Goal: Information Seeking & Learning: Learn about a topic

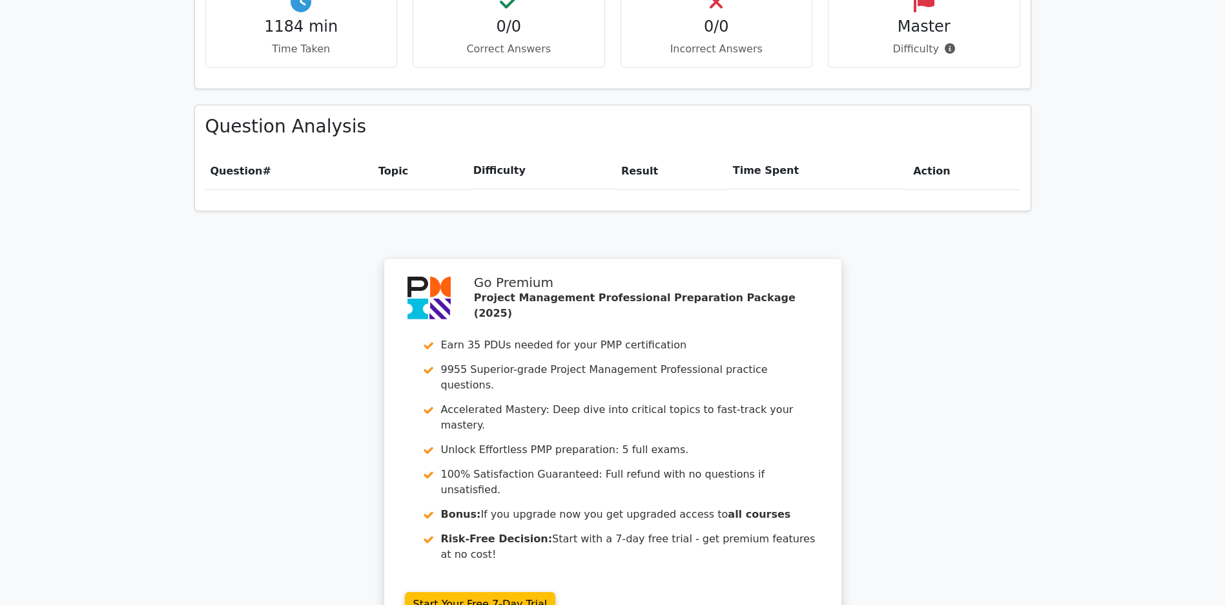
scroll to position [1085, 0]
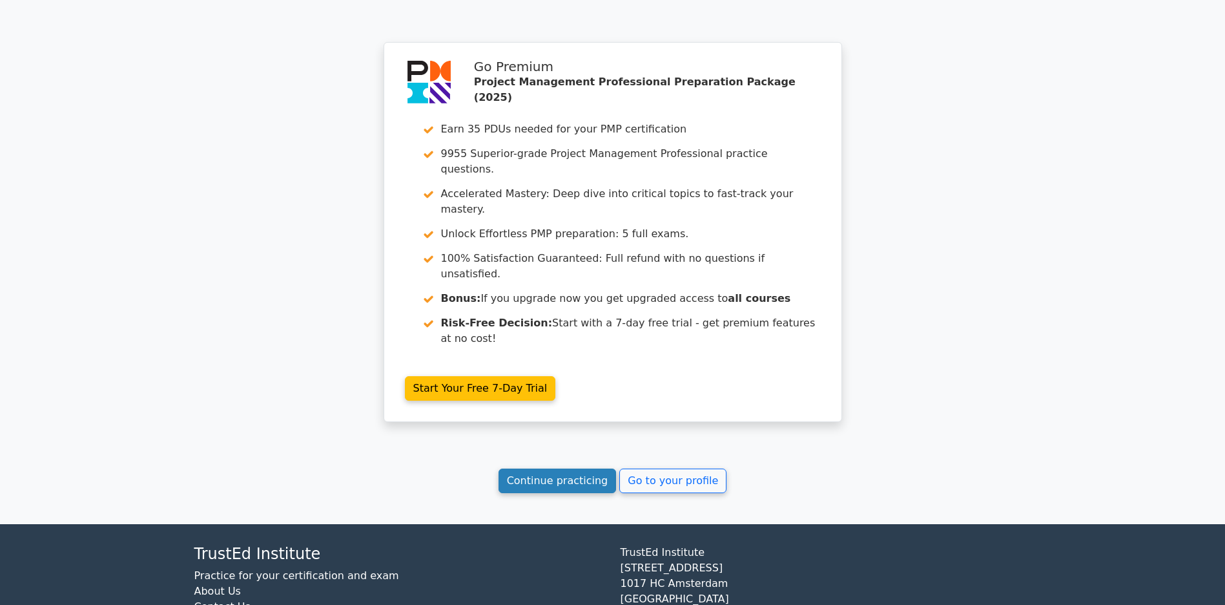
click at [535, 475] on link "Continue practicing" at bounding box center [558, 480] width 118 height 25
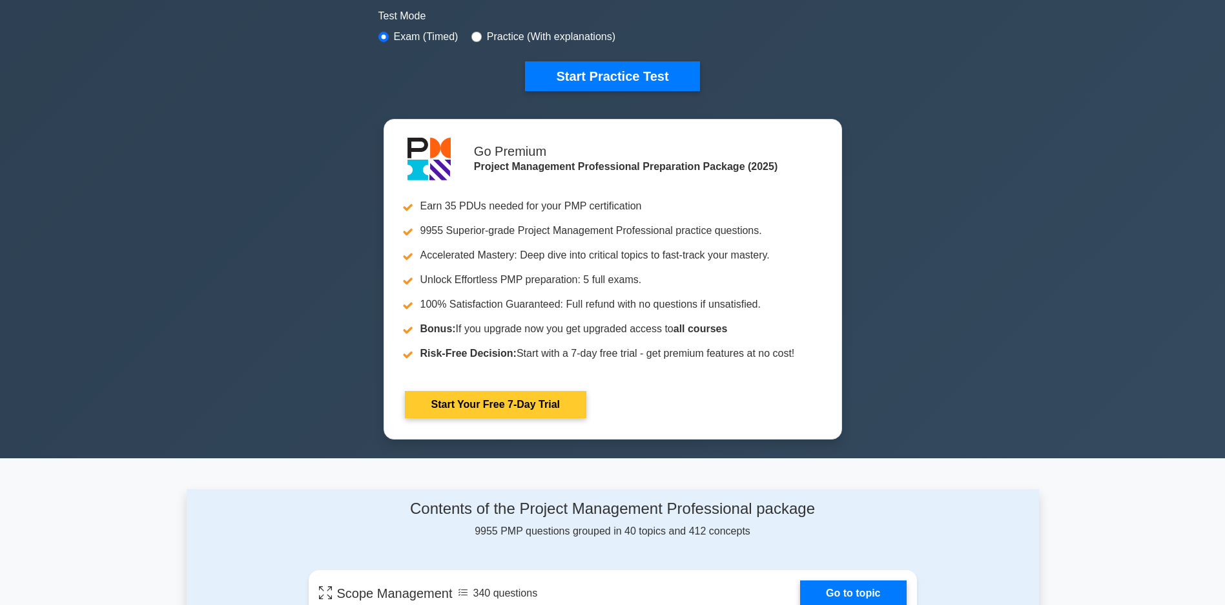
scroll to position [517, 0]
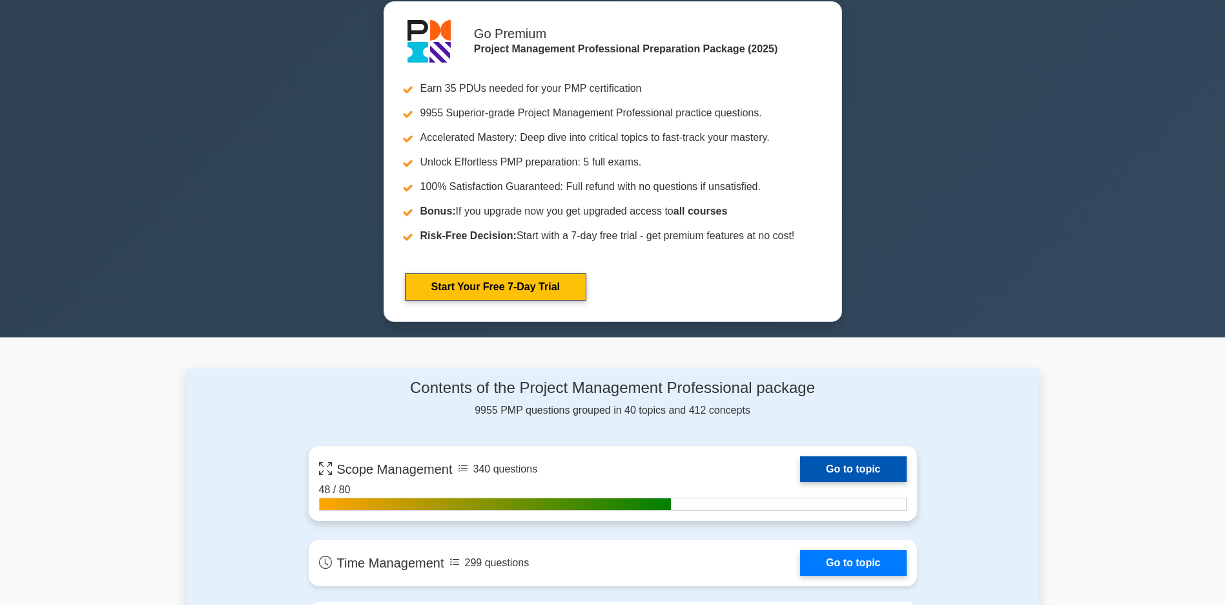
click at [800, 475] on link "Go to topic" at bounding box center [853, 469] width 106 height 26
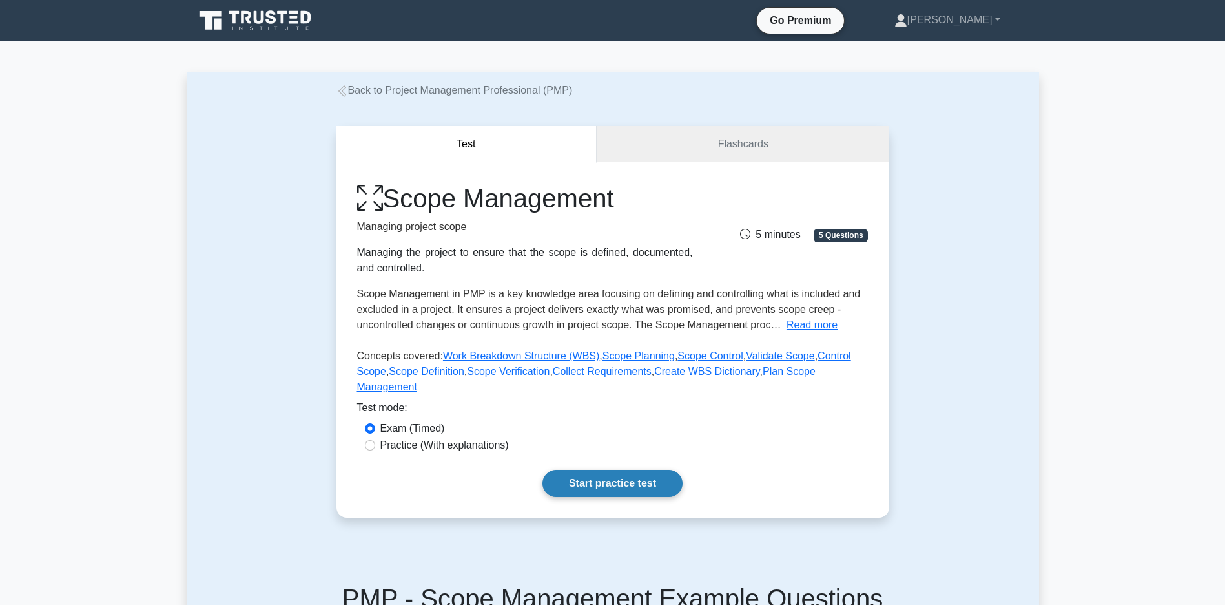
click at [599, 497] on link "Start practice test" at bounding box center [613, 483] width 140 height 27
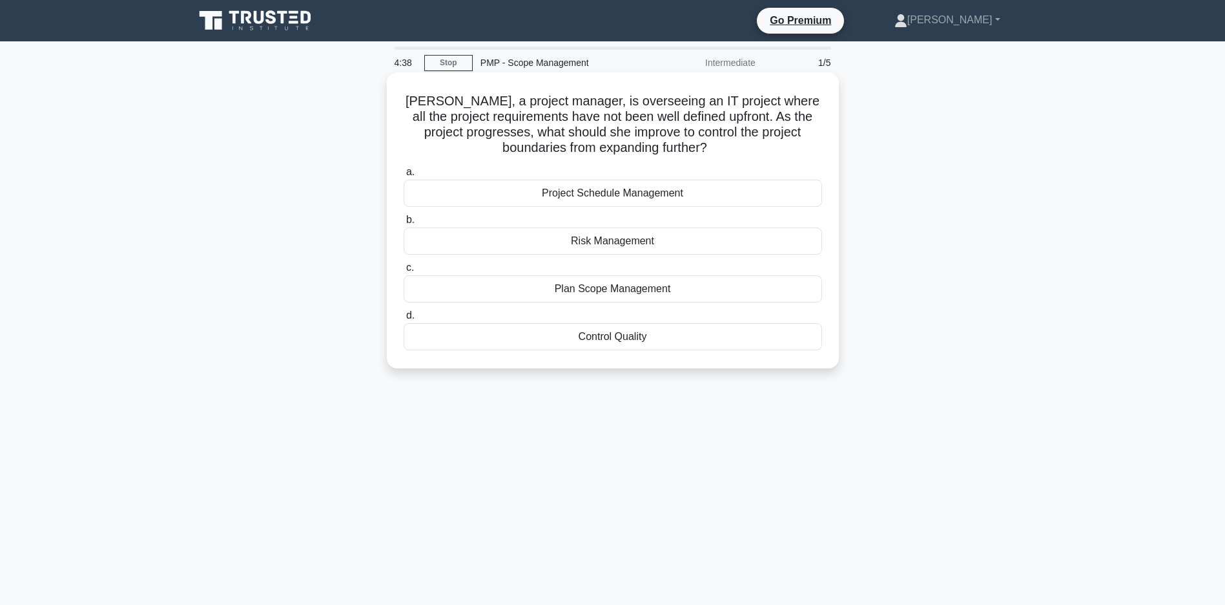
click at [584, 293] on div "Plan Scope Management" at bounding box center [613, 288] width 419 height 27
click at [404, 272] on input "c. Plan Scope Management" at bounding box center [404, 268] width 0 height 8
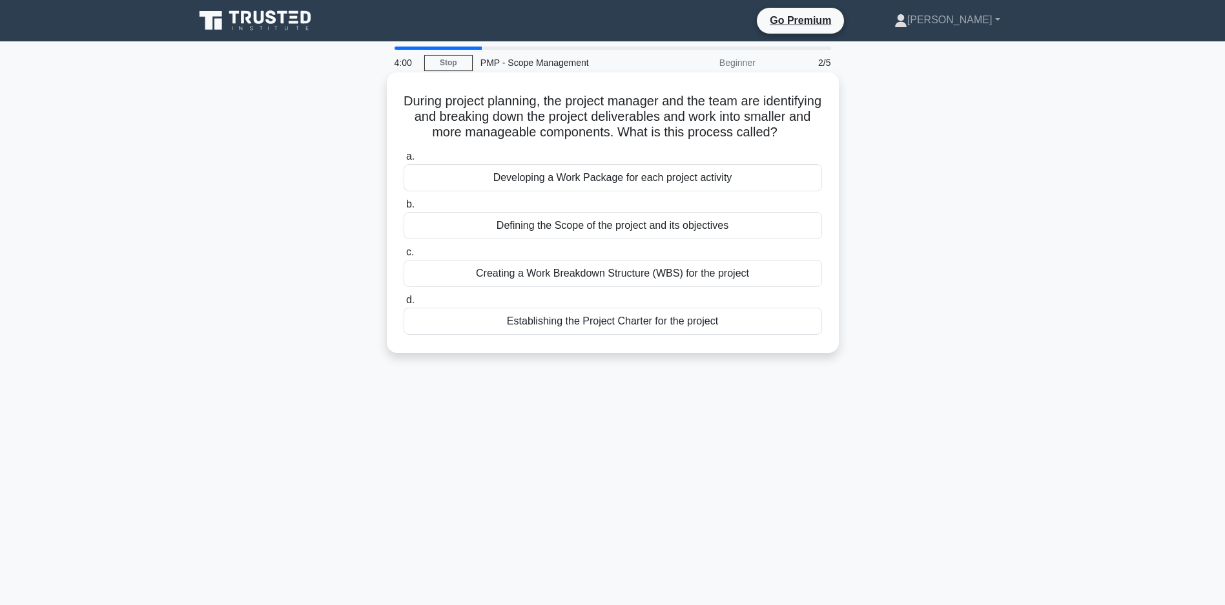
click at [518, 287] on div "Creating a Work Breakdown Structure (WBS) for the project" at bounding box center [613, 273] width 419 height 27
click at [404, 256] on input "c. Creating a Work Breakdown Structure (WBS) for the project" at bounding box center [404, 252] width 0 height 8
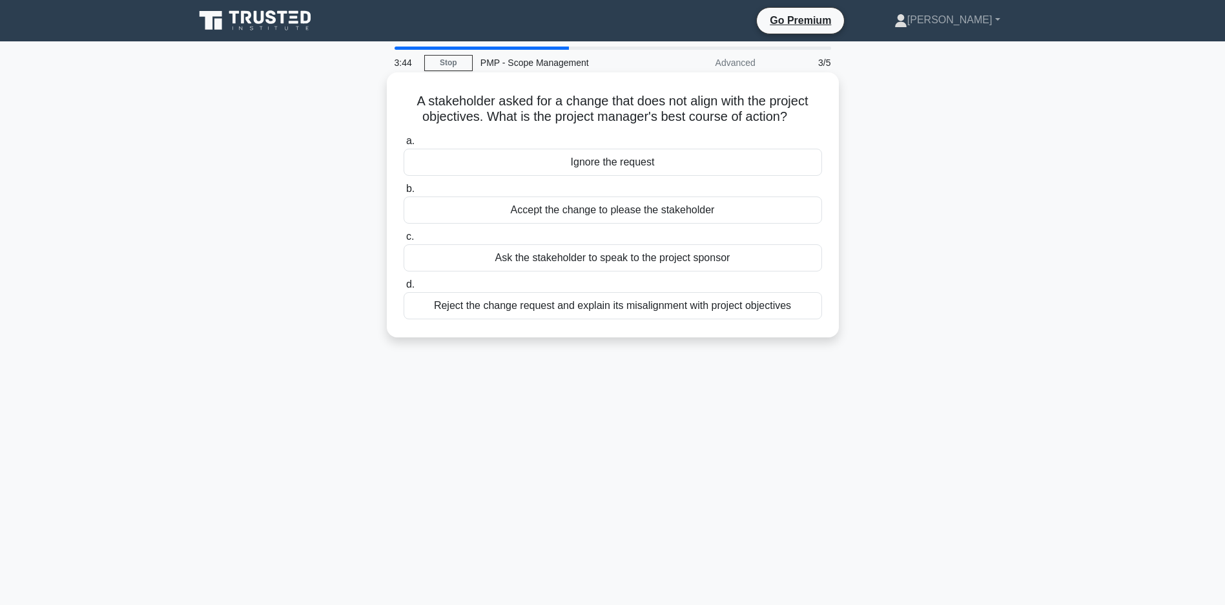
click at [634, 319] on div "Reject the change request and explain its misalignment with project objectives" at bounding box center [613, 305] width 419 height 27
click at [404, 289] on input "d. Reject the change request and explain its misalignment with project objectiv…" at bounding box center [404, 284] width 0 height 8
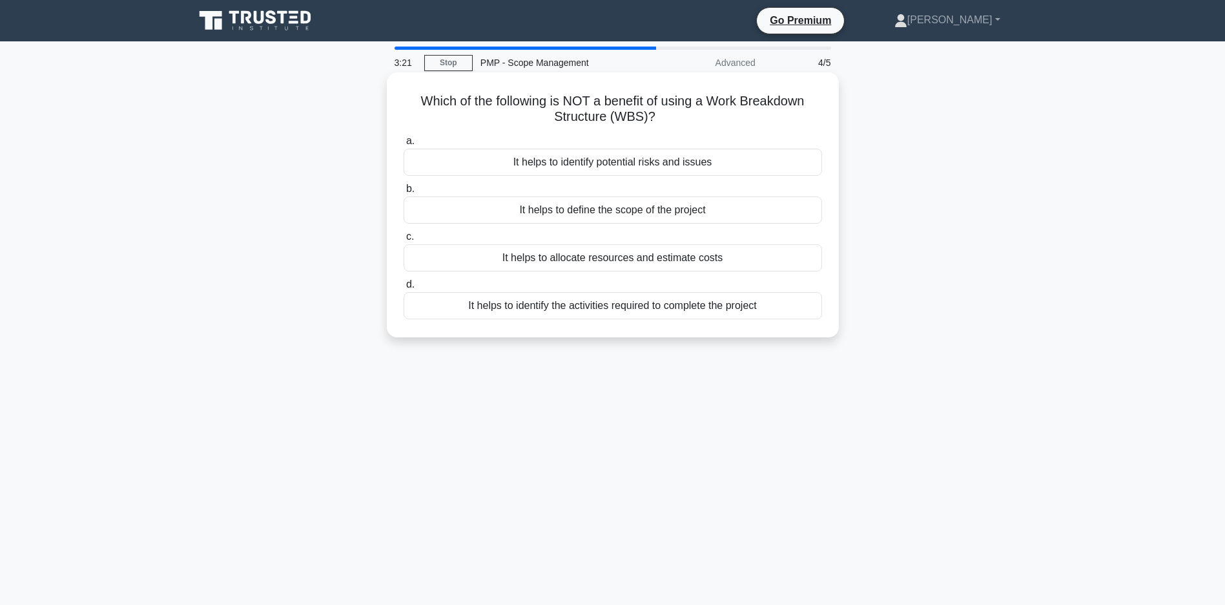
click at [680, 166] on div "It helps to identify potential risks and issues" at bounding box center [613, 162] width 419 height 27
click at [404, 145] on input "a. It helps to identify potential risks and issues" at bounding box center [404, 141] width 0 height 8
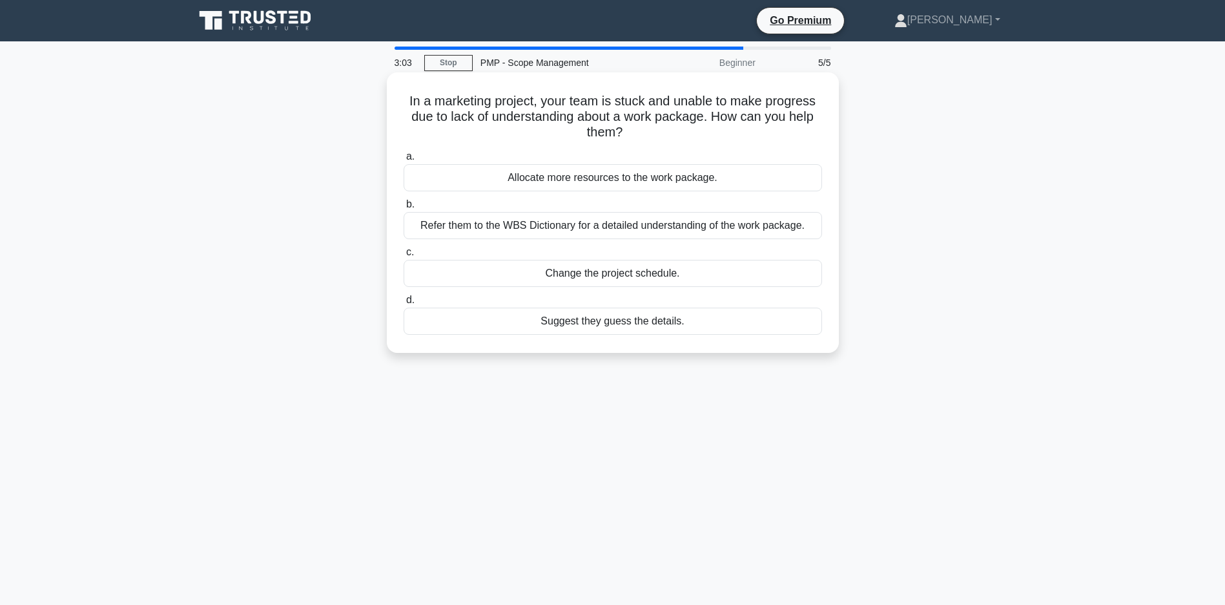
click at [636, 219] on div "Refer them to the WBS Dictionary for a detailed understanding of the work packa…" at bounding box center [613, 225] width 419 height 27
click at [404, 209] on input "b. Refer them to the WBS Dictionary for a detailed understanding of the work pa…" at bounding box center [404, 204] width 0 height 8
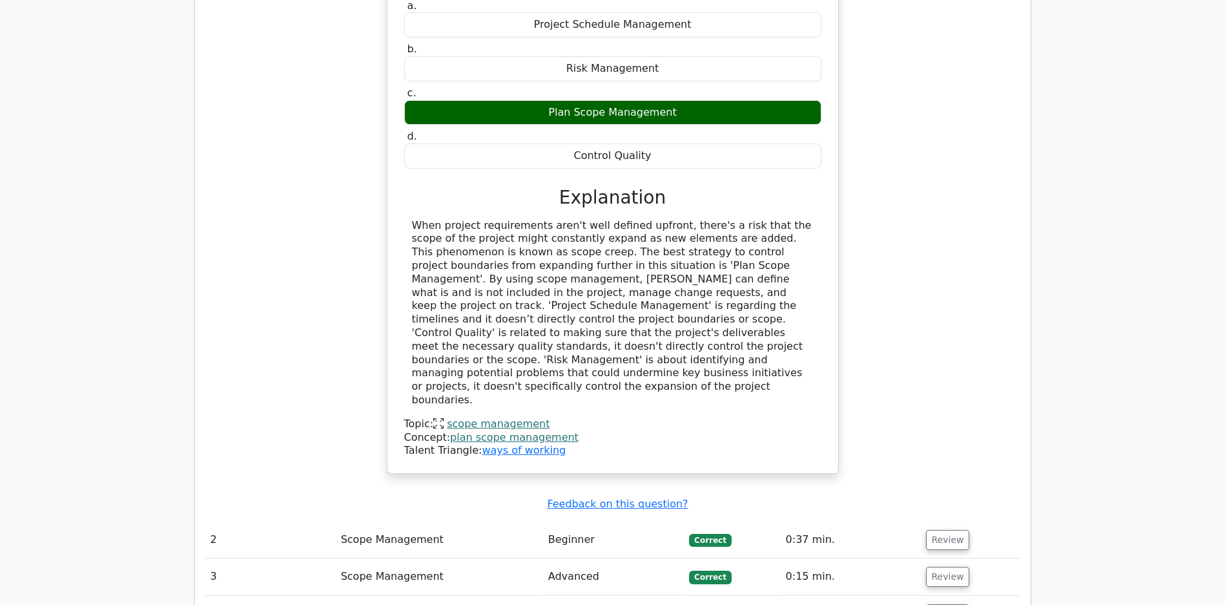
scroll to position [1389, 0]
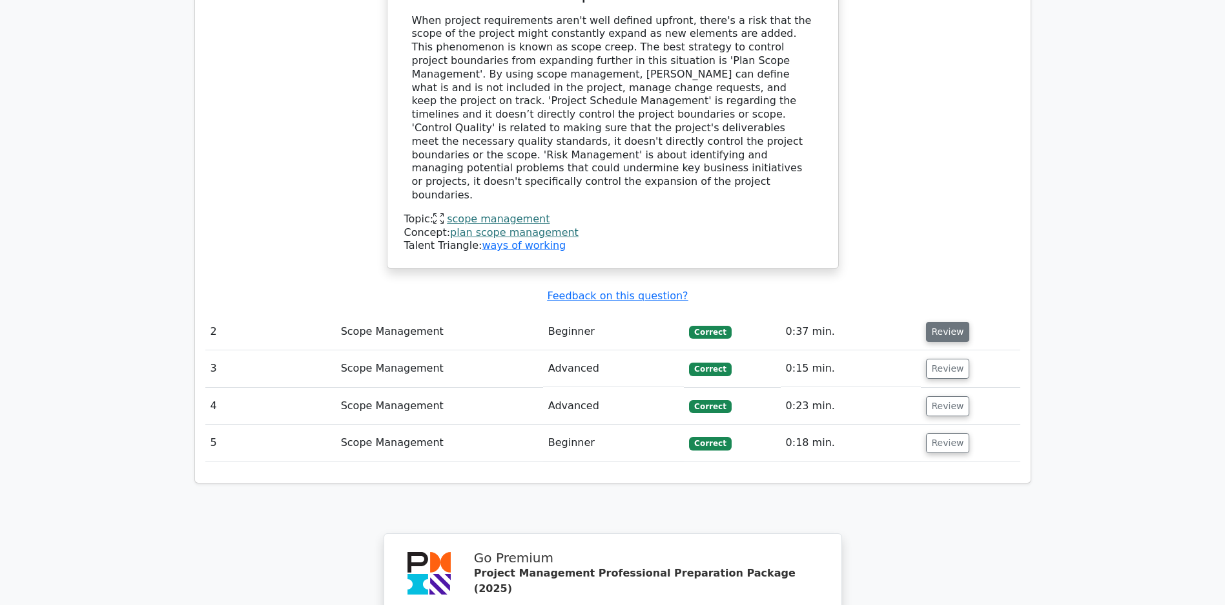
click at [947, 322] on button "Review" at bounding box center [948, 332] width 44 height 20
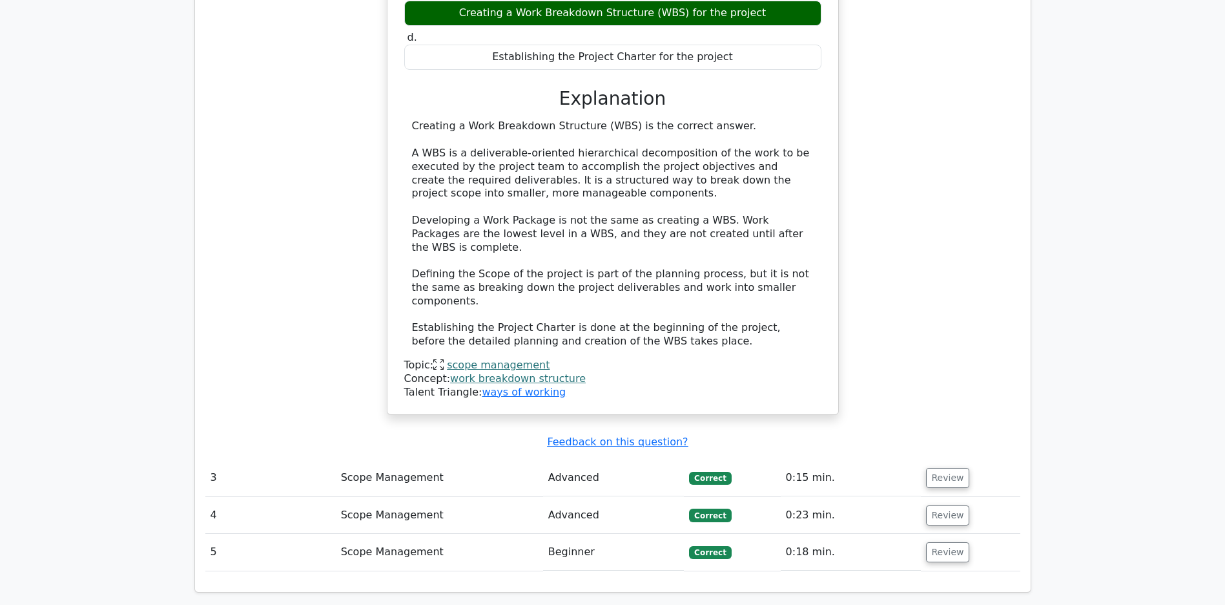
scroll to position [2137, 0]
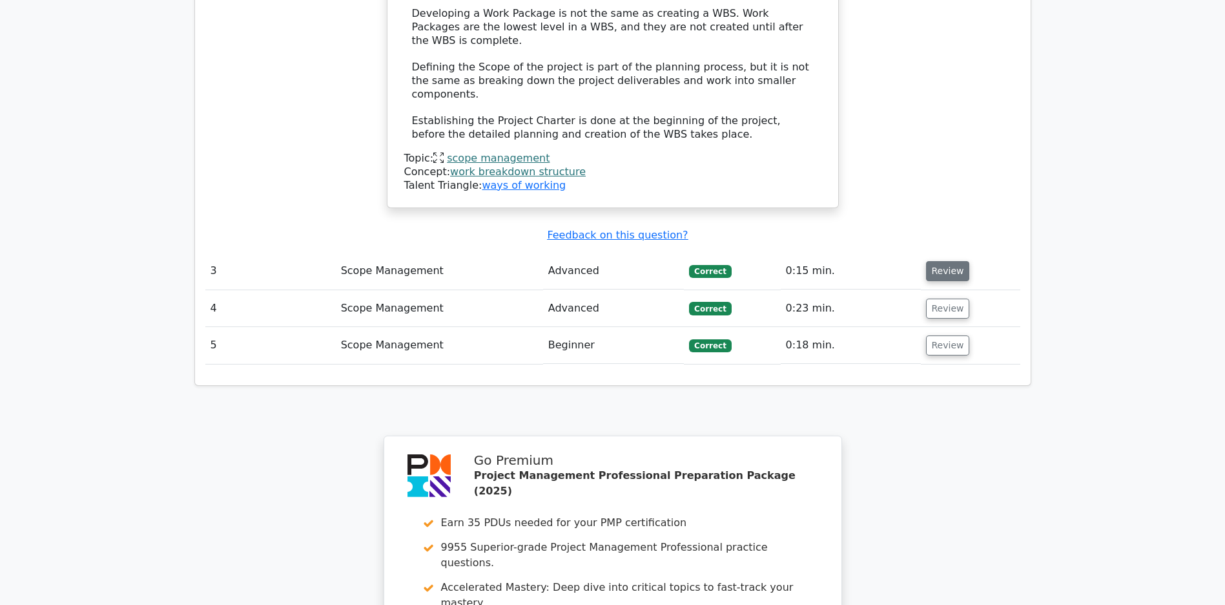
click at [943, 261] on button "Review" at bounding box center [948, 271] width 44 height 20
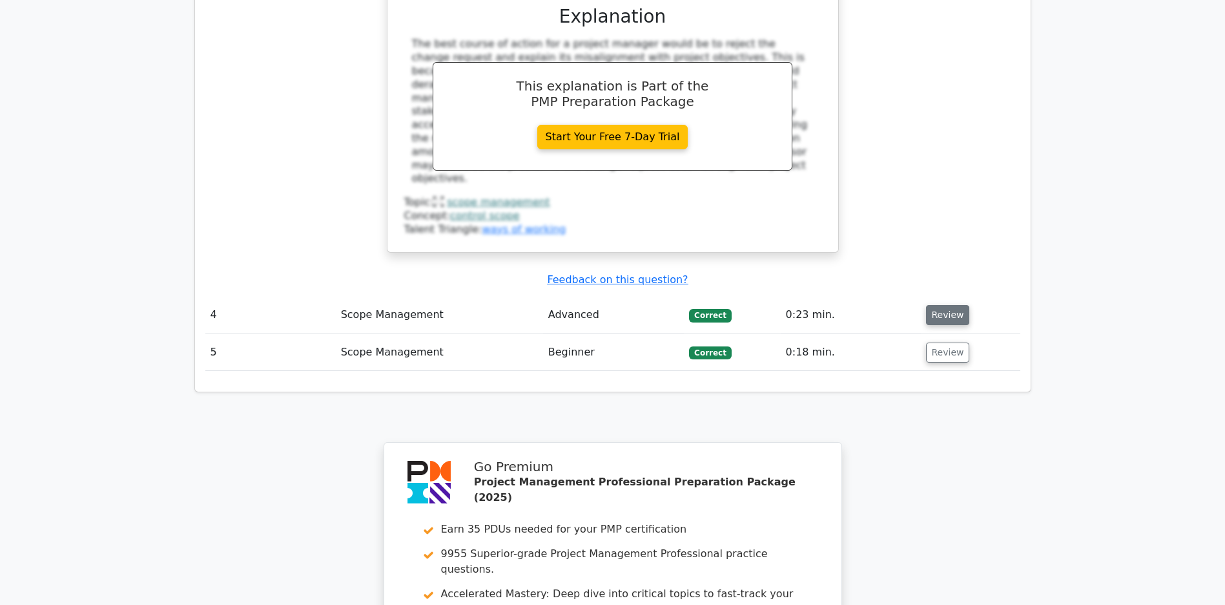
click at [946, 305] on button "Review" at bounding box center [948, 315] width 44 height 20
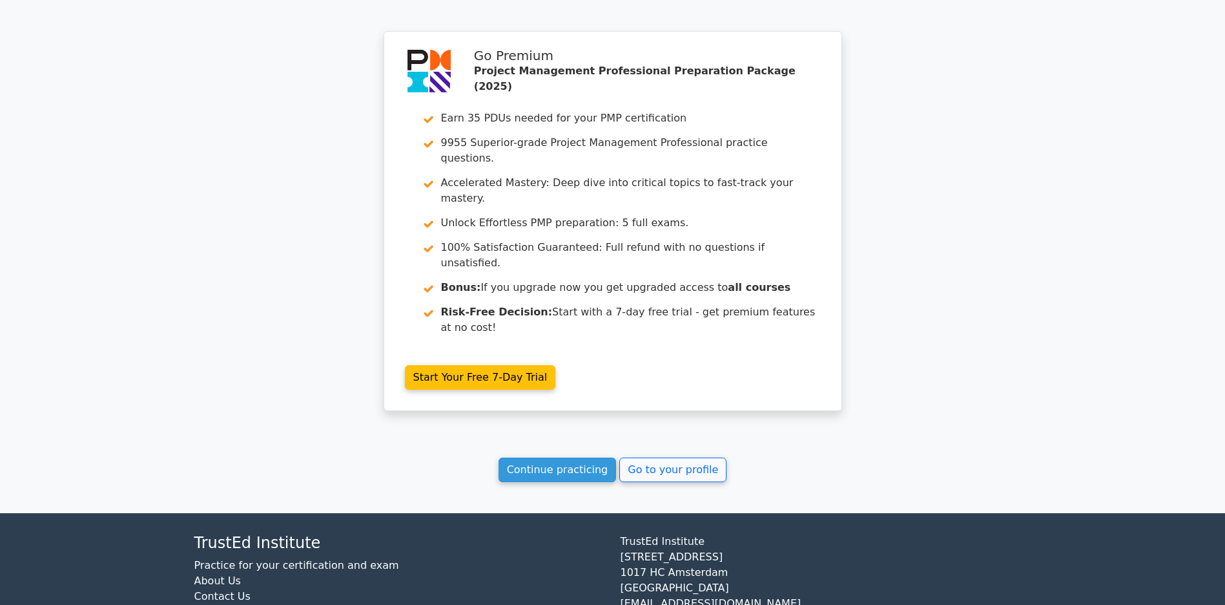
scroll to position [3356, 0]
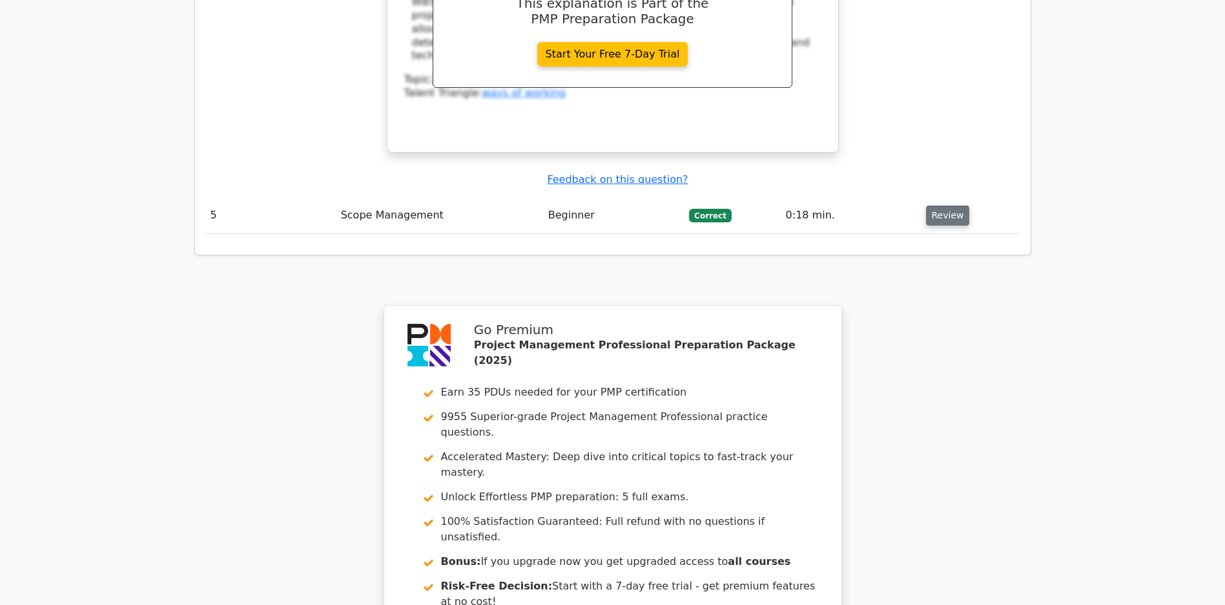
click at [957, 205] on button "Review" at bounding box center [948, 215] width 44 height 20
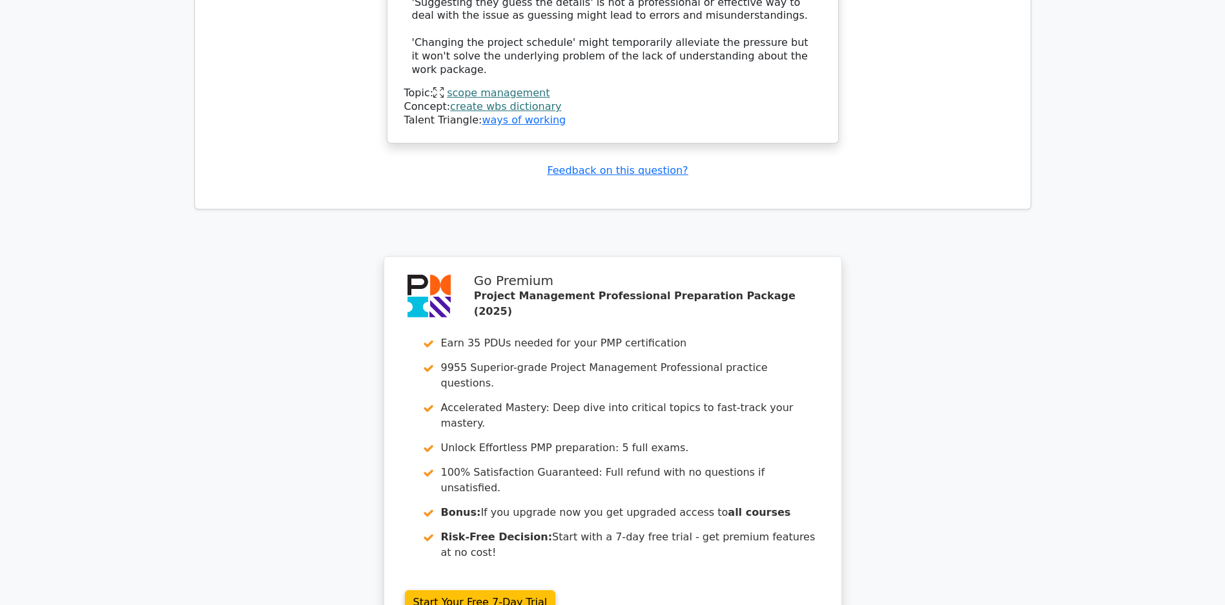
scroll to position [4300, 0]
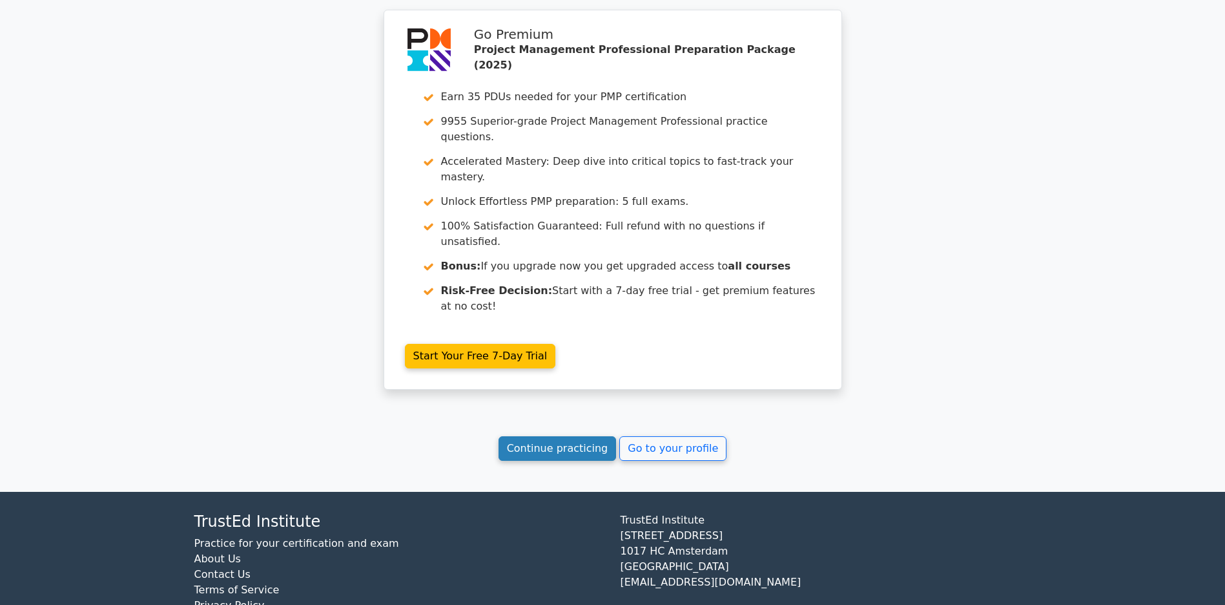
click at [532, 442] on link "Continue practicing" at bounding box center [558, 448] width 118 height 25
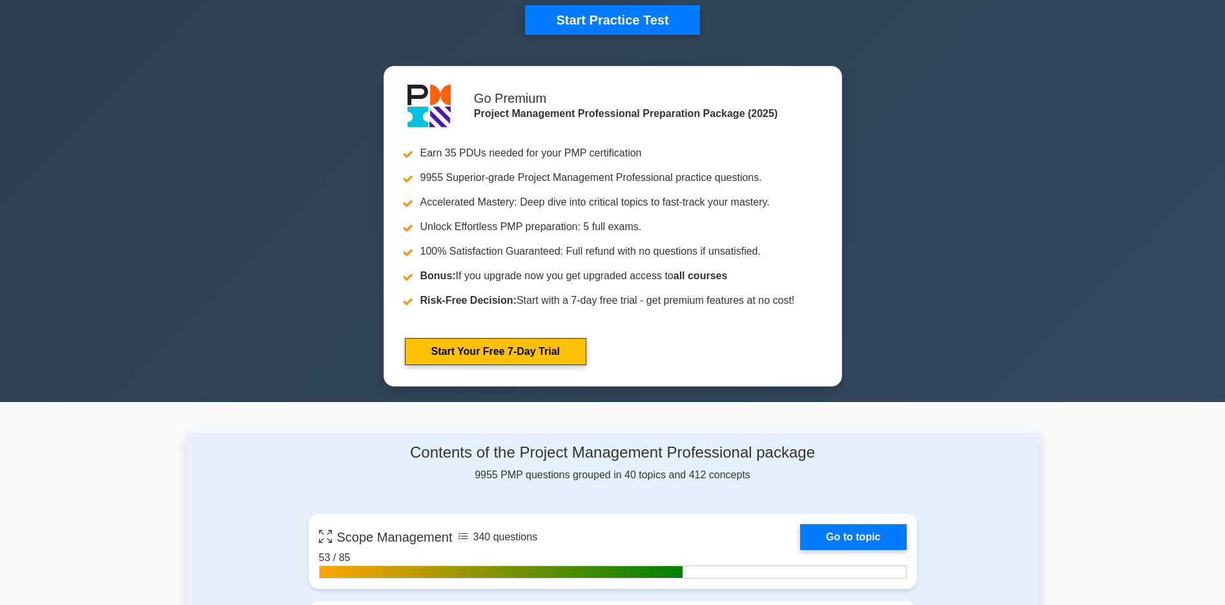
scroll to position [711, 0]
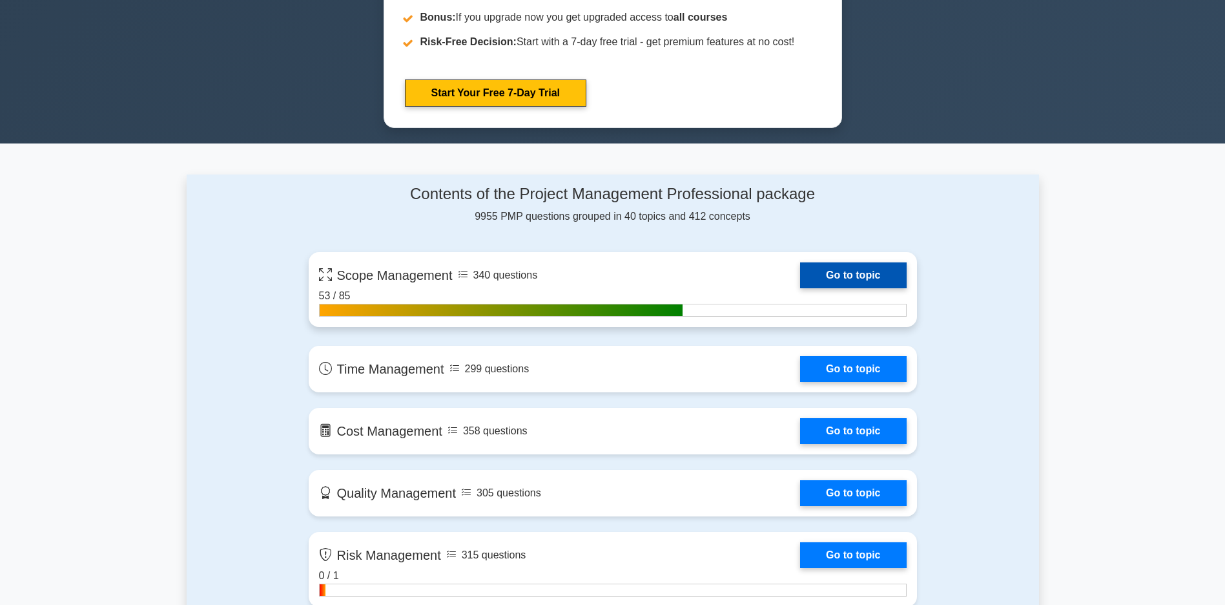
click at [800, 282] on link "Go to topic" at bounding box center [853, 275] width 106 height 26
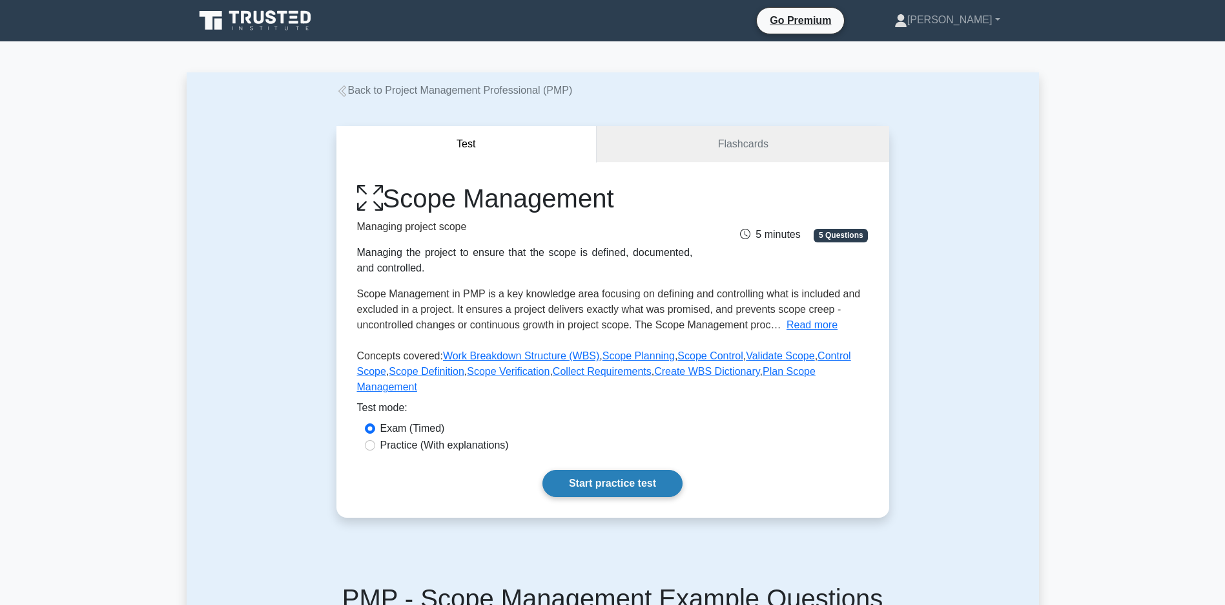
click at [598, 497] on link "Start practice test" at bounding box center [613, 483] width 140 height 27
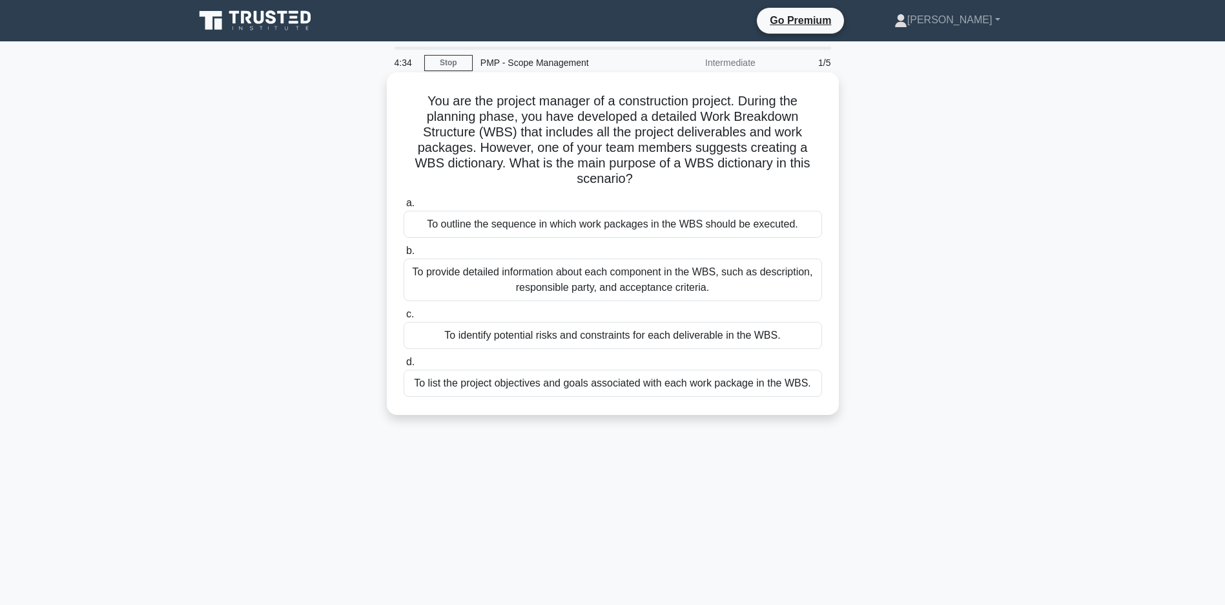
click at [565, 284] on div "To provide detailed information about each component in the WBS, such as descri…" at bounding box center [613, 279] width 419 height 43
click at [404, 255] on input "b. To provide detailed information about each component in the WBS, such as des…" at bounding box center [404, 251] width 0 height 8
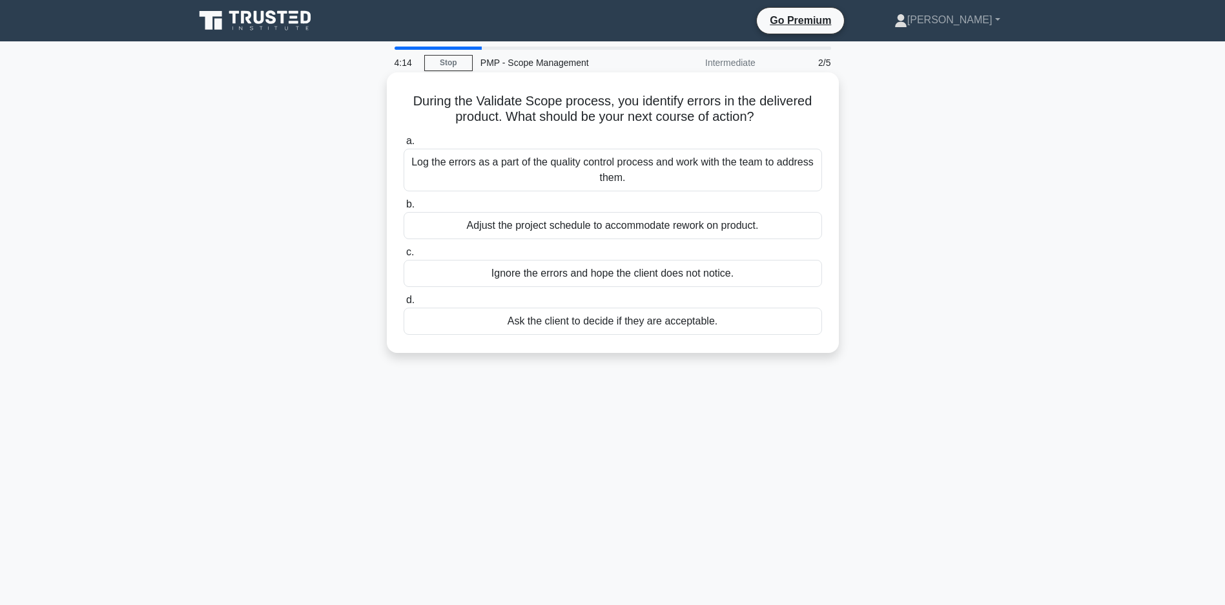
click at [654, 160] on div "Log the errors as a part of the quality control process and work with the team …" at bounding box center [613, 170] width 419 height 43
click at [404, 145] on input "a. Log the errors as a part of the quality control process and work with the te…" at bounding box center [404, 141] width 0 height 8
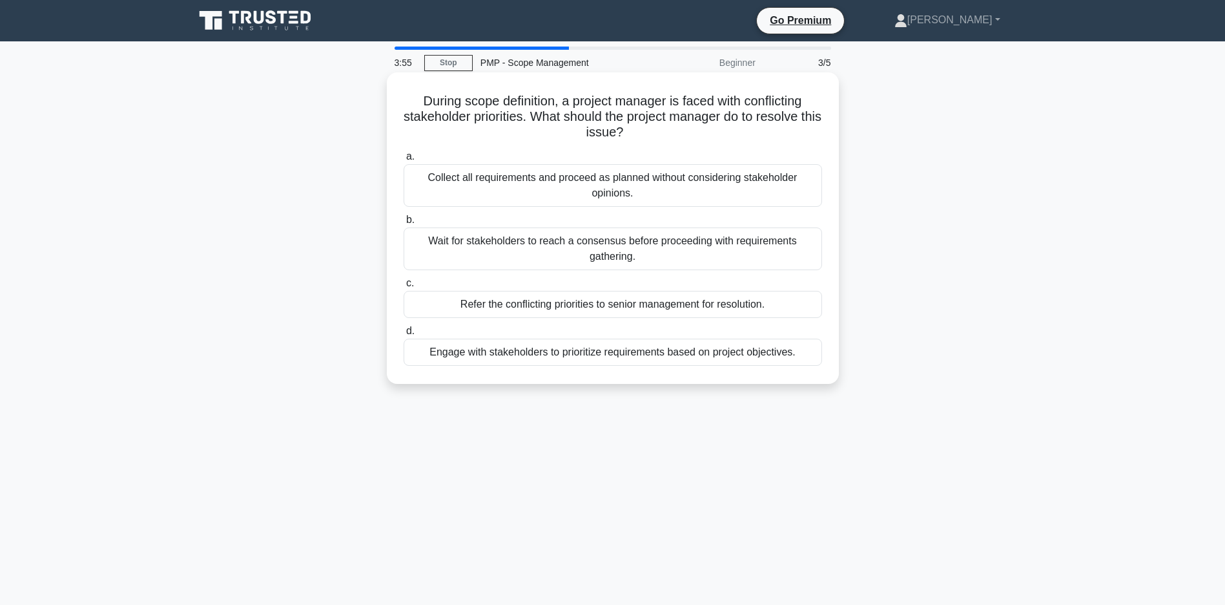
click at [568, 355] on div "Engage with stakeholders to prioritize requirements based on project objectives." at bounding box center [613, 351] width 419 height 27
click at [404, 335] on input "d. Engage with stakeholders to prioritize requirements based on project objecti…" at bounding box center [404, 331] width 0 height 8
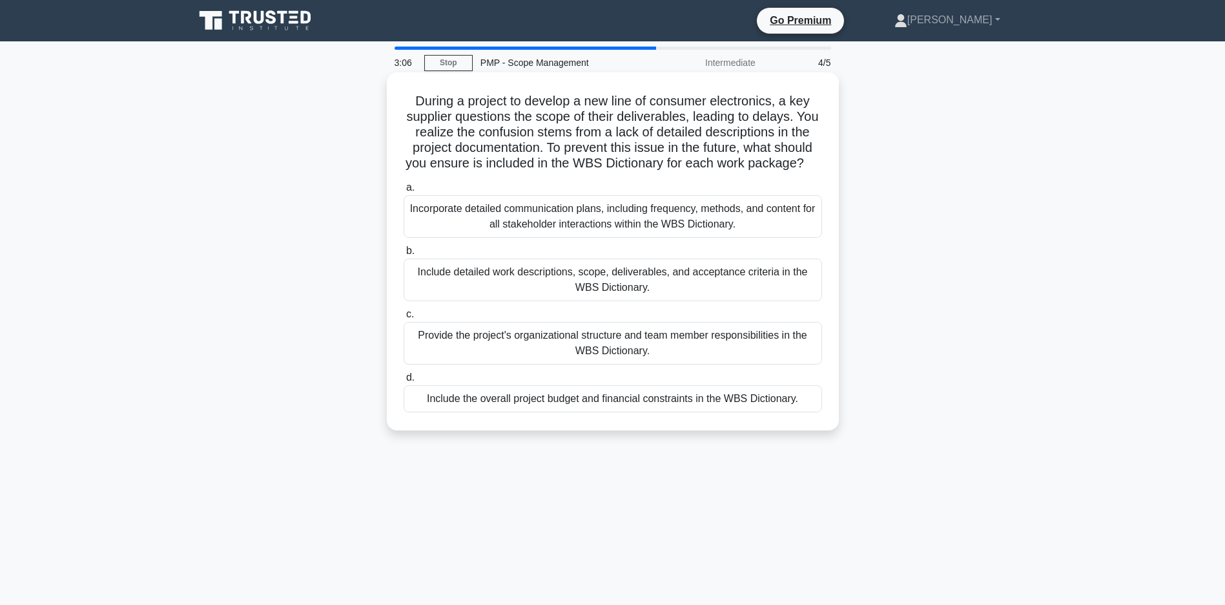
click at [630, 287] on div "Include detailed work descriptions, scope, deliverables, and acceptance criteri…" at bounding box center [613, 279] width 419 height 43
click at [404, 255] on input "b. Include detailed work descriptions, scope, deliverables, and acceptance crit…" at bounding box center [404, 251] width 0 height 8
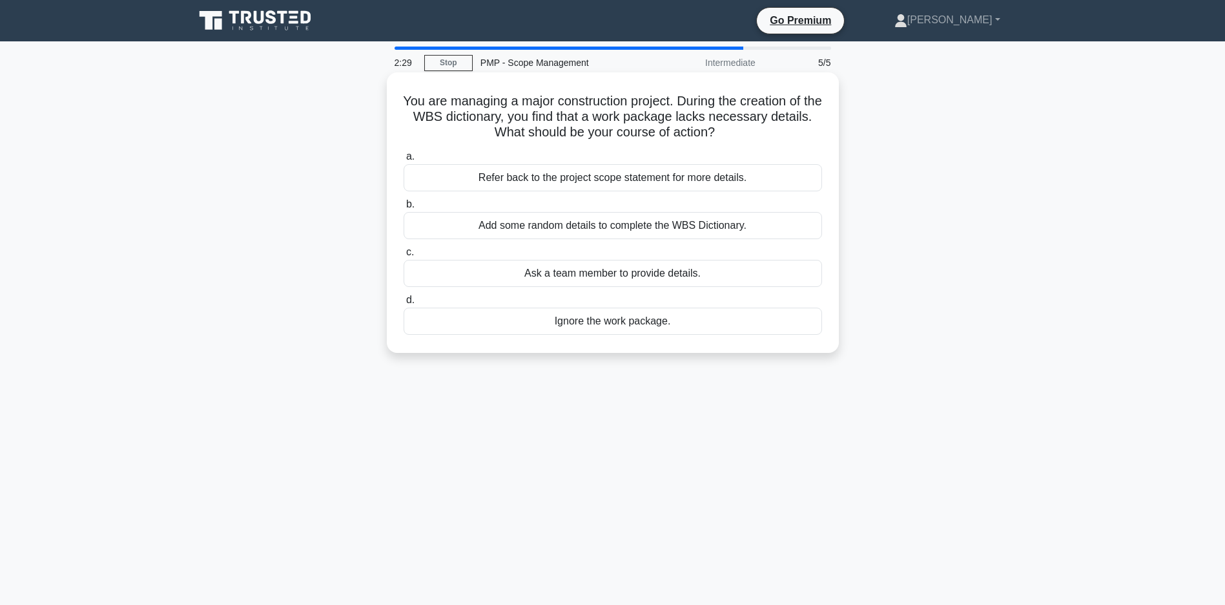
click at [543, 273] on div "Ask a team member to provide details." at bounding box center [613, 273] width 419 height 27
click at [404, 256] on input "c. Ask a team member to provide details." at bounding box center [404, 252] width 0 height 8
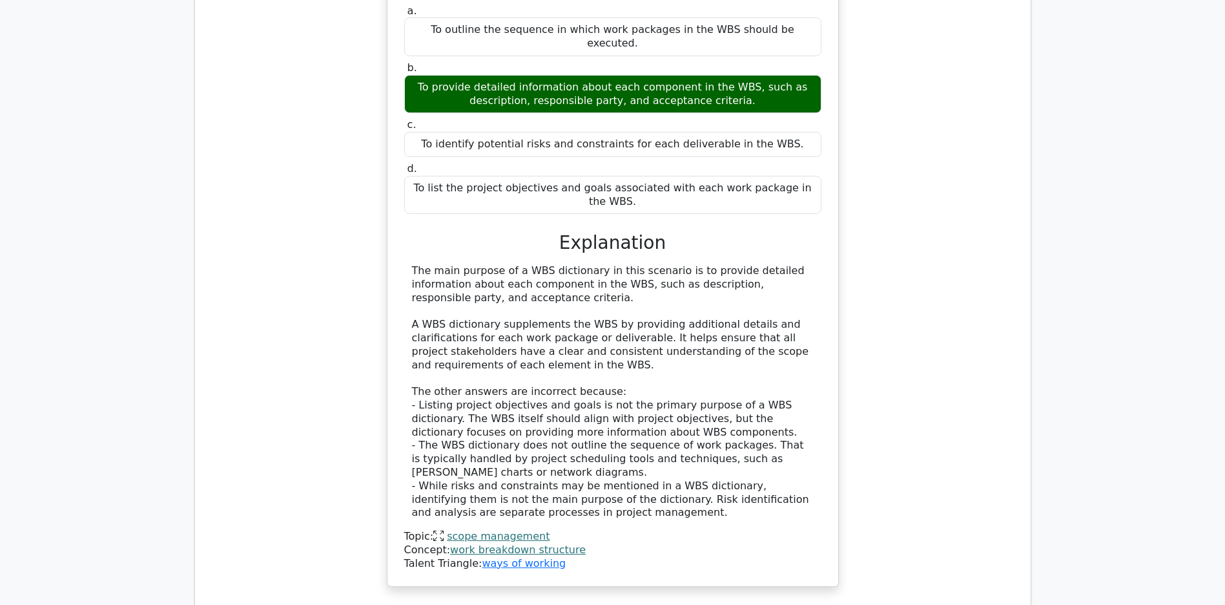
scroll to position [1495, 0]
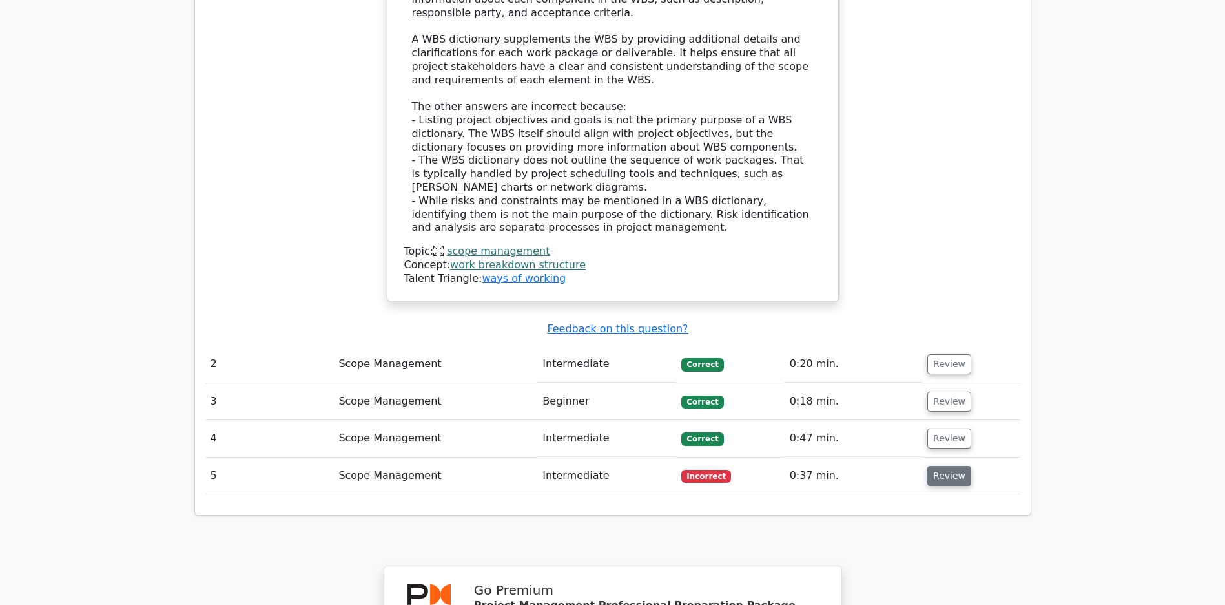
click at [946, 477] on button "Review" at bounding box center [950, 476] width 44 height 20
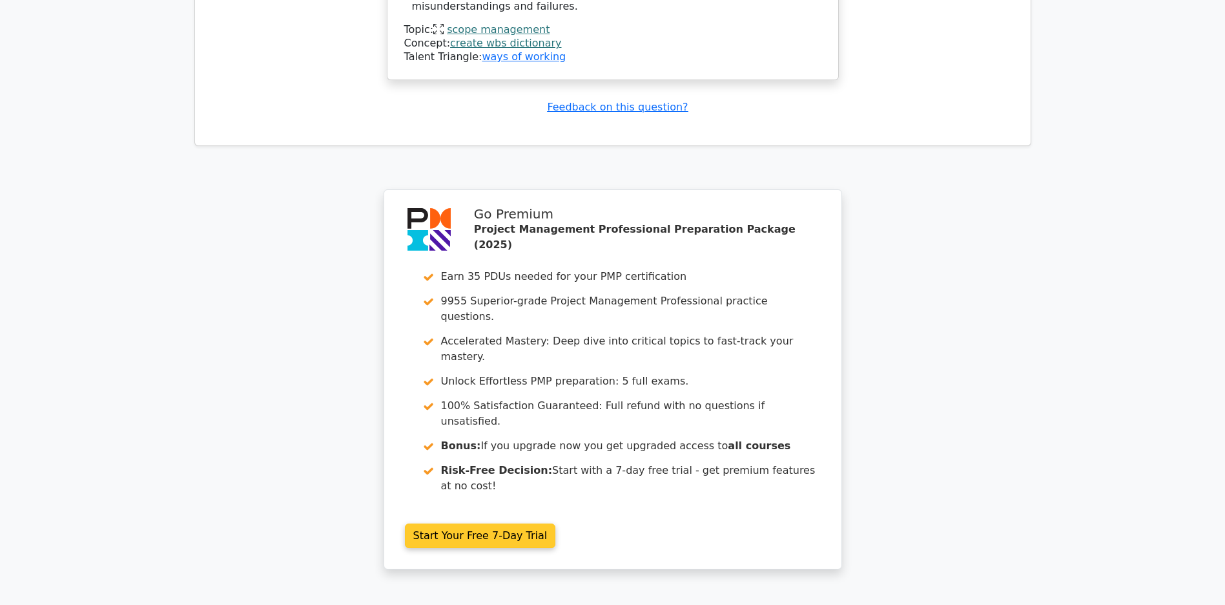
scroll to position [2514, 0]
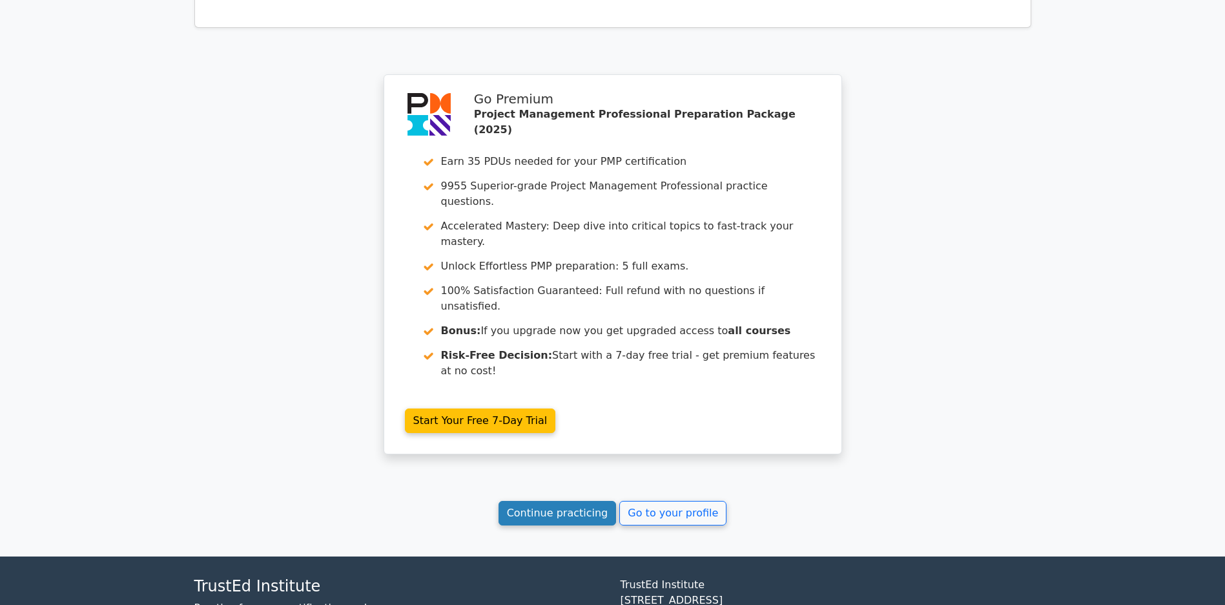
click at [556, 525] on link "Continue practicing" at bounding box center [558, 513] width 118 height 25
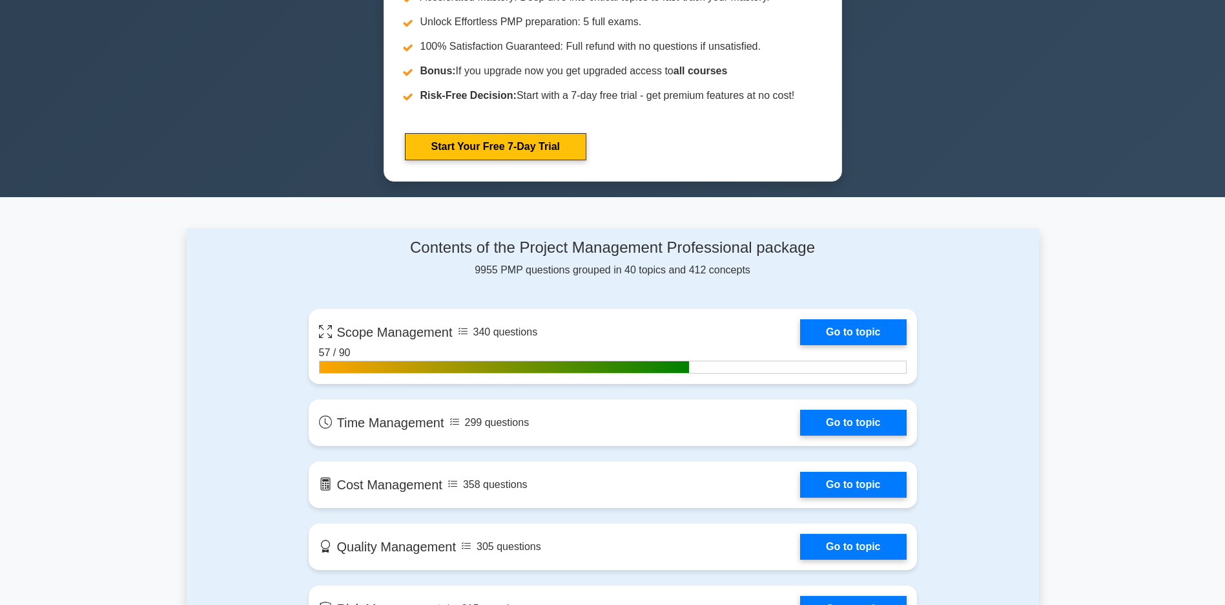
scroll to position [711, 0]
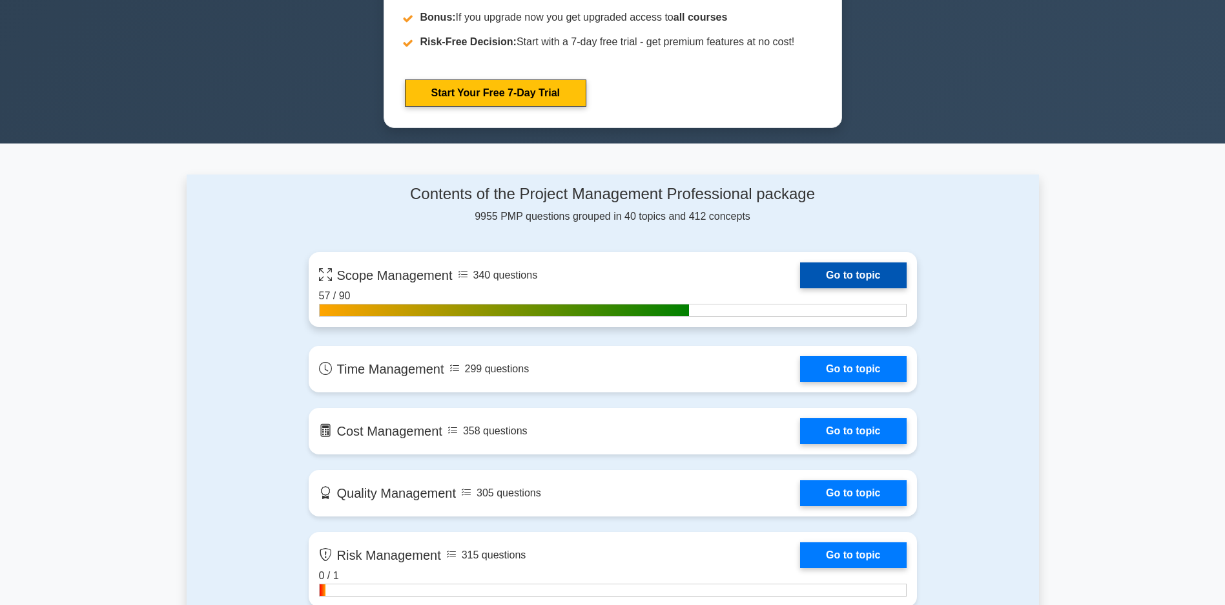
click at [800, 281] on link "Go to topic" at bounding box center [853, 275] width 106 height 26
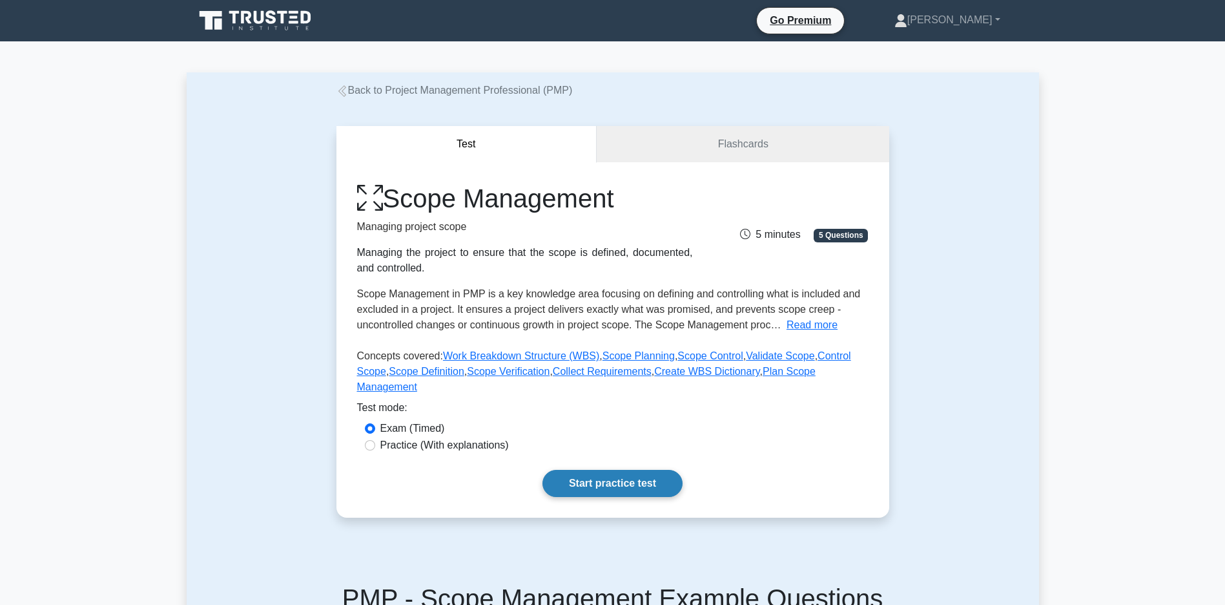
scroll to position [202, 0]
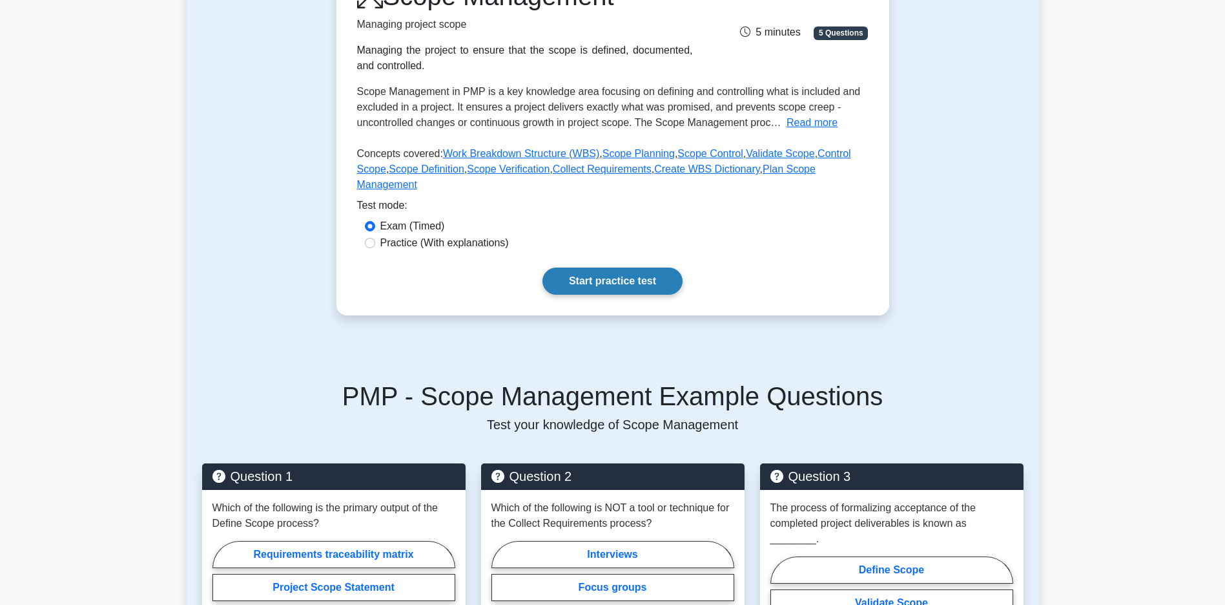
click at [634, 293] on link "Start practice test" at bounding box center [613, 280] width 140 height 27
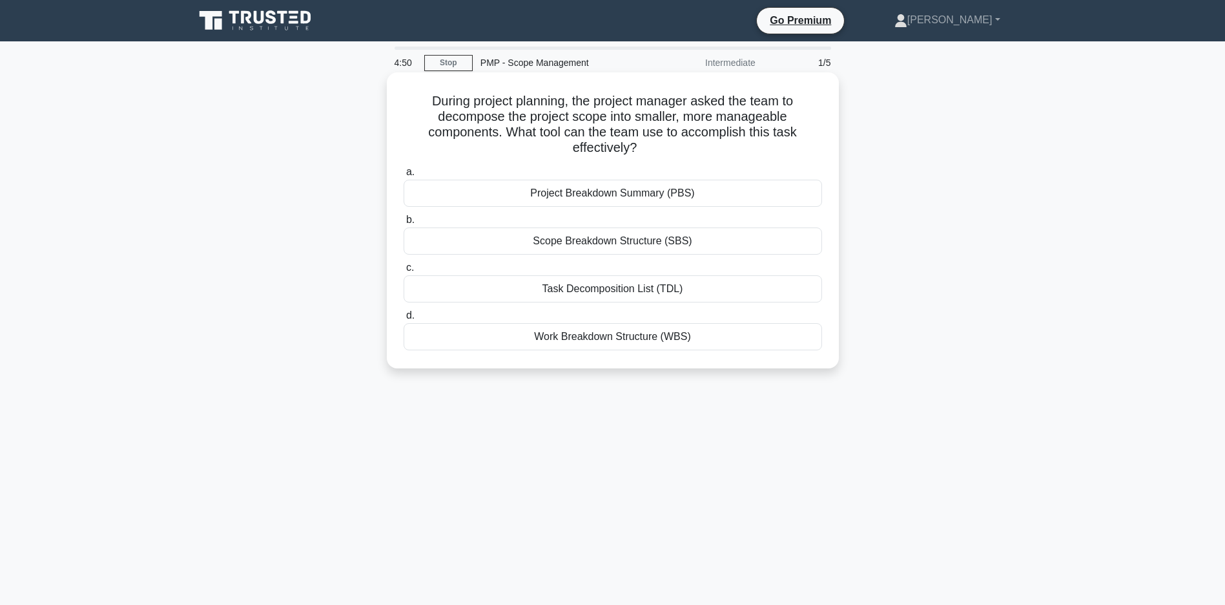
click at [592, 338] on div "Work Breakdown Structure (WBS)" at bounding box center [613, 336] width 419 height 27
click at [404, 320] on input "d. Work Breakdown Structure (WBS)" at bounding box center [404, 315] width 0 height 8
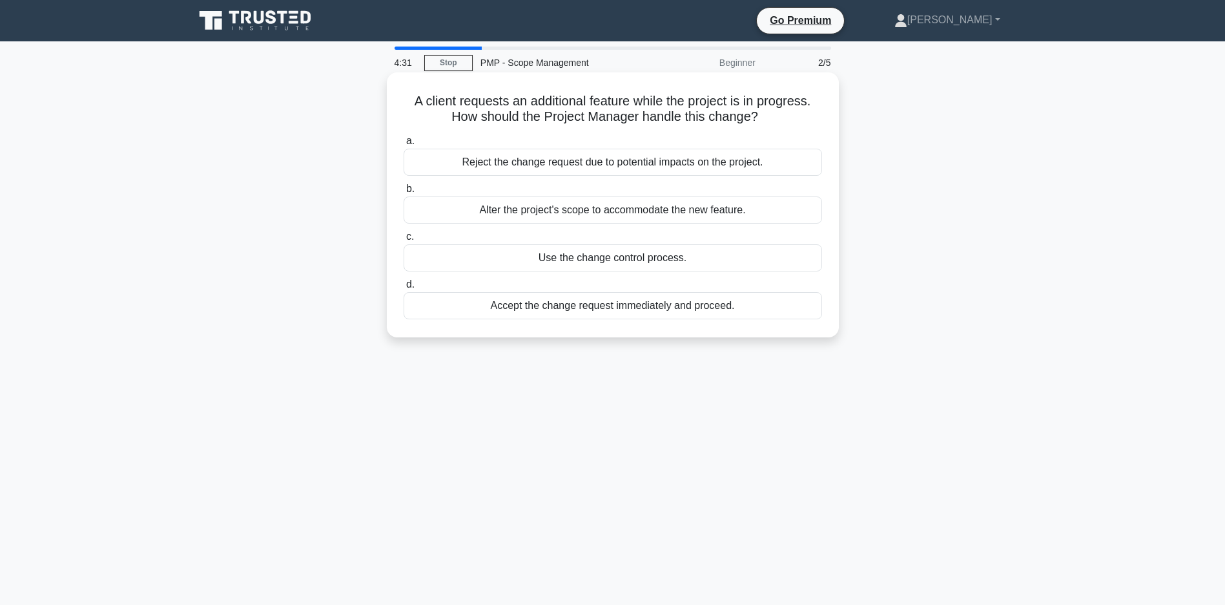
click at [590, 260] on div "Use the change control process." at bounding box center [613, 257] width 419 height 27
click at [404, 241] on input "c. Use the change control process." at bounding box center [404, 237] width 0 height 8
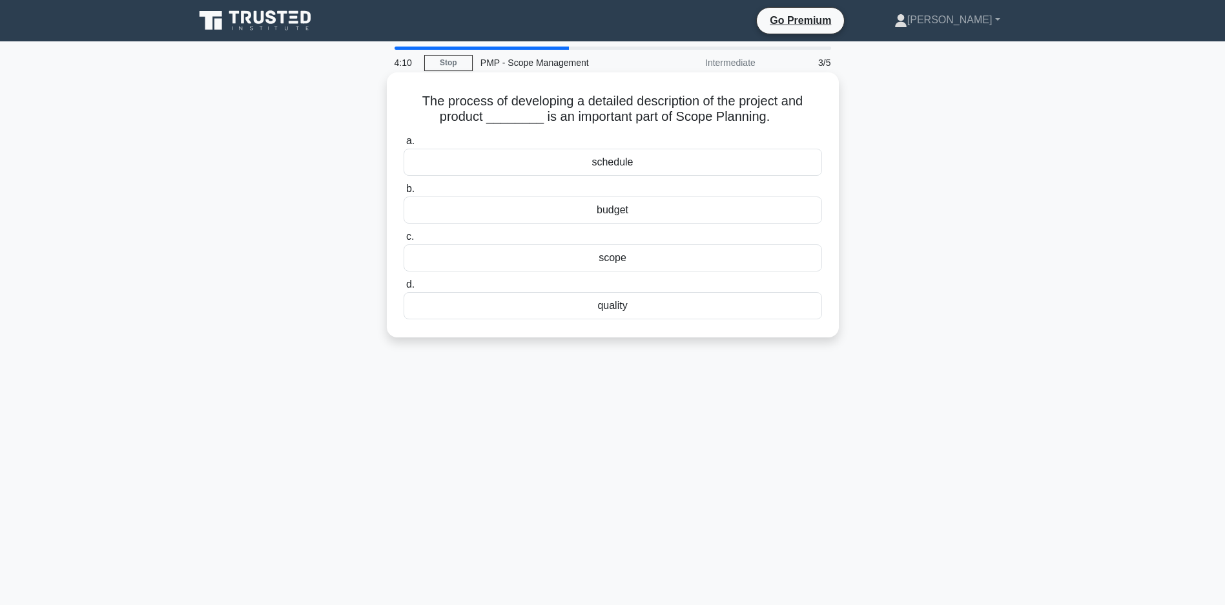
click at [632, 161] on div "schedule" at bounding box center [613, 162] width 419 height 27
click at [404, 145] on input "a. schedule" at bounding box center [404, 141] width 0 height 8
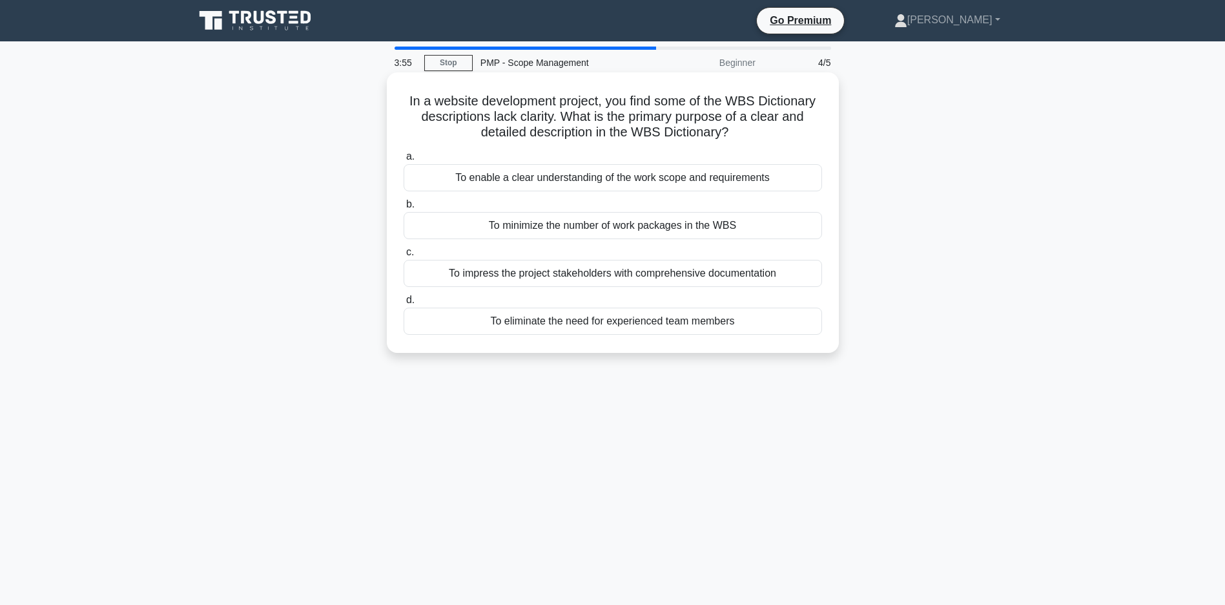
click at [608, 180] on div "To enable a clear understanding of the work scope and requirements" at bounding box center [613, 177] width 419 height 27
click at [404, 161] on input "a. To enable a clear understanding of the work scope and requirements" at bounding box center [404, 156] width 0 height 8
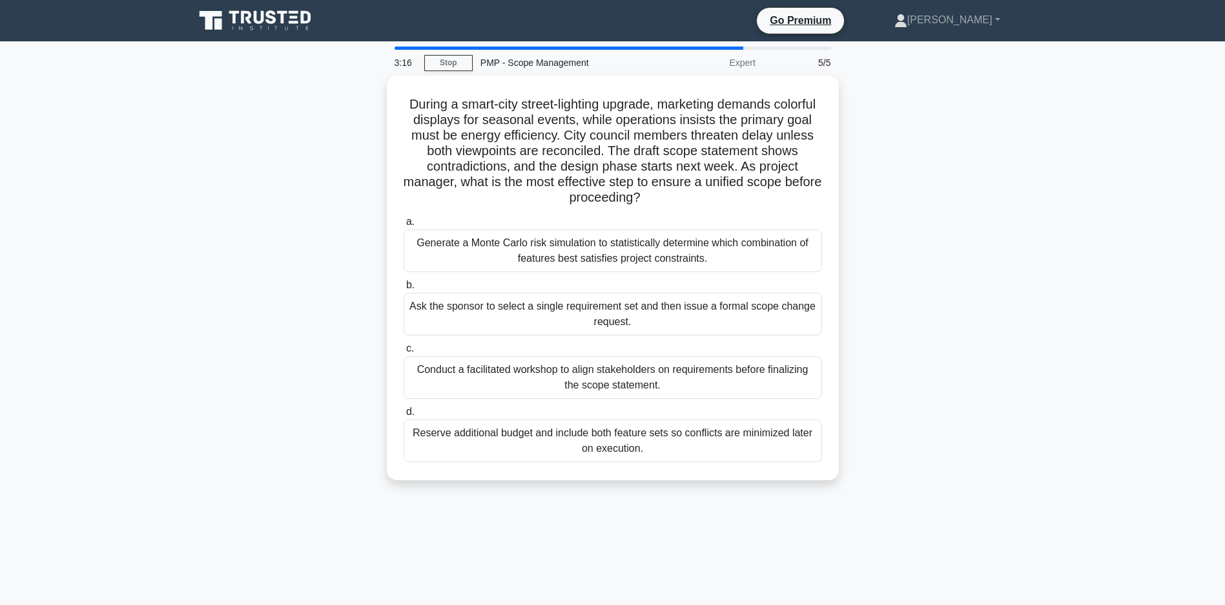
scroll to position [93, 0]
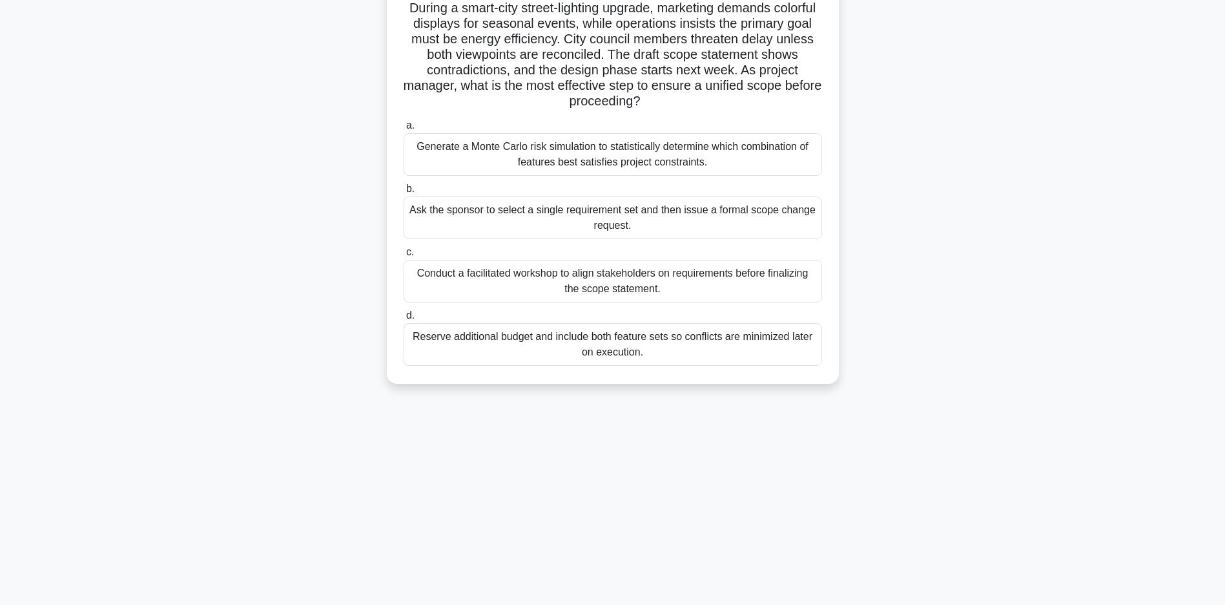
click at [563, 275] on div "Conduct a facilitated workshop to align stakeholders on requirements before fin…" at bounding box center [613, 281] width 419 height 43
click at [404, 256] on input "c. Conduct a facilitated workshop to align stakeholders on requirements before …" at bounding box center [404, 252] width 0 height 8
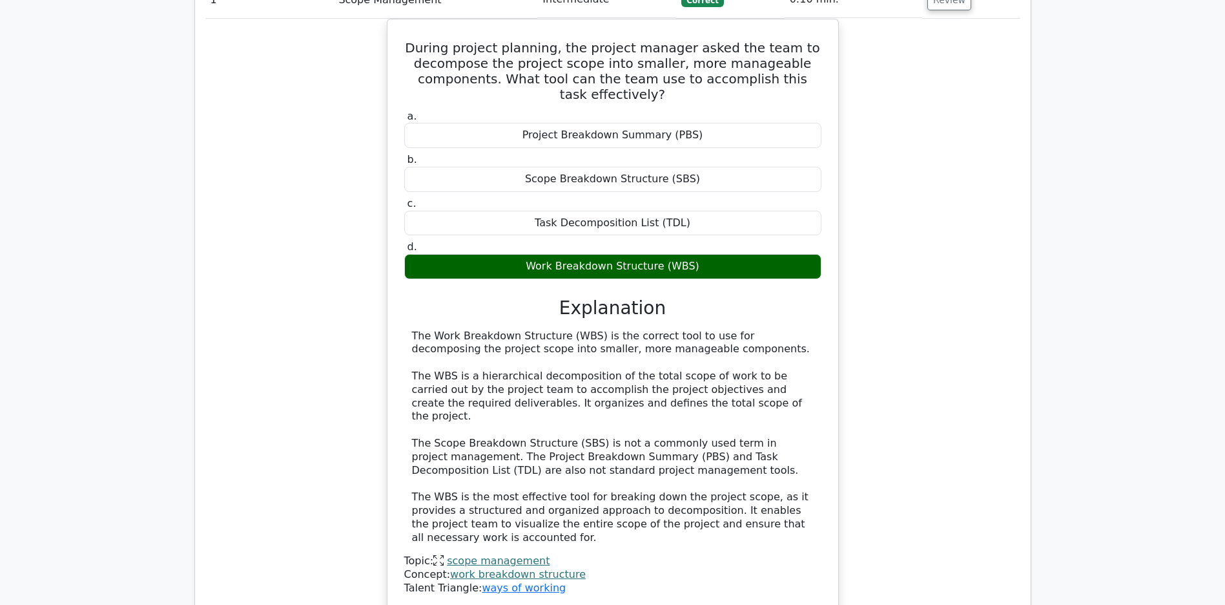
scroll to position [1318, 0]
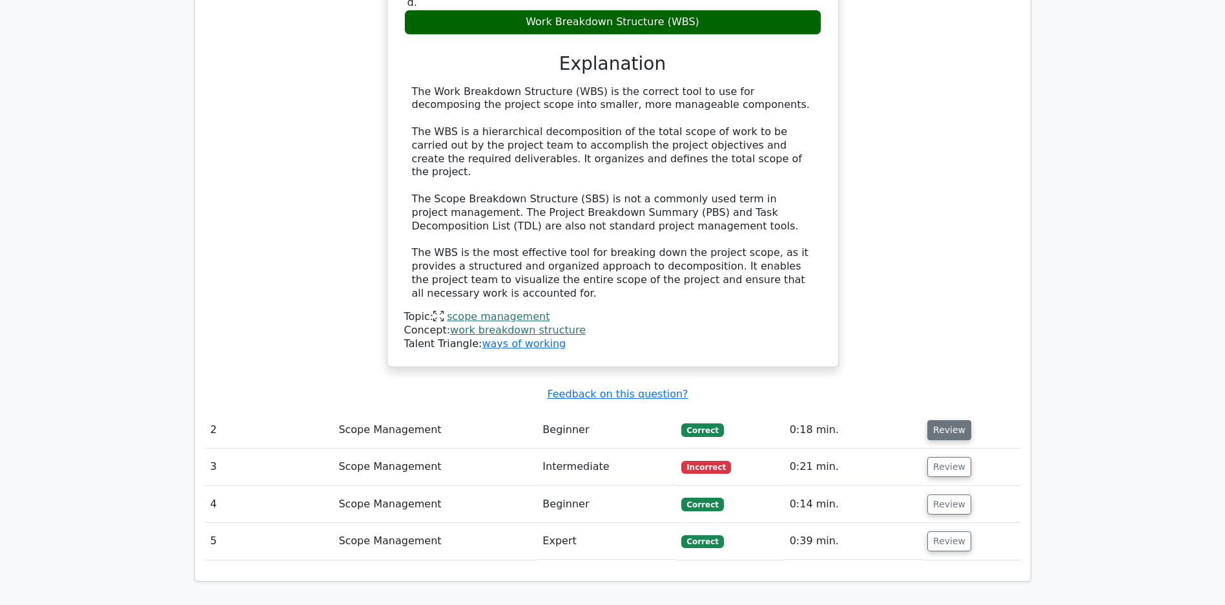
click at [946, 430] on button "Review" at bounding box center [950, 430] width 44 height 20
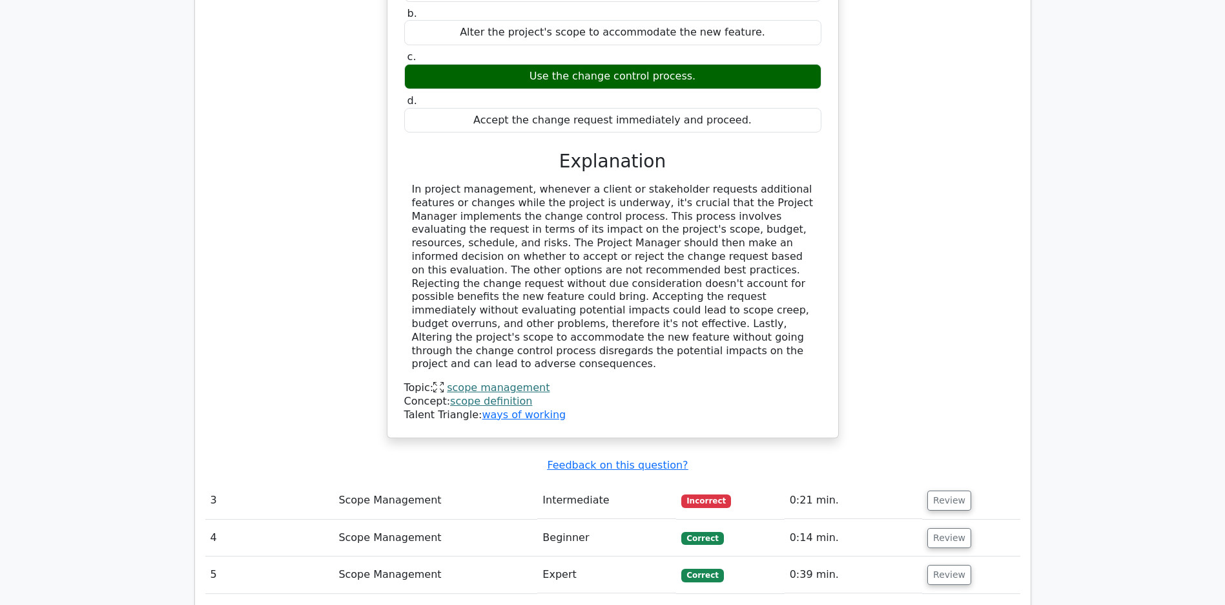
scroll to position [2139, 0]
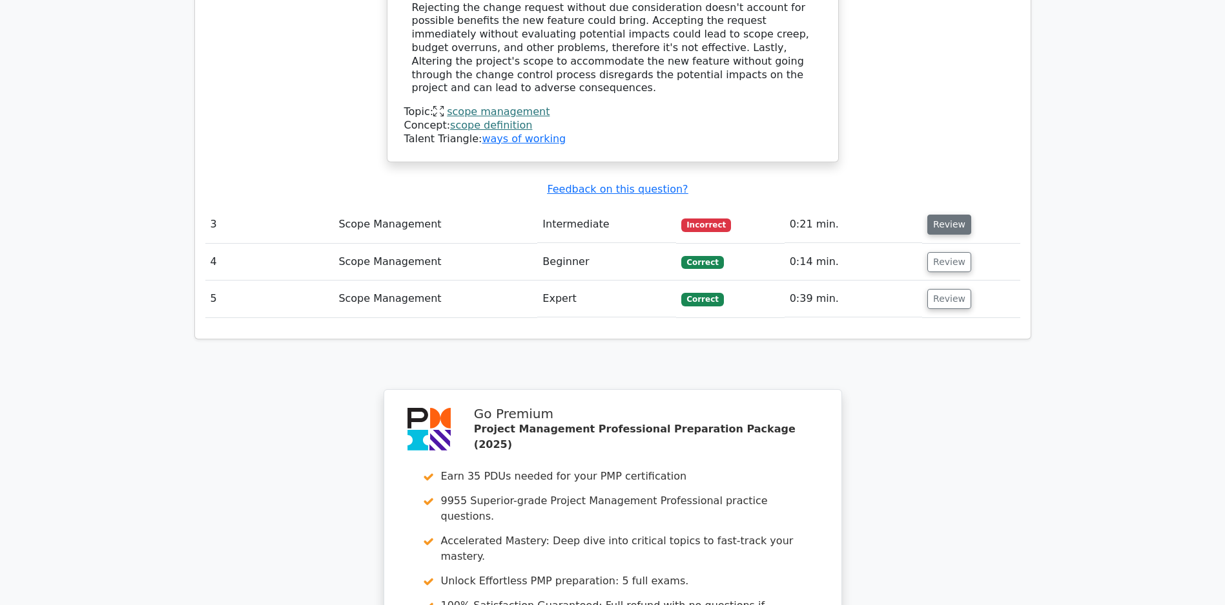
click at [954, 222] on button "Review" at bounding box center [950, 224] width 44 height 20
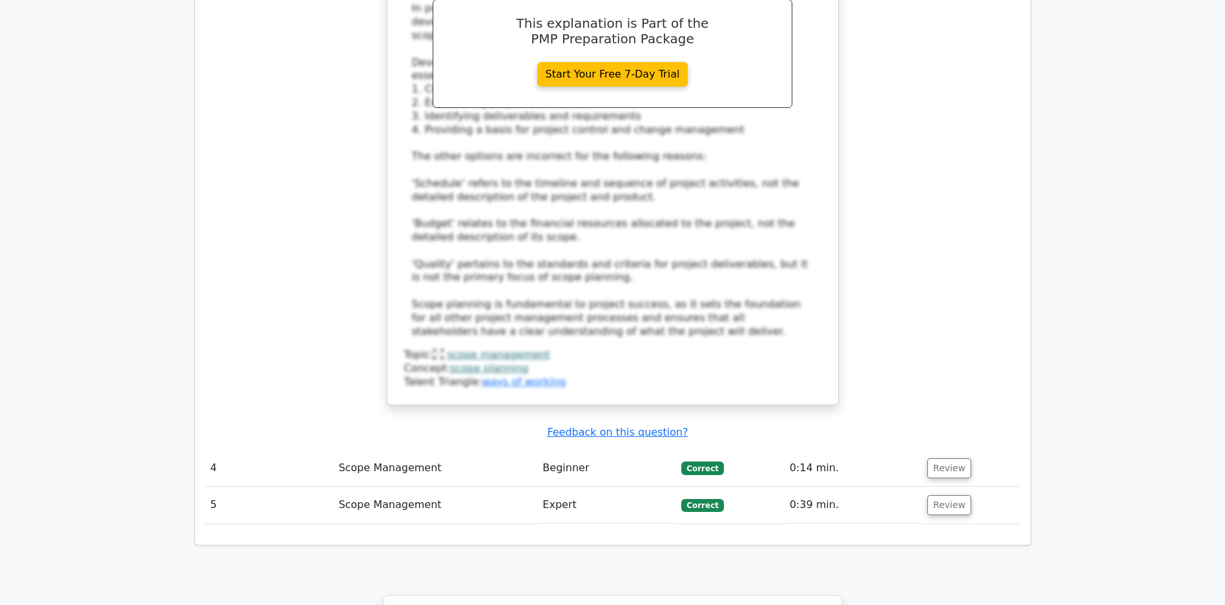
scroll to position [2798, 0]
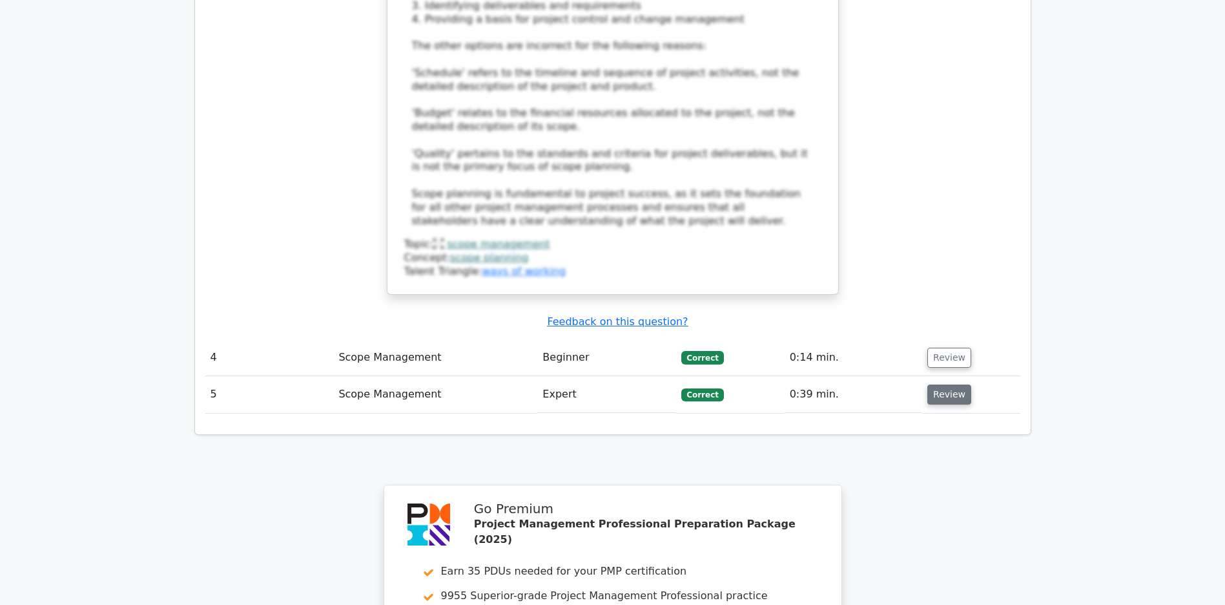
click at [941, 397] on button "Review" at bounding box center [950, 394] width 44 height 20
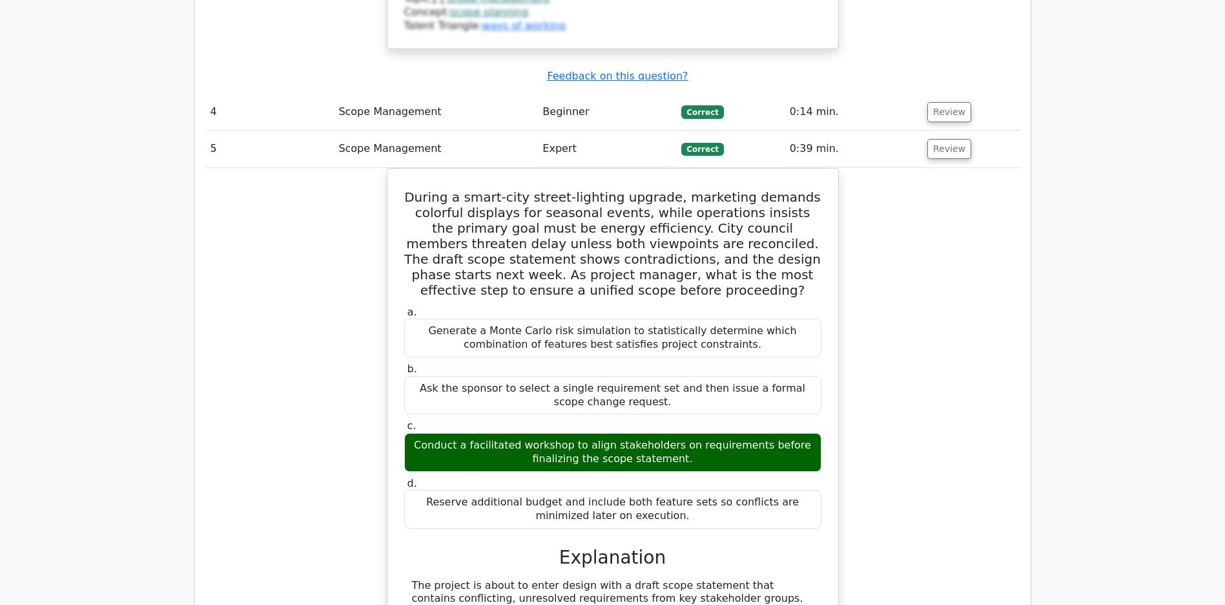
scroll to position [2924, 0]
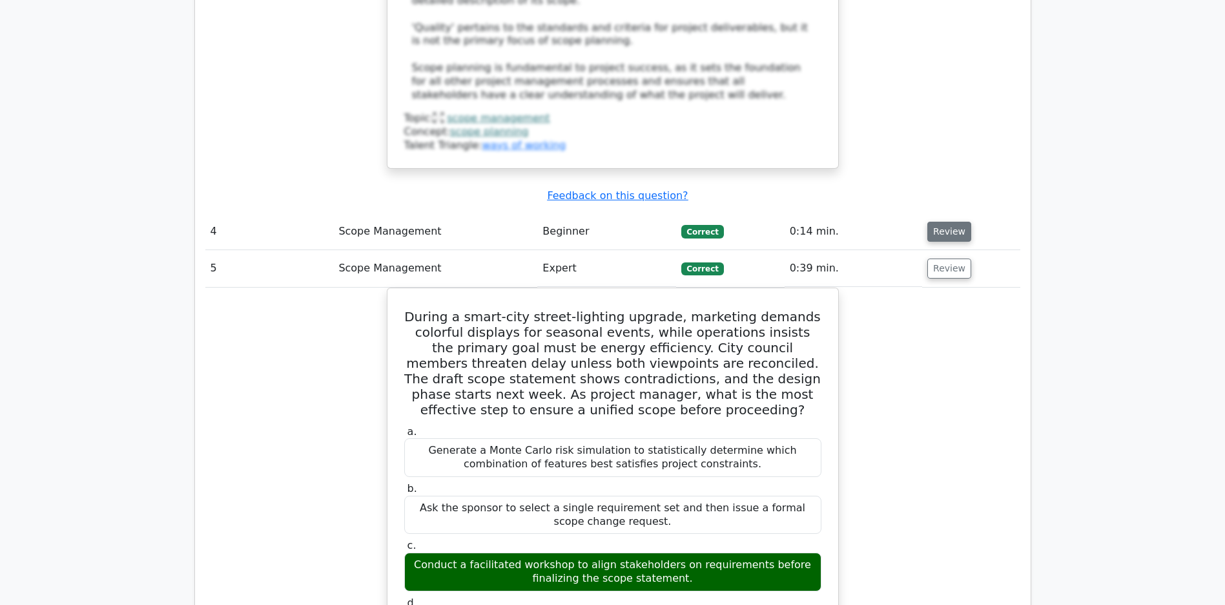
click at [948, 229] on button "Review" at bounding box center [950, 232] width 44 height 20
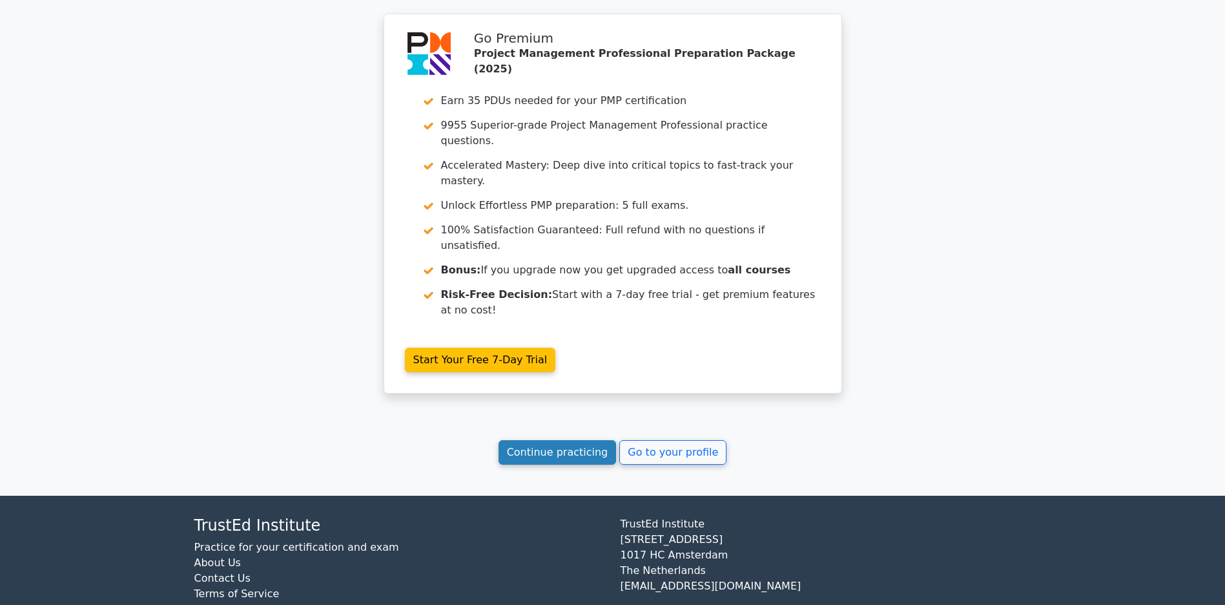
scroll to position [4666, 0]
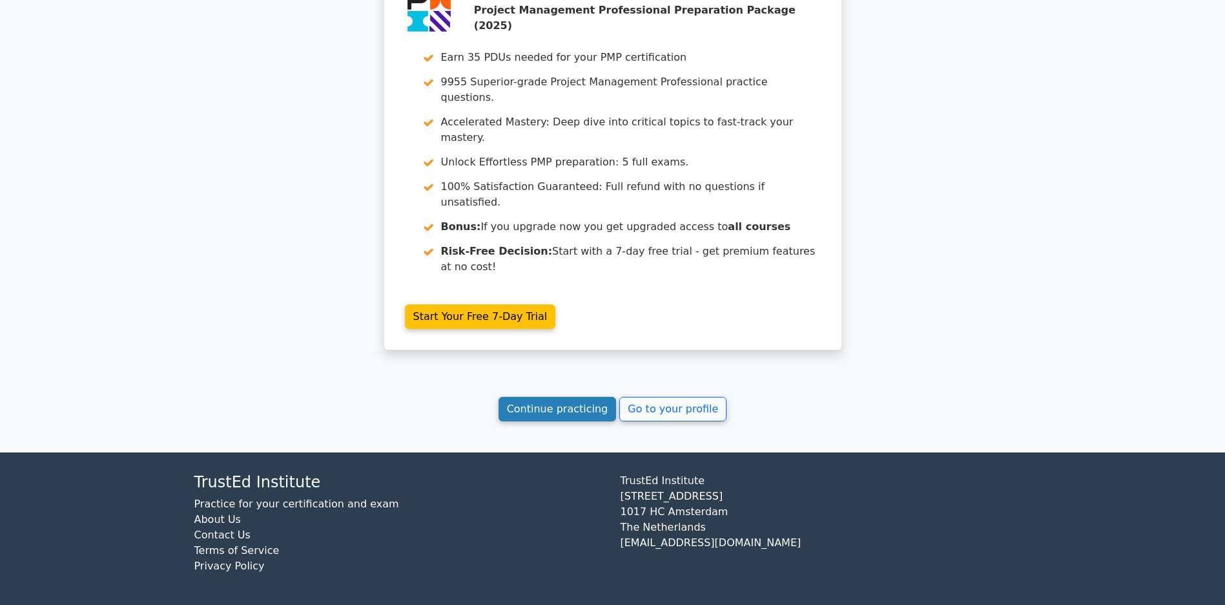
click at [561, 408] on link "Continue practicing" at bounding box center [558, 409] width 118 height 25
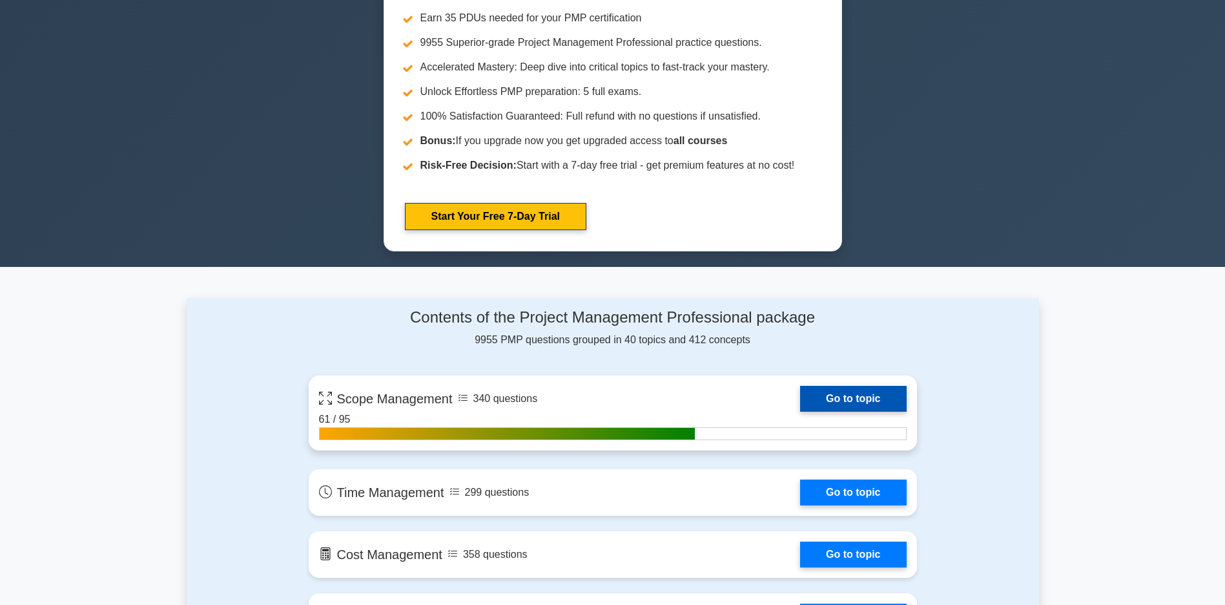
scroll to position [775, 0]
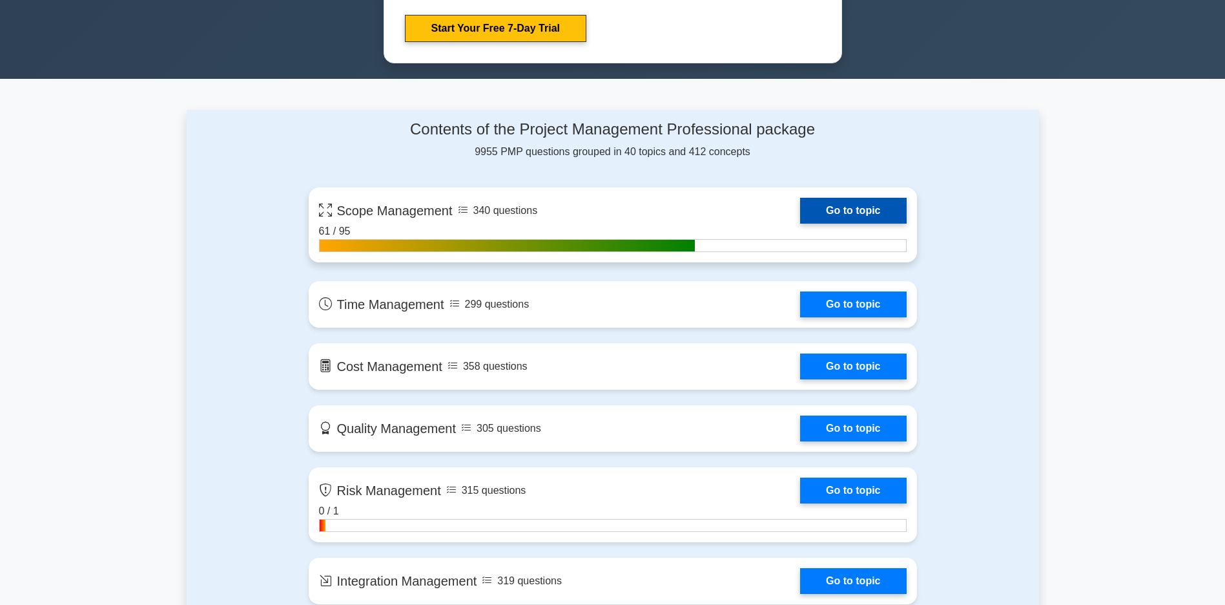
click at [800, 224] on link "Go to topic" at bounding box center [853, 211] width 106 height 26
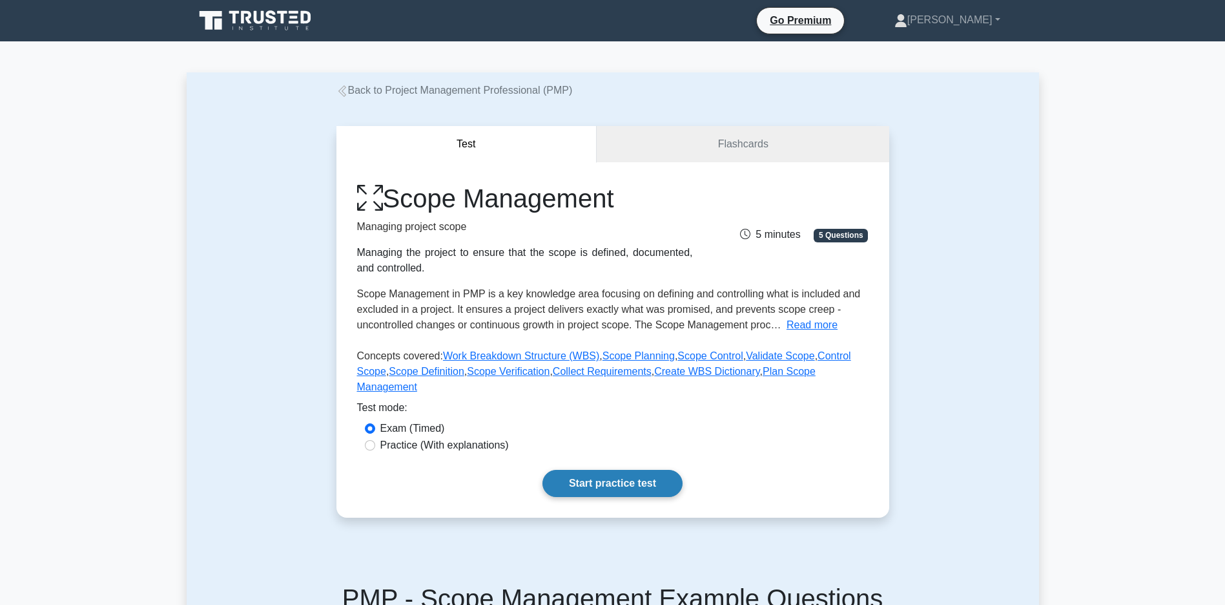
click at [608, 493] on link "Start practice test" at bounding box center [613, 483] width 140 height 27
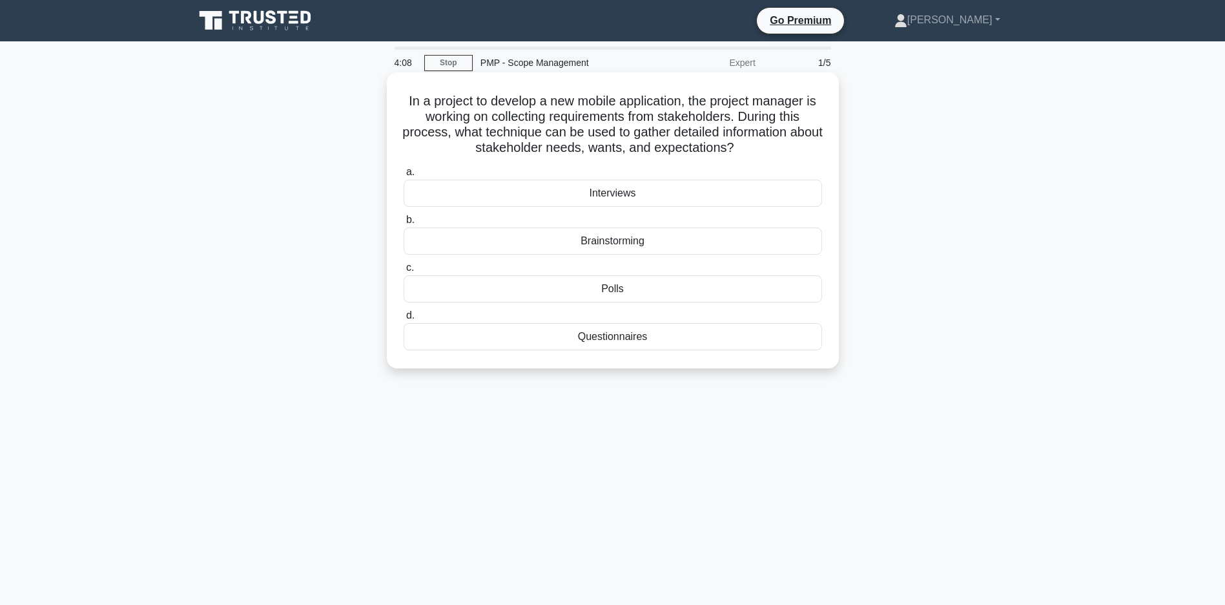
click at [601, 182] on div "Interviews" at bounding box center [613, 193] width 419 height 27
click at [404, 176] on input "a. Interviews" at bounding box center [404, 172] width 0 height 8
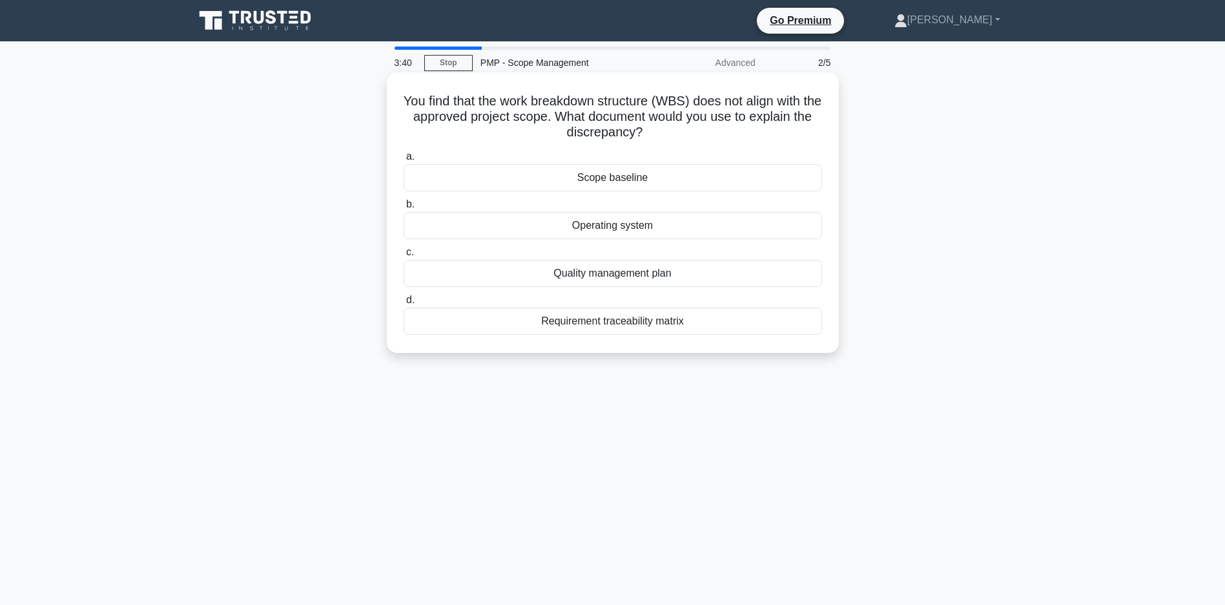
click at [627, 320] on div "Requirement traceability matrix" at bounding box center [613, 320] width 419 height 27
click at [404, 304] on input "d. Requirement traceability matrix" at bounding box center [404, 300] width 0 height 8
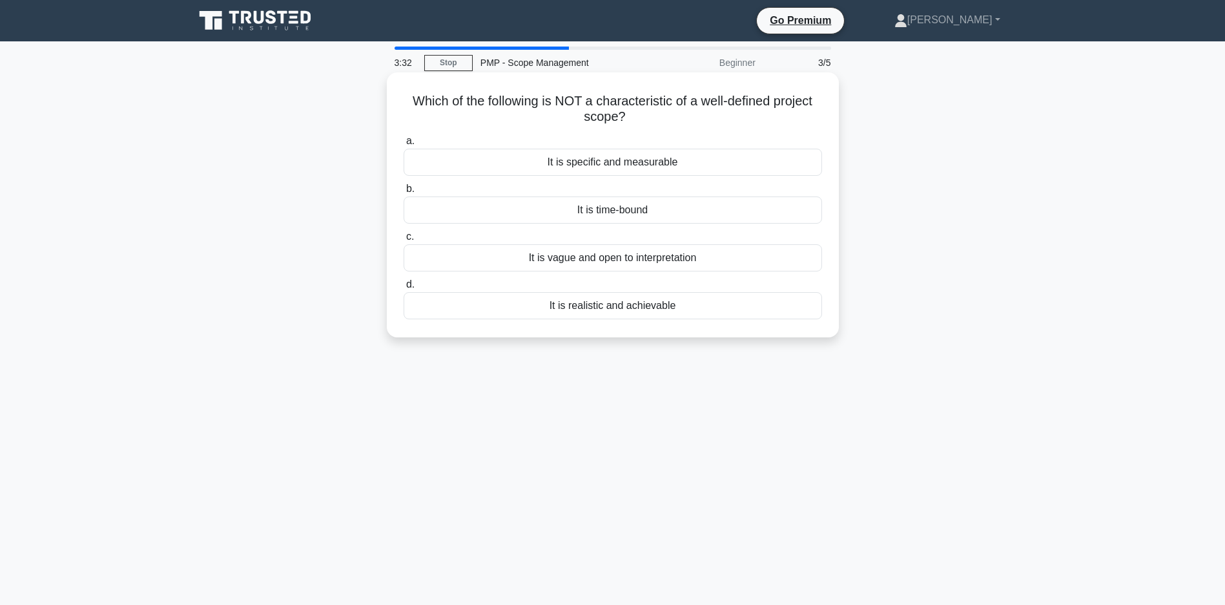
click at [654, 253] on div "It is vague and open to interpretation" at bounding box center [613, 257] width 419 height 27
click at [404, 241] on input "c. It is vague and open to interpretation" at bounding box center [404, 237] width 0 height 8
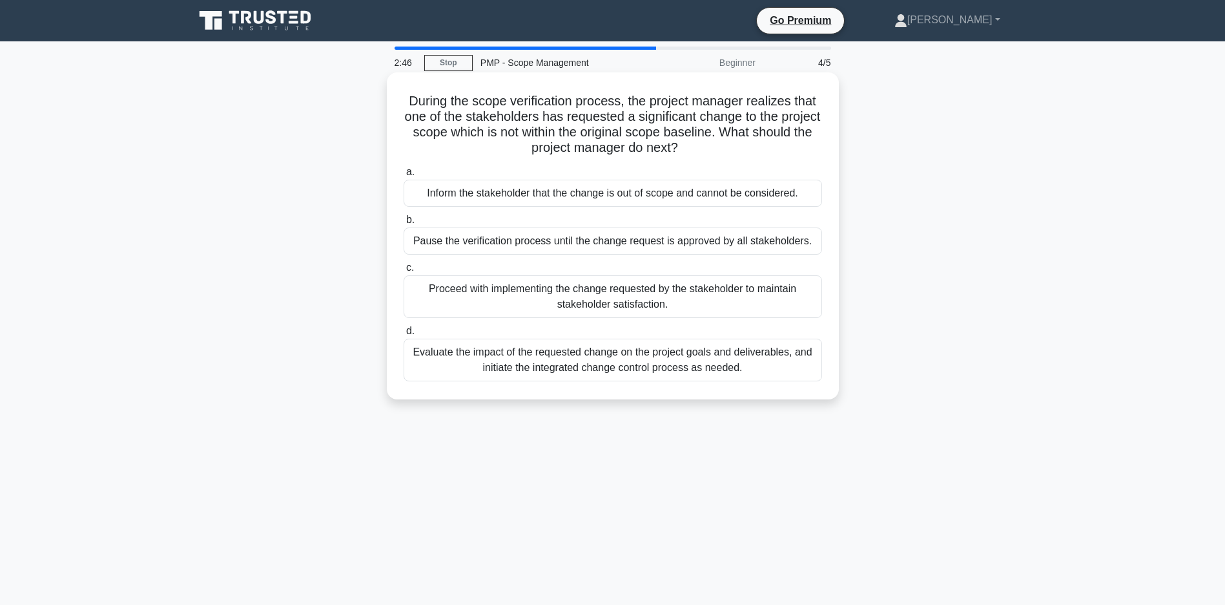
click at [542, 192] on div "Inform the stakeholder that the change is out of scope and cannot be considered." at bounding box center [613, 193] width 419 height 27
click at [404, 176] on input "a. Inform the stakeholder that the change is out of scope and cannot be conside…" at bounding box center [404, 172] width 0 height 8
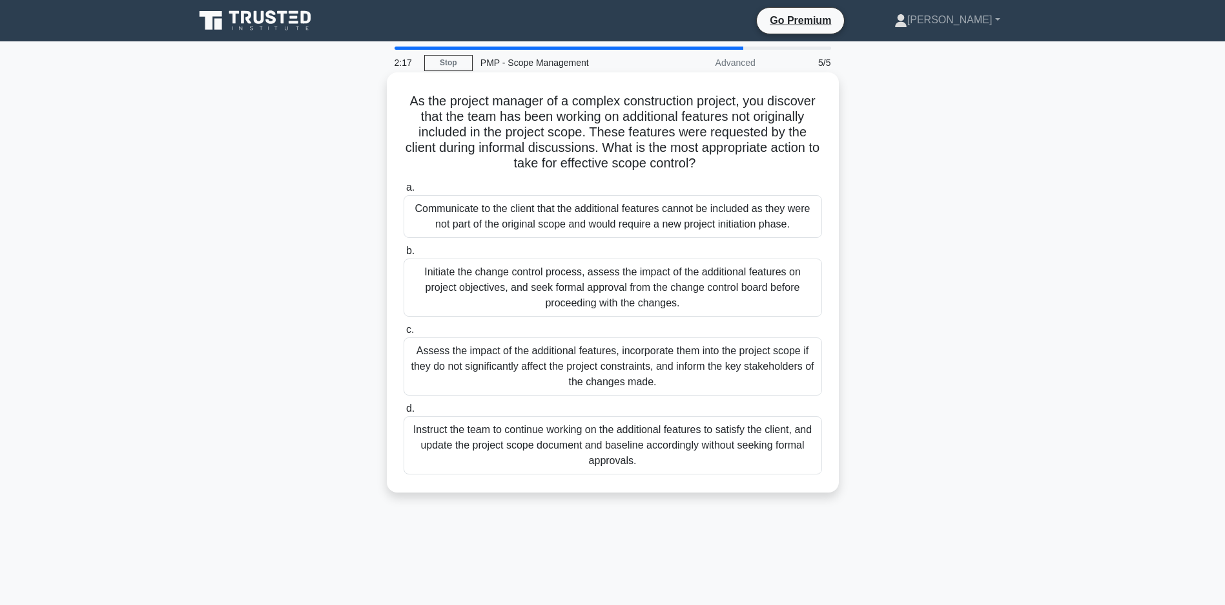
click at [594, 210] on div "Communicate to the client that the additional features cannot be included as th…" at bounding box center [613, 216] width 419 height 43
click at [404, 192] on input "a. Communicate to the client that the additional features cannot be included as…" at bounding box center [404, 187] width 0 height 8
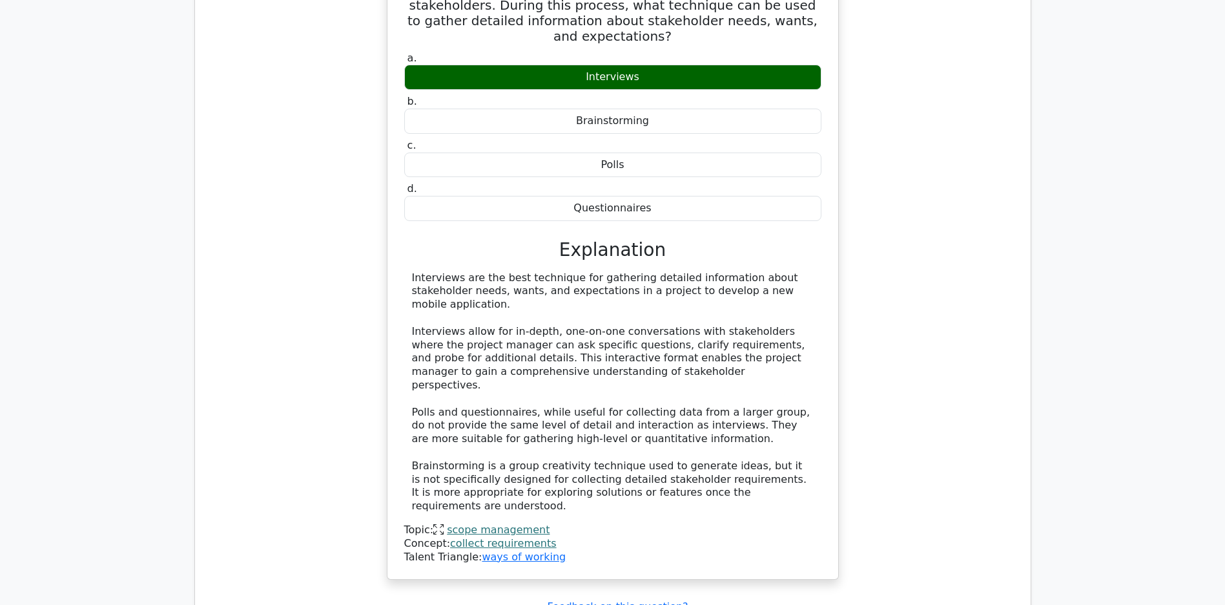
scroll to position [1346, 0]
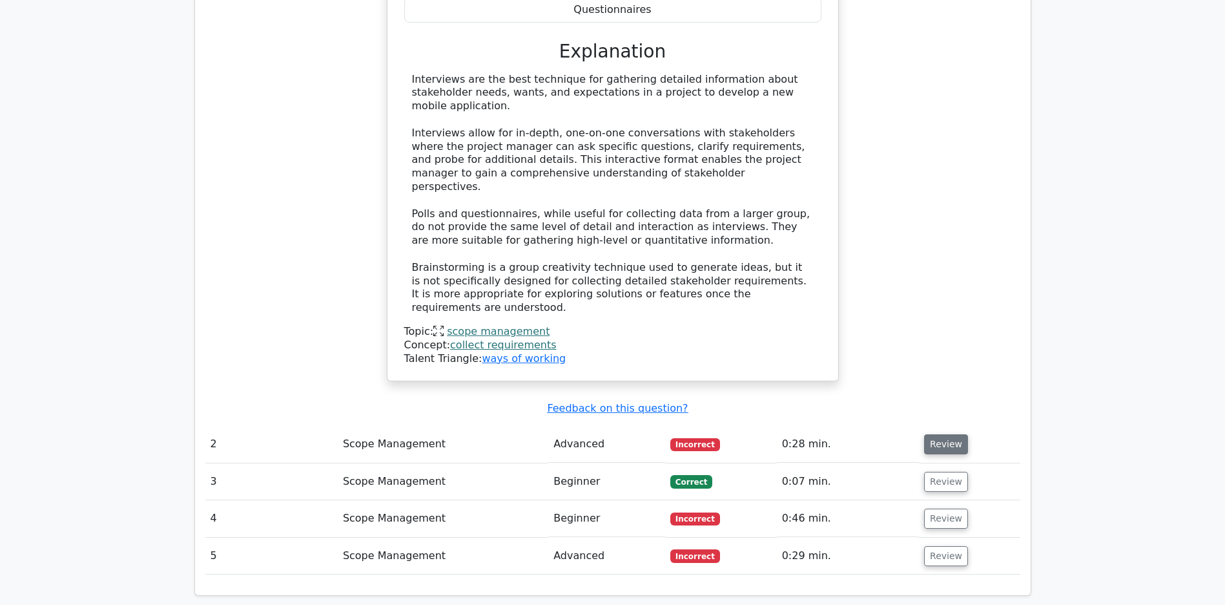
click at [944, 442] on button "Review" at bounding box center [946, 444] width 44 height 20
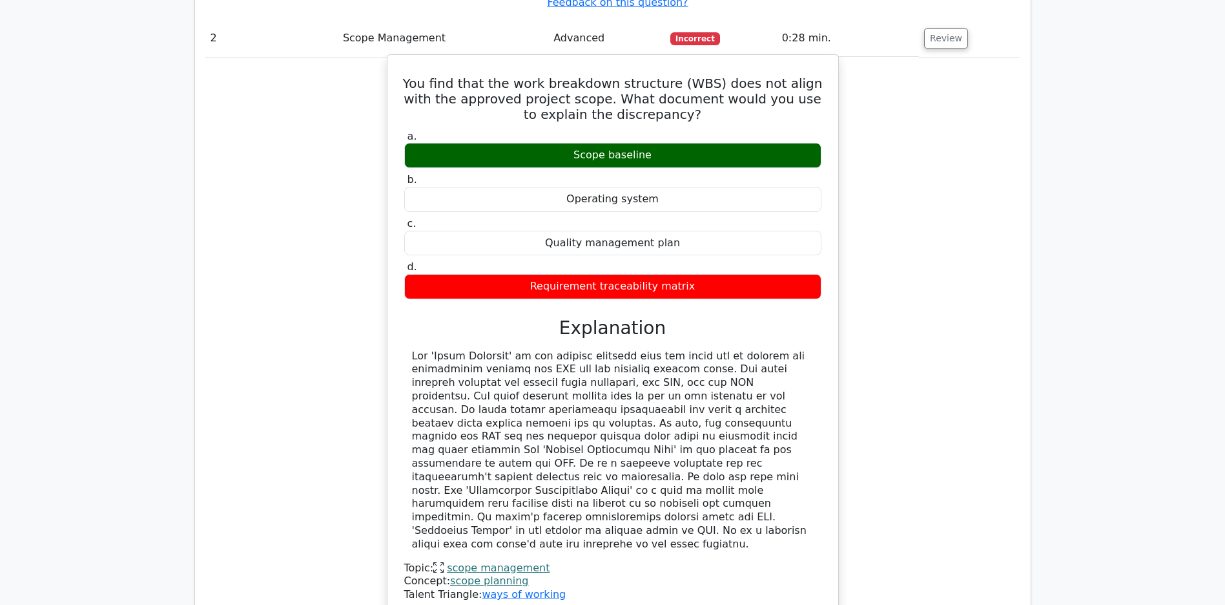
scroll to position [1962, 0]
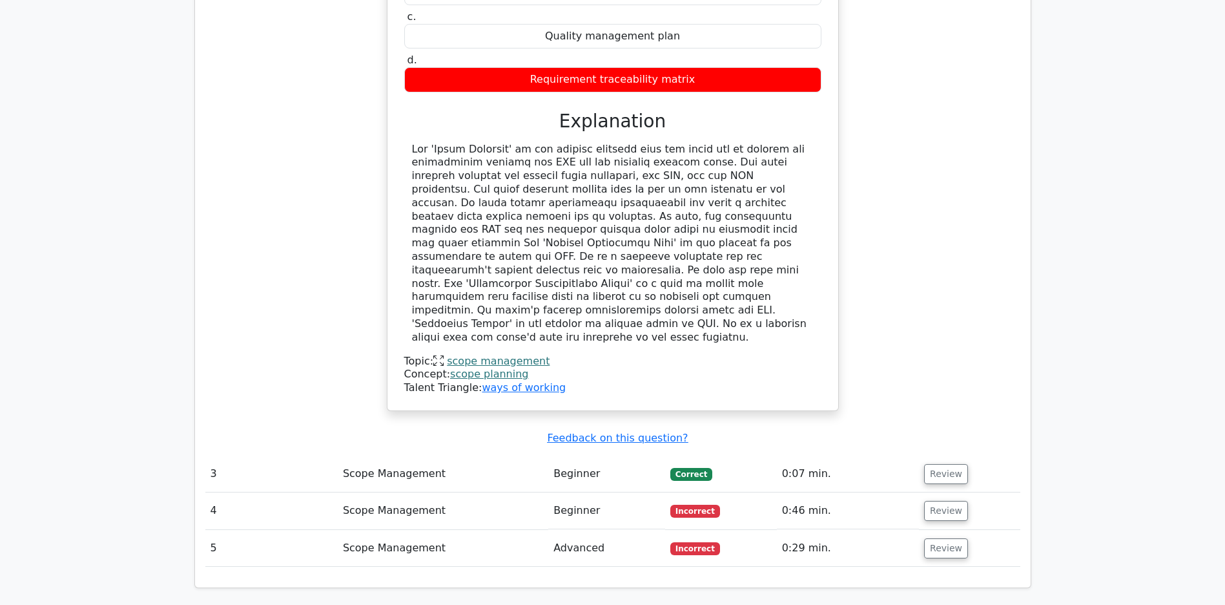
click at [924, 516] on td "Review" at bounding box center [969, 510] width 101 height 37
click at [938, 509] on button "Review" at bounding box center [946, 511] width 44 height 20
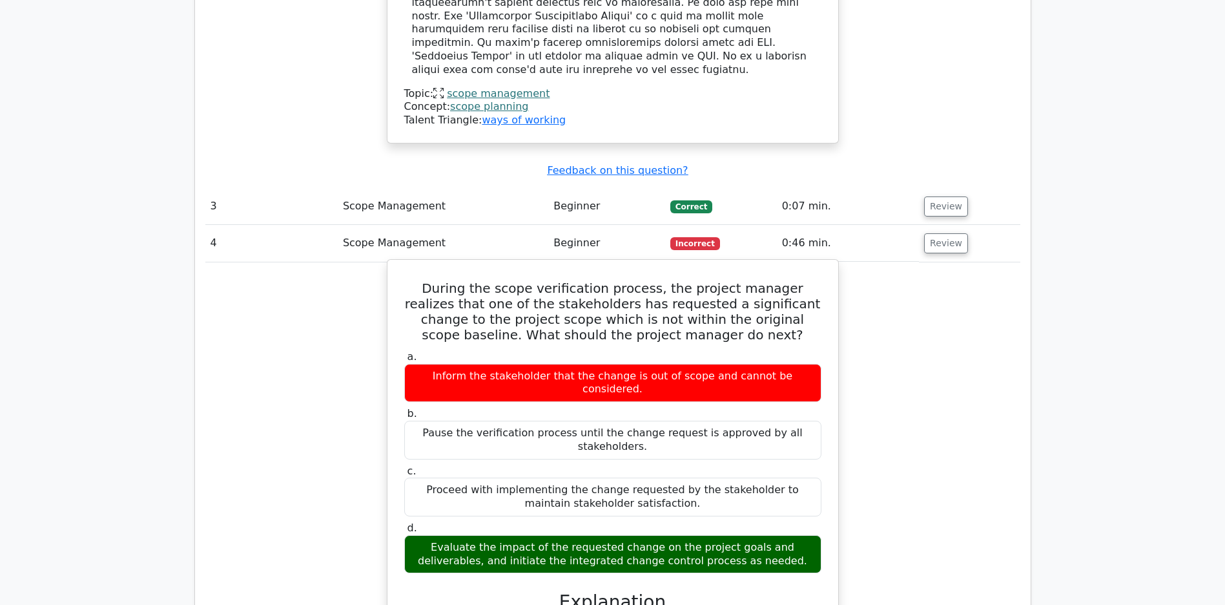
scroll to position [2310, 0]
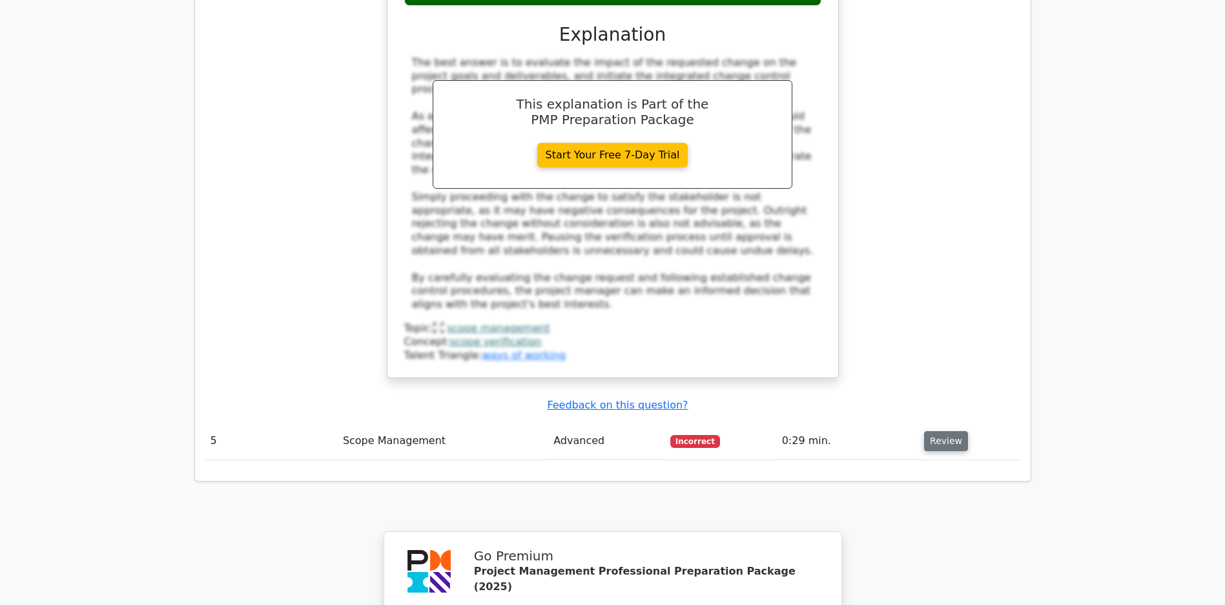
click at [953, 436] on button "Review" at bounding box center [946, 441] width 44 height 20
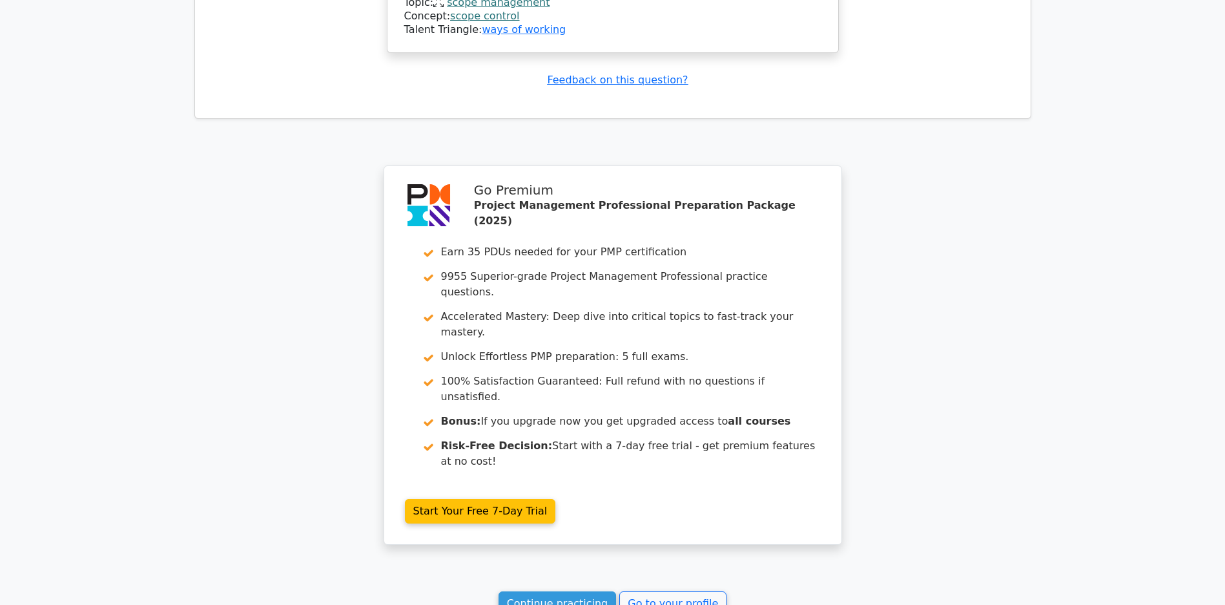
scroll to position [4224, 0]
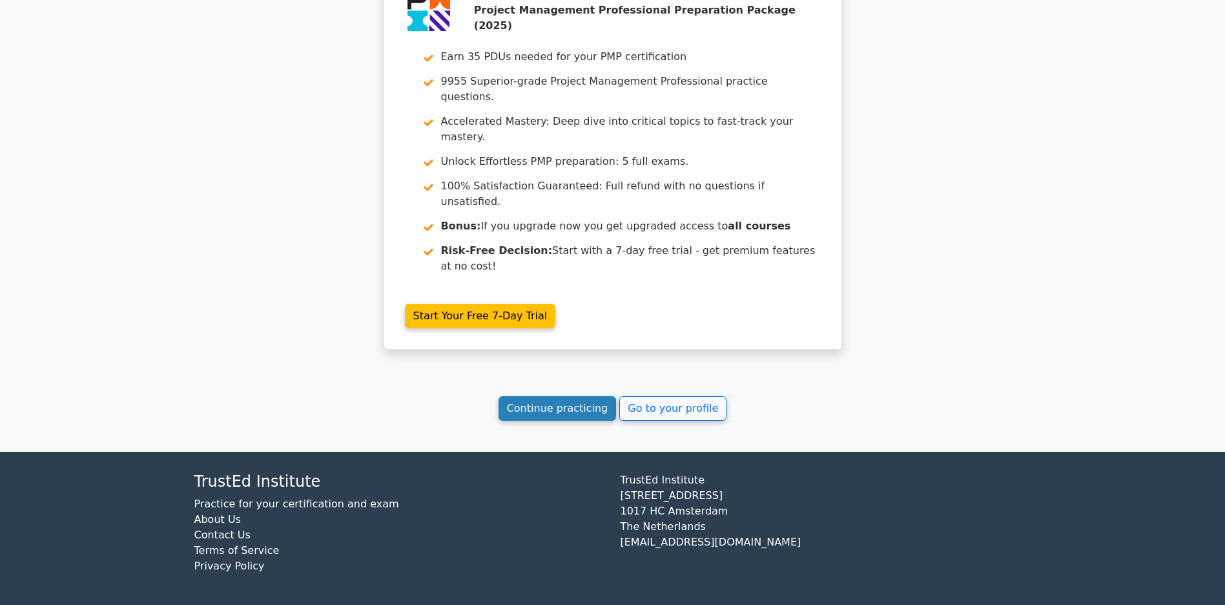
click at [541, 407] on link "Continue practicing" at bounding box center [558, 408] width 118 height 25
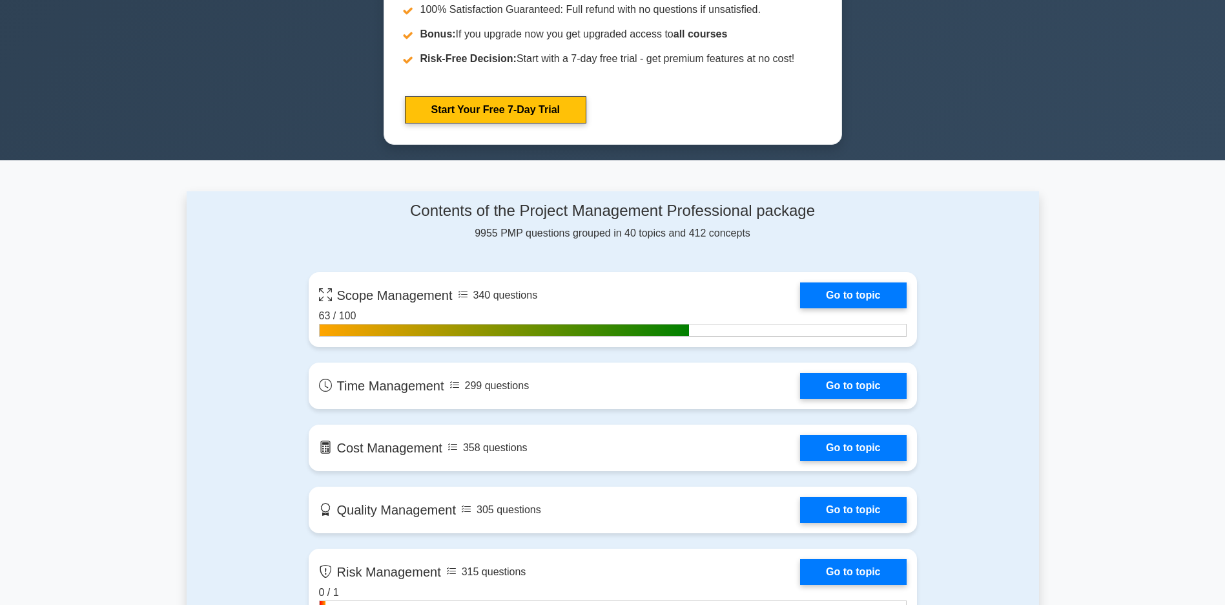
scroll to position [711, 0]
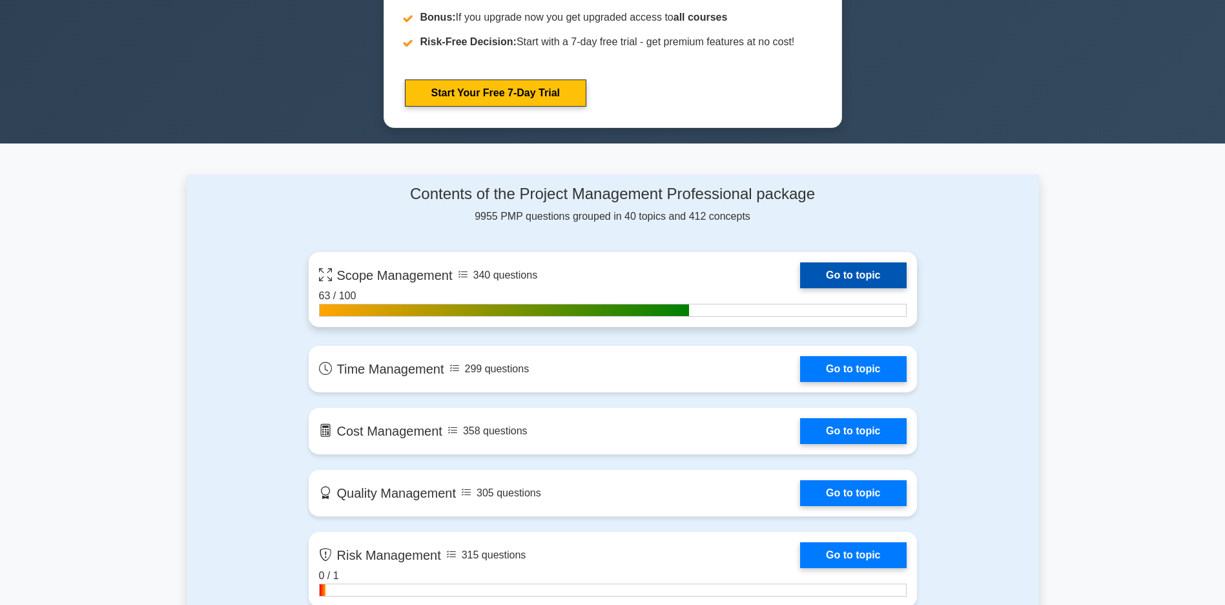
click at [800, 288] on link "Go to topic" at bounding box center [853, 275] width 106 height 26
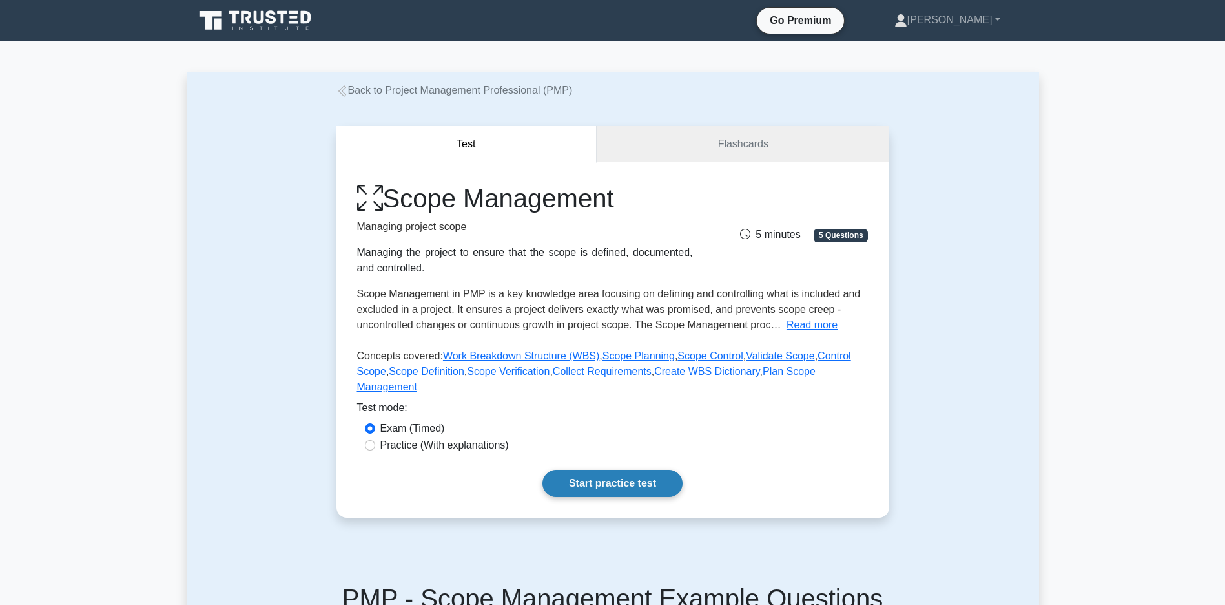
click at [585, 490] on link "Start practice test" at bounding box center [613, 483] width 140 height 27
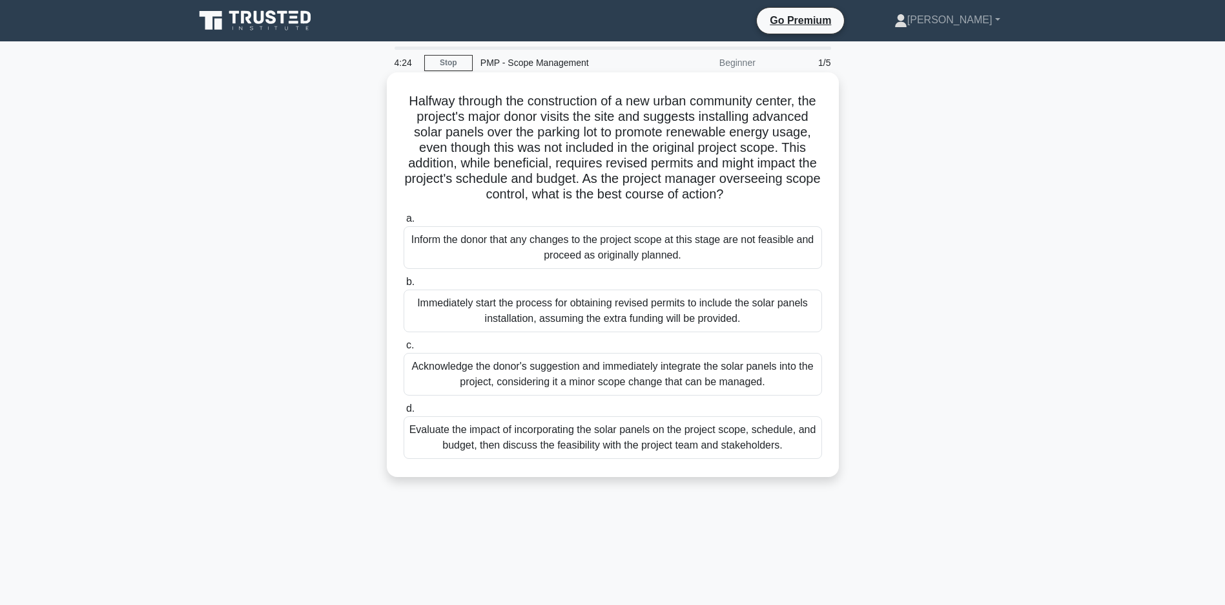
click at [620, 458] on div "Evaluate the impact of incorporating the solar panels on the project scope, sch…" at bounding box center [613, 437] width 419 height 43
click at [404, 413] on input "d. Evaluate the impact of incorporating the solar panels on the project scope, …" at bounding box center [404, 408] width 0 height 8
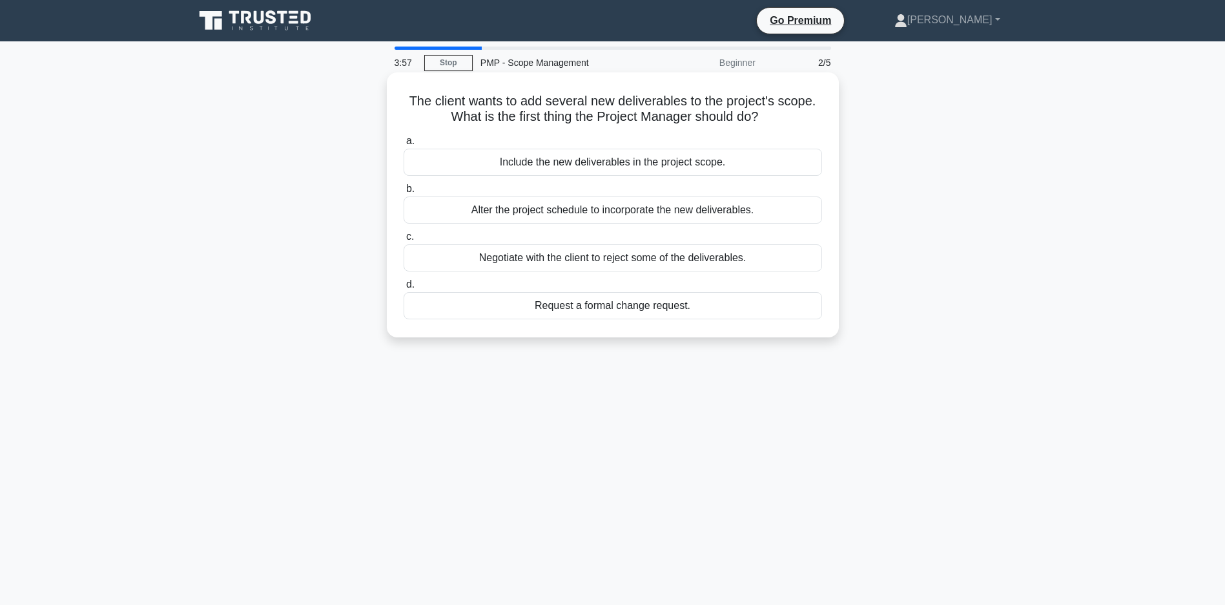
click at [595, 305] on div "Request a formal change request." at bounding box center [613, 305] width 419 height 27
click at [404, 289] on input "d. Request a formal change request." at bounding box center [404, 284] width 0 height 8
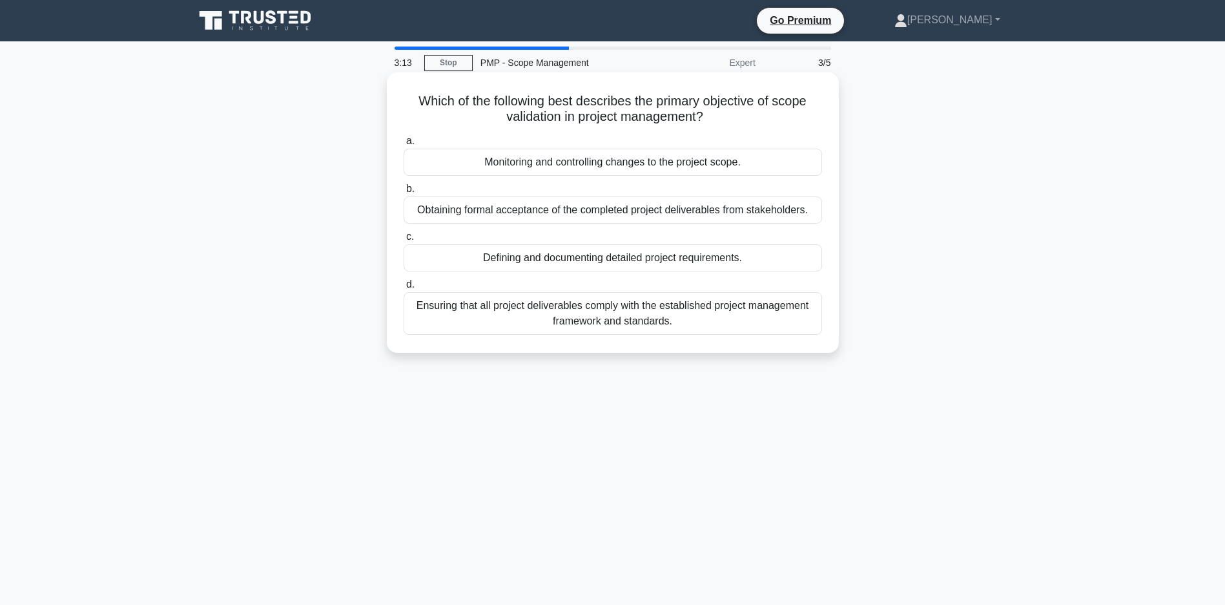
click at [601, 213] on div "Obtaining formal acceptance of the completed project deliverables from stakehol…" at bounding box center [613, 209] width 419 height 27
click at [404, 193] on input "b. Obtaining formal acceptance of the completed project deliverables from stake…" at bounding box center [404, 189] width 0 height 8
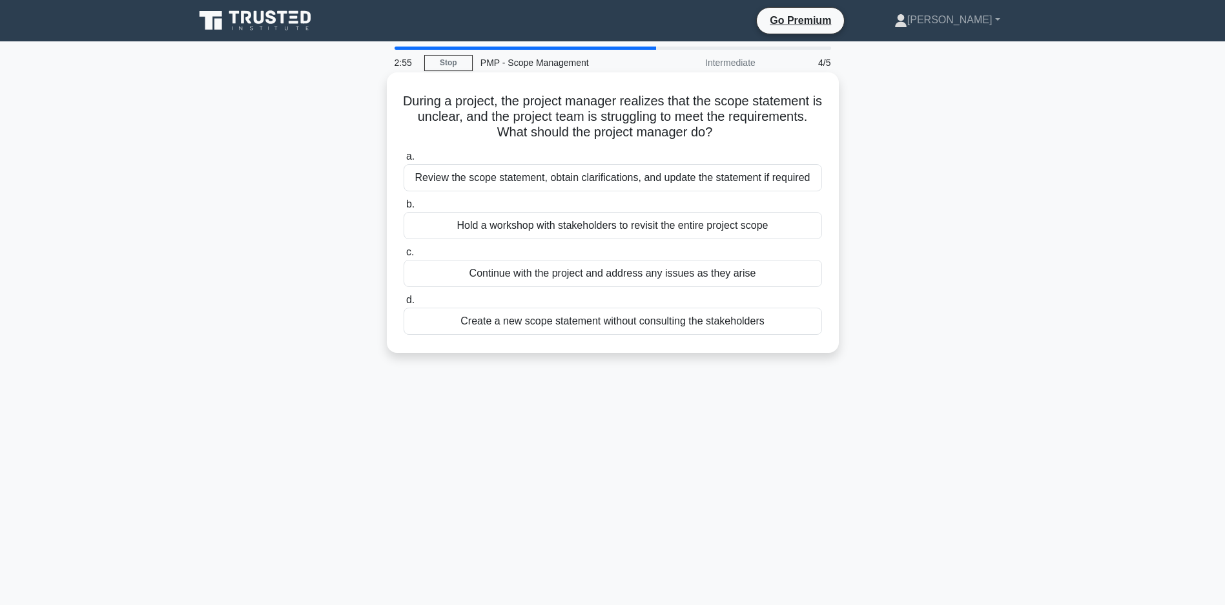
click at [692, 177] on div "Review the scope statement, obtain clarifications, and update the statement if …" at bounding box center [613, 177] width 419 height 27
click at [404, 161] on input "a. Review the scope statement, obtain clarifications, and update the statement …" at bounding box center [404, 156] width 0 height 8
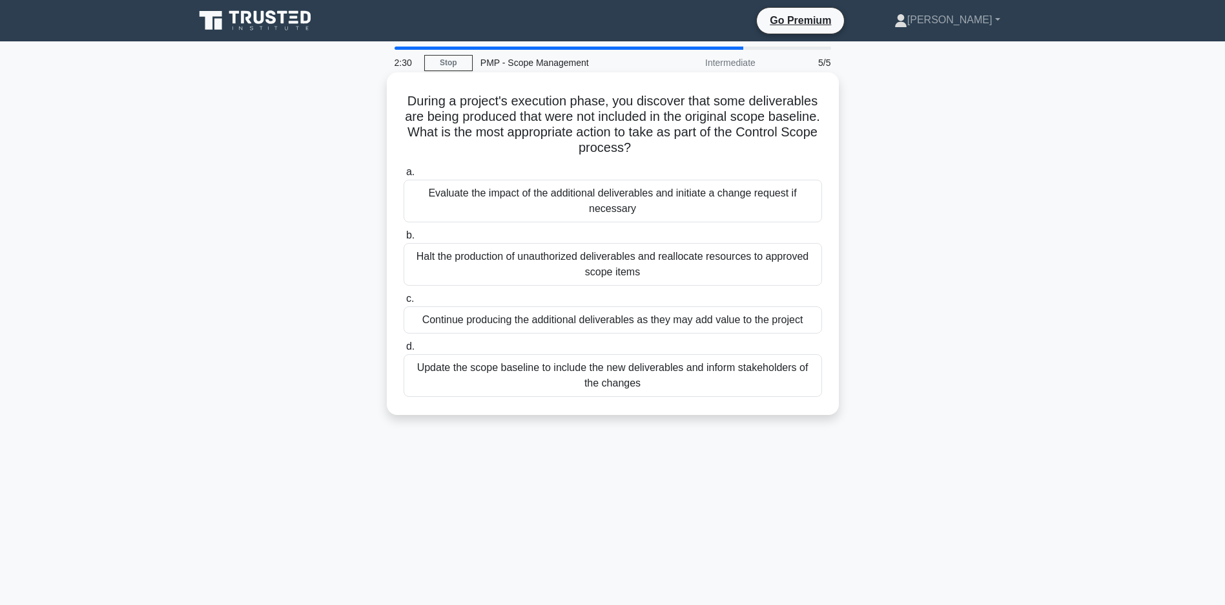
click at [659, 200] on div "Evaluate the impact of the additional deliverables and initiate a change reques…" at bounding box center [613, 201] width 419 height 43
click at [404, 176] on input "a. Evaluate the impact of the additional deliverables and initiate a change req…" at bounding box center [404, 172] width 0 height 8
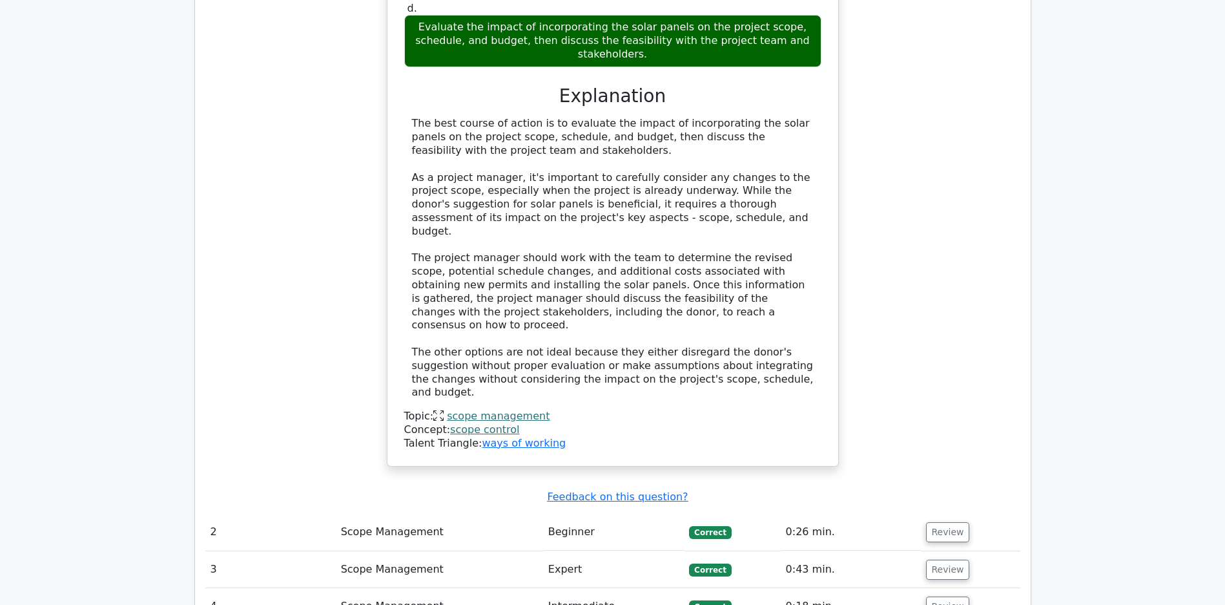
scroll to position [1639, 0]
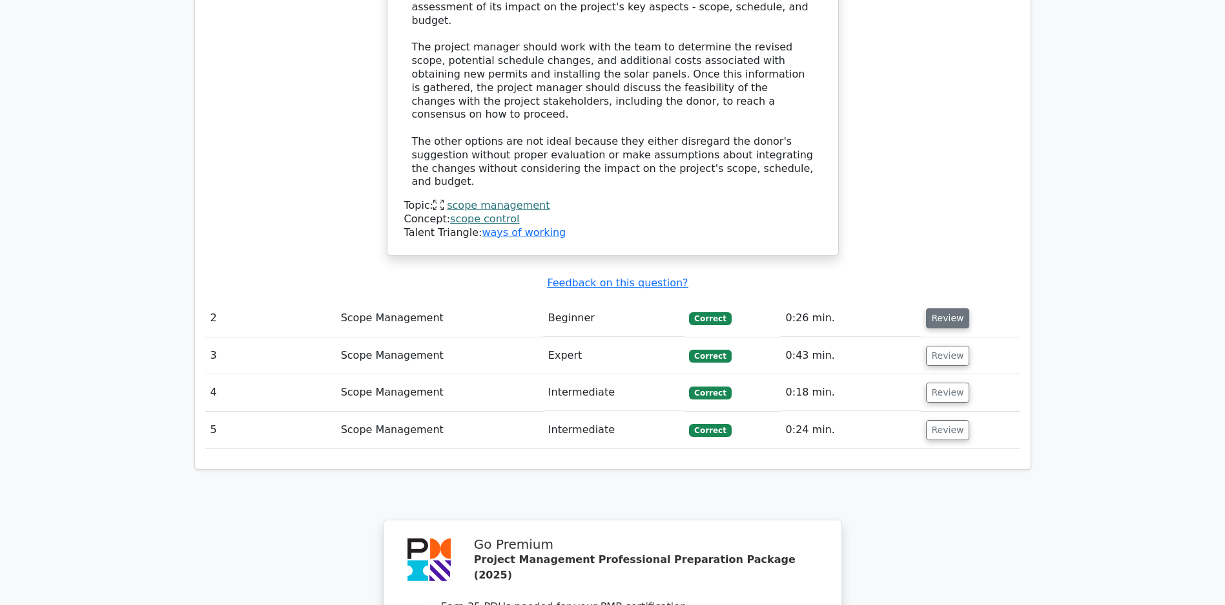
click at [957, 314] on button "Review" at bounding box center [948, 318] width 44 height 20
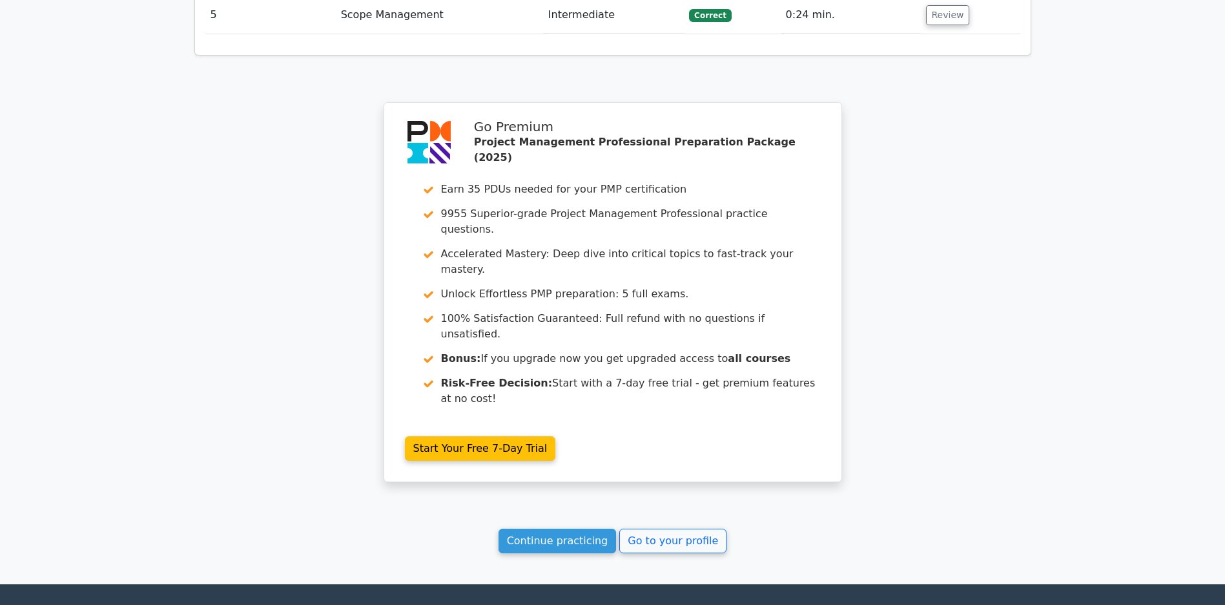
scroll to position [2778, 0]
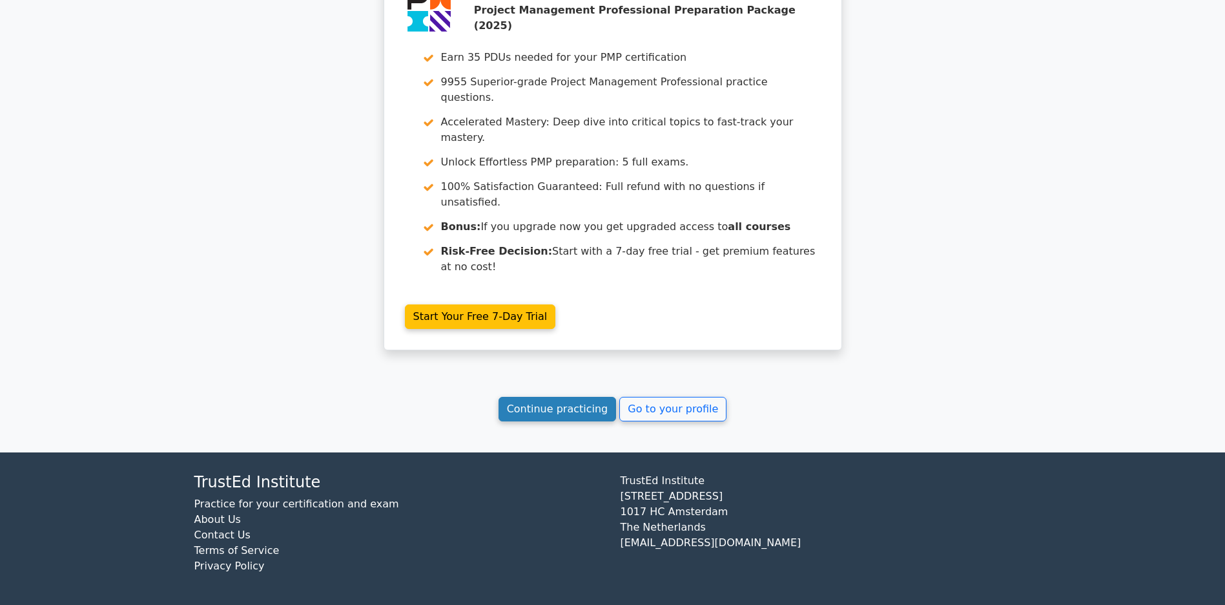
click at [530, 404] on link "Continue practicing" at bounding box center [558, 409] width 118 height 25
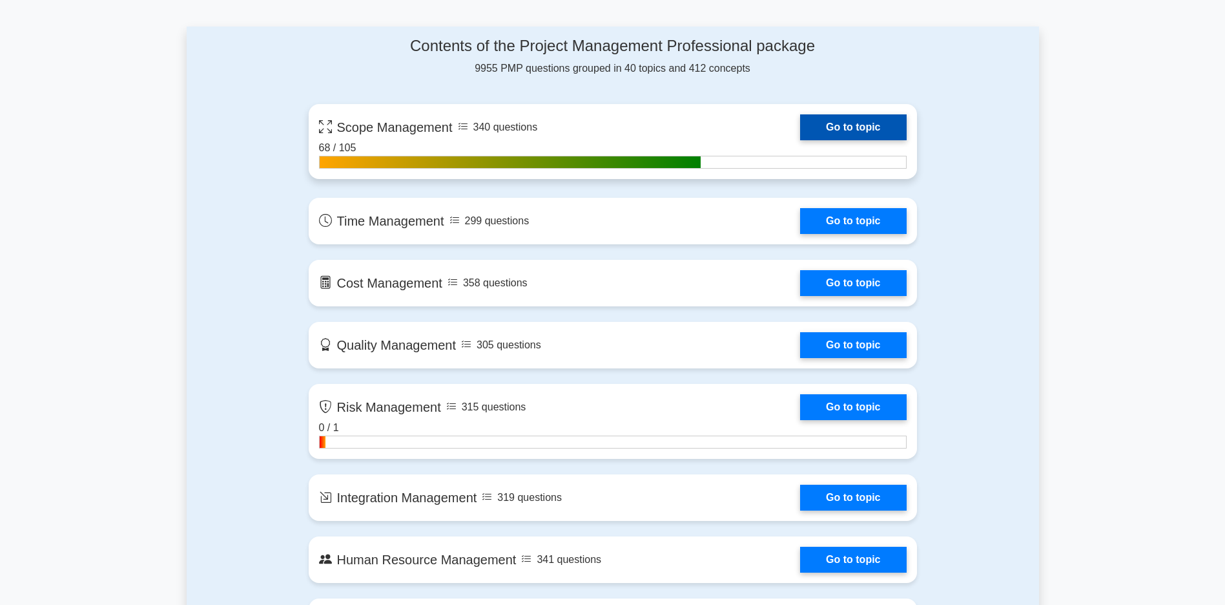
scroll to position [864, 0]
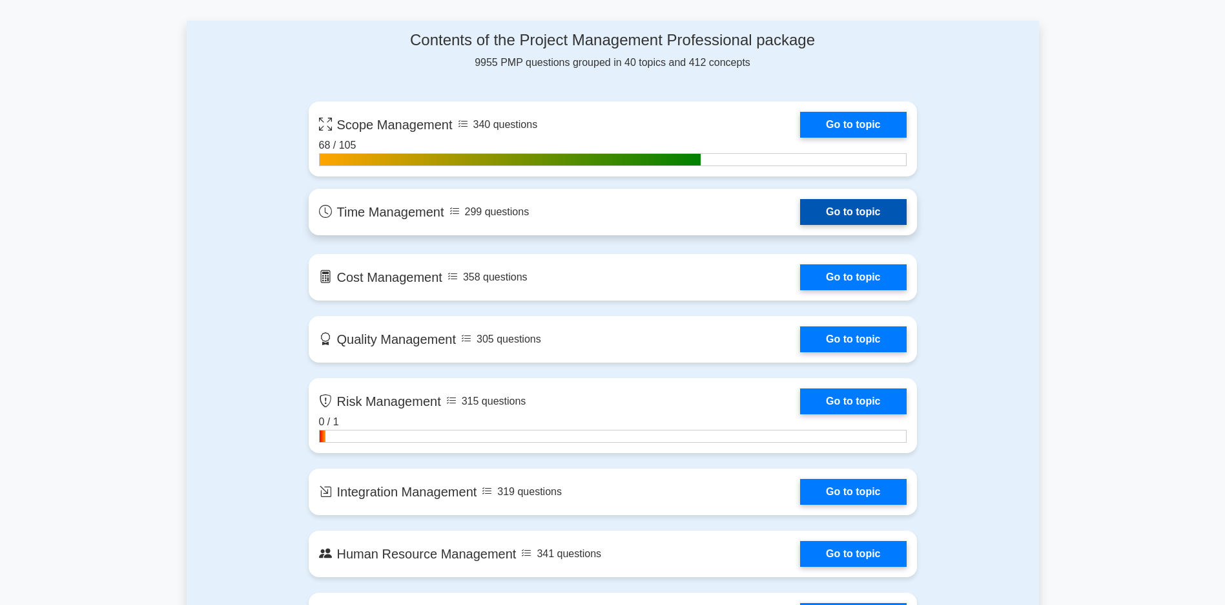
click at [800, 215] on link "Go to topic" at bounding box center [853, 212] width 106 height 26
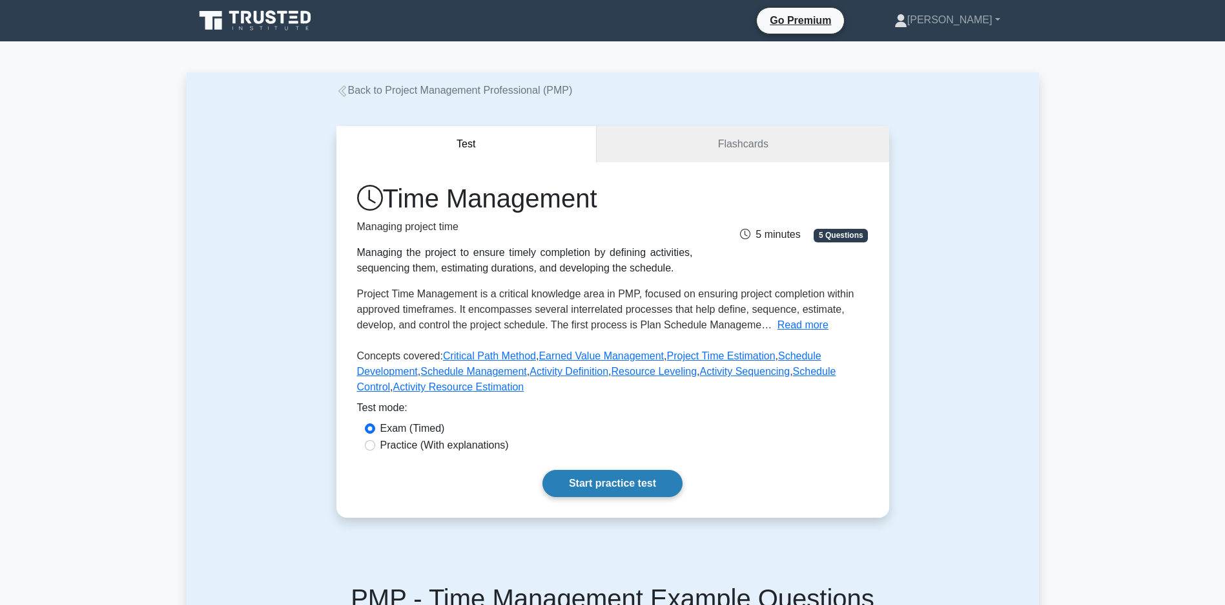
click at [614, 497] on link "Start practice test" at bounding box center [613, 483] width 140 height 27
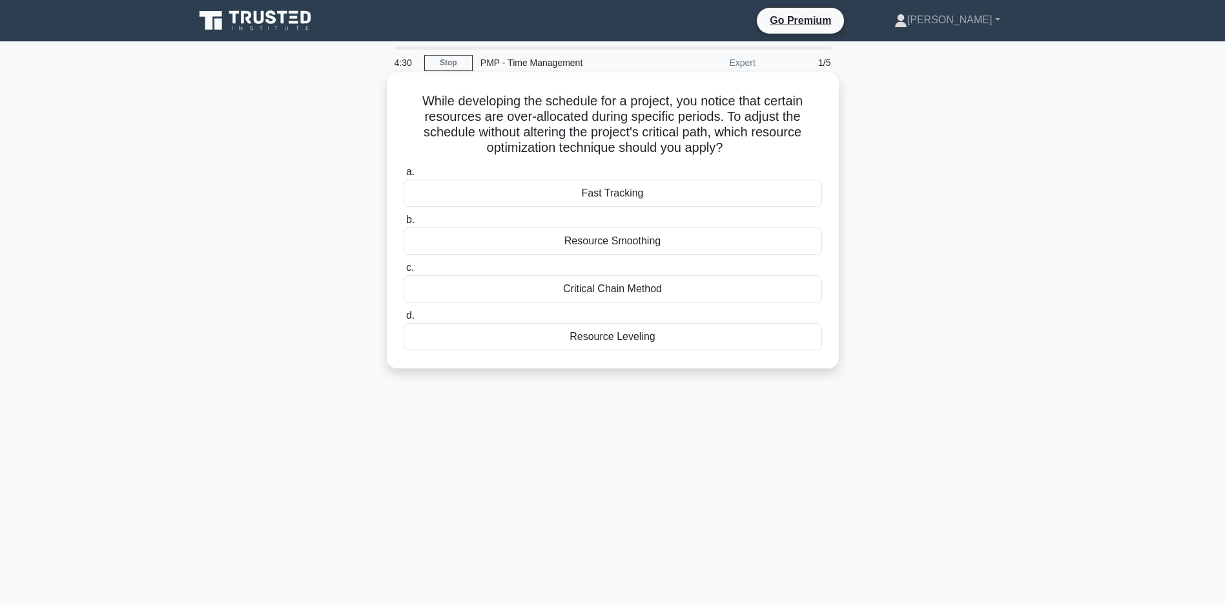
click at [634, 338] on div "Resource Leveling" at bounding box center [613, 336] width 419 height 27
click at [404, 320] on input "d. Resource Leveling" at bounding box center [404, 315] width 0 height 8
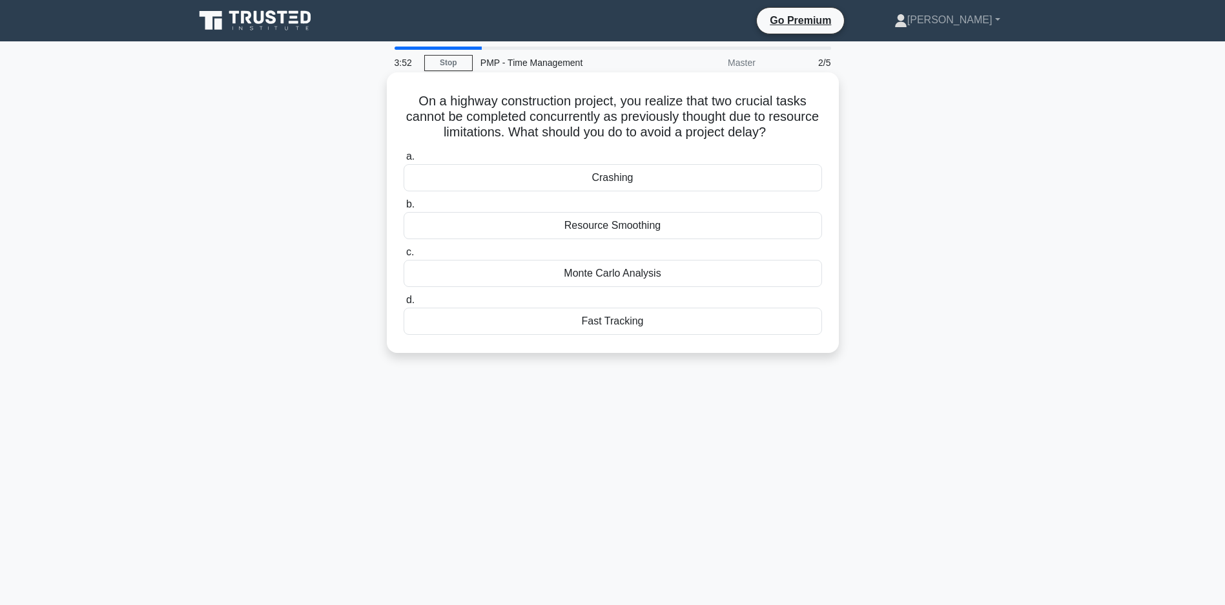
click at [616, 335] on div "Fast Tracking" at bounding box center [613, 320] width 419 height 27
click at [404, 304] on input "d. Fast Tracking" at bounding box center [404, 300] width 0 height 8
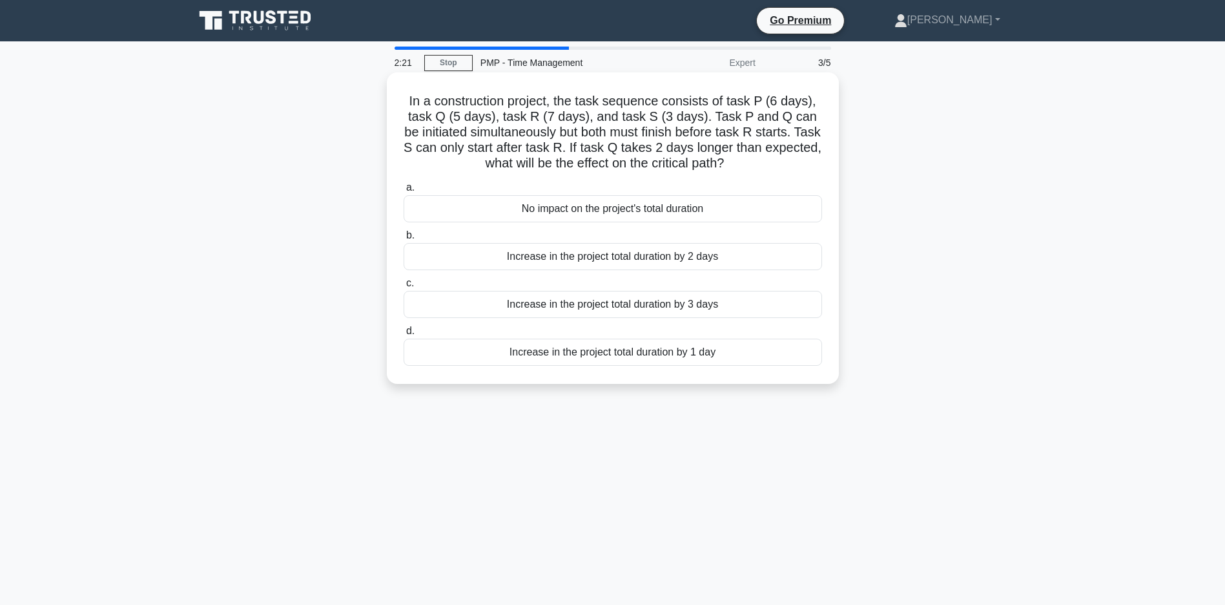
click at [603, 212] on div "No impact on the project's total duration" at bounding box center [613, 208] width 419 height 27
click at [404, 192] on input "a. No impact on the project's total duration" at bounding box center [404, 187] width 0 height 8
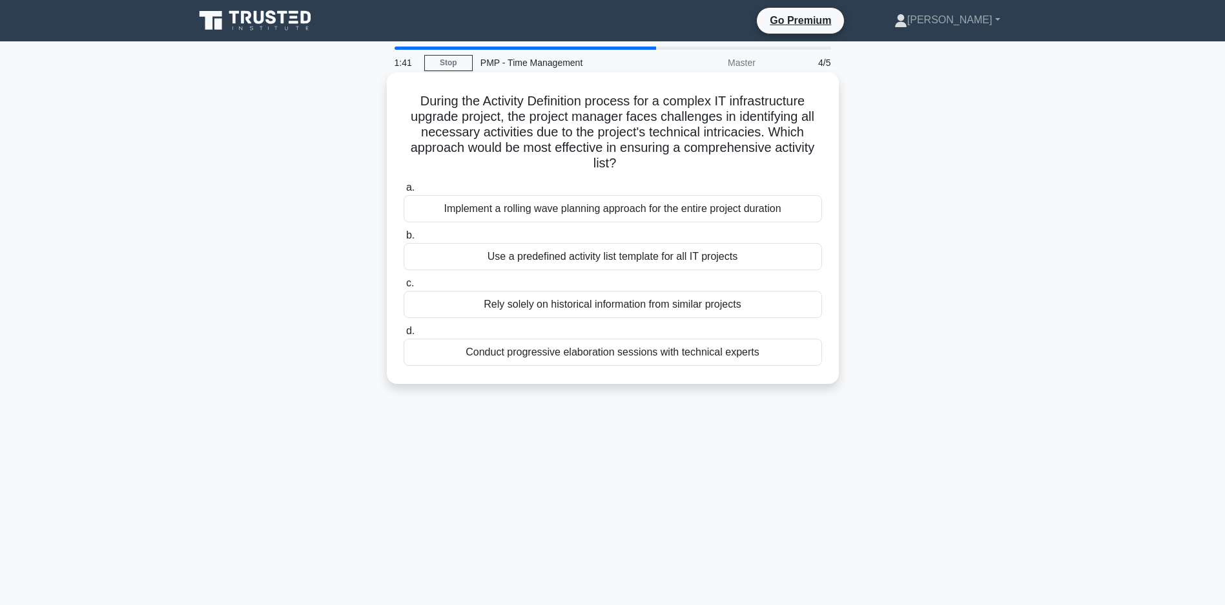
click at [722, 355] on div "Conduct progressive elaboration sessions with technical experts" at bounding box center [613, 351] width 419 height 27
click at [404, 335] on input "d. Conduct progressive elaboration sessions with technical experts" at bounding box center [404, 331] width 0 height 8
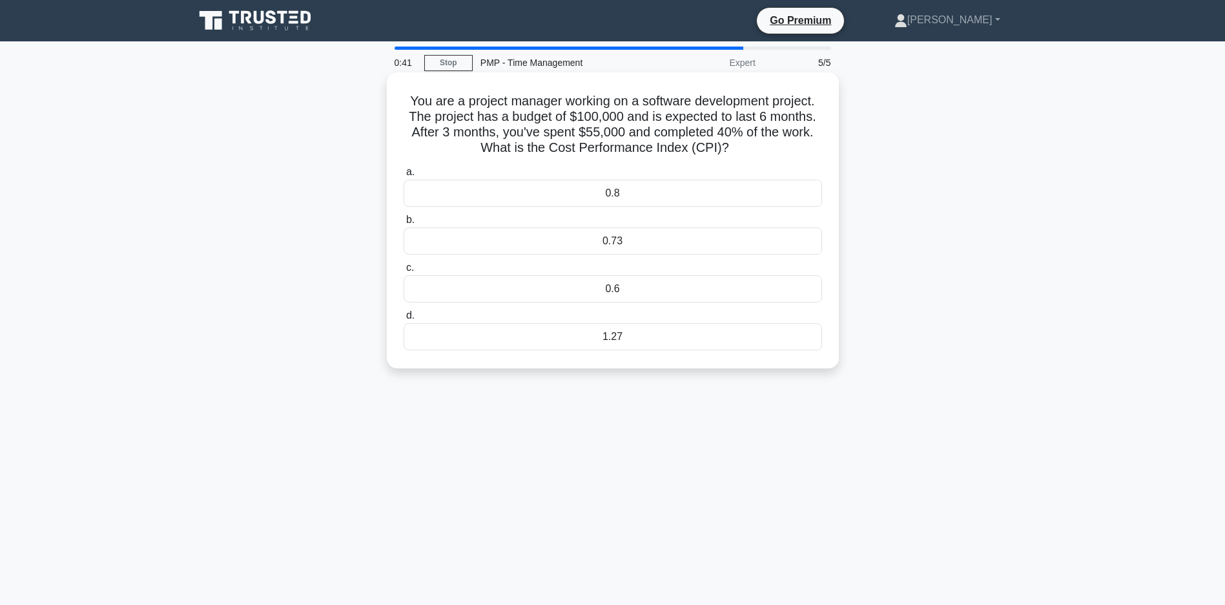
click at [658, 293] on div "0.6" at bounding box center [613, 288] width 419 height 27
click at [404, 272] on input "c. 0.6" at bounding box center [404, 268] width 0 height 8
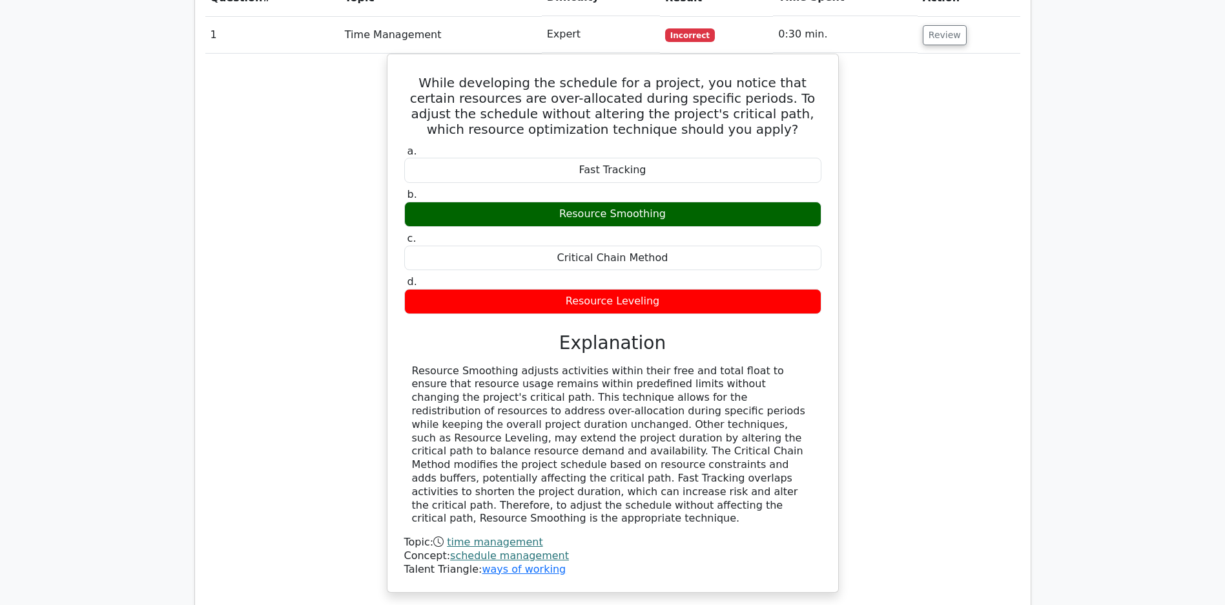
scroll to position [1391, 0]
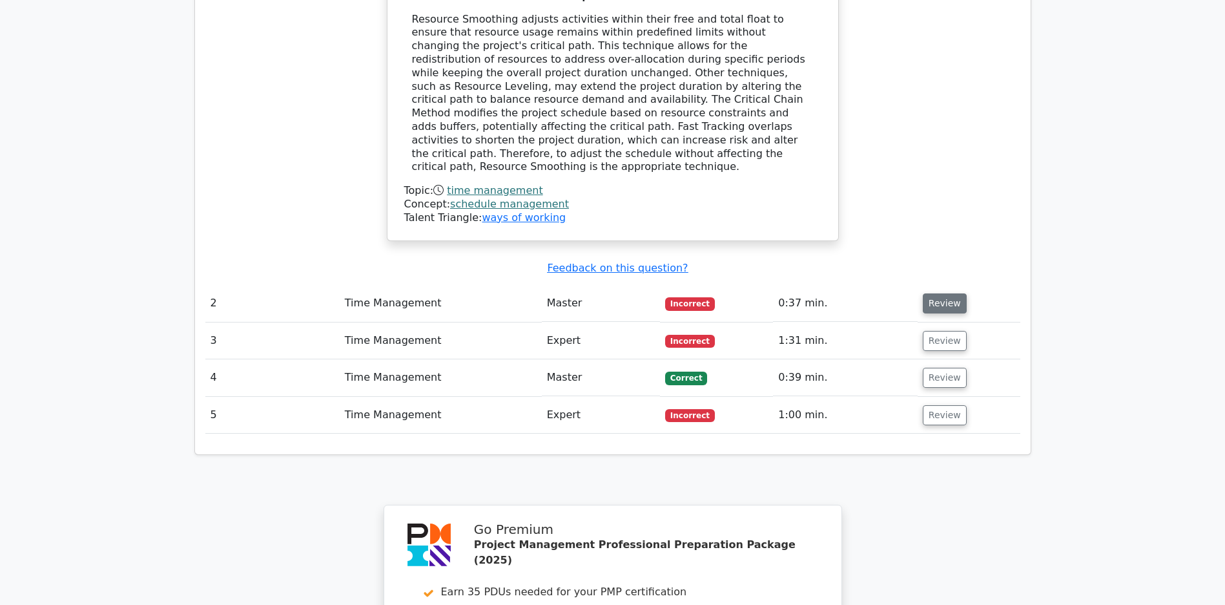
click at [935, 312] on button "Review" at bounding box center [945, 303] width 44 height 20
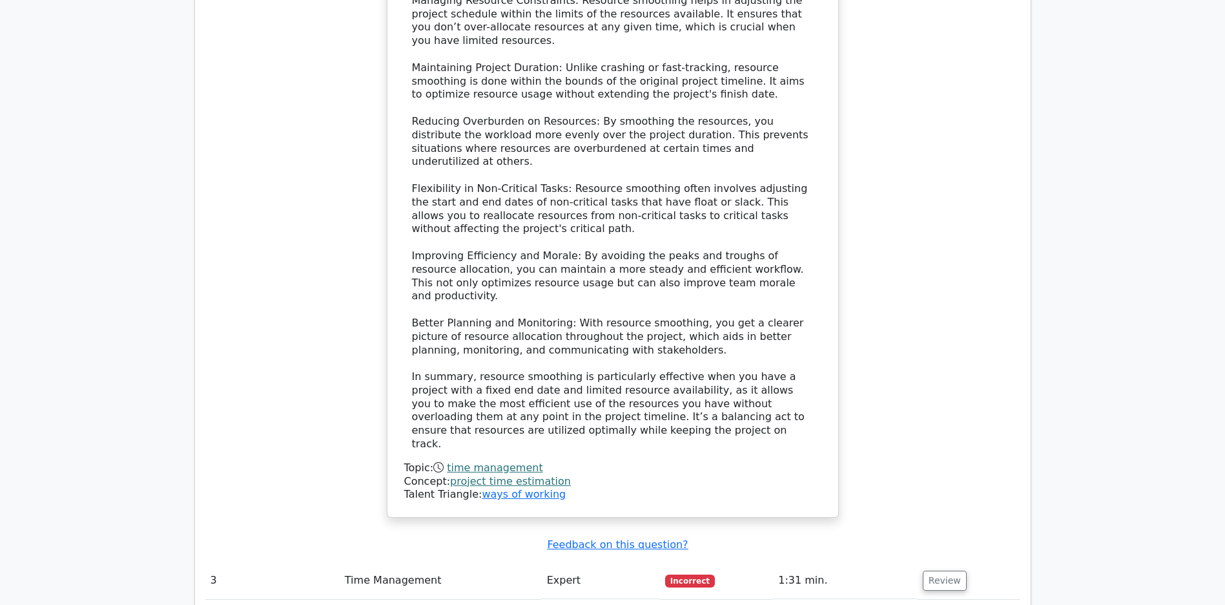
scroll to position [2443, 0]
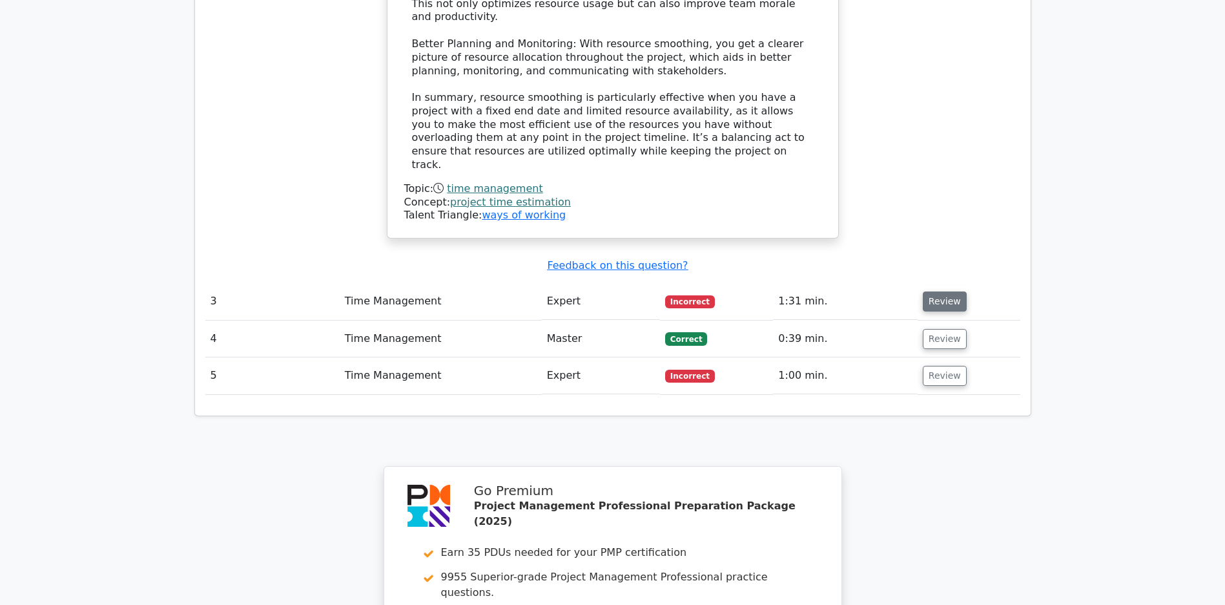
click at [962, 296] on button "Review" at bounding box center [945, 301] width 44 height 20
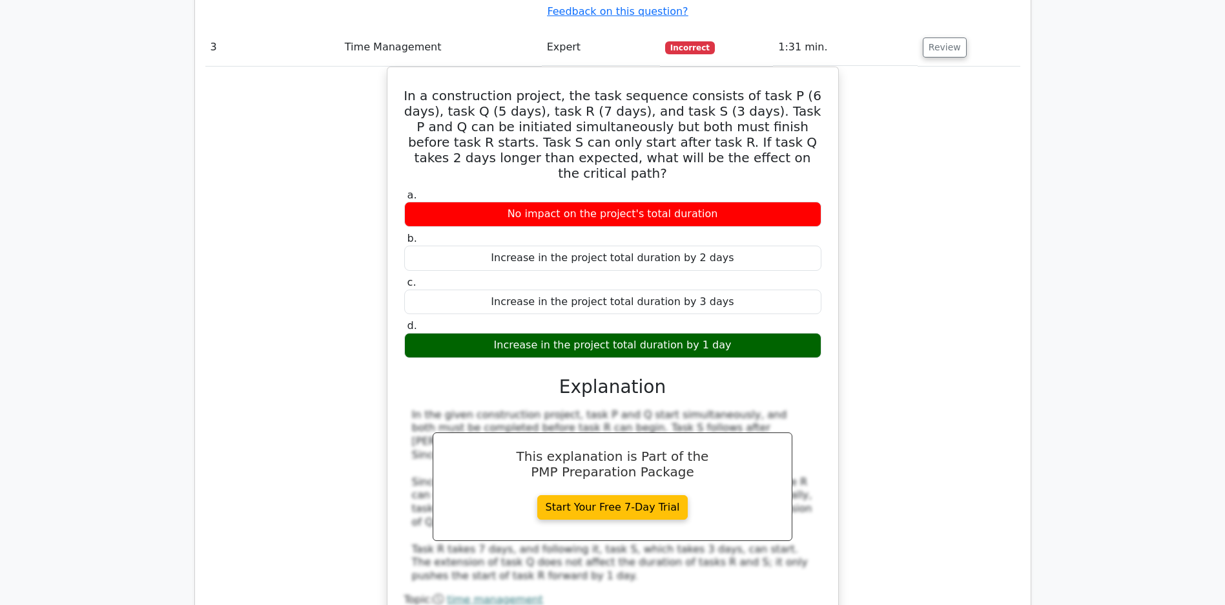
scroll to position [2973, 0]
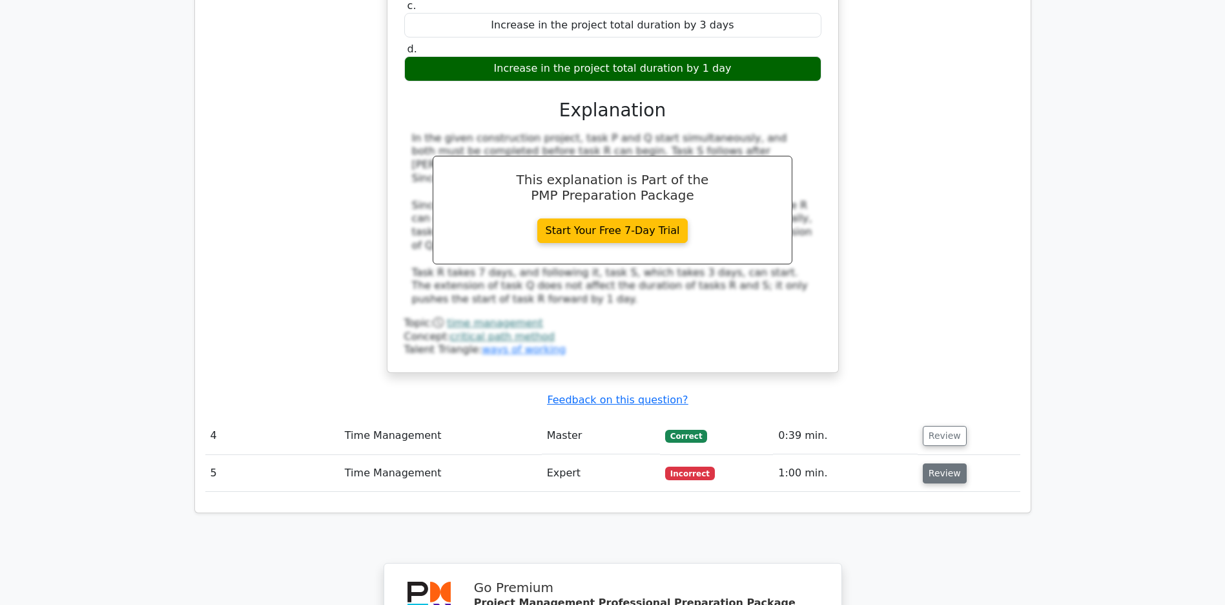
click at [944, 468] on button "Review" at bounding box center [945, 473] width 44 height 20
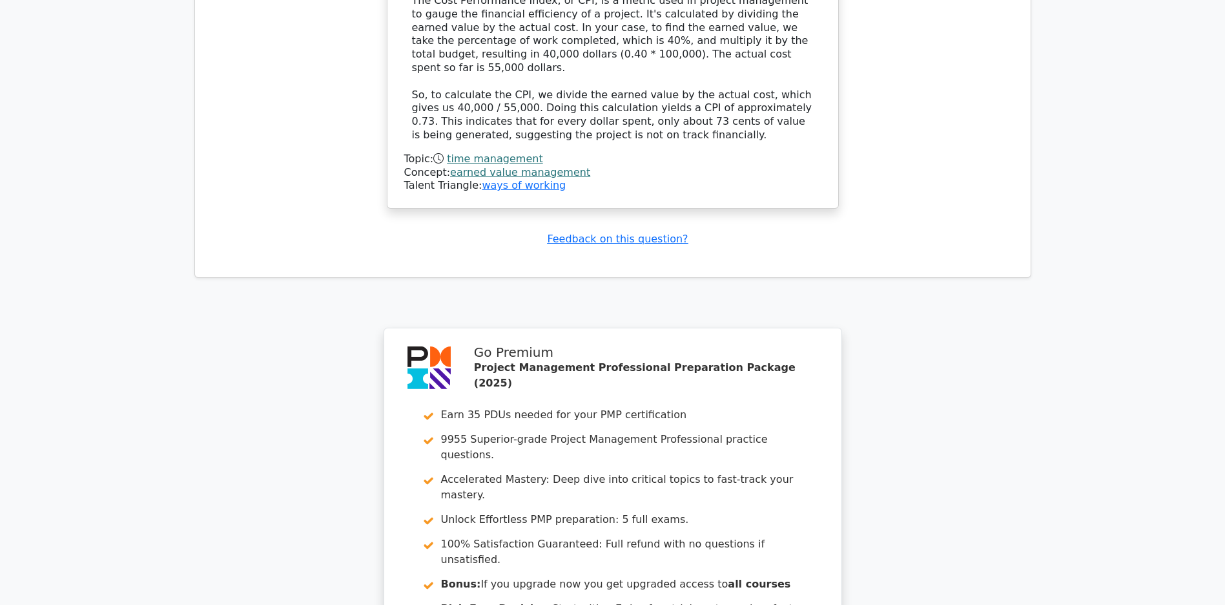
scroll to position [4139, 0]
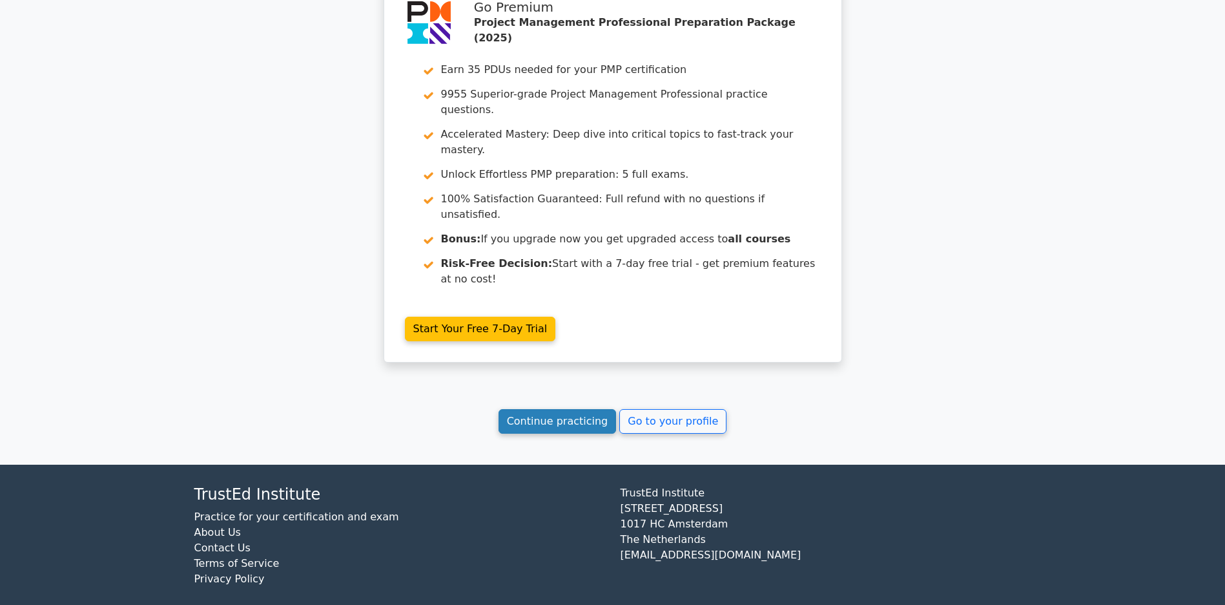
click at [566, 431] on link "Continue practicing" at bounding box center [558, 421] width 118 height 25
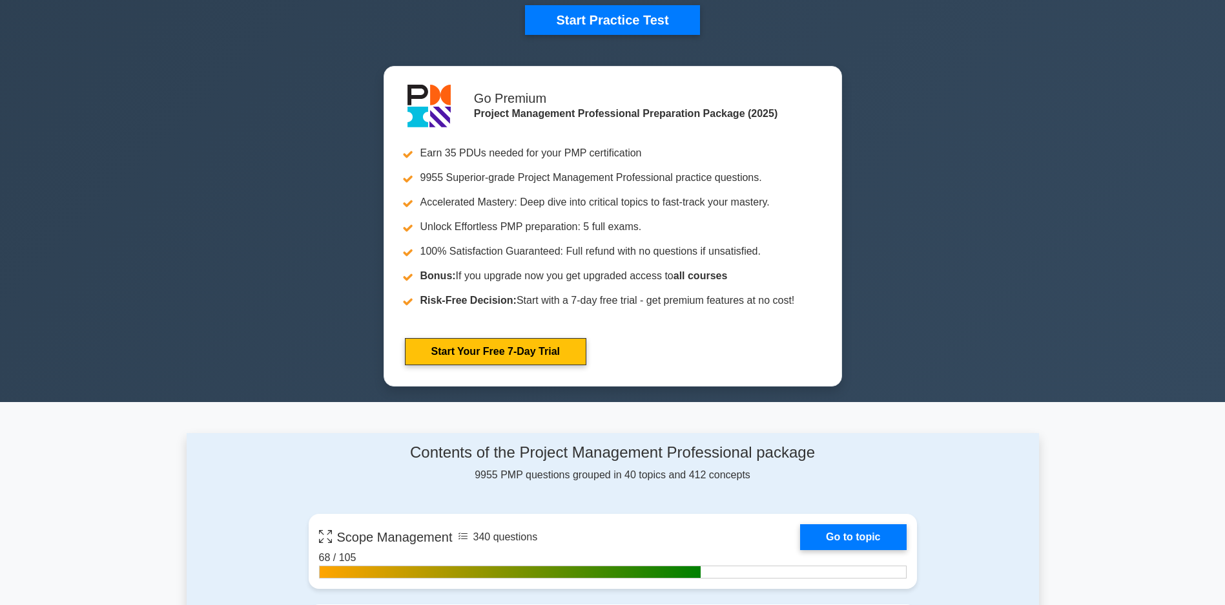
scroll to position [646, 0]
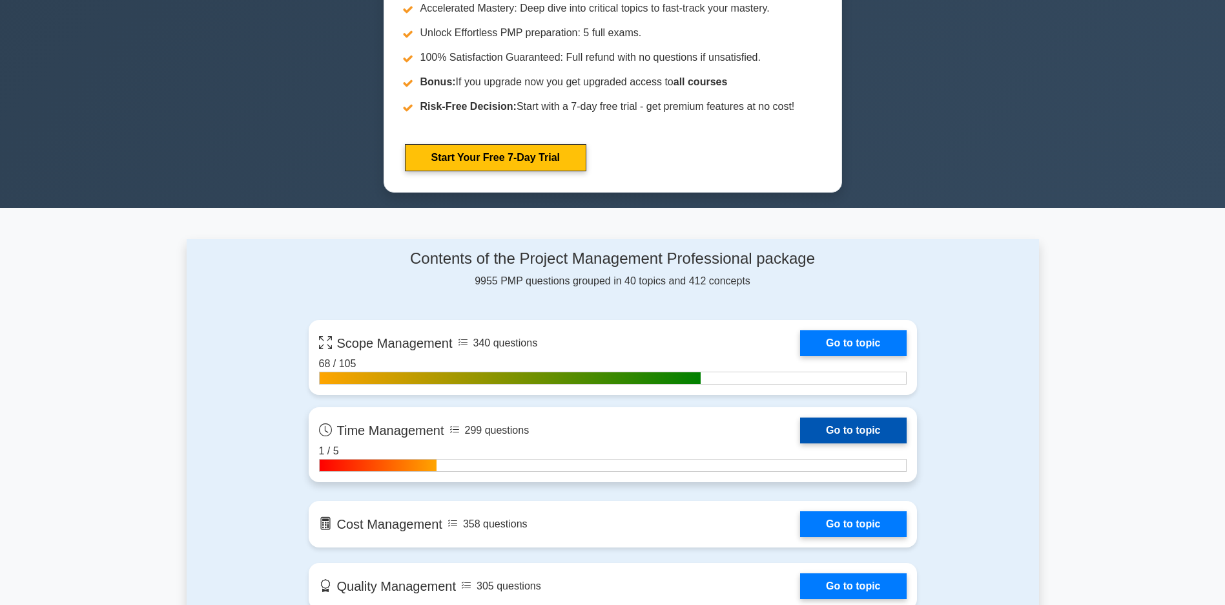
click at [800, 437] on link "Go to topic" at bounding box center [853, 430] width 106 height 26
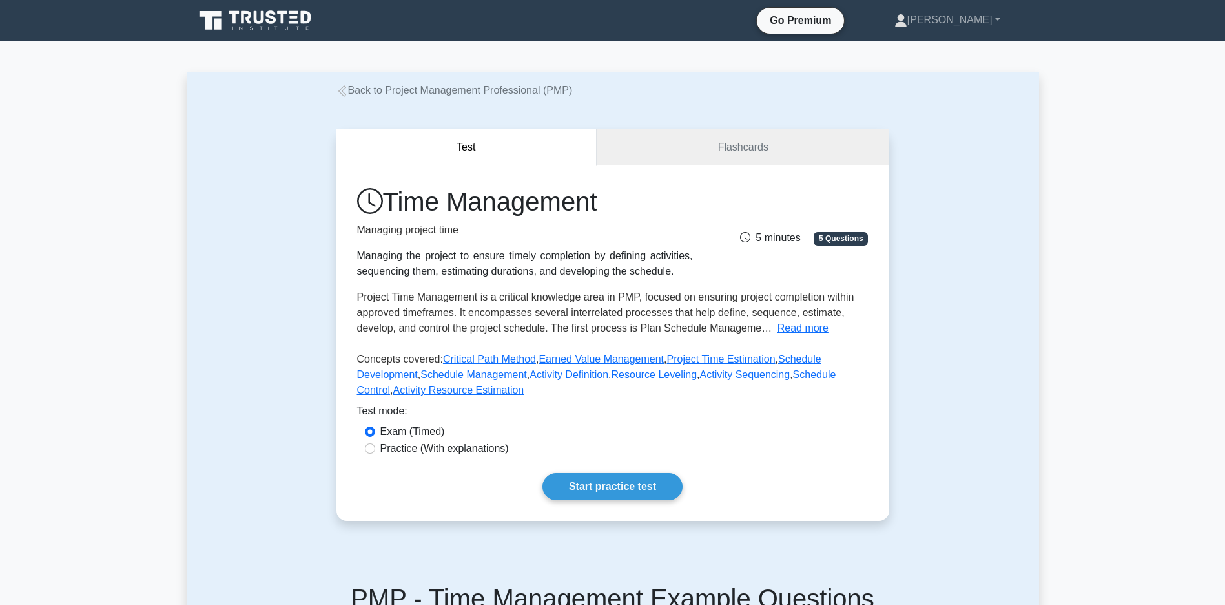
scroll to position [196, 0]
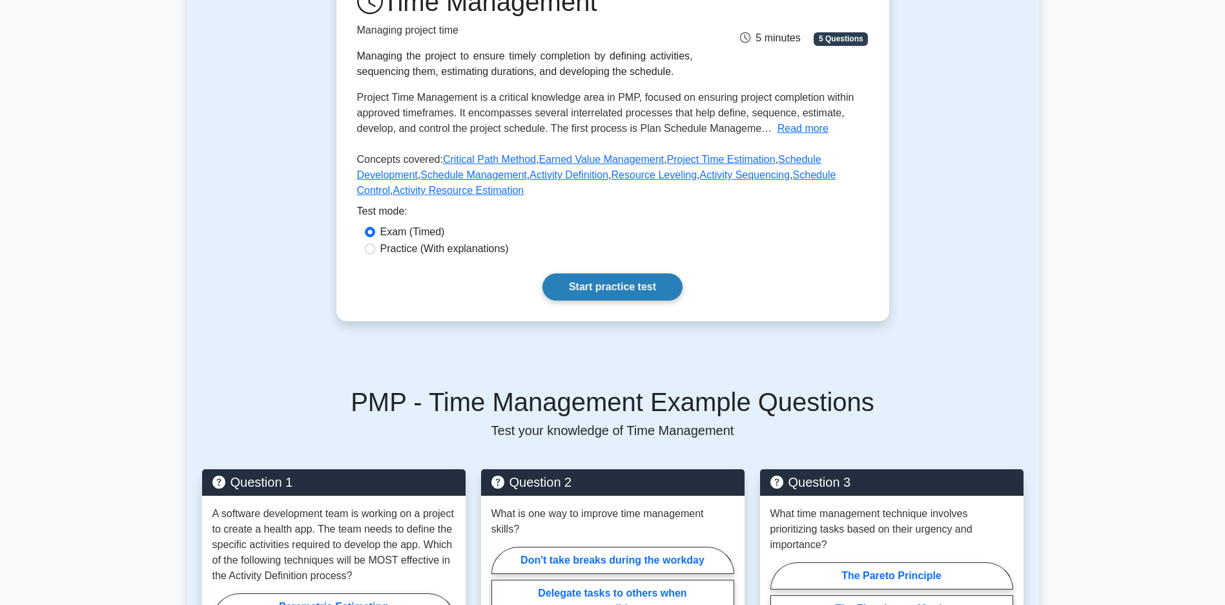
click at [601, 300] on link "Start practice test" at bounding box center [613, 286] width 140 height 27
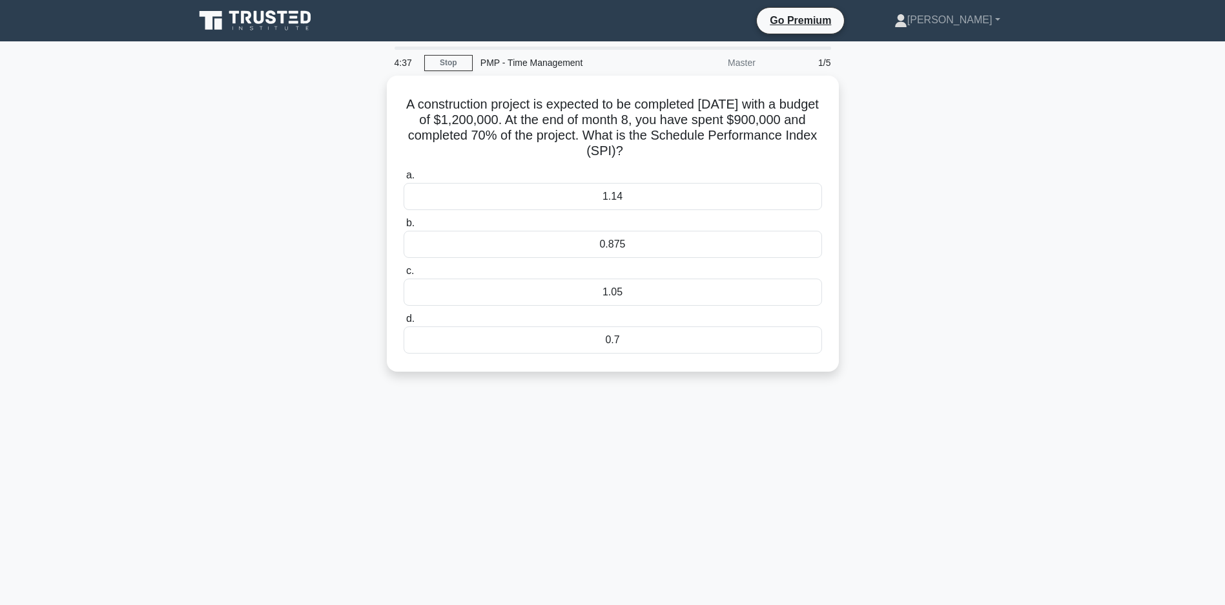
click at [583, 461] on div "4:37 Stop PMP - Time Management Master 1/5 A construction project is expected t…" at bounding box center [613, 370] width 853 height 646
click at [611, 293] on div "1.05" at bounding box center [613, 288] width 419 height 27
click at [404, 272] on input "c. 1.05" at bounding box center [404, 268] width 0 height 8
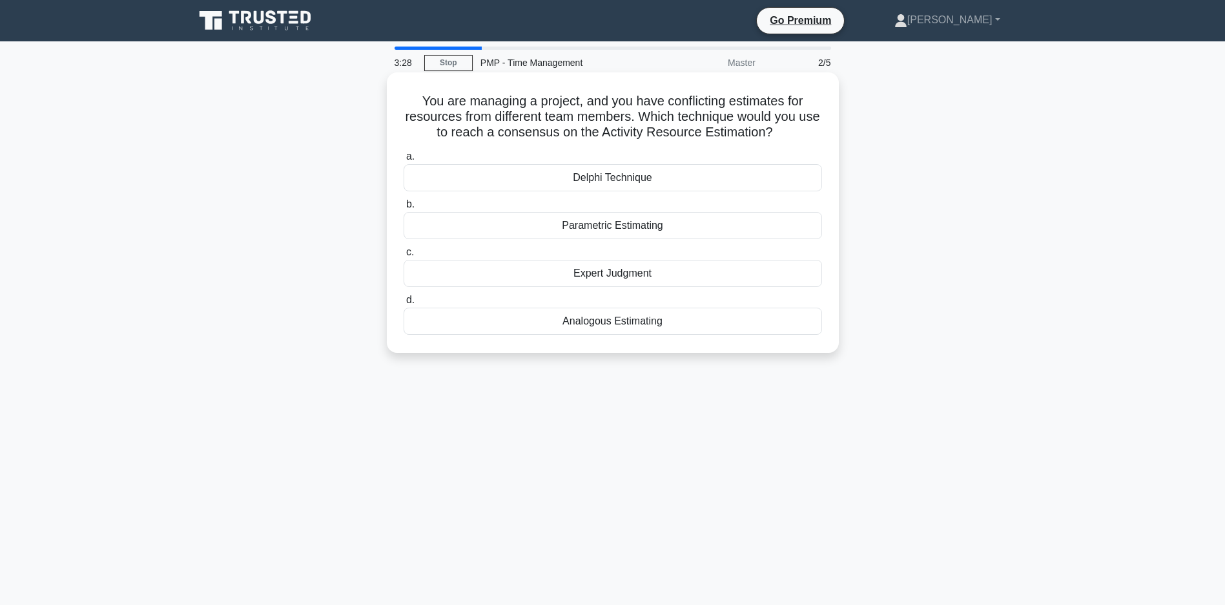
click at [602, 233] on div "Parametric Estimating" at bounding box center [613, 225] width 419 height 27
click at [404, 209] on input "b. Parametric Estimating" at bounding box center [404, 204] width 0 height 8
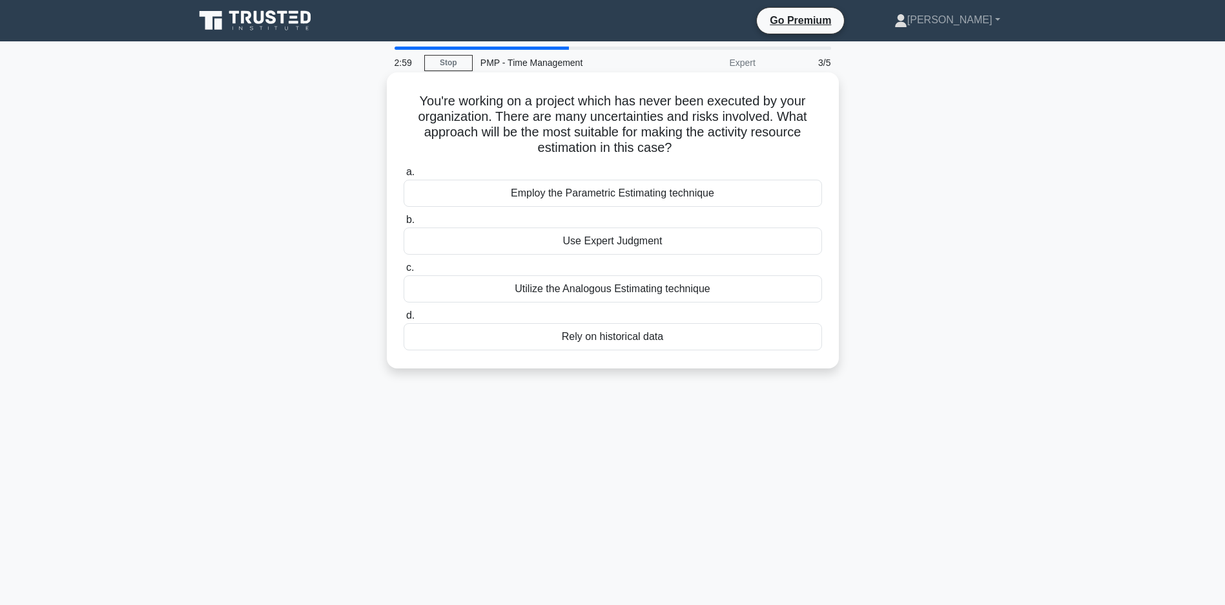
click at [578, 338] on div "Rely on historical data" at bounding box center [613, 336] width 419 height 27
click at [404, 320] on input "d. Rely on historical data" at bounding box center [404, 315] width 0 height 8
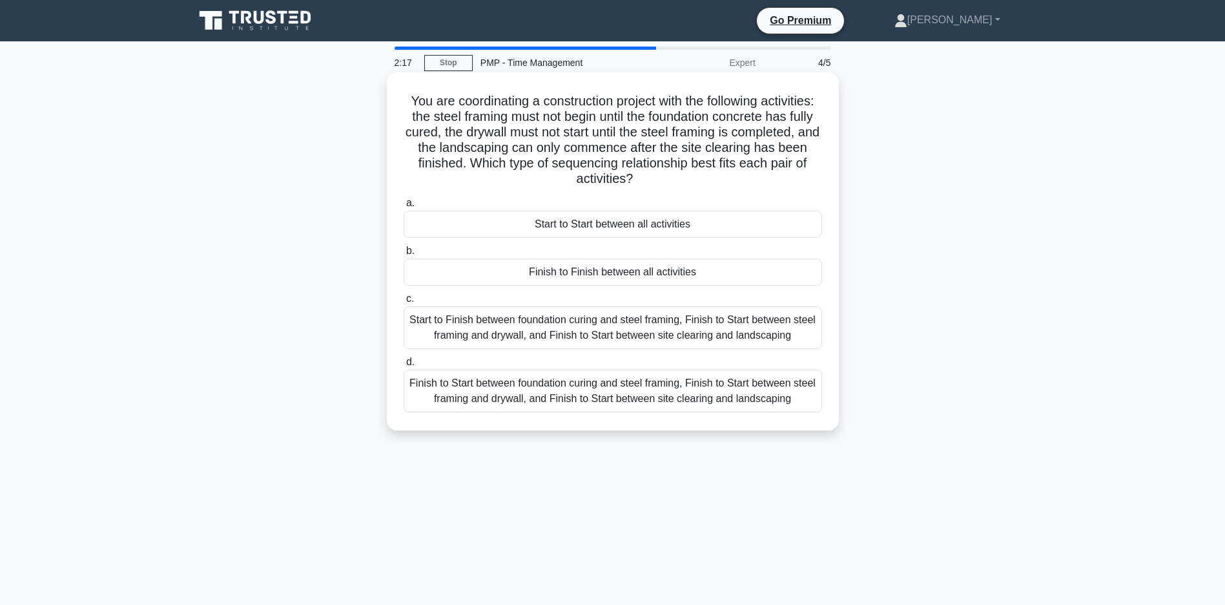
click at [560, 412] on div "Finish to Start between foundation curing and steel framing, Finish to Start be…" at bounding box center [613, 390] width 419 height 43
click at [404, 366] on input "d. Finish to Start between foundation curing and steel framing, Finish to Start…" at bounding box center [404, 362] width 0 height 8
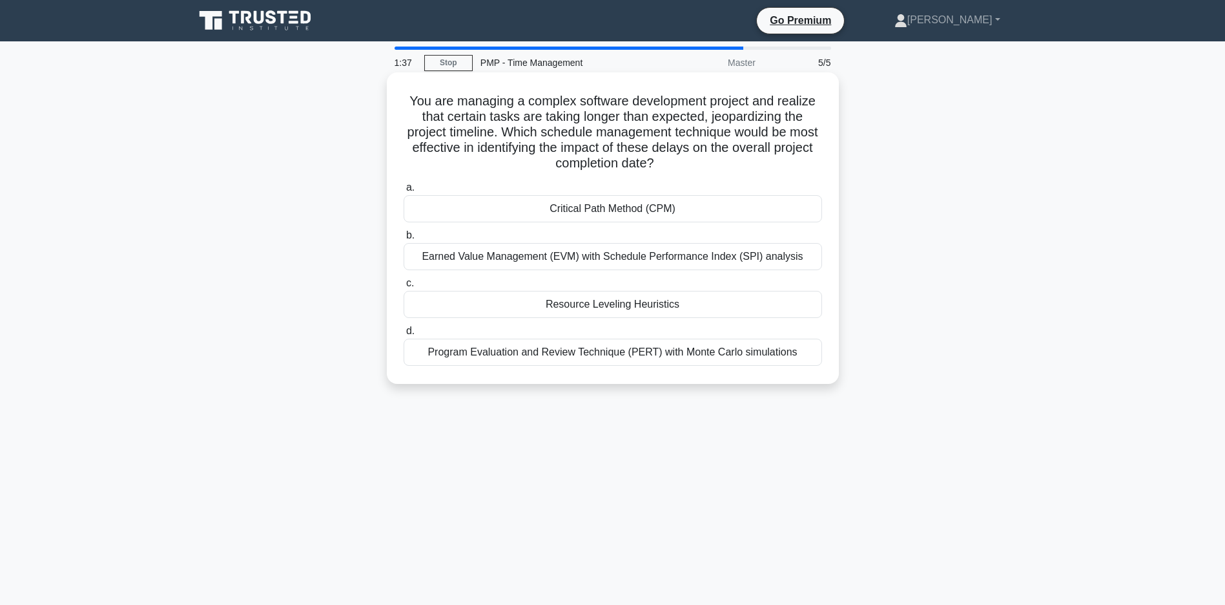
click at [658, 253] on div "Earned Value Management (EVM) with Schedule Performance Index (SPI) analysis" at bounding box center [613, 256] width 419 height 27
click at [404, 240] on input "b. Earned Value Management (EVM) with Schedule Performance Index (SPI) analysis" at bounding box center [404, 235] width 0 height 8
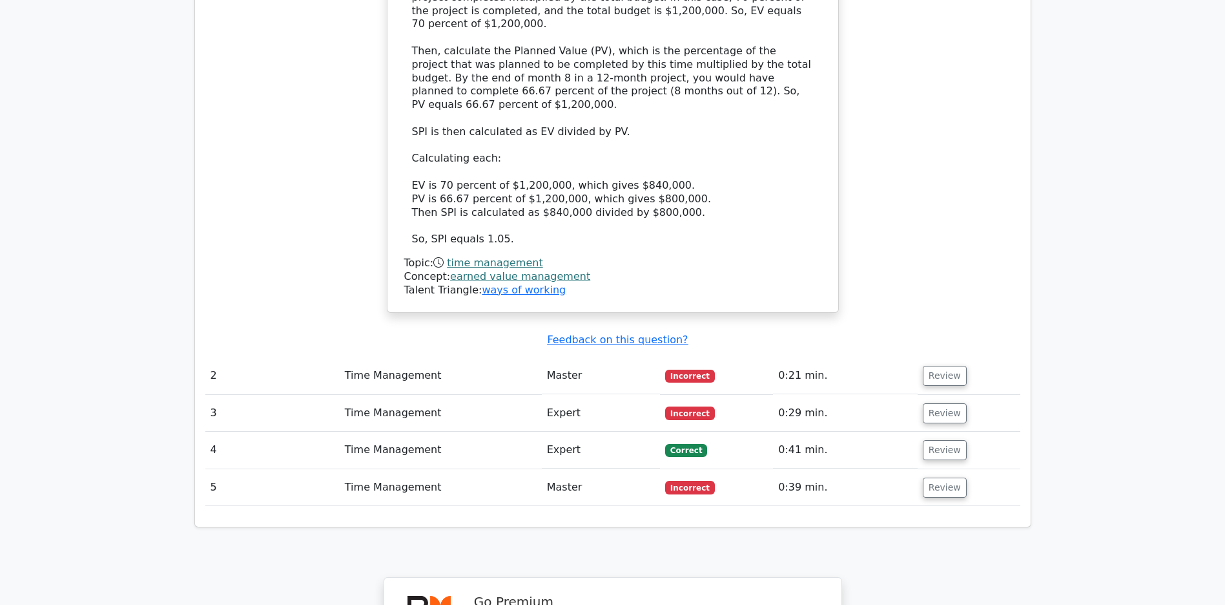
scroll to position [1532, 0]
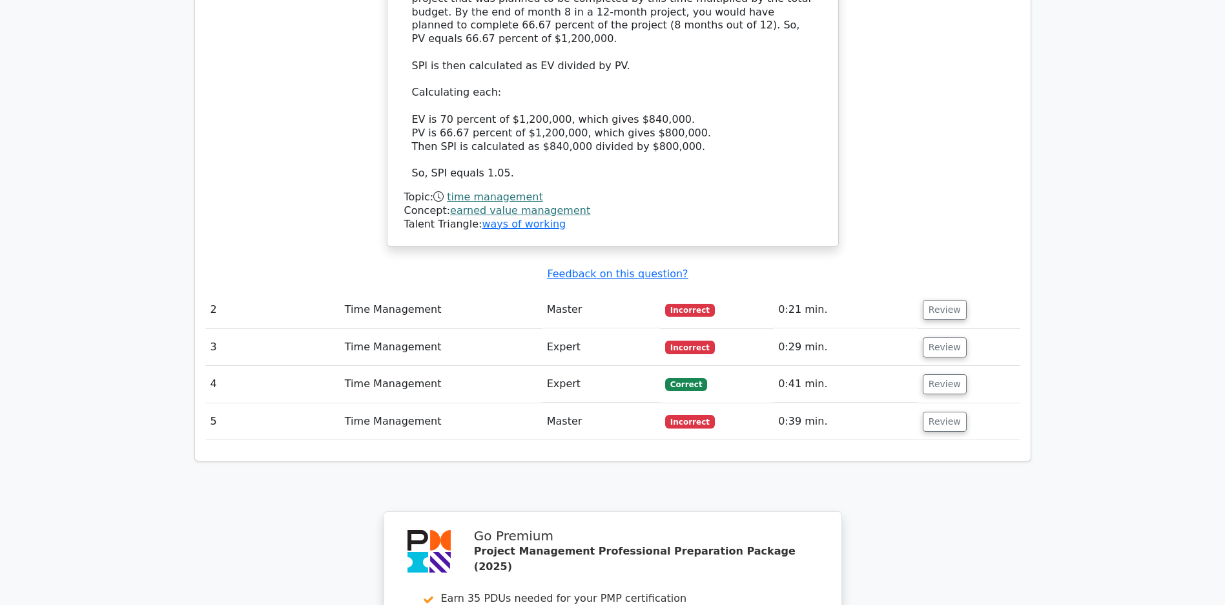
drag, startPoint x: 948, startPoint y: 306, endPoint x: 950, endPoint y: 300, distance: 6.7
click at [950, 300] on td "Review" at bounding box center [969, 309] width 103 height 37
click at [947, 302] on button "Review" at bounding box center [945, 310] width 44 height 20
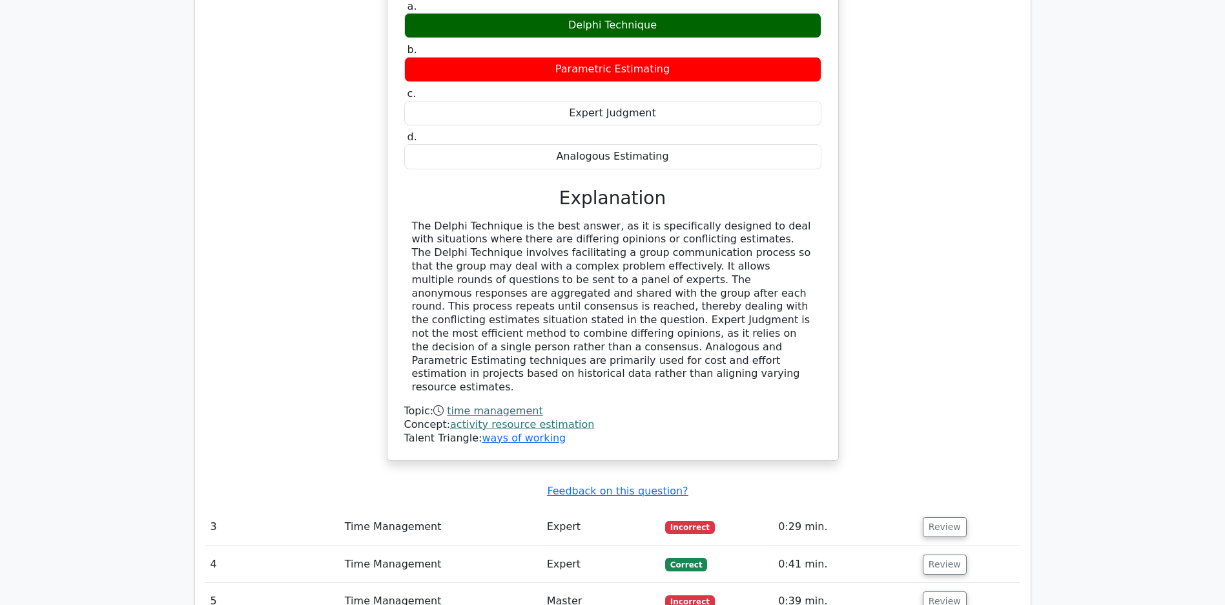
scroll to position [2157, 0]
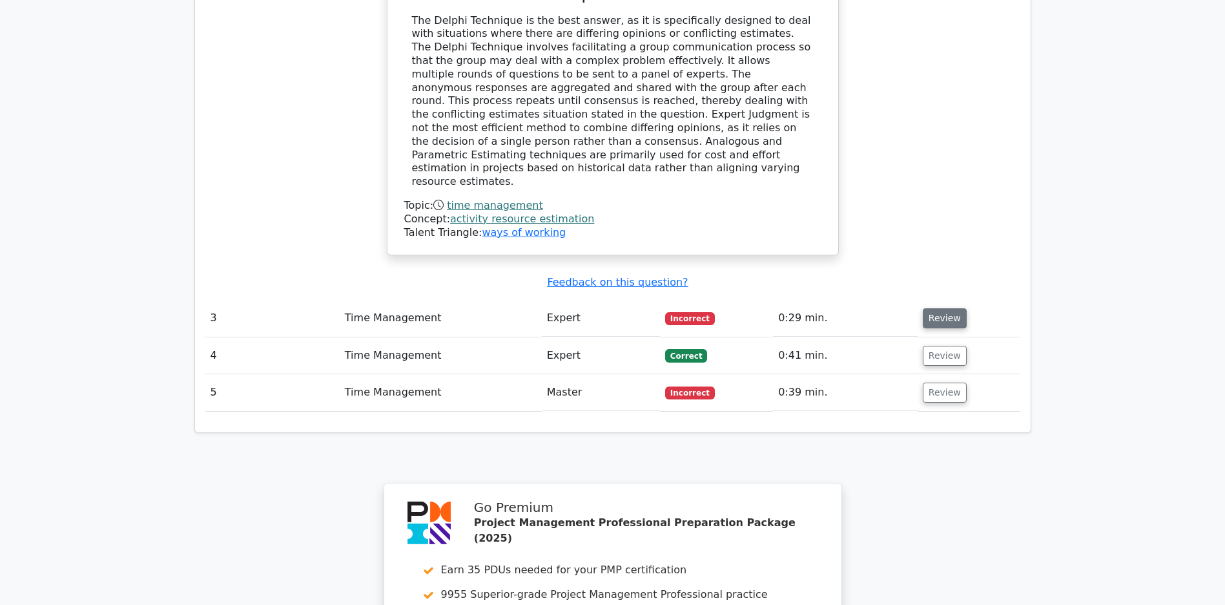
click at [937, 320] on button "Review" at bounding box center [945, 318] width 44 height 20
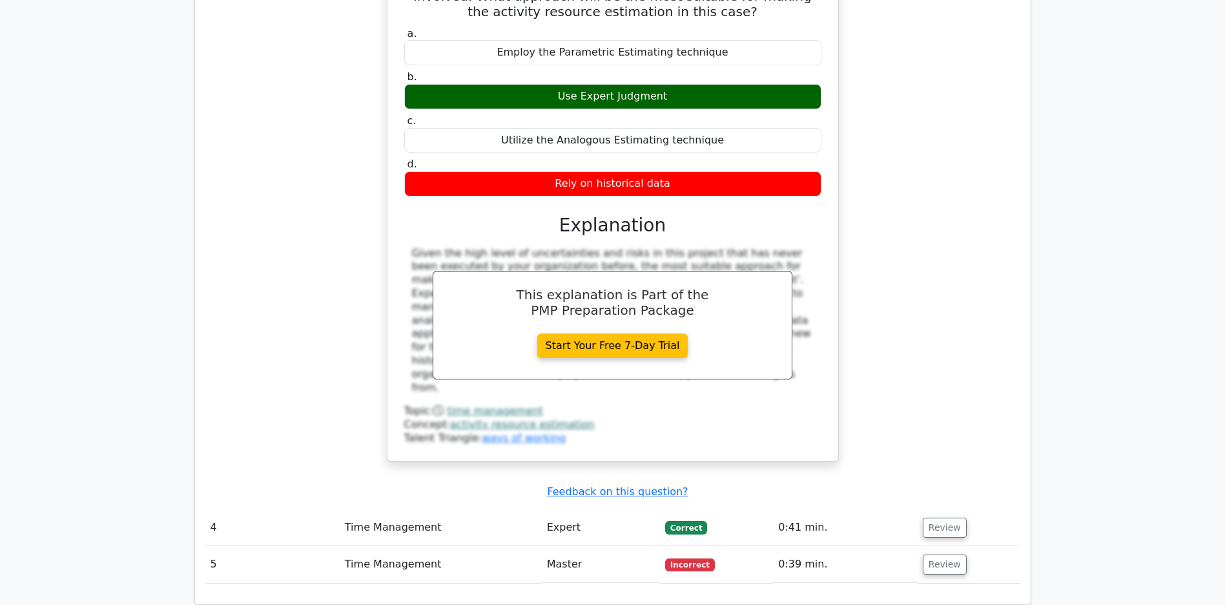
scroll to position [2832, 0]
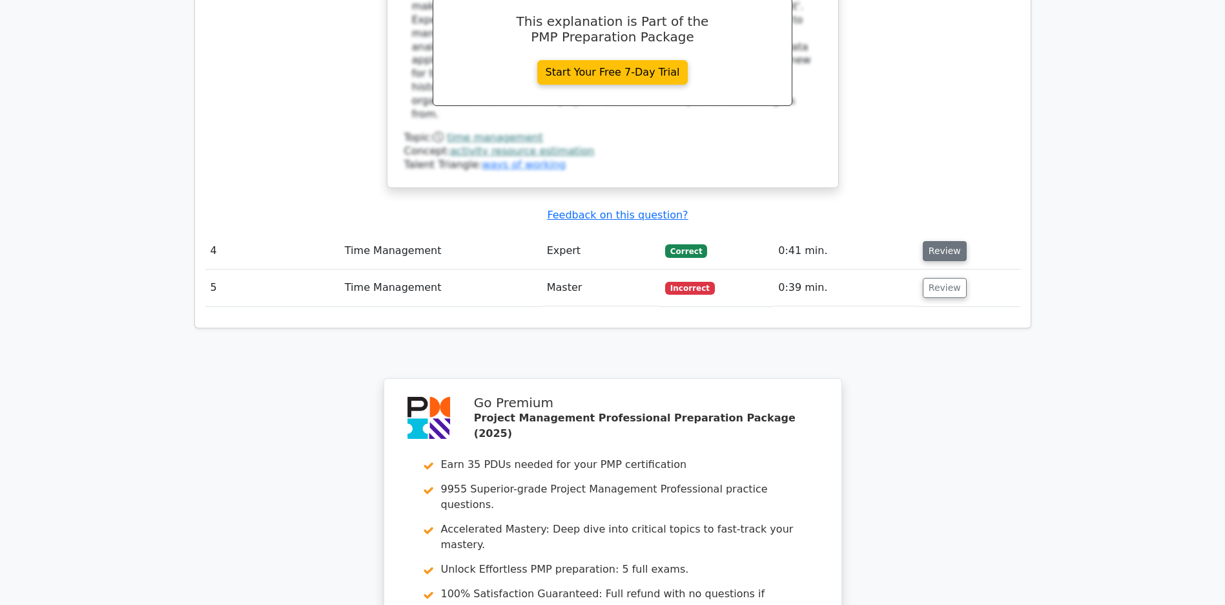
click at [954, 252] on button "Review" at bounding box center [945, 251] width 44 height 20
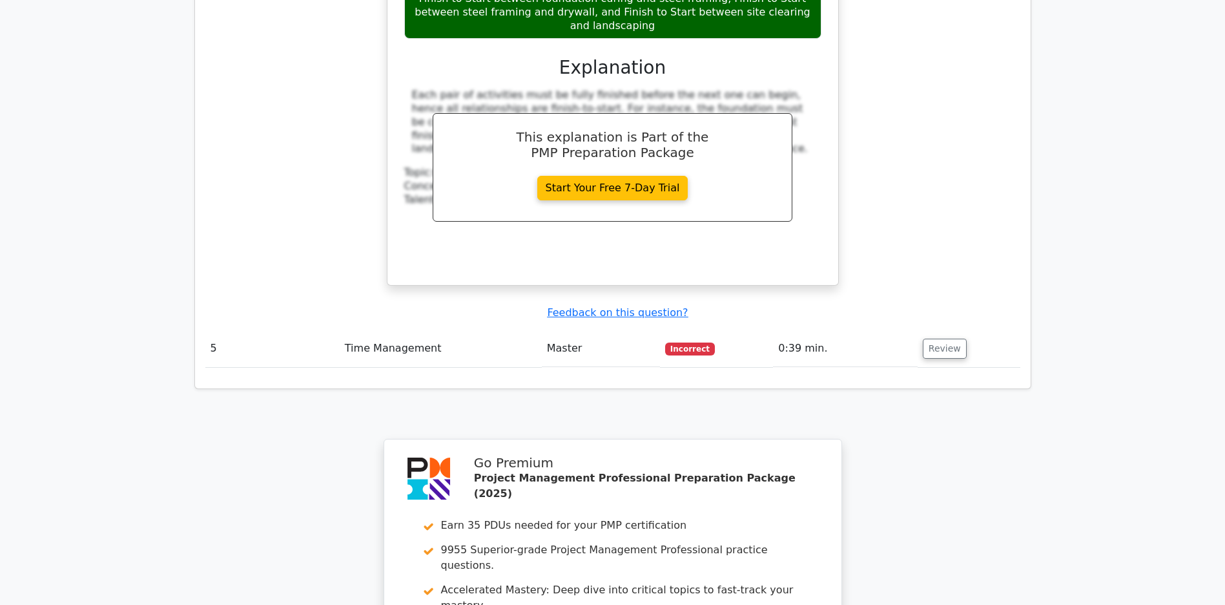
scroll to position [3509, 0]
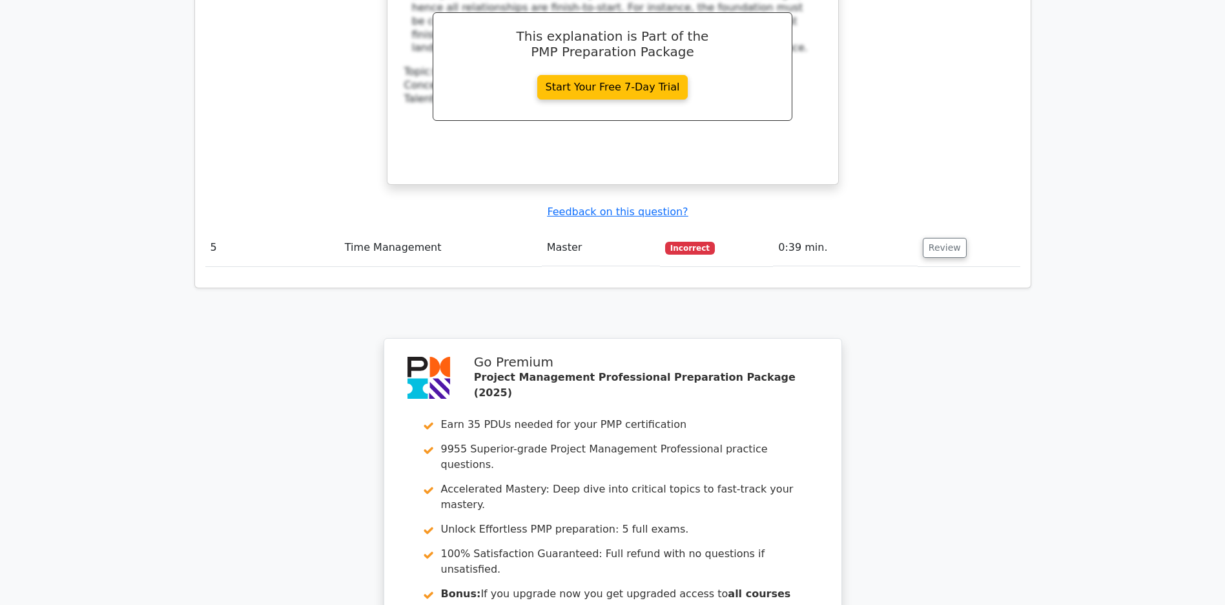
click at [954, 248] on button "Review" at bounding box center [945, 248] width 44 height 20
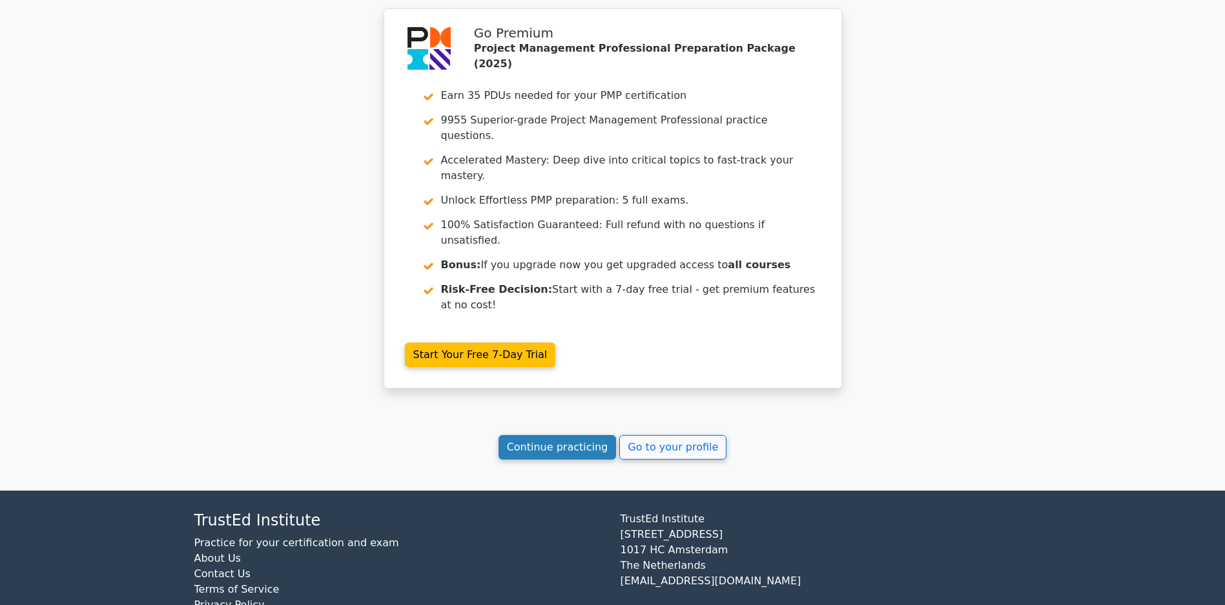
scroll to position [4821, 0]
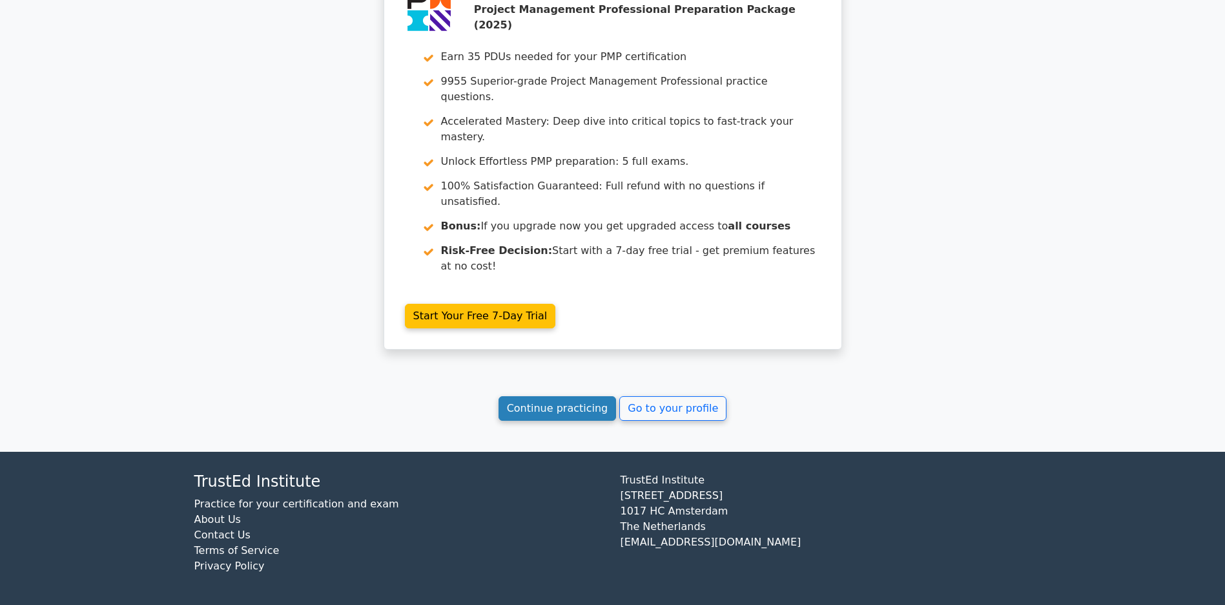
click at [565, 419] on link "Continue practicing" at bounding box center [558, 408] width 118 height 25
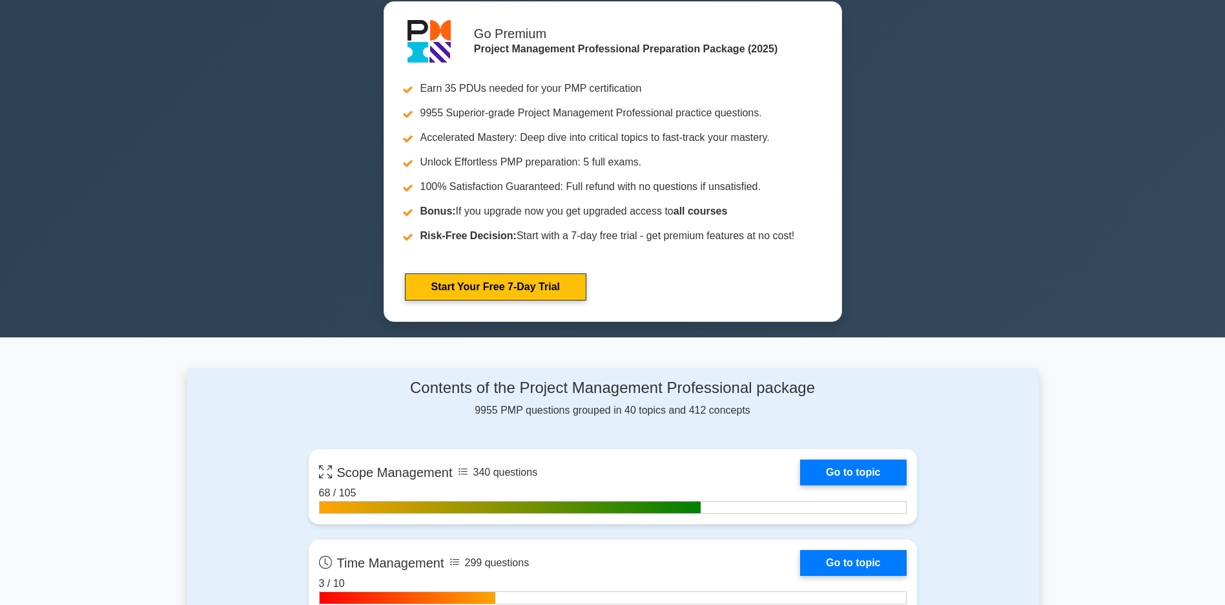
scroll to position [775, 0]
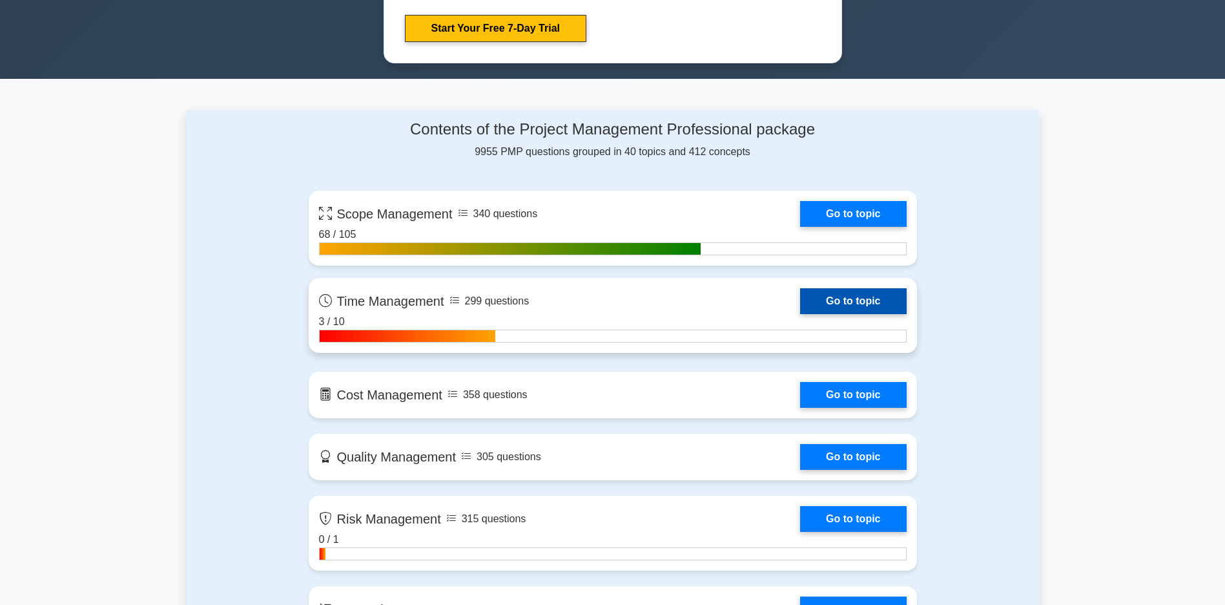
click at [800, 305] on link "Go to topic" at bounding box center [853, 301] width 106 height 26
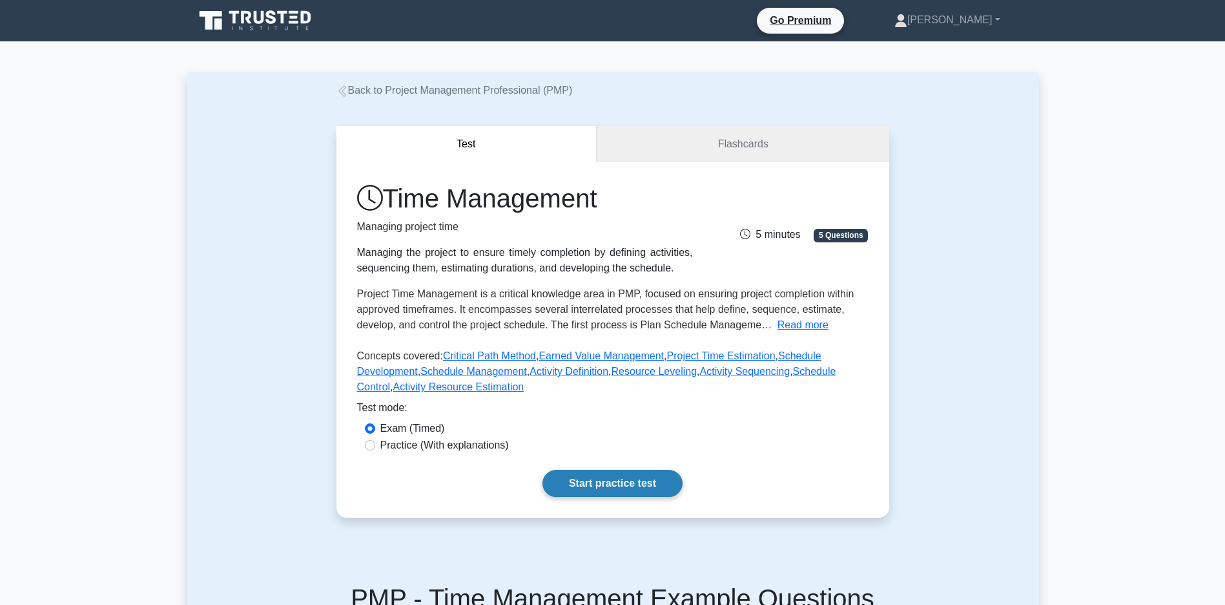
click at [590, 497] on link "Start practice test" at bounding box center [613, 483] width 140 height 27
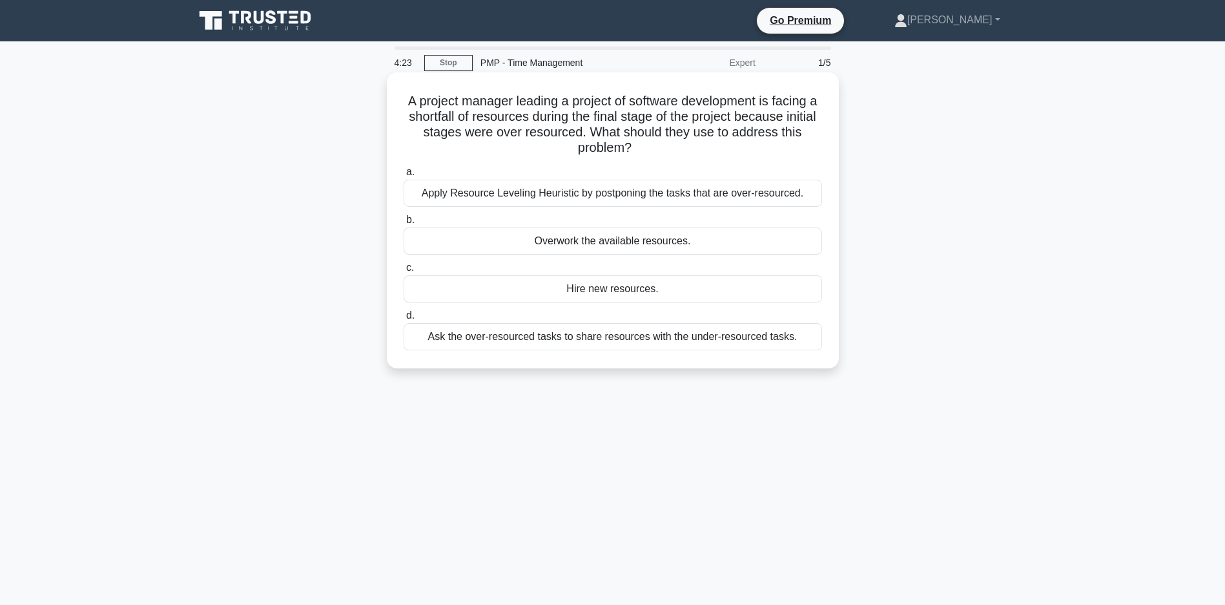
click at [530, 340] on div "Ask the over-resourced tasks to share resources with the under-resourced tasks." at bounding box center [613, 336] width 419 height 27
click at [404, 320] on input "d. Ask the over-resourced tasks to share resources with the under-resourced tas…" at bounding box center [404, 315] width 0 height 8
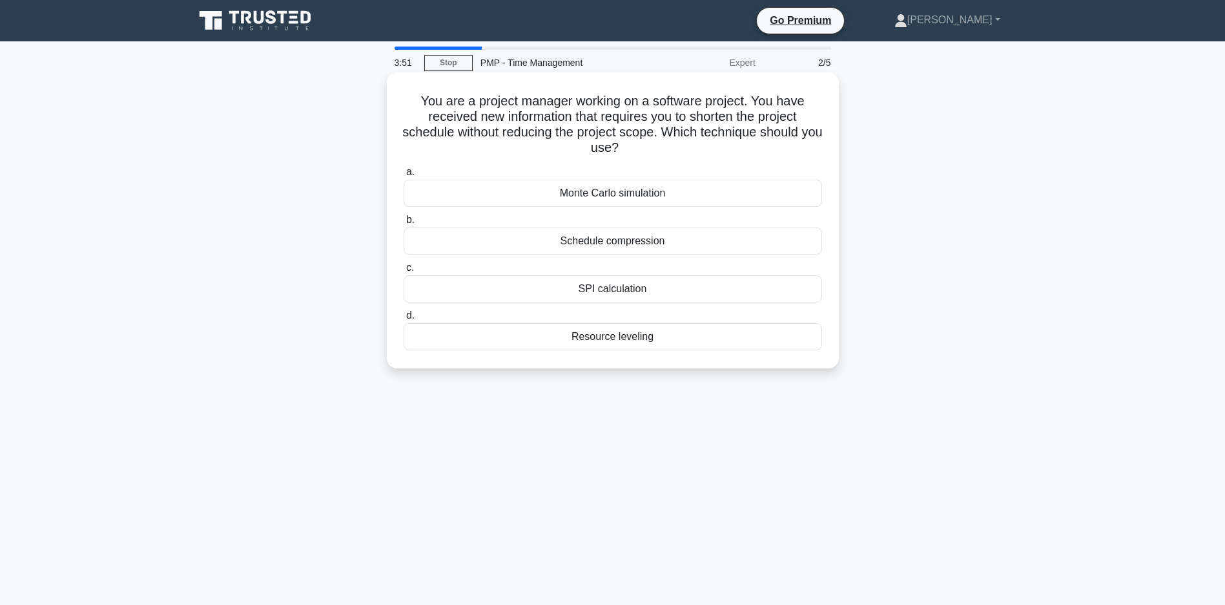
click at [638, 244] on div "Schedule compression" at bounding box center [613, 240] width 419 height 27
click at [404, 224] on input "b. Schedule compression" at bounding box center [404, 220] width 0 height 8
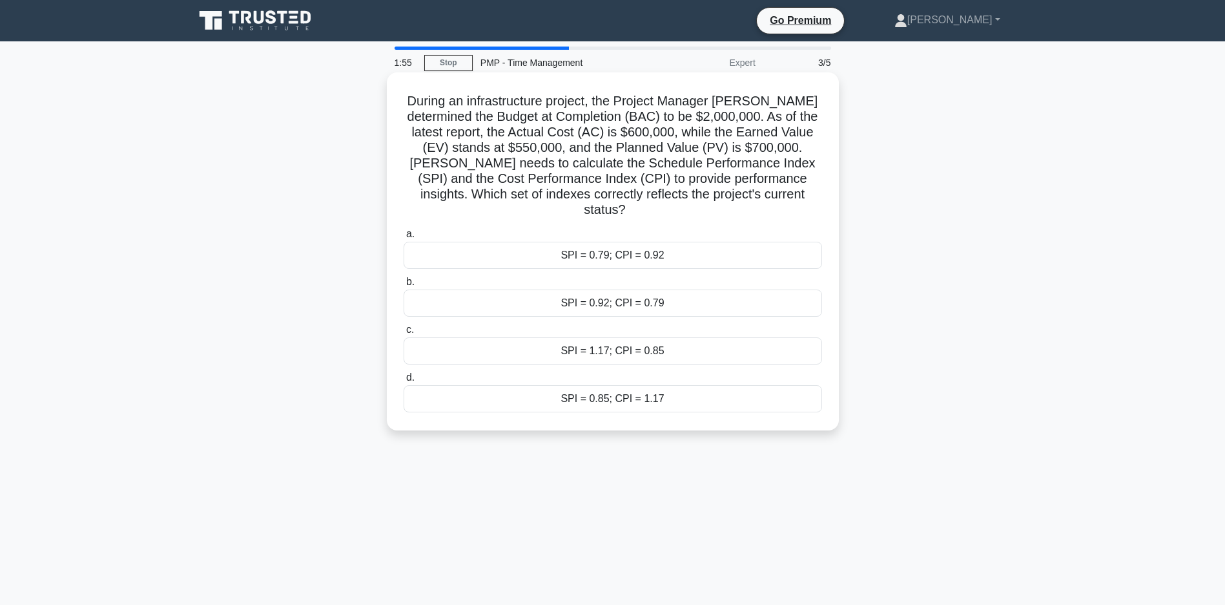
click at [638, 258] on div "SPI = 0.79; CPI = 0.92" at bounding box center [613, 255] width 419 height 27
click at [404, 238] on input "a. SPI = 0.79; CPI = 0.92" at bounding box center [404, 234] width 0 height 8
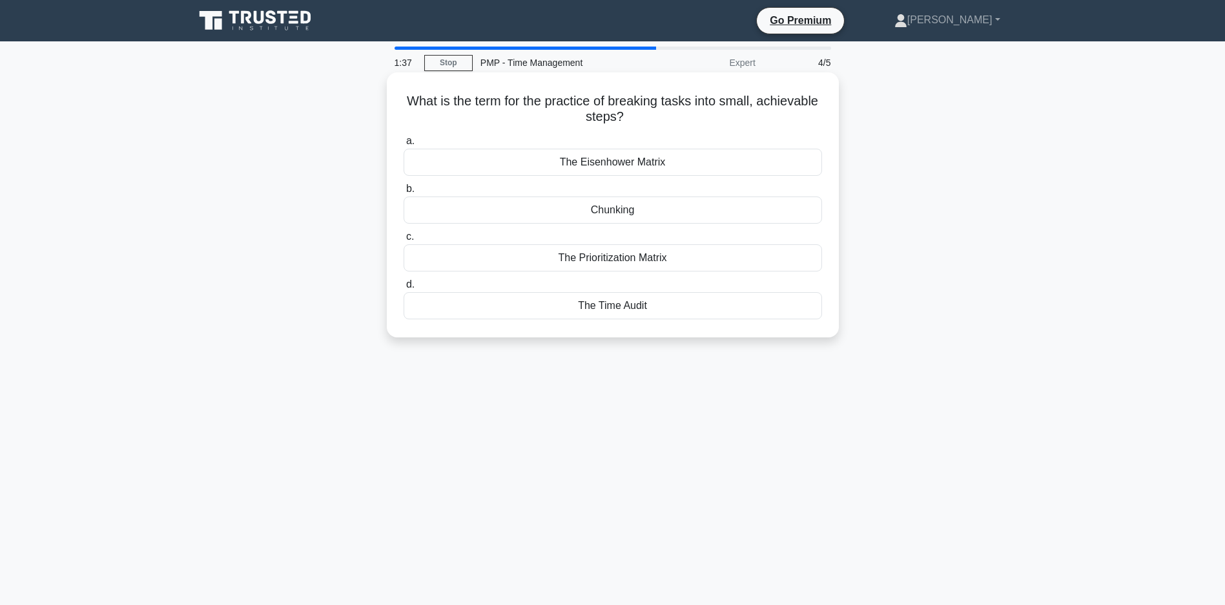
click at [632, 265] on div "The Prioritization Matrix" at bounding box center [613, 257] width 419 height 27
click at [404, 241] on input "c. The Prioritization Matrix" at bounding box center [404, 237] width 0 height 8
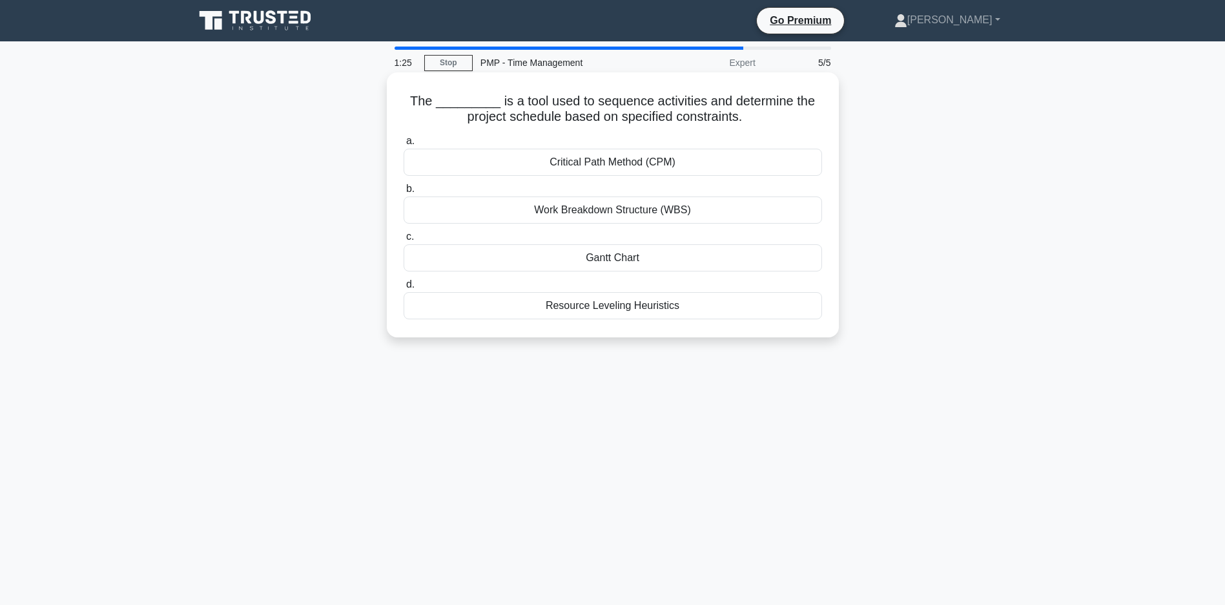
click at [619, 164] on div "Critical Path Method (CPM)" at bounding box center [613, 162] width 419 height 27
click at [404, 145] on input "a. Critical Path Method (CPM)" at bounding box center [404, 141] width 0 height 8
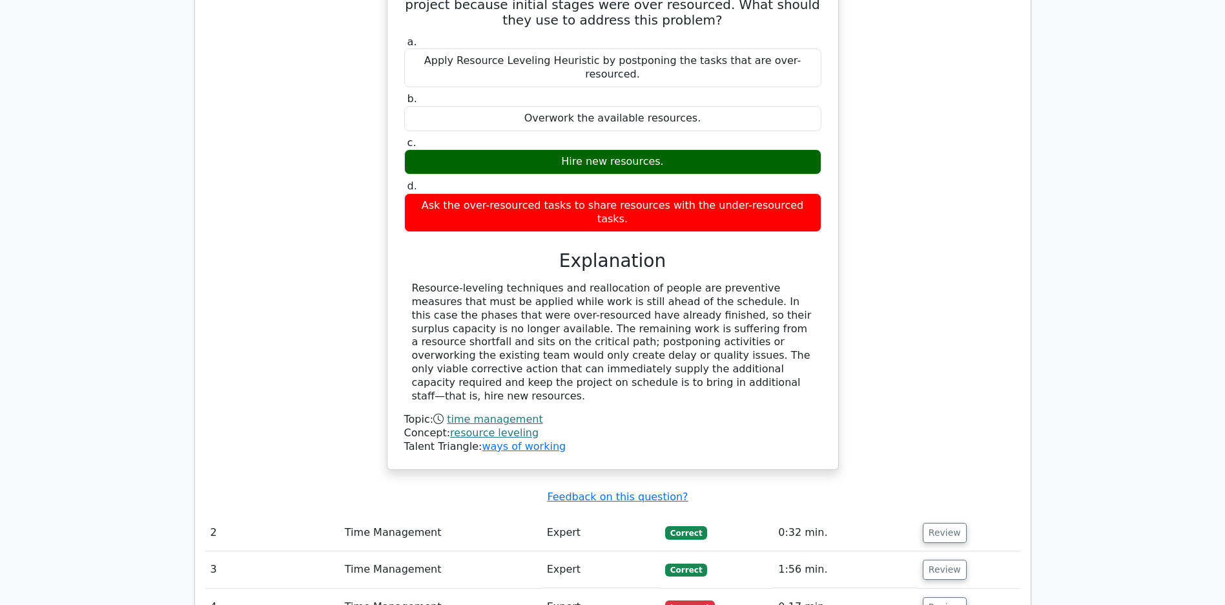
scroll to position [1271, 0]
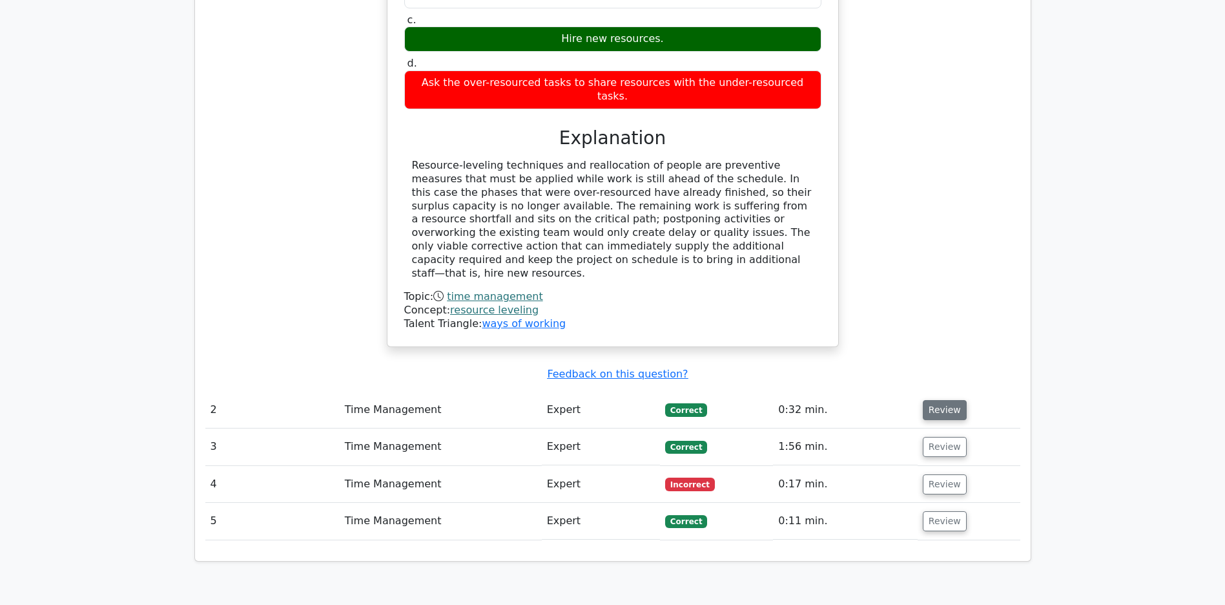
click at [946, 413] on button "Review" at bounding box center [945, 410] width 44 height 20
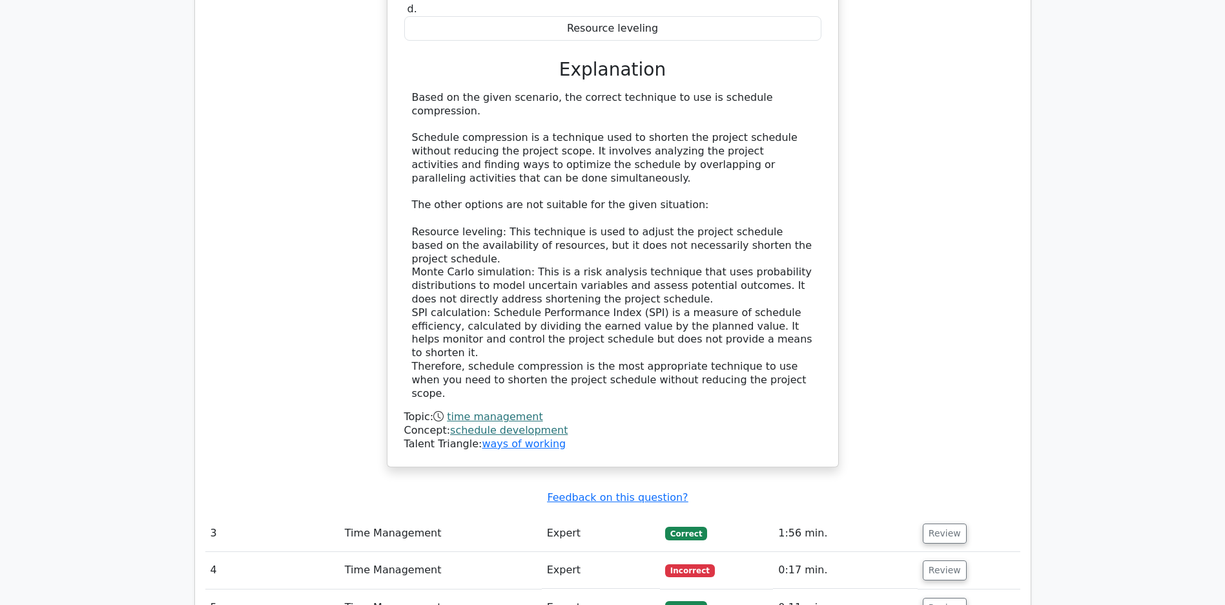
scroll to position [1971, 0]
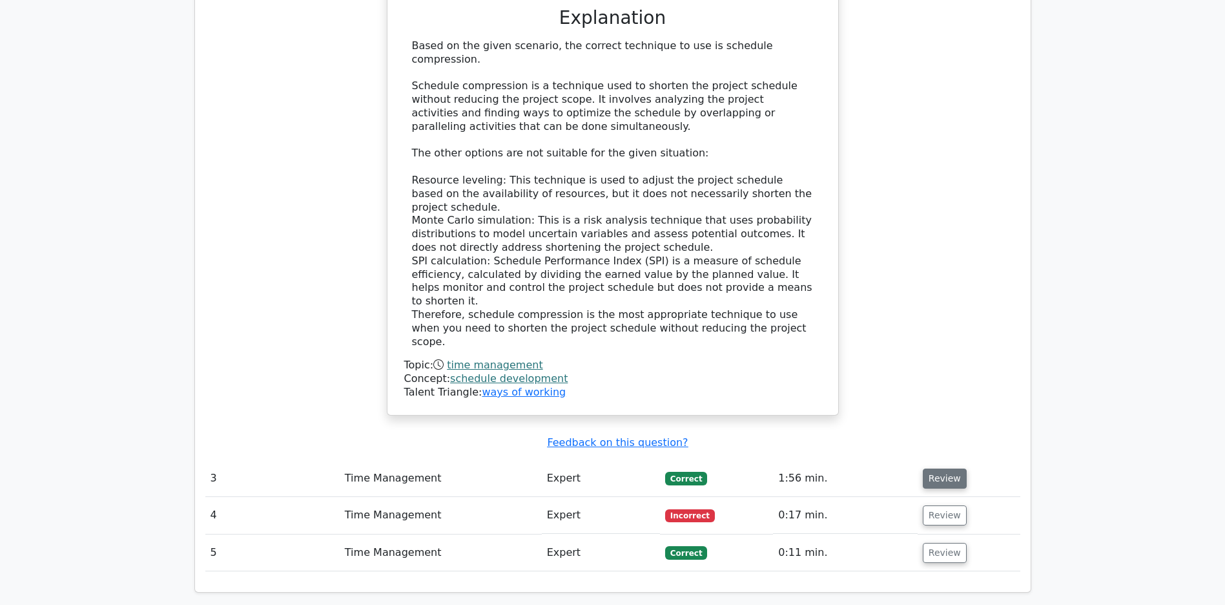
click at [941, 481] on button "Review" at bounding box center [945, 478] width 44 height 20
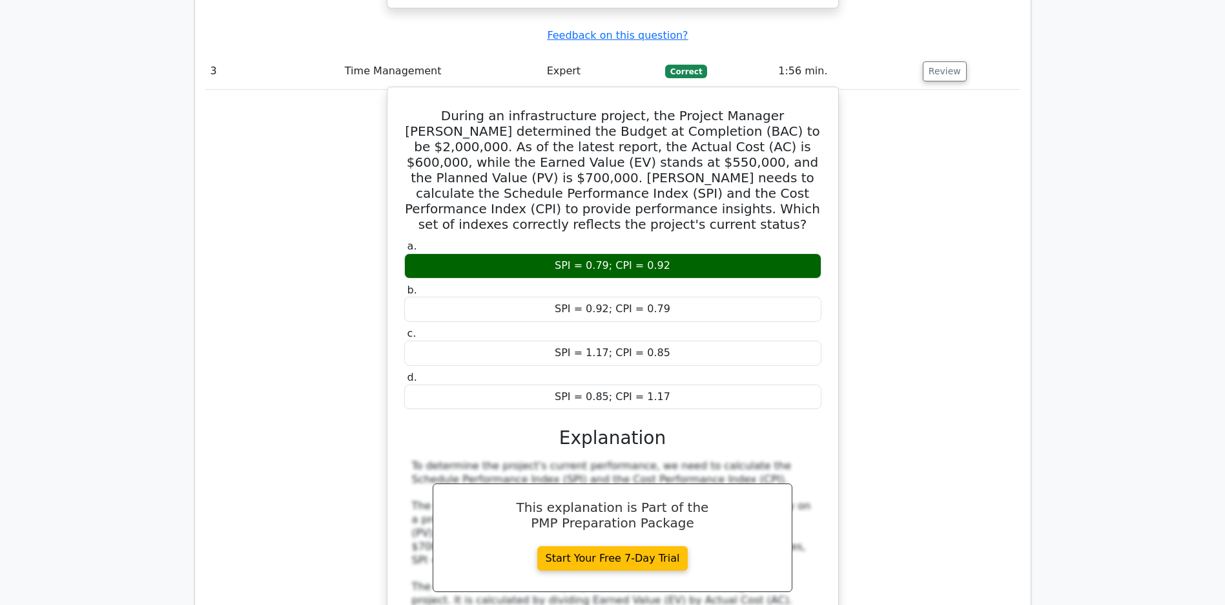
scroll to position [2727, 0]
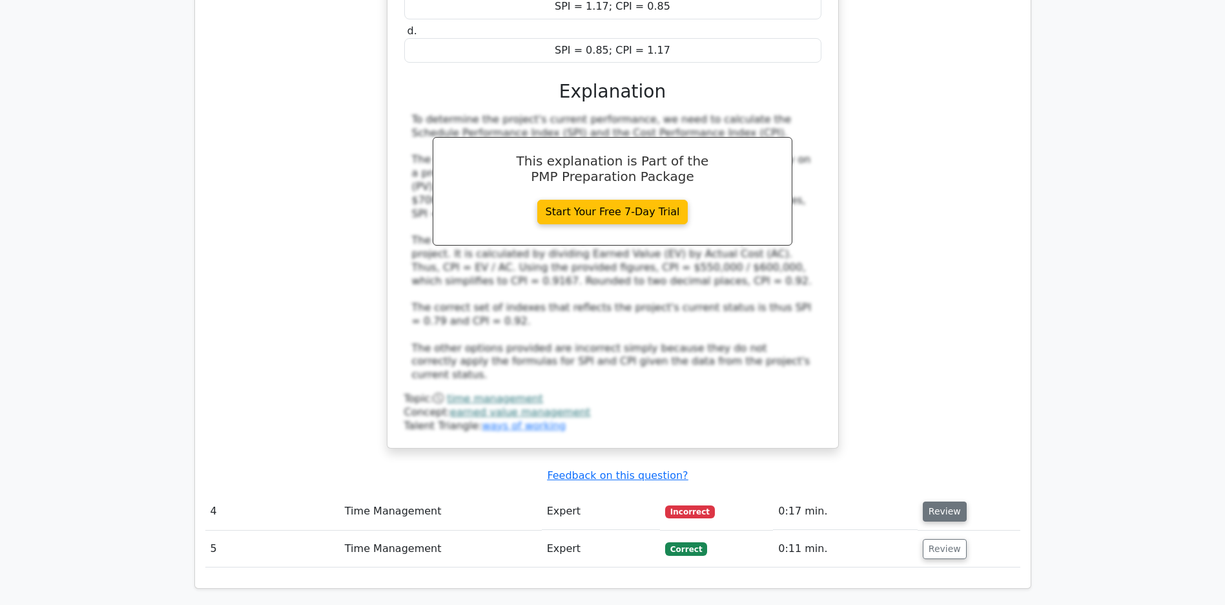
click at [939, 509] on button "Review" at bounding box center [945, 511] width 44 height 20
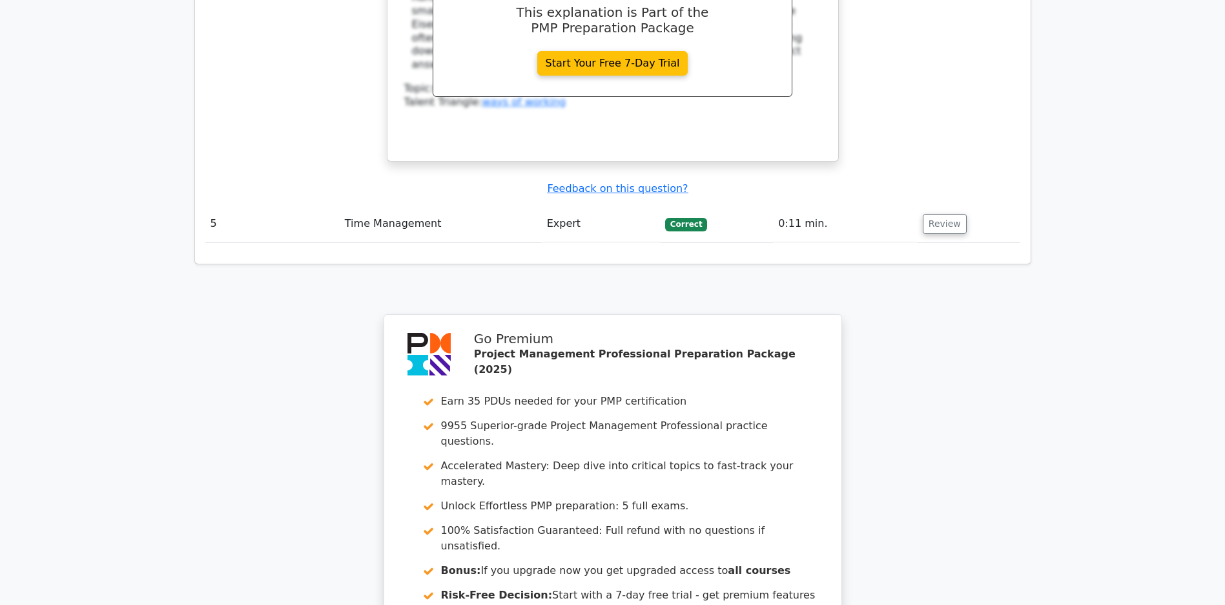
scroll to position [3442, 0]
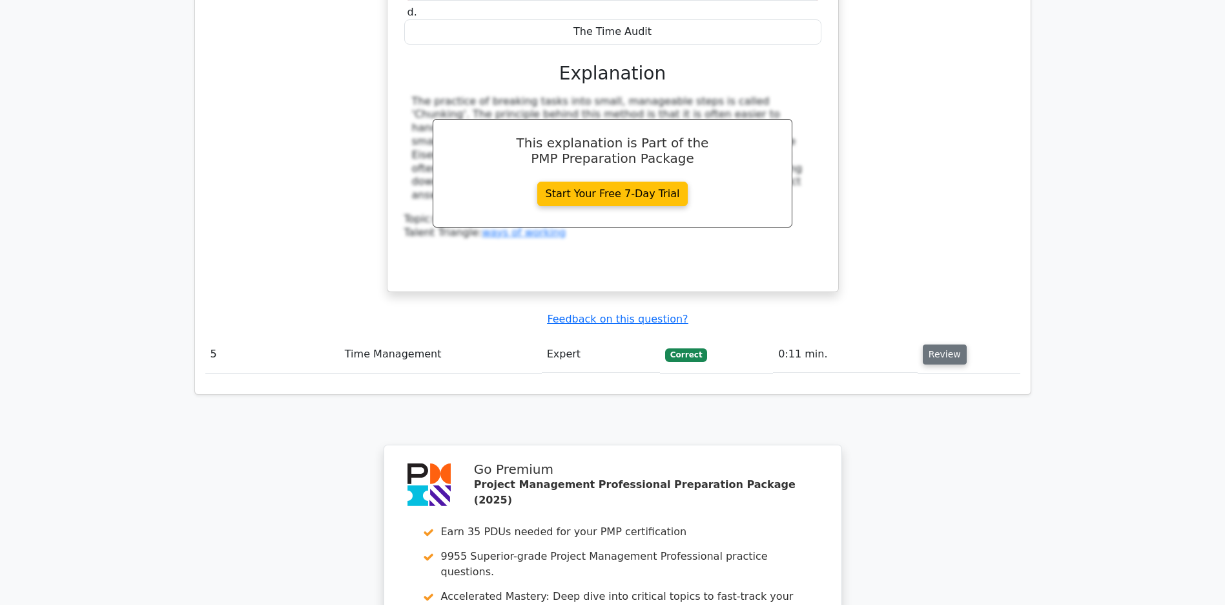
click at [959, 359] on button "Review" at bounding box center [945, 354] width 44 height 20
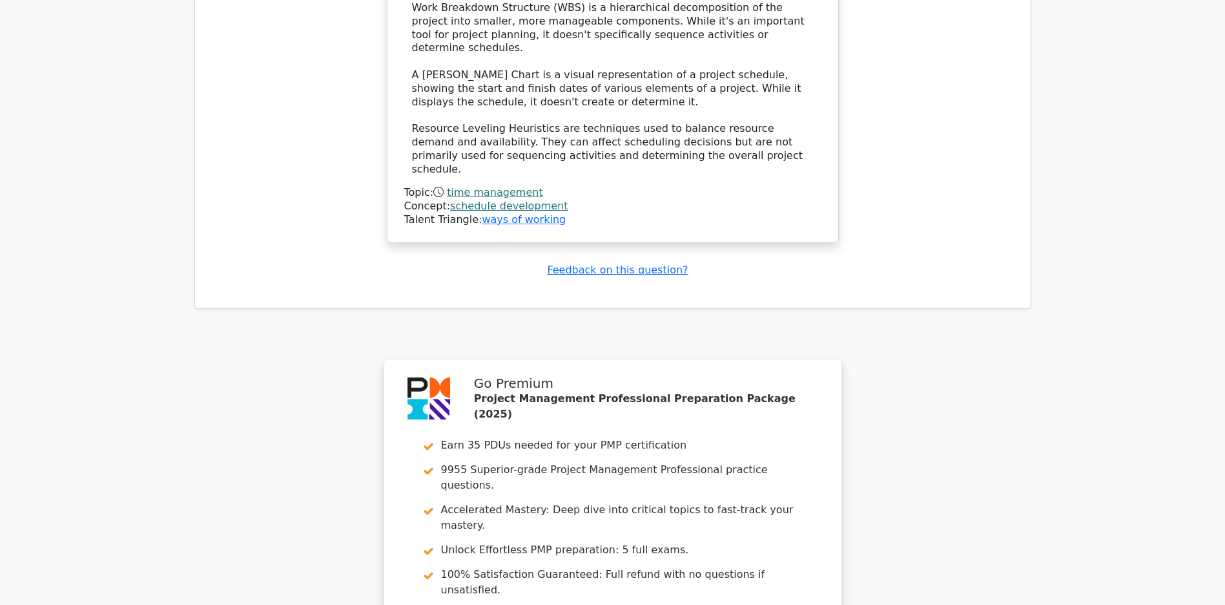
scroll to position [4613, 0]
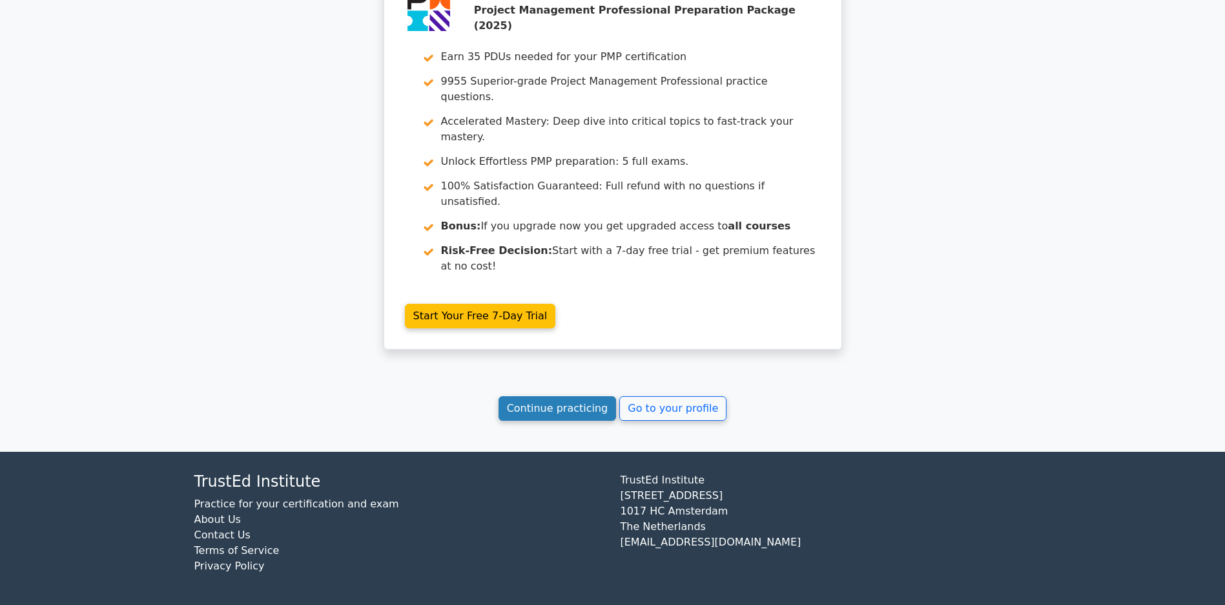
drag, startPoint x: 532, startPoint y: 407, endPoint x: 539, endPoint y: 408, distance: 6.5
click at [539, 408] on link "Continue practicing" at bounding box center [558, 408] width 118 height 25
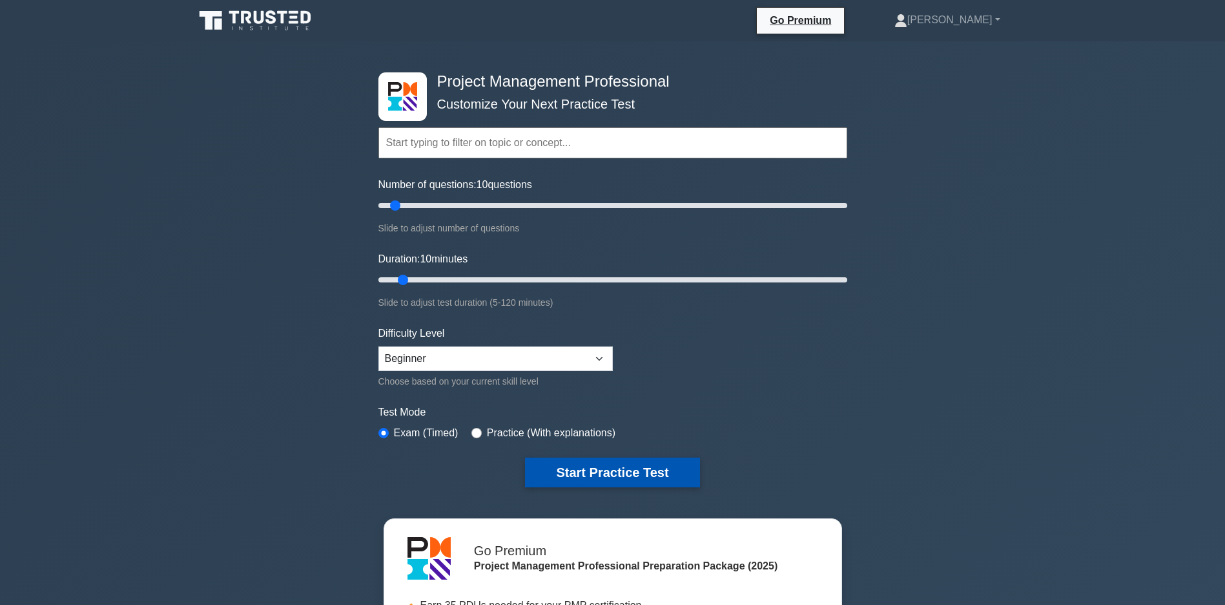
click at [629, 477] on button "Start Practice Test" at bounding box center [612, 472] width 174 height 30
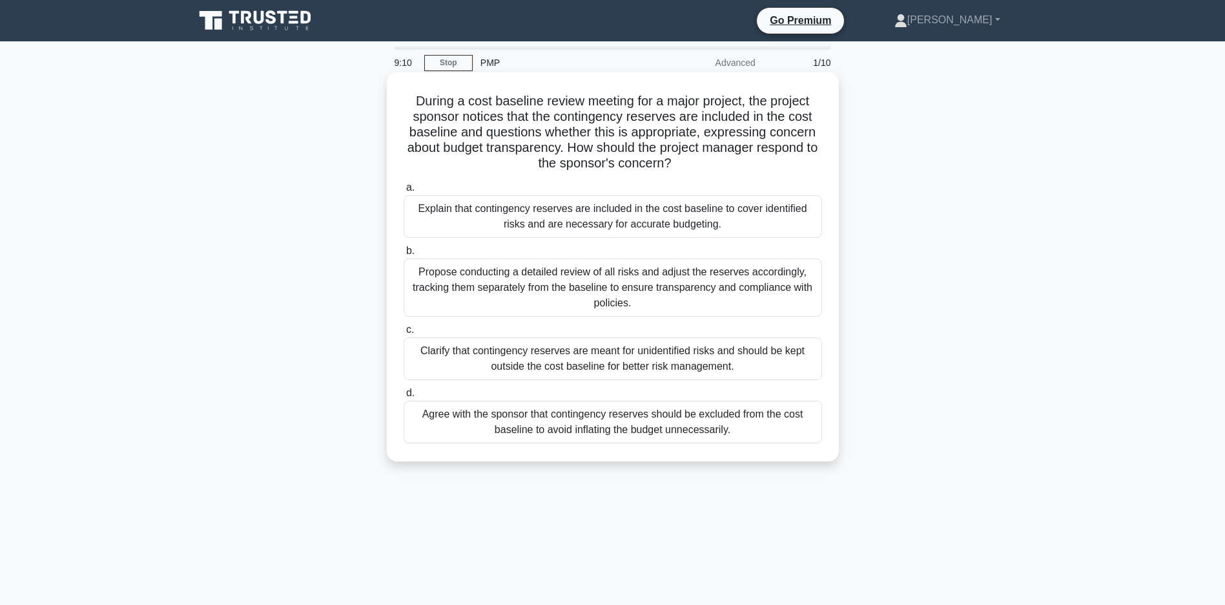
click at [548, 357] on div "Clarify that contingency reserves are meant for unidentified risks and should b…" at bounding box center [613, 358] width 419 height 43
click at [404, 334] on input "c. Clarify that contingency reserves are meant for unidentified risks and shoul…" at bounding box center [404, 330] width 0 height 8
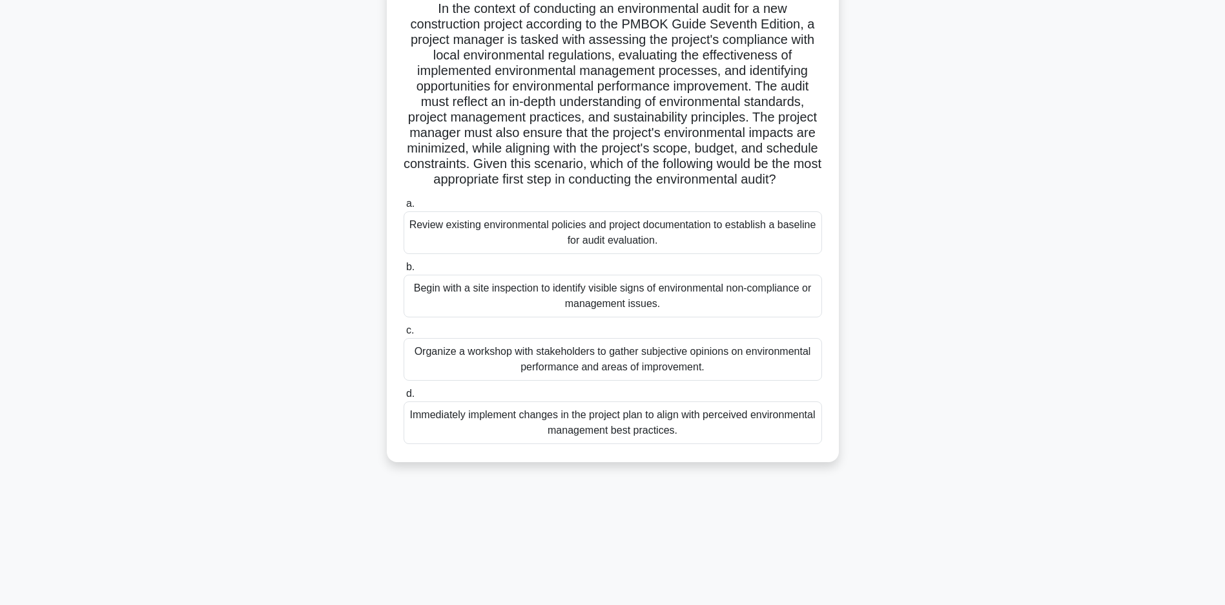
scroll to position [93, 0]
click at [517, 253] on div "Review existing environmental policies and project documentation to establish a…" at bounding box center [613, 232] width 419 height 43
click at [404, 207] on input "a. Review existing environmental policies and project documentation to establis…" at bounding box center [404, 203] width 0 height 8
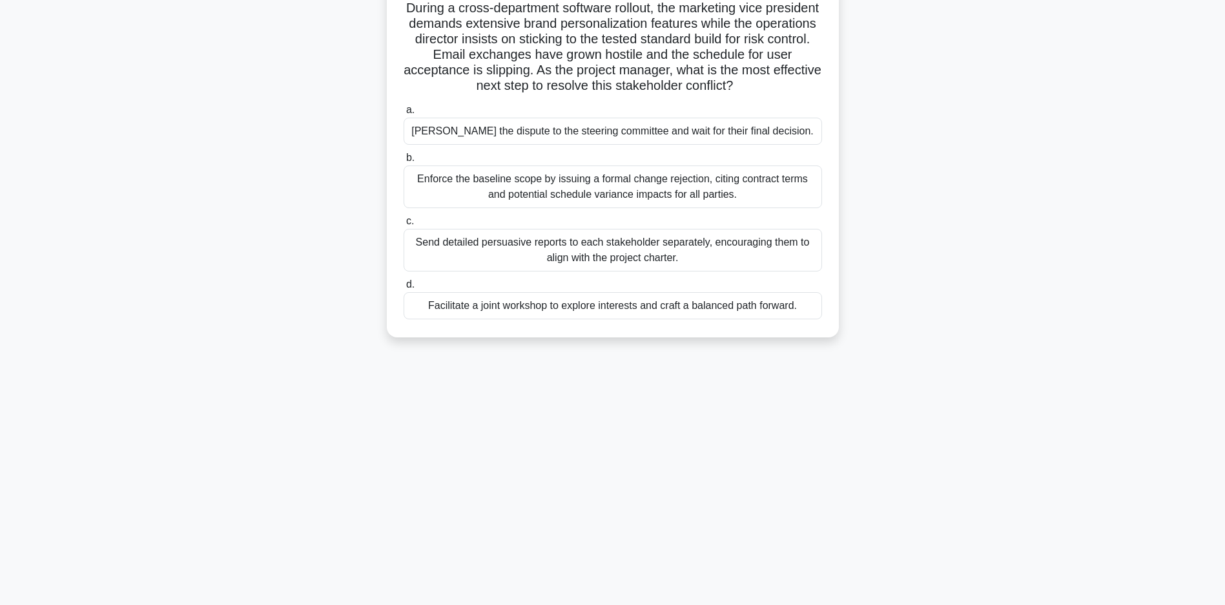
scroll to position [0, 0]
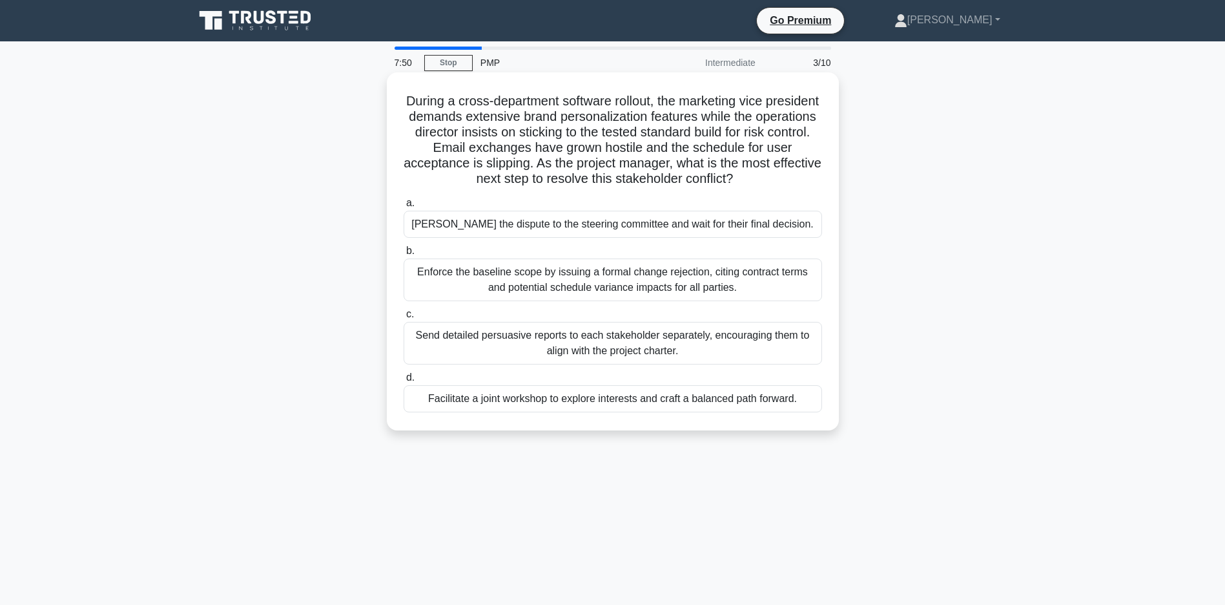
click at [661, 412] on div "Facilitate a joint workshop to explore interests and craft a balanced path forw…" at bounding box center [613, 398] width 419 height 27
click at [404, 382] on input "d. Facilitate a joint workshop to explore interests and craft a balanced path f…" at bounding box center [404, 377] width 0 height 8
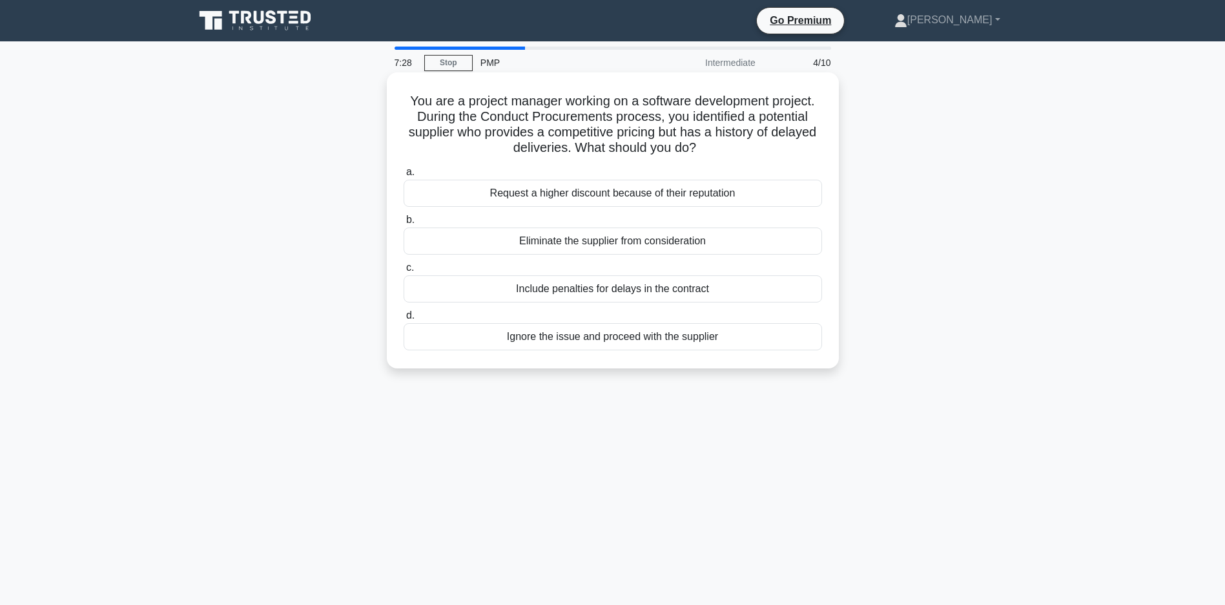
click at [619, 296] on div "Include penalties for delays in the contract" at bounding box center [613, 288] width 419 height 27
click at [404, 272] on input "c. Include penalties for delays in the contract" at bounding box center [404, 268] width 0 height 8
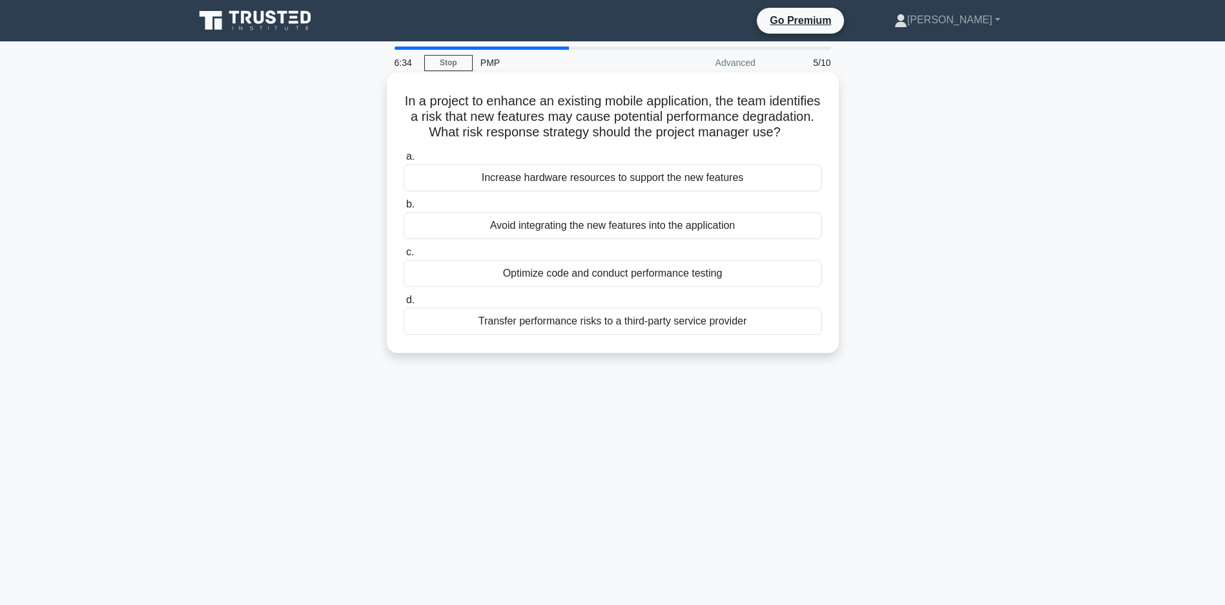
click at [619, 239] on div "Avoid integrating the new features into the application" at bounding box center [613, 225] width 419 height 27
click at [404, 209] on input "b. Avoid integrating the new features into the application" at bounding box center [404, 204] width 0 height 8
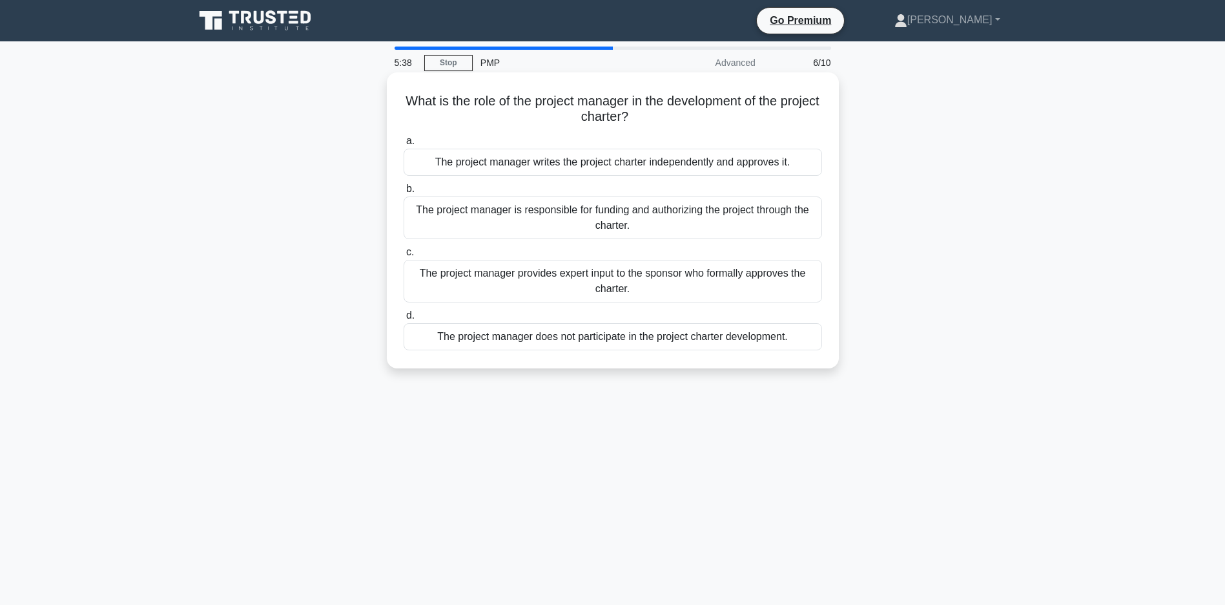
click at [584, 288] on div "The project manager provides expert input to the sponsor who formally approves …" at bounding box center [613, 281] width 419 height 43
click at [404, 256] on input "c. The project manager provides expert input to the sponsor who formally approv…" at bounding box center [404, 252] width 0 height 8
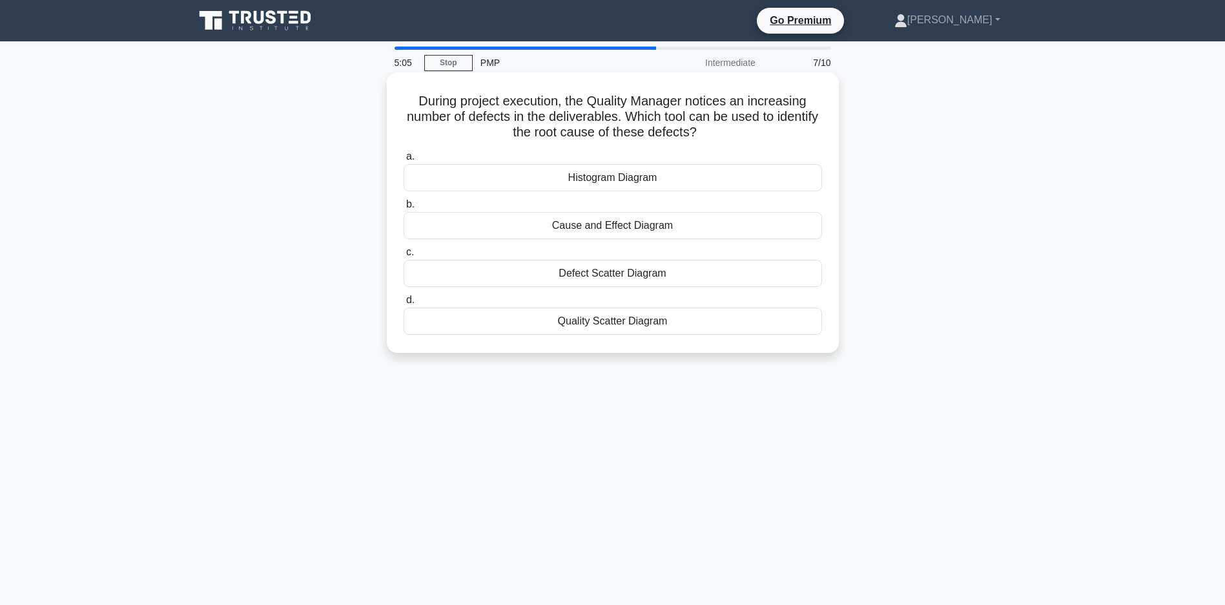
click at [620, 321] on div "Quality Scatter Diagram" at bounding box center [613, 320] width 419 height 27
click at [404, 304] on input "d. Quality Scatter Diagram" at bounding box center [404, 300] width 0 height 8
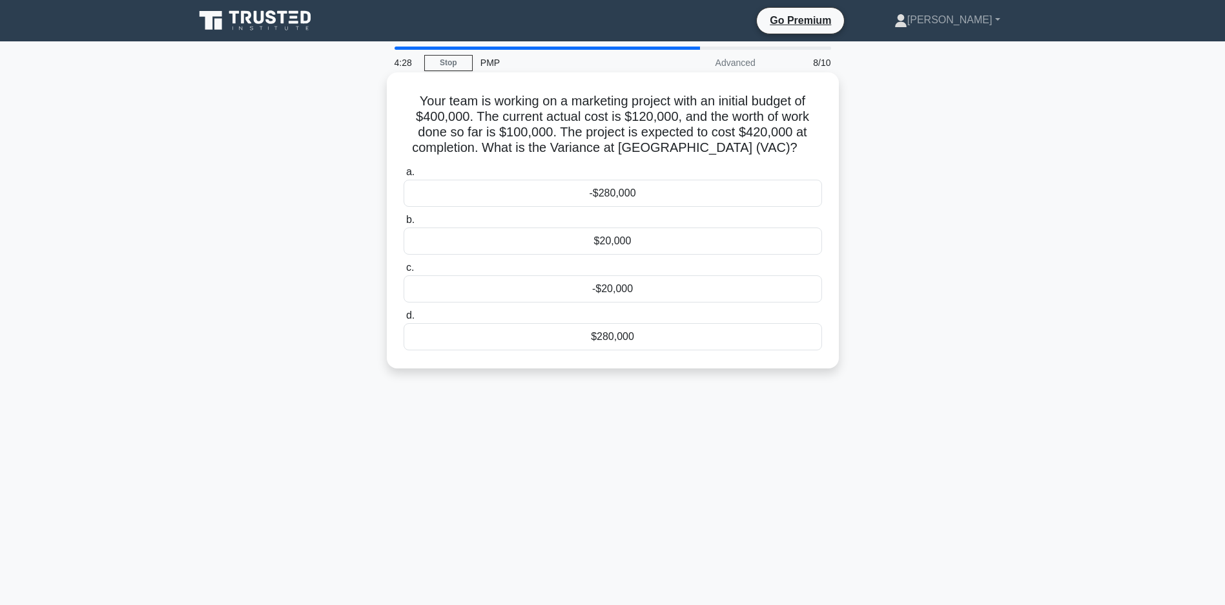
click at [631, 253] on div "$20,000" at bounding box center [613, 240] width 419 height 27
click at [404, 224] on input "b. $20,000" at bounding box center [404, 220] width 0 height 8
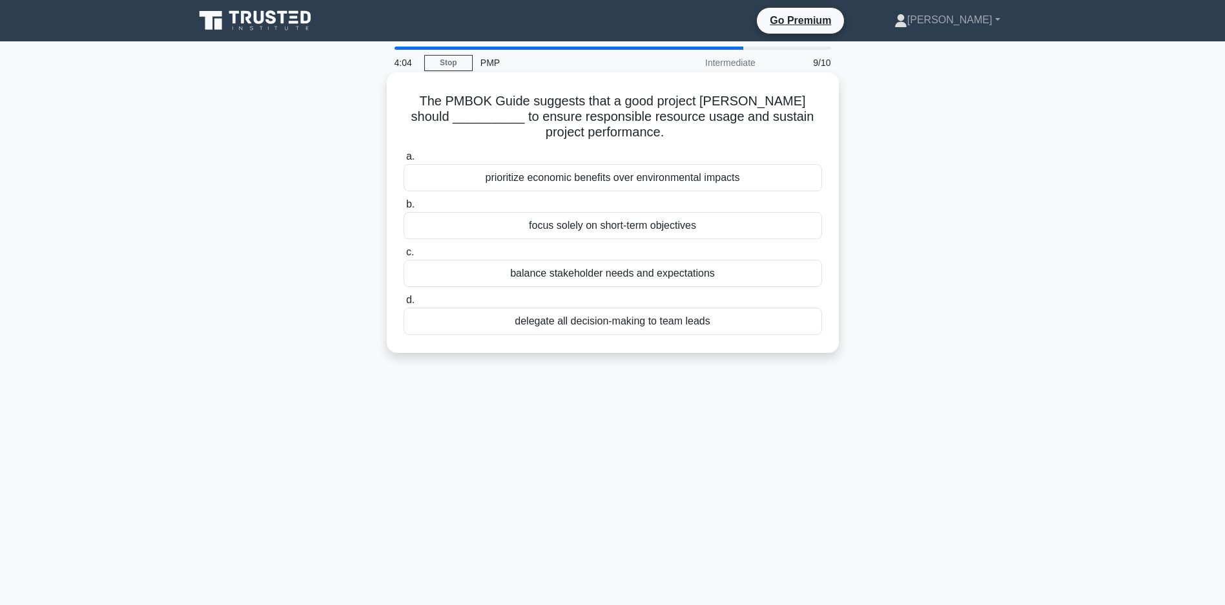
click at [583, 277] on div "balance stakeholder needs and expectations" at bounding box center [613, 273] width 419 height 27
click at [404, 256] on input "c. balance stakeholder needs and expectations" at bounding box center [404, 252] width 0 height 8
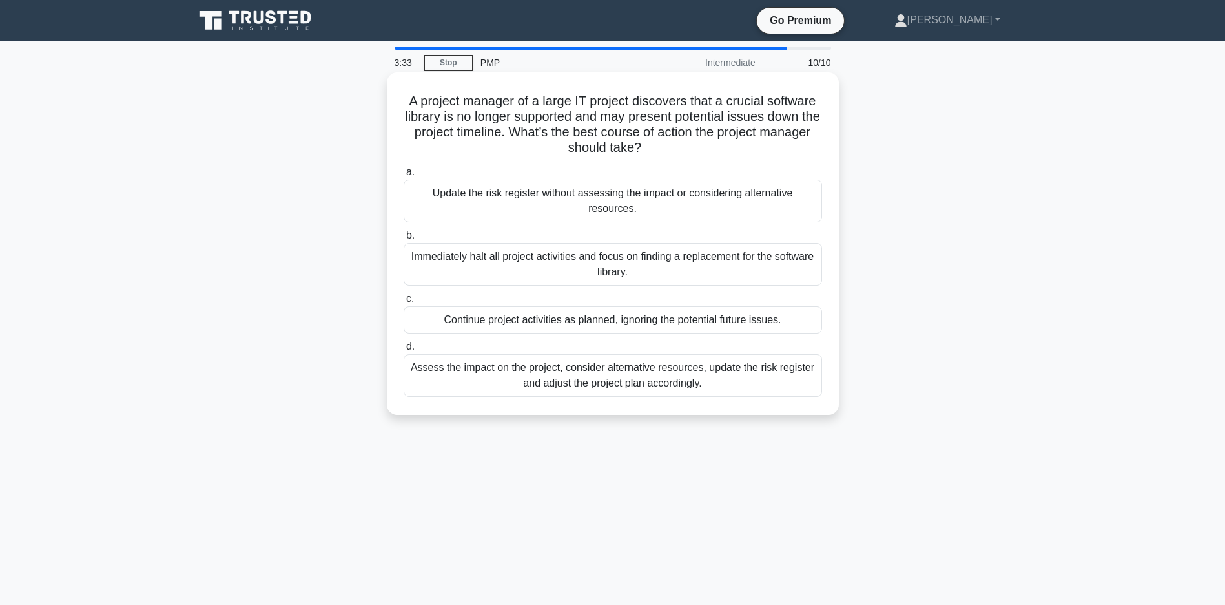
click at [636, 387] on div "Assess the impact on the project, consider alternative resources, update the ri…" at bounding box center [613, 375] width 419 height 43
click at [404, 351] on input "d. Assess the impact on the project, consider alternative resources, update the…" at bounding box center [404, 346] width 0 height 8
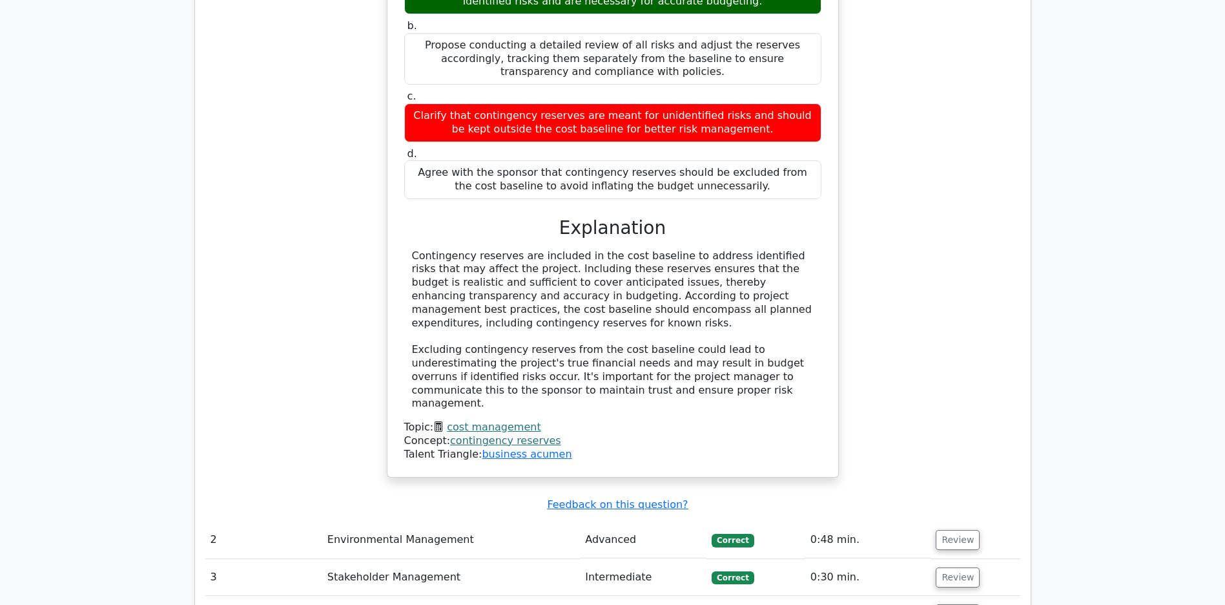
scroll to position [1734, 0]
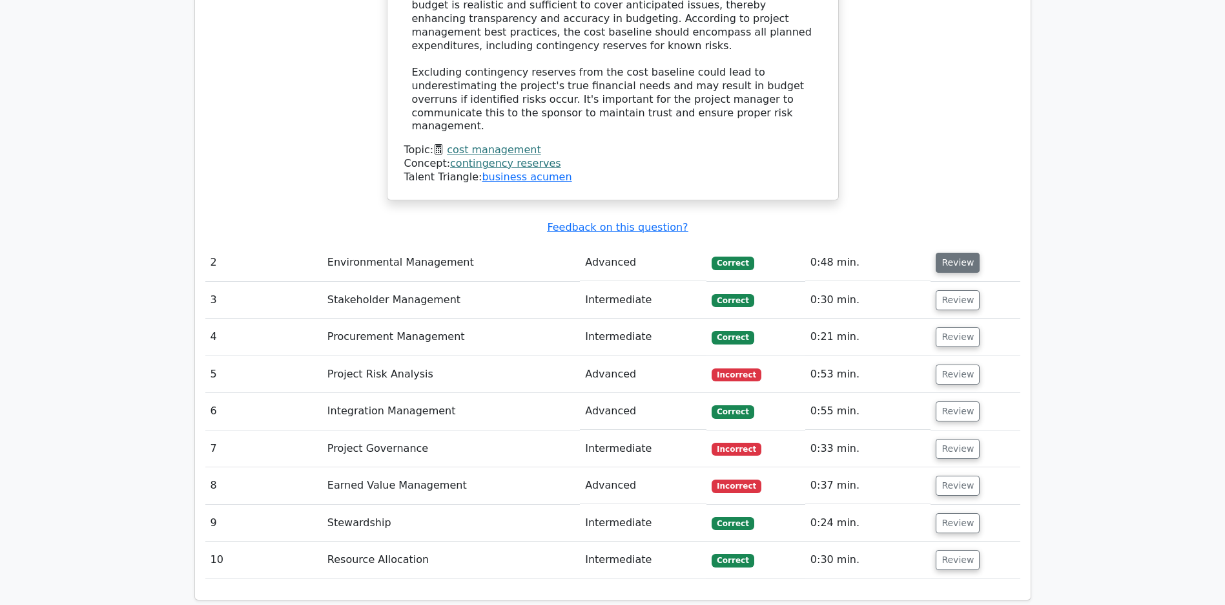
click at [966, 262] on button "Review" at bounding box center [958, 263] width 44 height 20
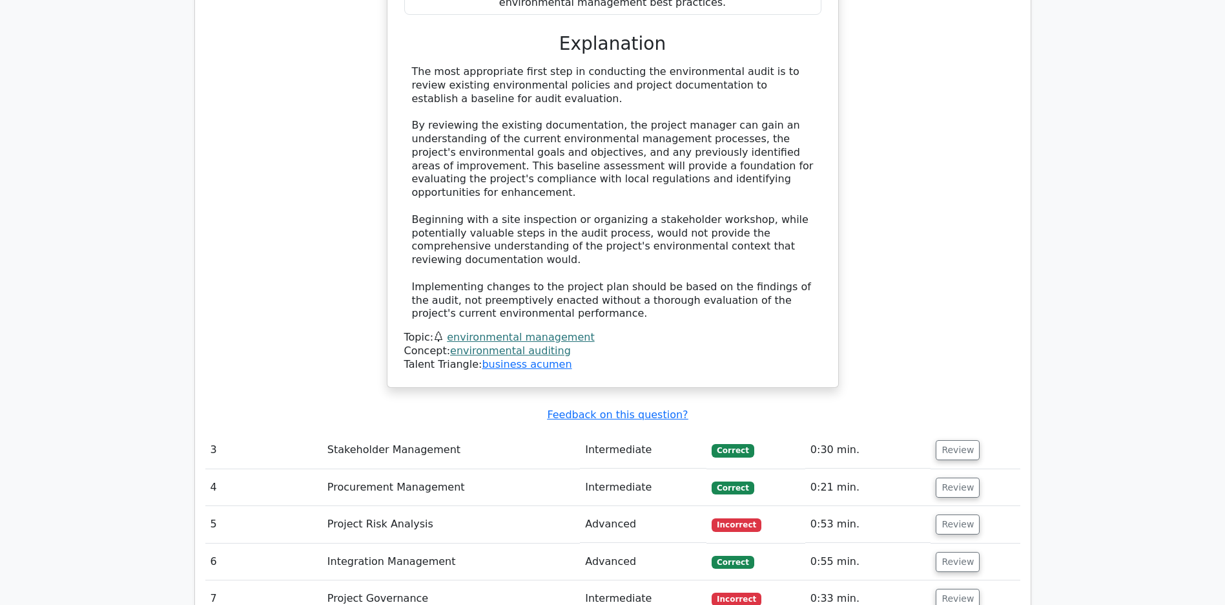
scroll to position [2597, 0]
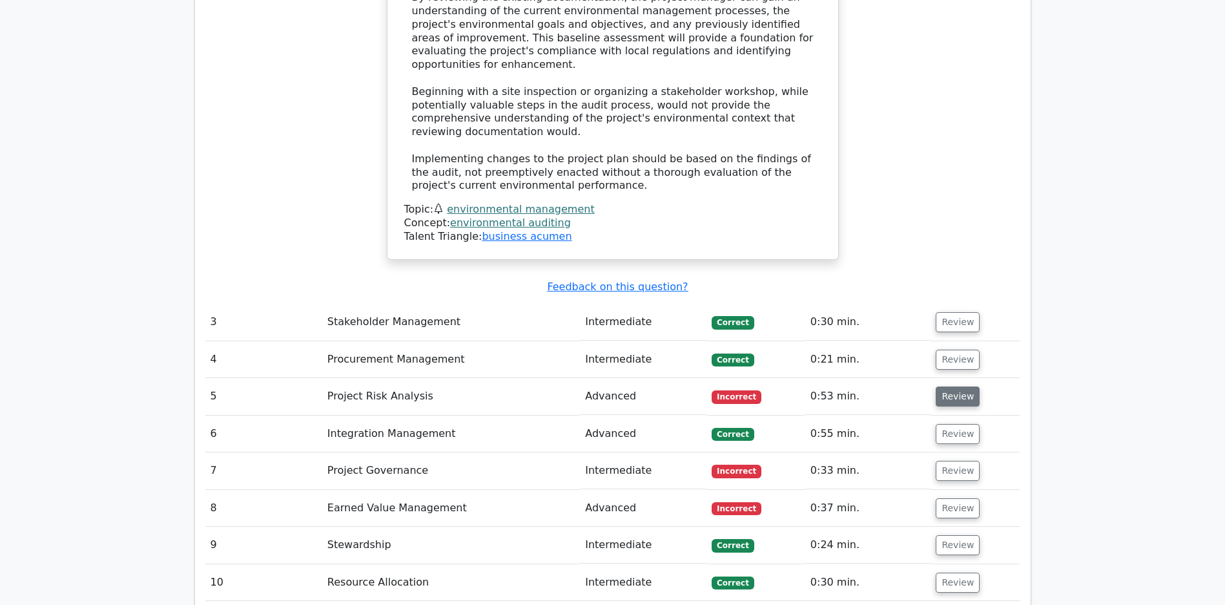
click at [957, 398] on button "Review" at bounding box center [958, 396] width 44 height 20
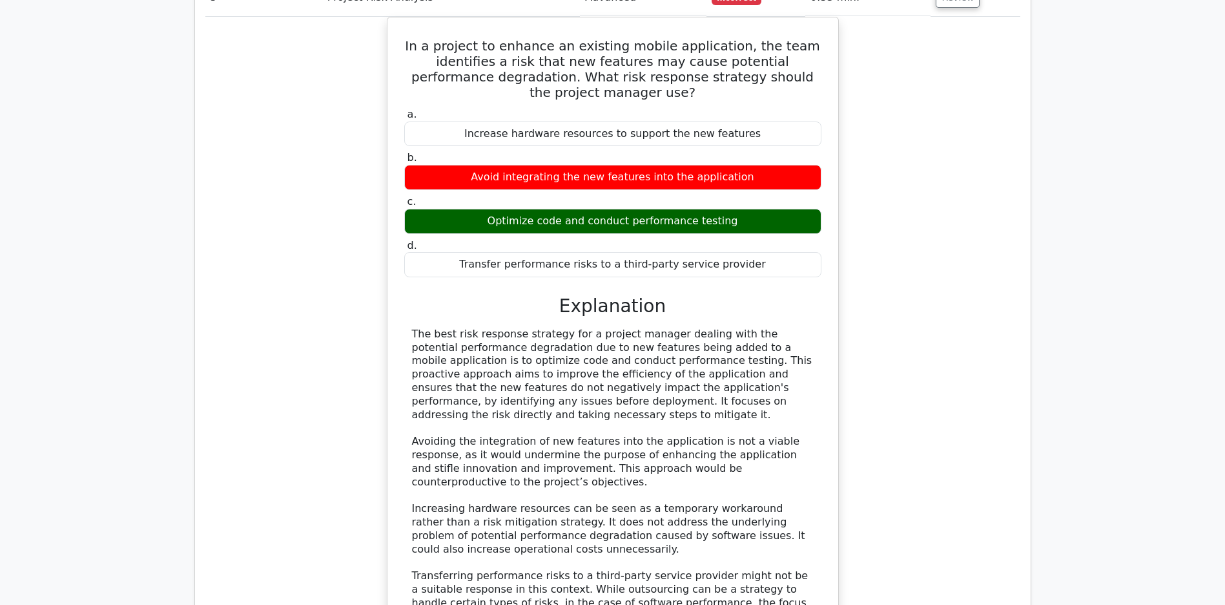
scroll to position [3064, 0]
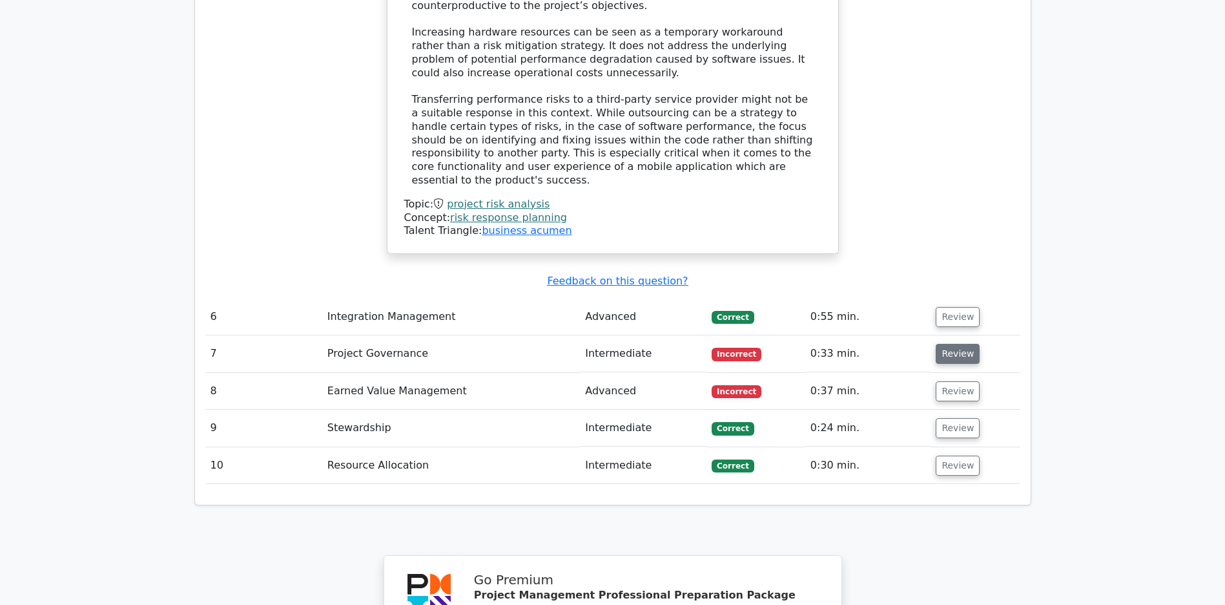
click at [957, 349] on button "Review" at bounding box center [958, 354] width 44 height 20
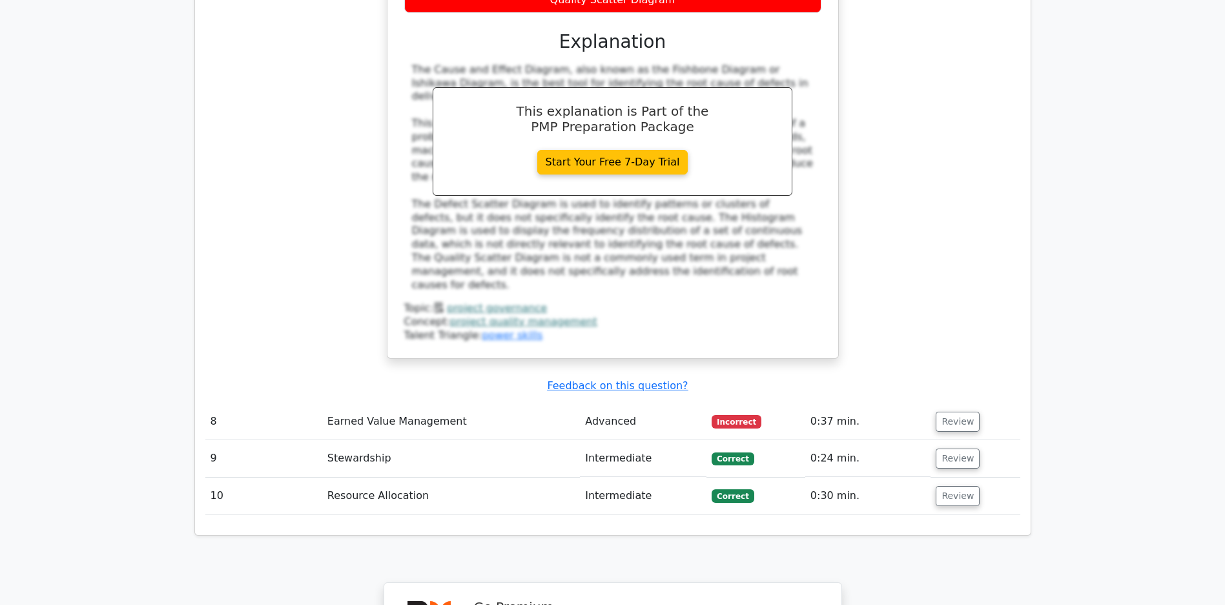
scroll to position [4284, 0]
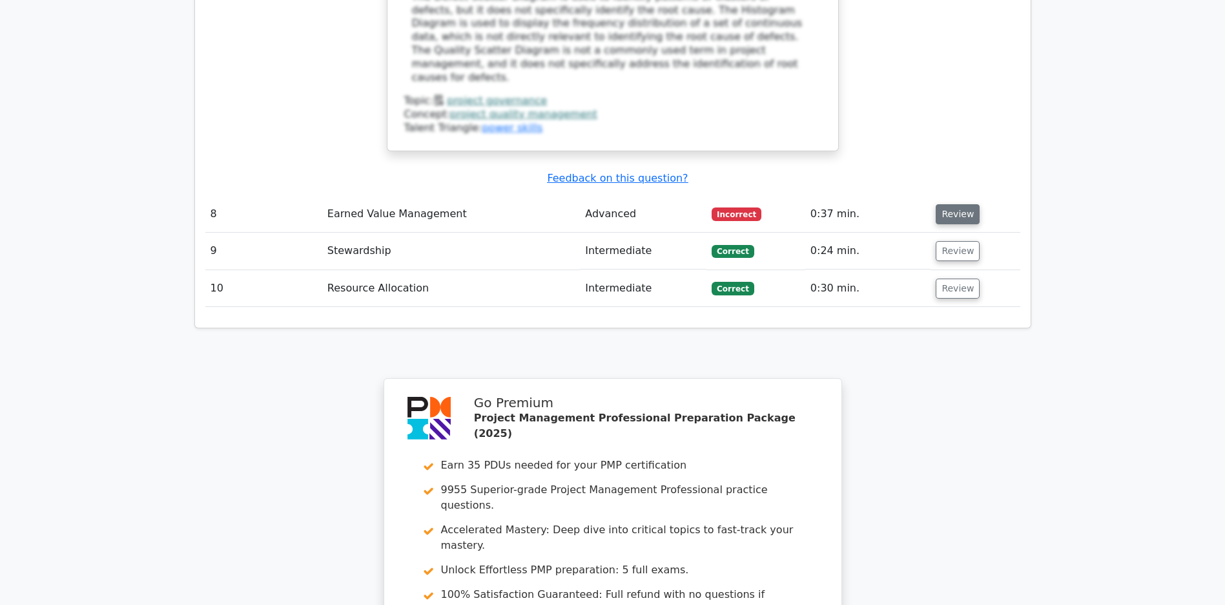
click at [959, 207] on button "Review" at bounding box center [958, 214] width 44 height 20
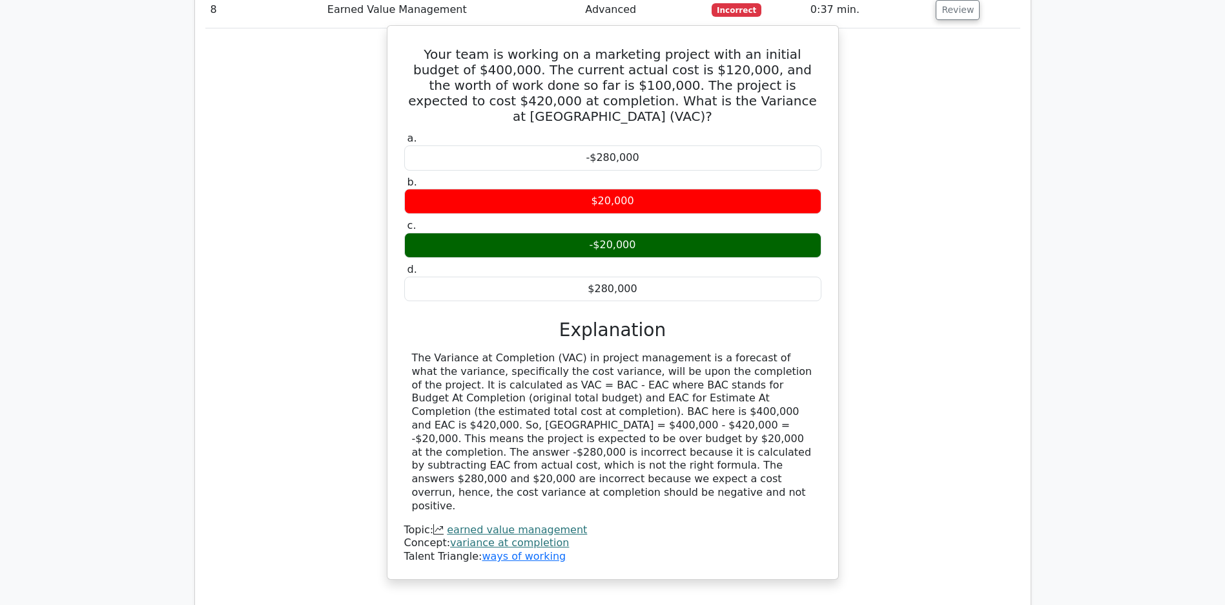
scroll to position [4760, 0]
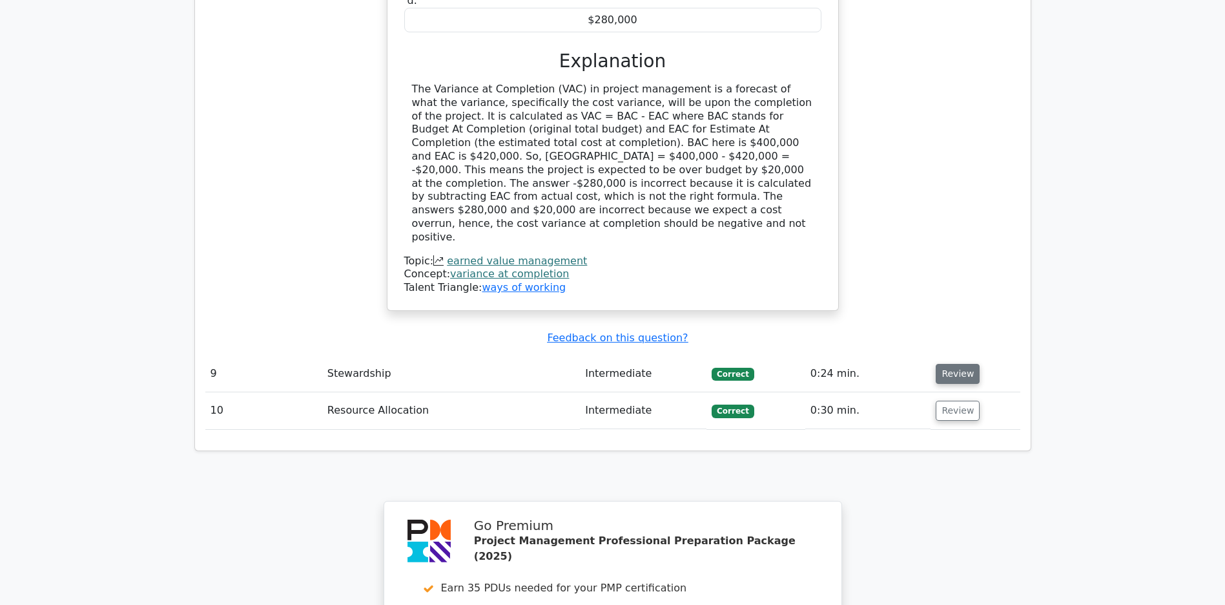
click at [964, 364] on button "Review" at bounding box center [958, 374] width 44 height 20
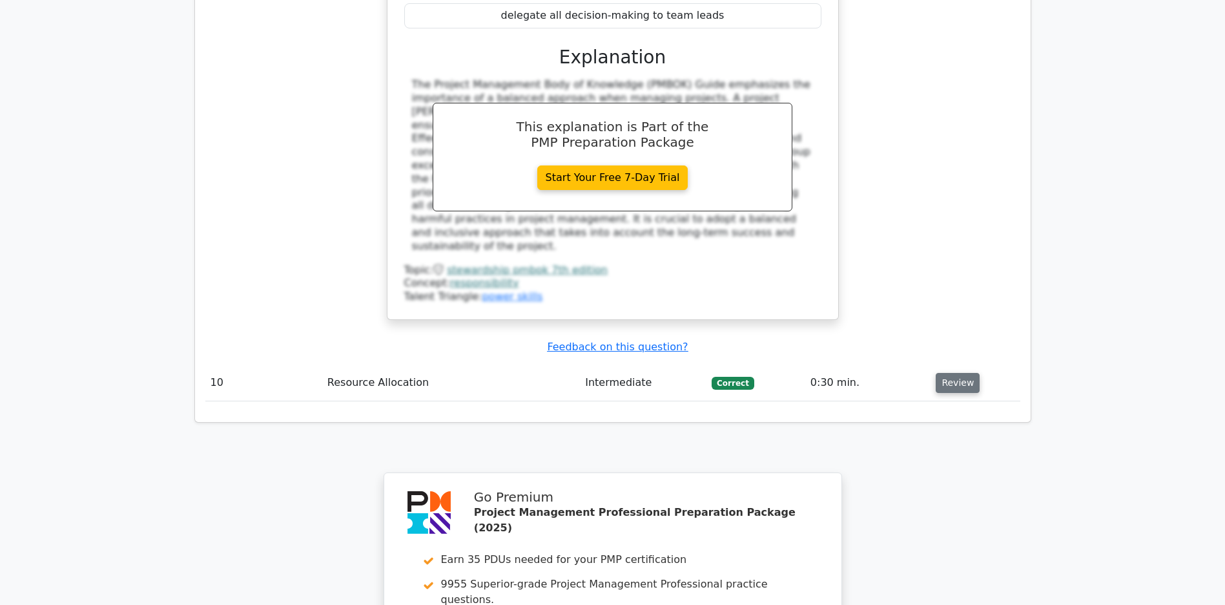
click at [953, 373] on button "Review" at bounding box center [958, 383] width 44 height 20
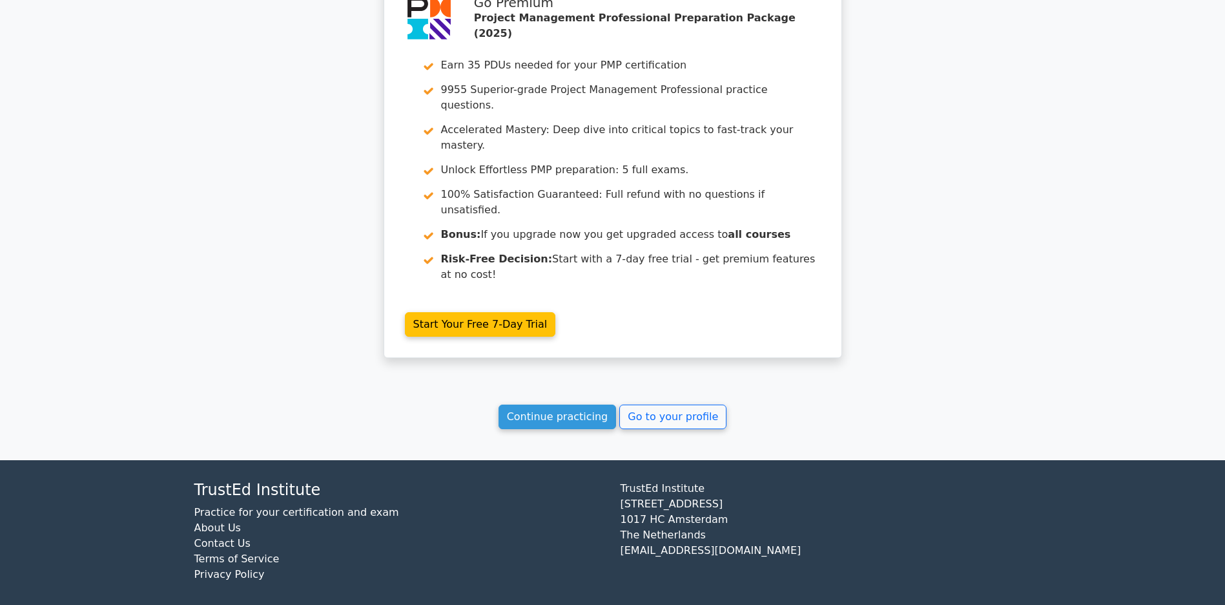
scroll to position [6572, 0]
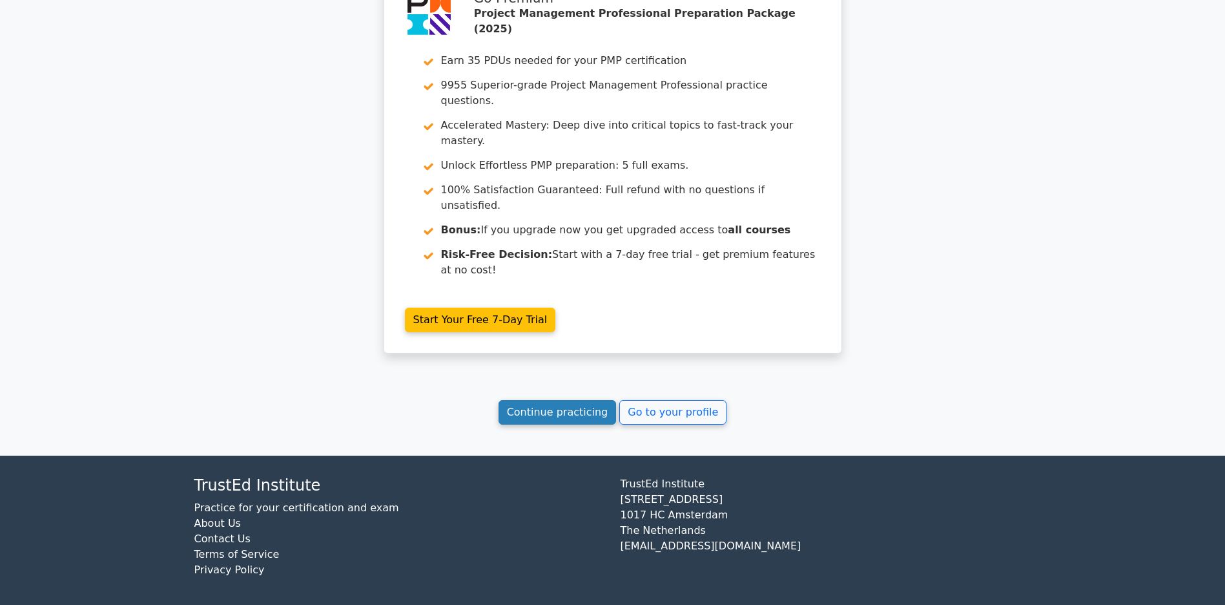
click at [516, 410] on link "Continue practicing" at bounding box center [558, 412] width 118 height 25
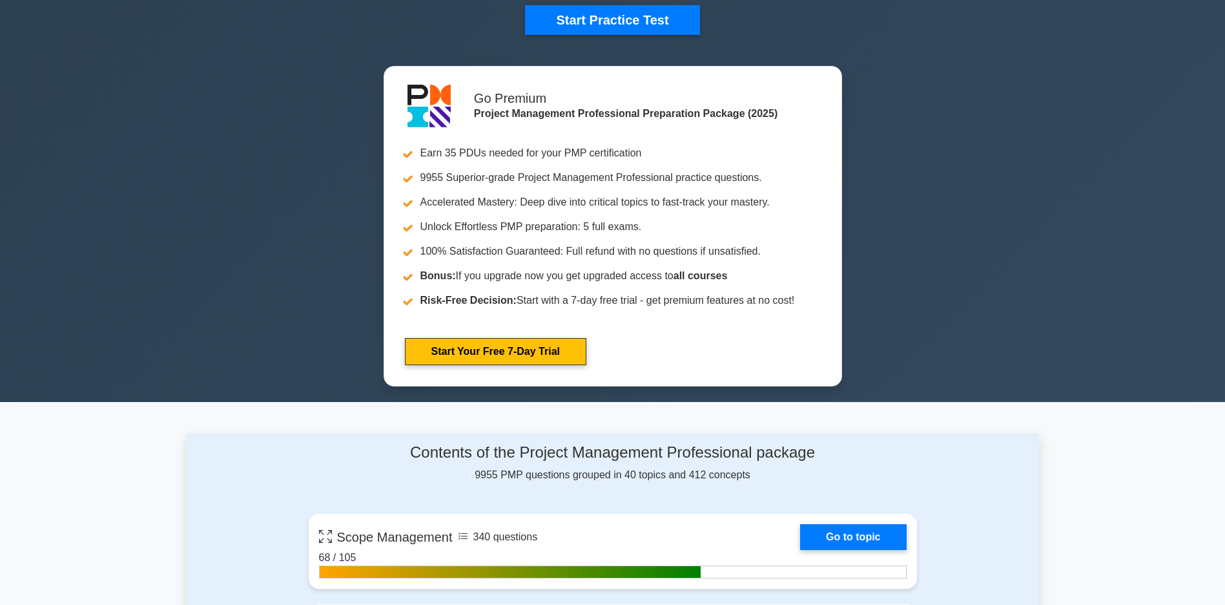
scroll to position [711, 0]
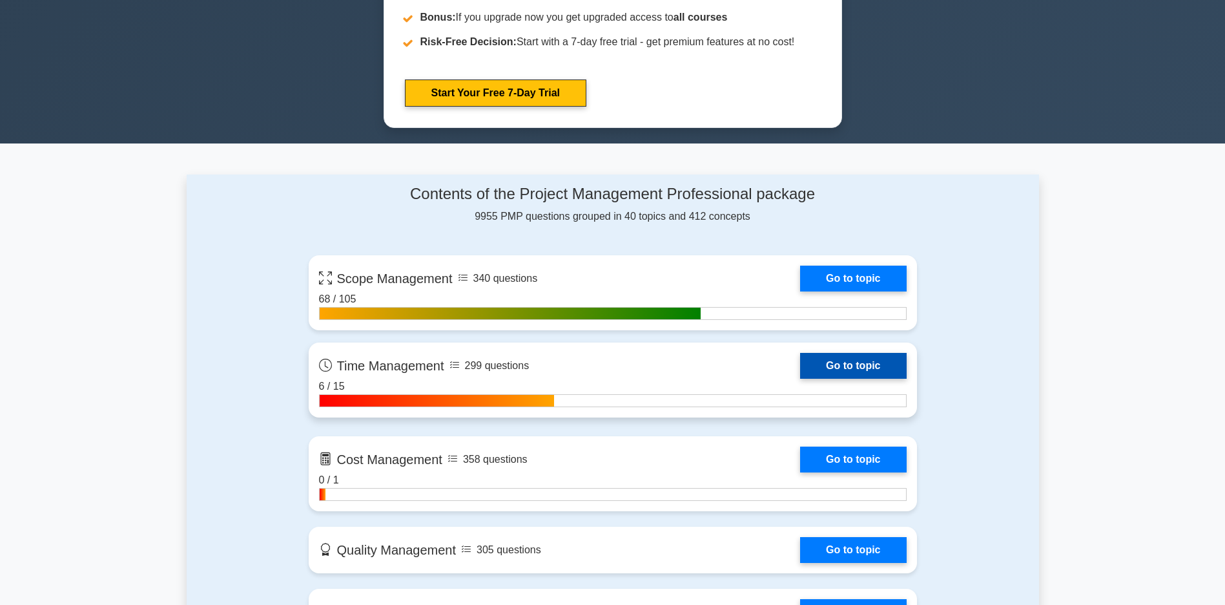
click at [800, 378] on link "Go to topic" at bounding box center [853, 366] width 106 height 26
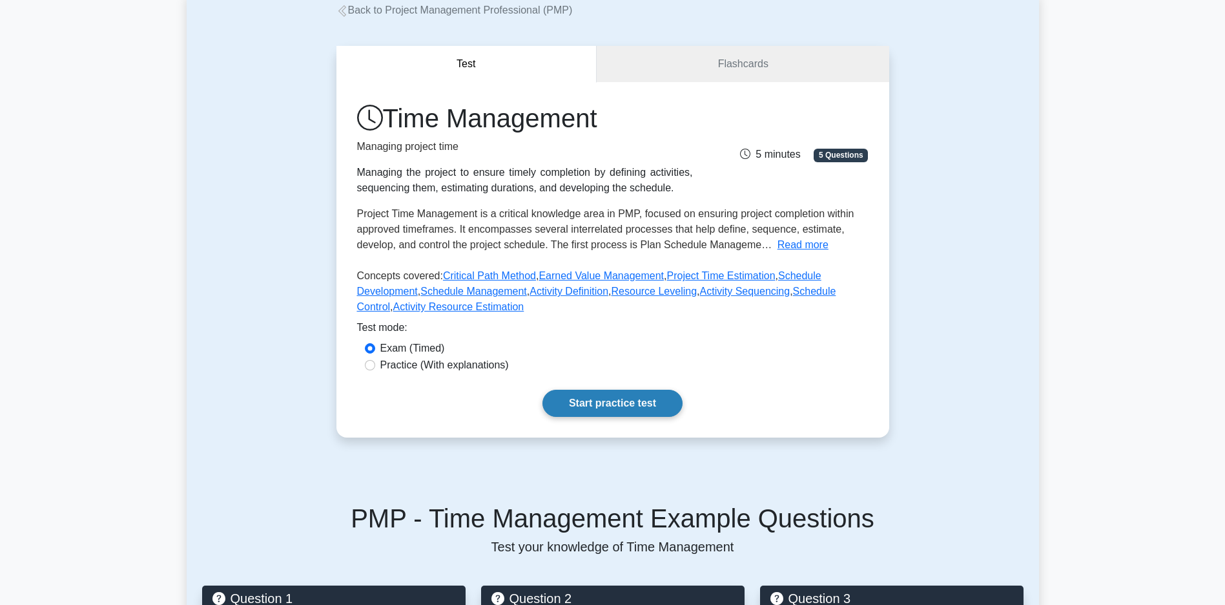
scroll to position [130, 0]
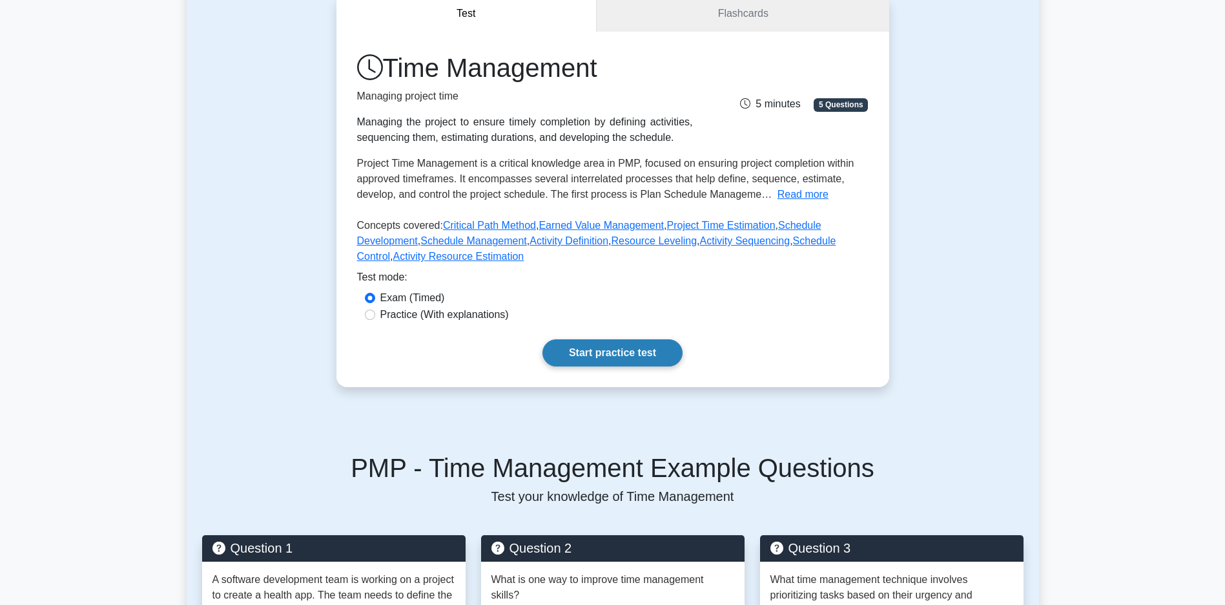
click at [614, 366] on link "Start practice test" at bounding box center [613, 352] width 140 height 27
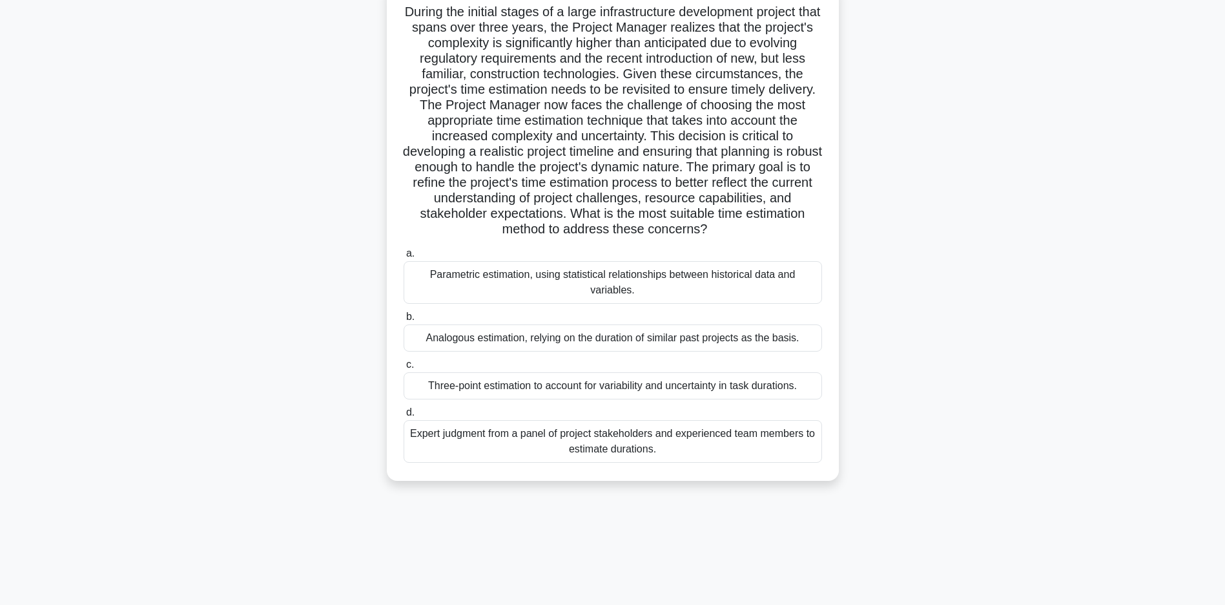
scroll to position [93, 0]
click at [1091, 264] on main "4:12 Stop PMP - Time Management Master 1/5 .spinner_0XTQ{transform-origin:cente…" at bounding box center [612, 276] width 1225 height 656
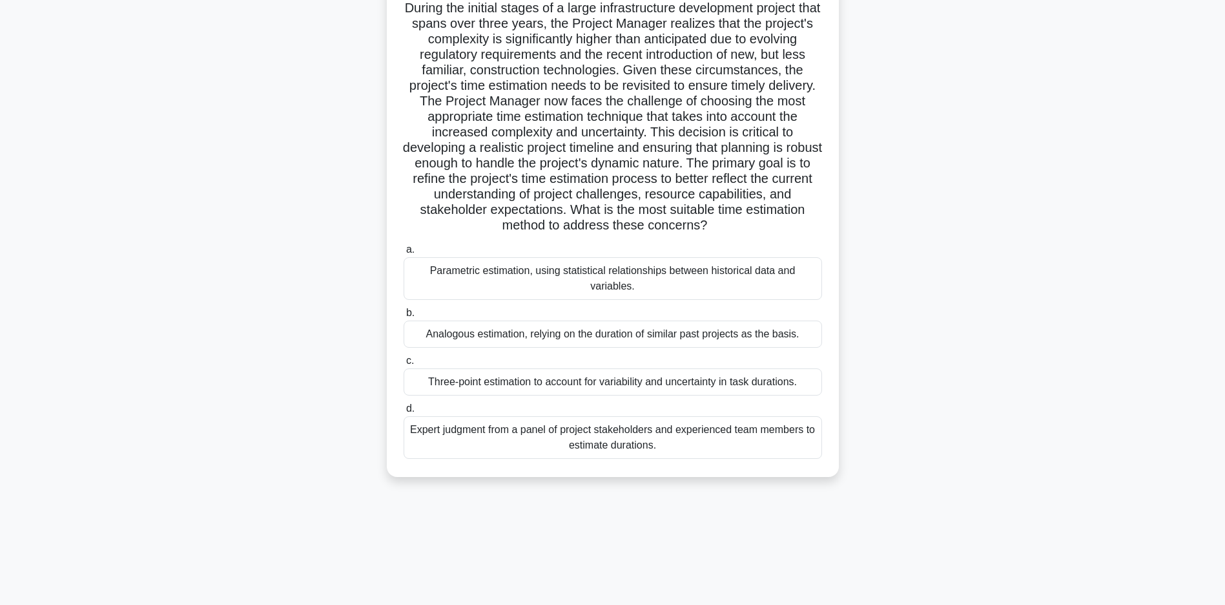
click at [584, 459] on div "Expert judgment from a panel of project stakeholders and experienced team membe…" at bounding box center [613, 437] width 419 height 43
click at [404, 413] on input "d. Expert judgment from a panel of project stakeholders and experienced team me…" at bounding box center [404, 408] width 0 height 8
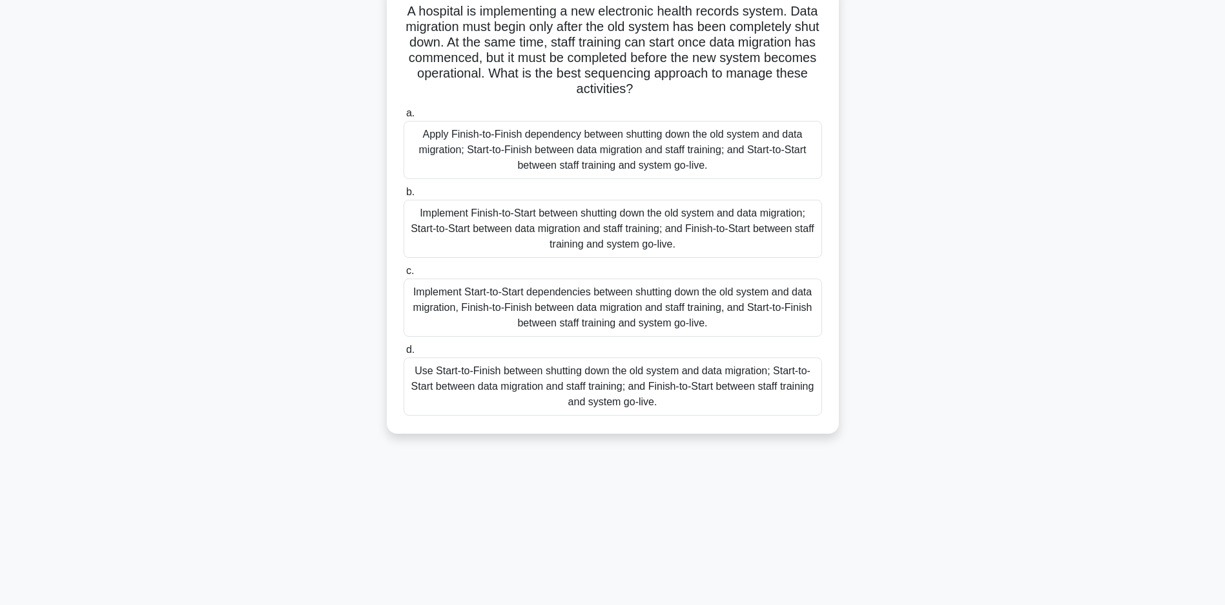
scroll to position [0, 0]
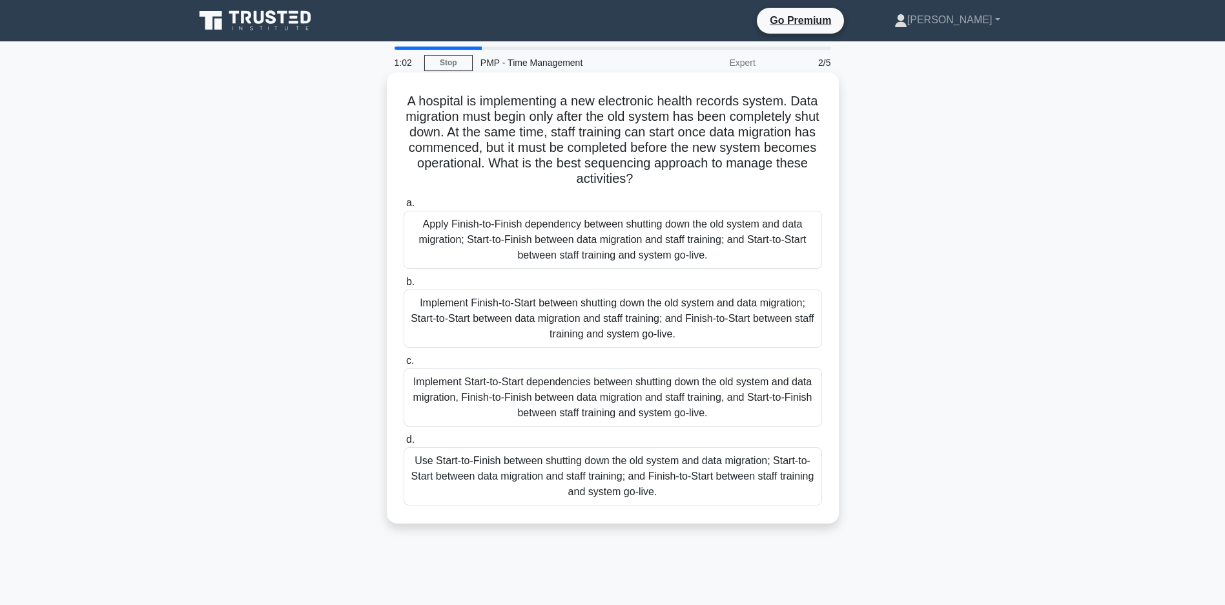
click at [486, 318] on div "Implement Finish-to-Start between shutting down the old system and data migrati…" at bounding box center [613, 318] width 419 height 58
click at [404, 286] on input "b. Implement Finish-to-Start between shutting down the old system and data migr…" at bounding box center [404, 282] width 0 height 8
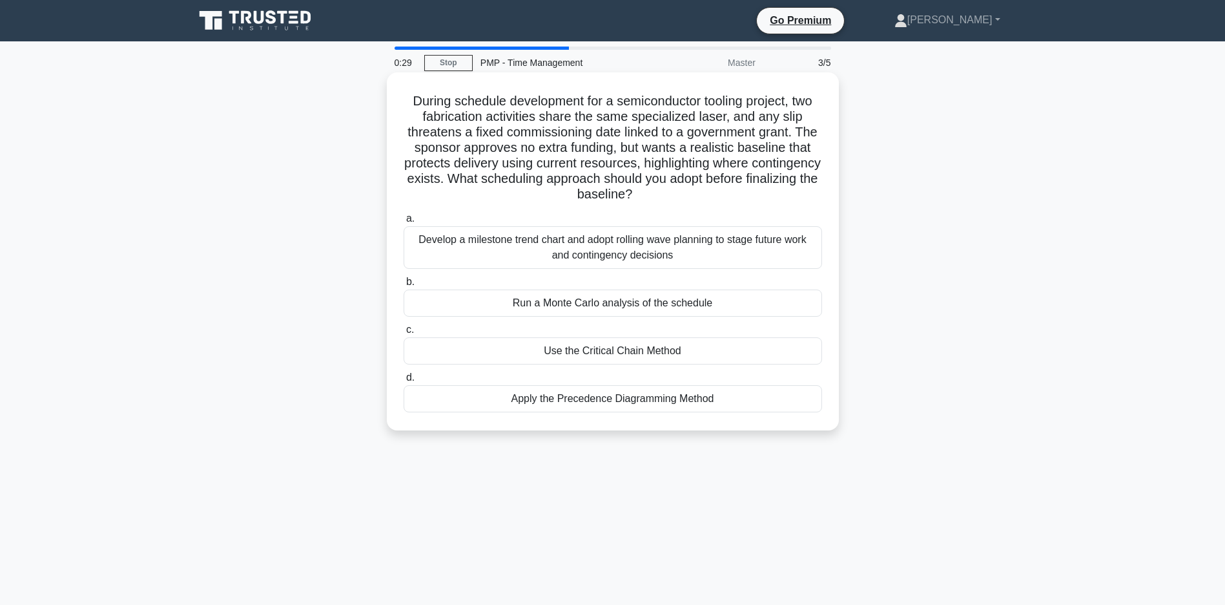
click at [695, 240] on div "Develop a milestone trend chart and adopt rolling wave planning to stage future…" at bounding box center [613, 247] width 419 height 43
drag, startPoint x: 695, startPoint y: 240, endPoint x: 626, endPoint y: 253, distance: 70.4
click at [626, 253] on div "Develop a milestone trend chart and adopt rolling wave planning to stage future…" at bounding box center [613, 247] width 419 height 43
click at [404, 223] on input "a. Develop a milestone trend chart and adopt rolling wave planning to stage fut…" at bounding box center [404, 218] width 0 height 8
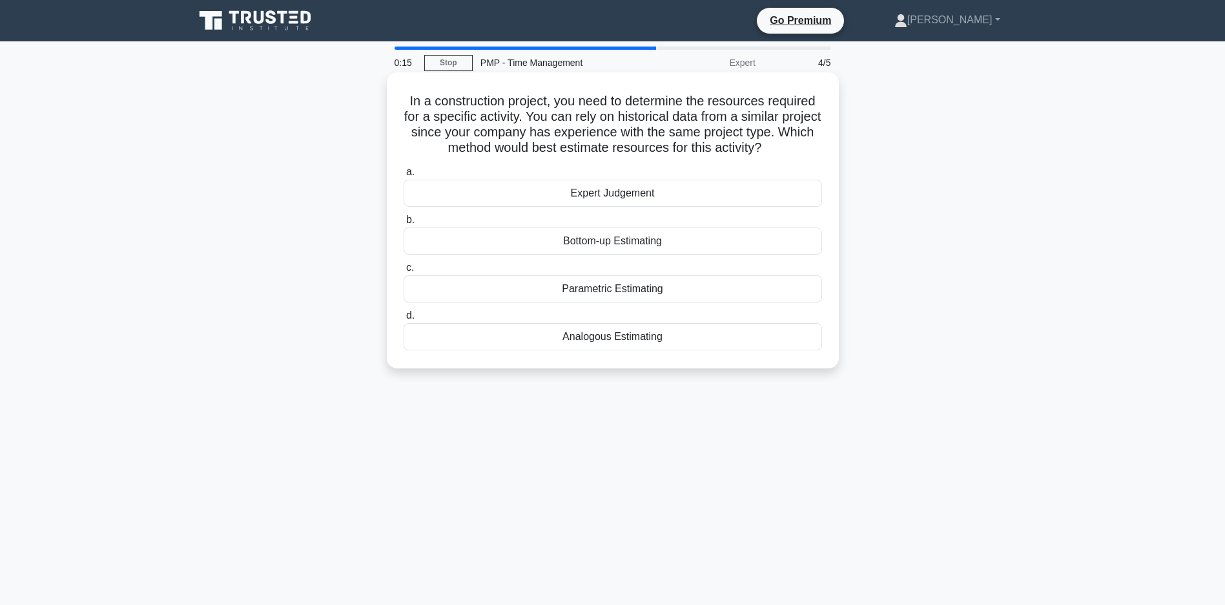
click at [599, 350] on div "Analogous Estimating" at bounding box center [613, 336] width 419 height 27
click at [404, 320] on input "d. Analogous Estimating" at bounding box center [404, 315] width 0 height 8
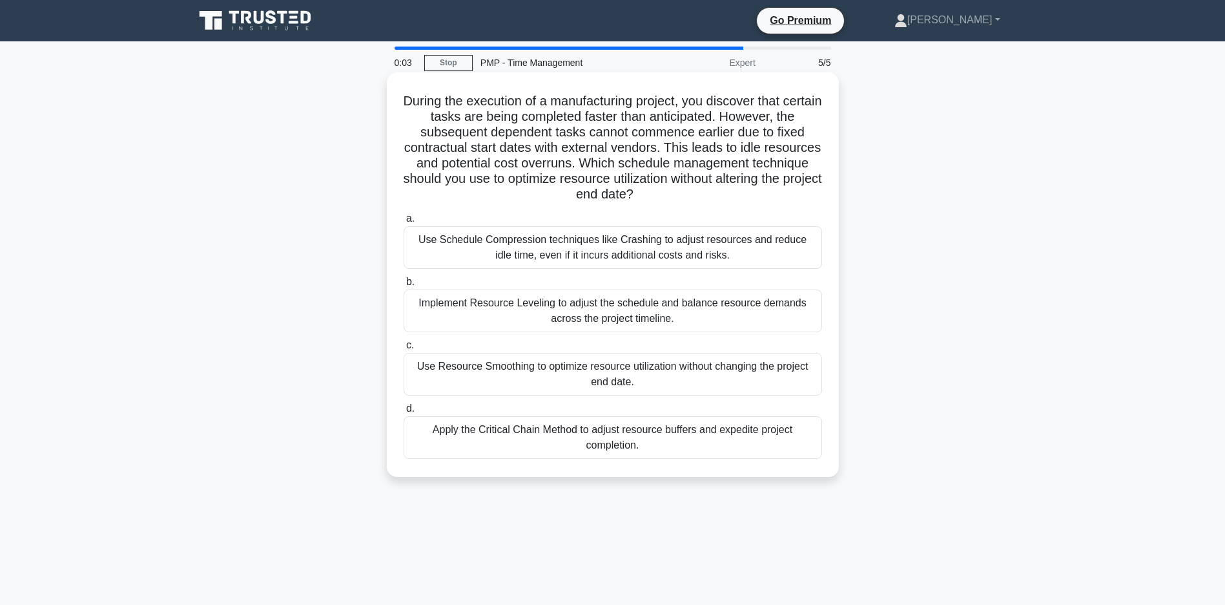
click at [581, 442] on div "Apply the Critical Chain Method to adjust resource buffers and expedite project…" at bounding box center [613, 437] width 419 height 43
click at [404, 413] on input "d. Apply the Critical Chain Method to adjust resource buffers and expedite proj…" at bounding box center [404, 408] width 0 height 8
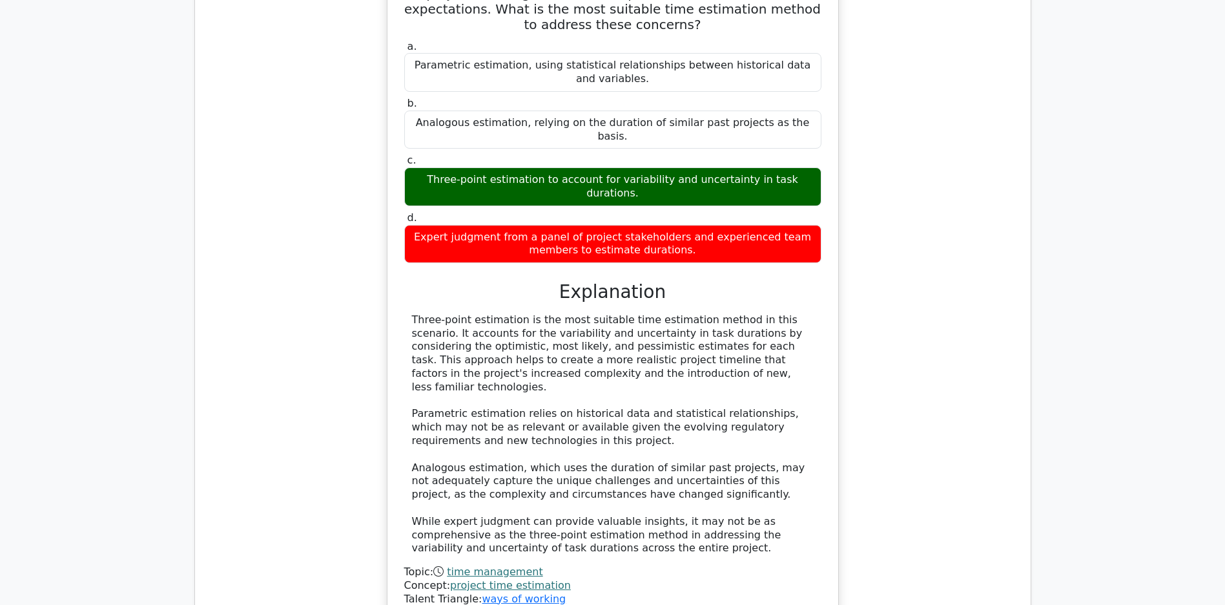
scroll to position [1625, 0]
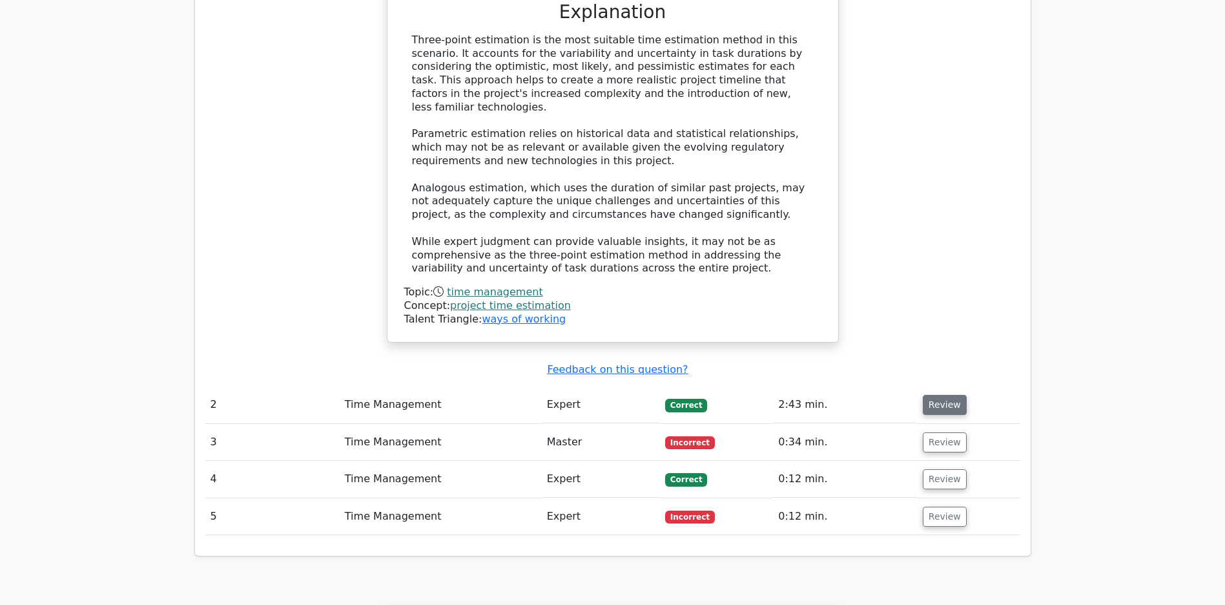
click at [950, 405] on button "Review" at bounding box center [945, 405] width 44 height 20
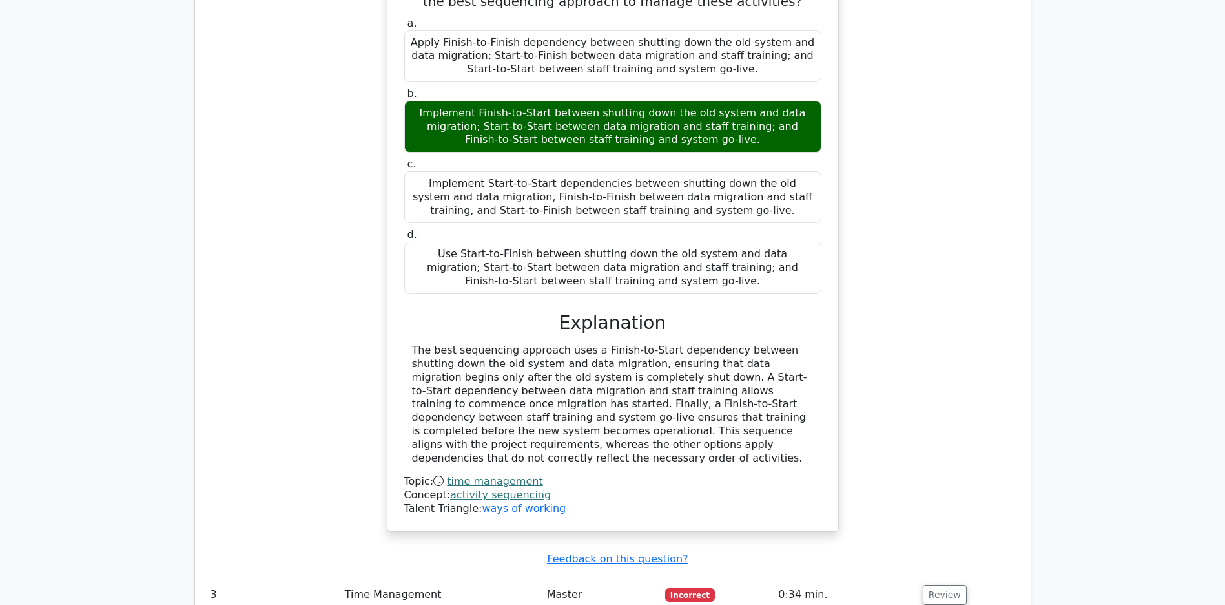
scroll to position [2363, 0]
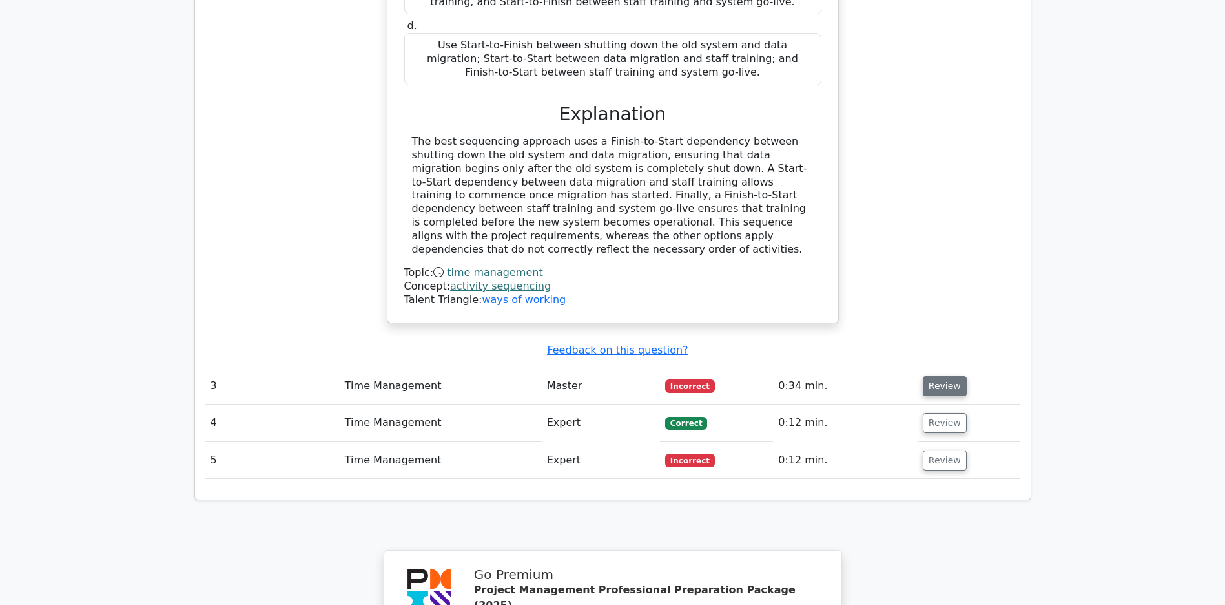
click at [944, 381] on button "Review" at bounding box center [945, 386] width 44 height 20
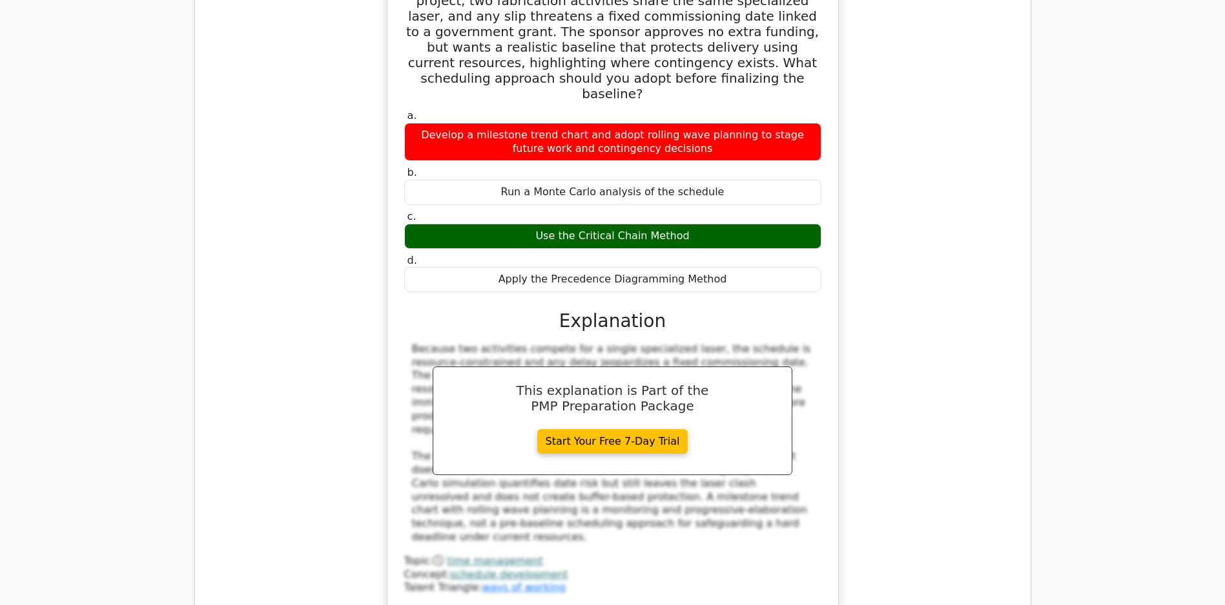
scroll to position [3052, 0]
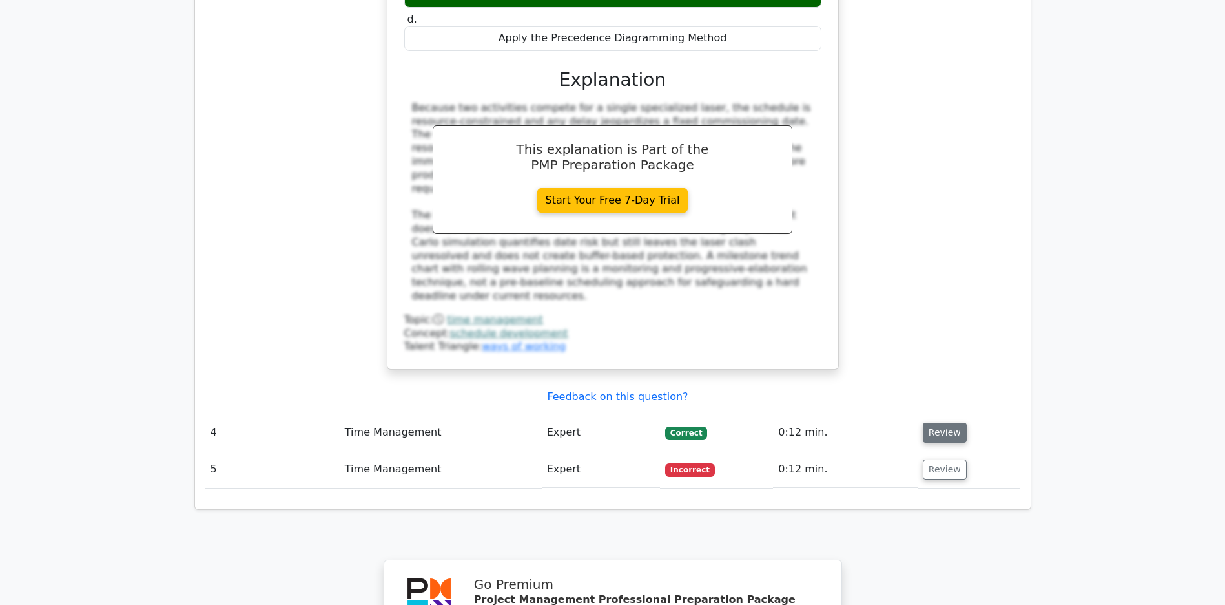
click at [948, 441] on button "Review" at bounding box center [945, 432] width 44 height 20
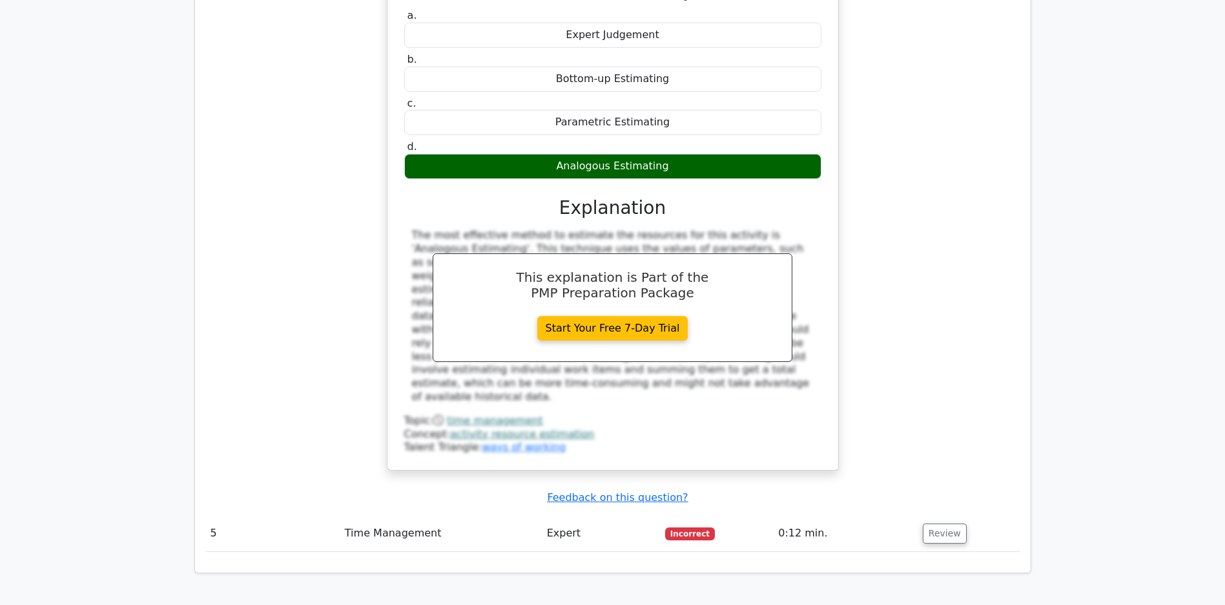
scroll to position [3607, 0]
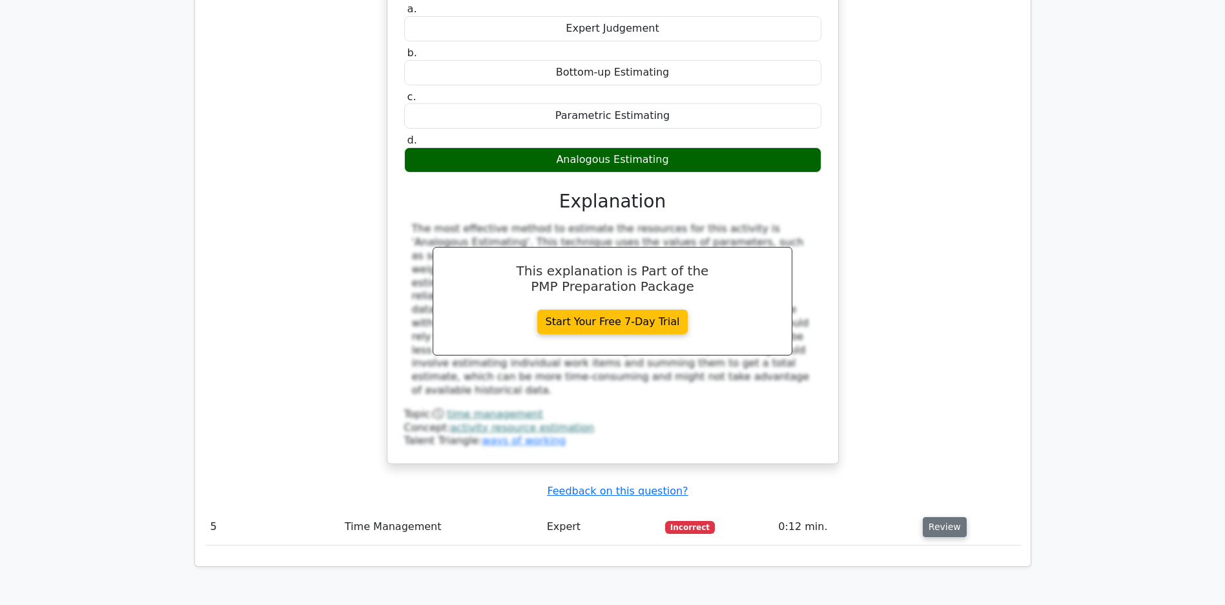
click at [935, 528] on button "Review" at bounding box center [945, 527] width 44 height 20
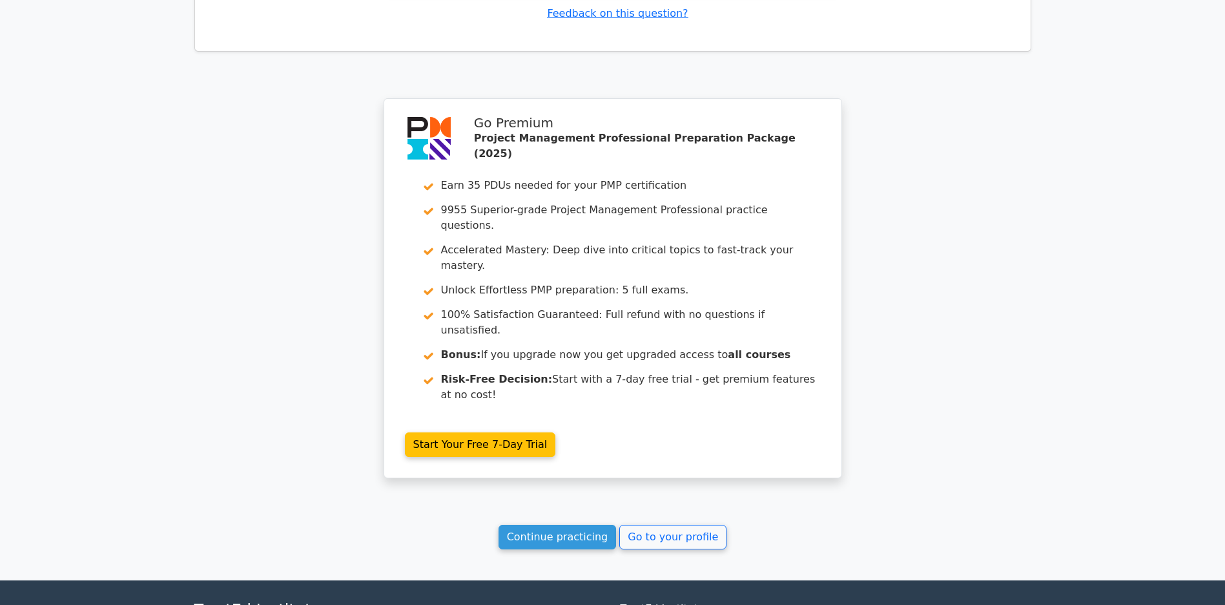
scroll to position [4895, 0]
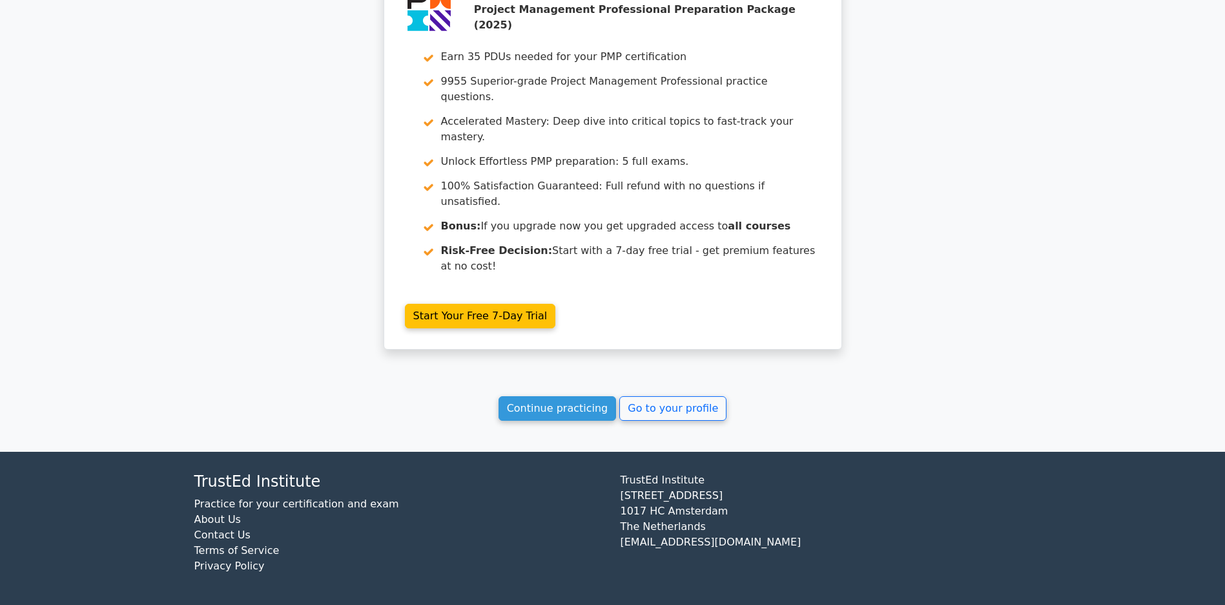
click at [574, 401] on link "Continue practicing" at bounding box center [558, 408] width 118 height 25
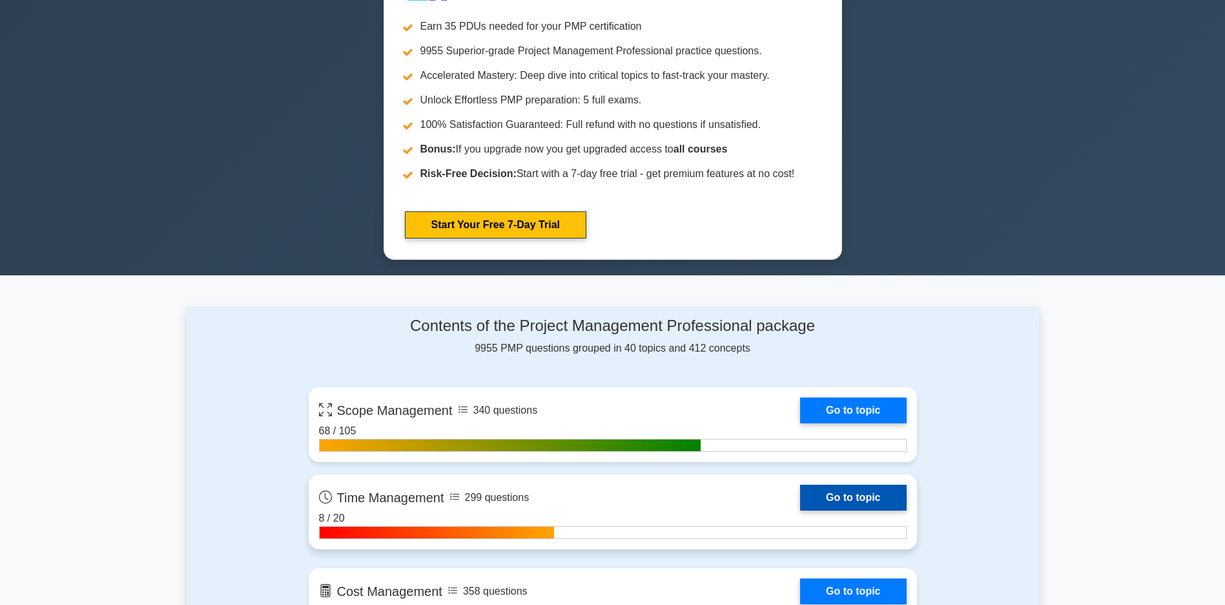
scroll to position [775, 0]
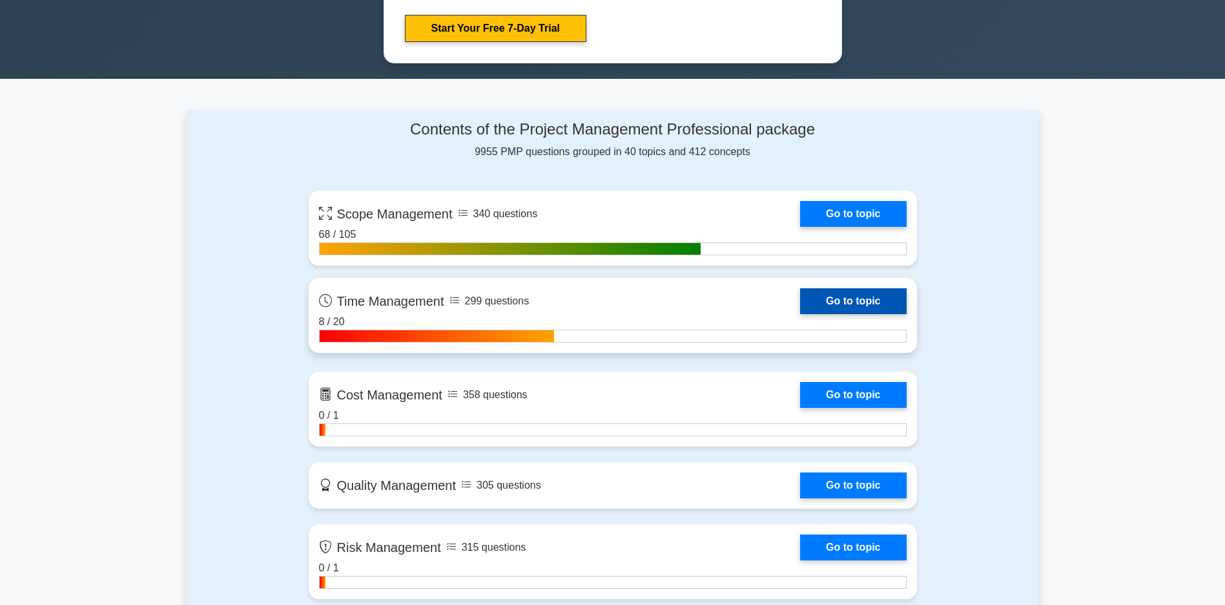
click at [800, 314] on link "Go to topic" at bounding box center [853, 301] width 106 height 26
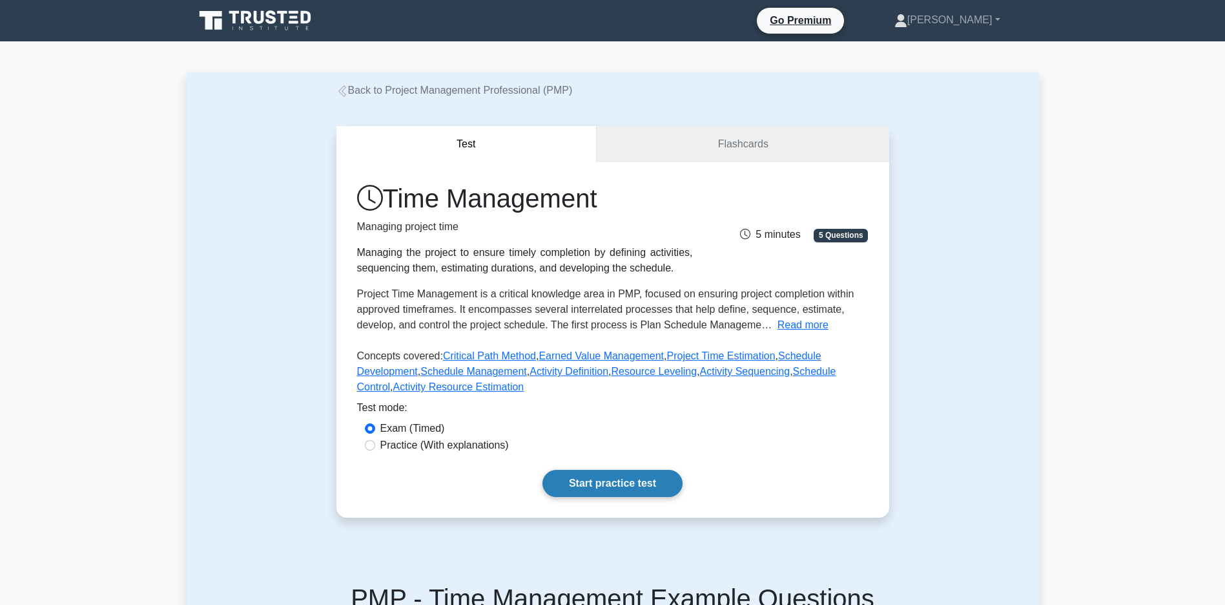
click at [603, 494] on link "Start practice test" at bounding box center [613, 483] width 140 height 27
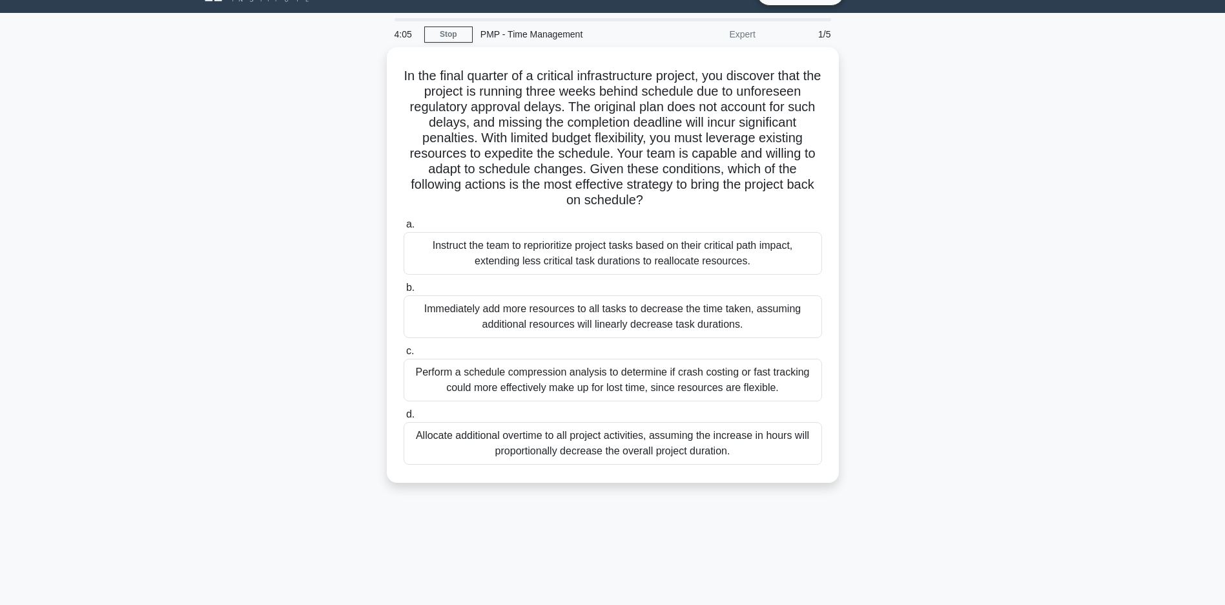
scroll to position [93, 0]
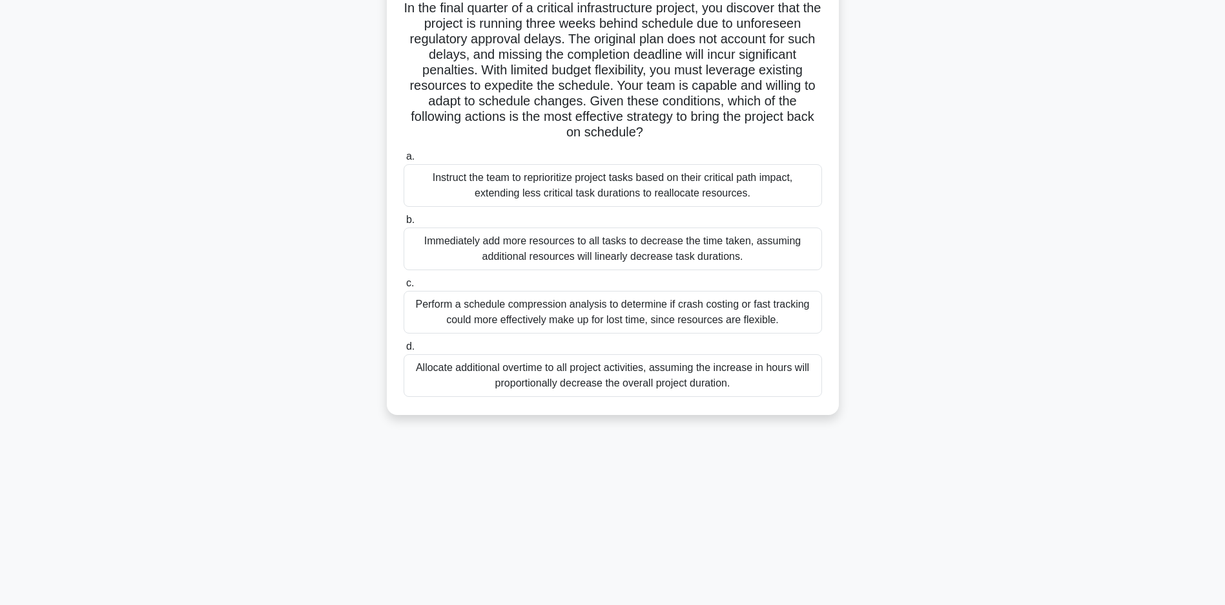
click at [634, 186] on div "Instruct the team to reprioritize project tasks based on their critical path im…" at bounding box center [613, 185] width 419 height 43
click at [404, 161] on input "a. Instruct the team to reprioritize project tasks based on their critical path…" at bounding box center [404, 156] width 0 height 8
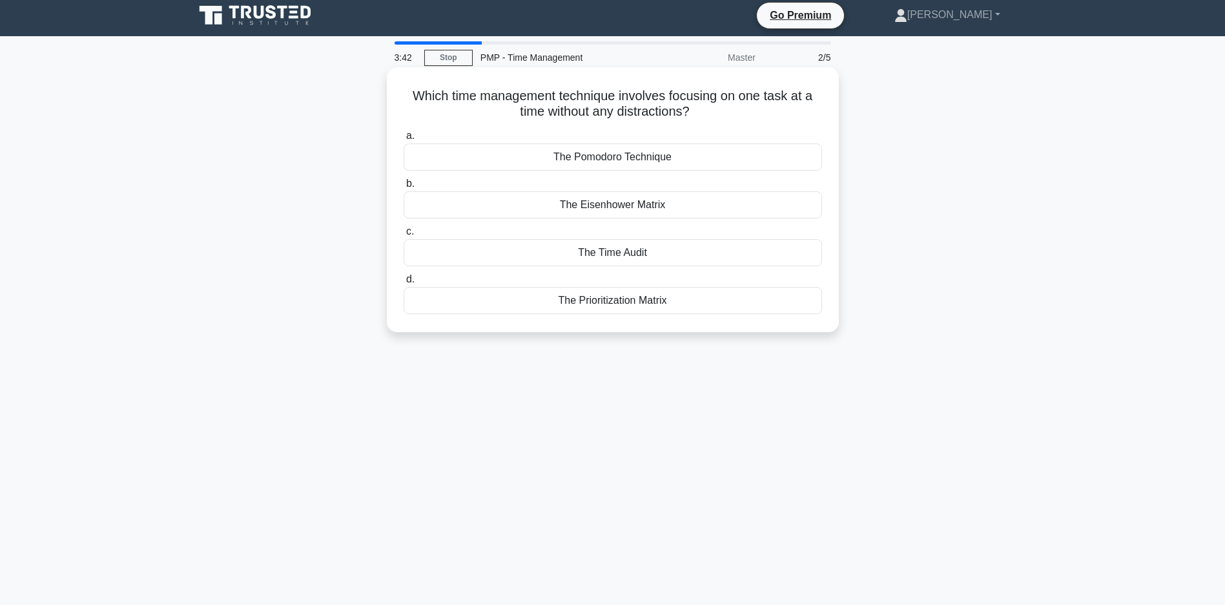
scroll to position [0, 0]
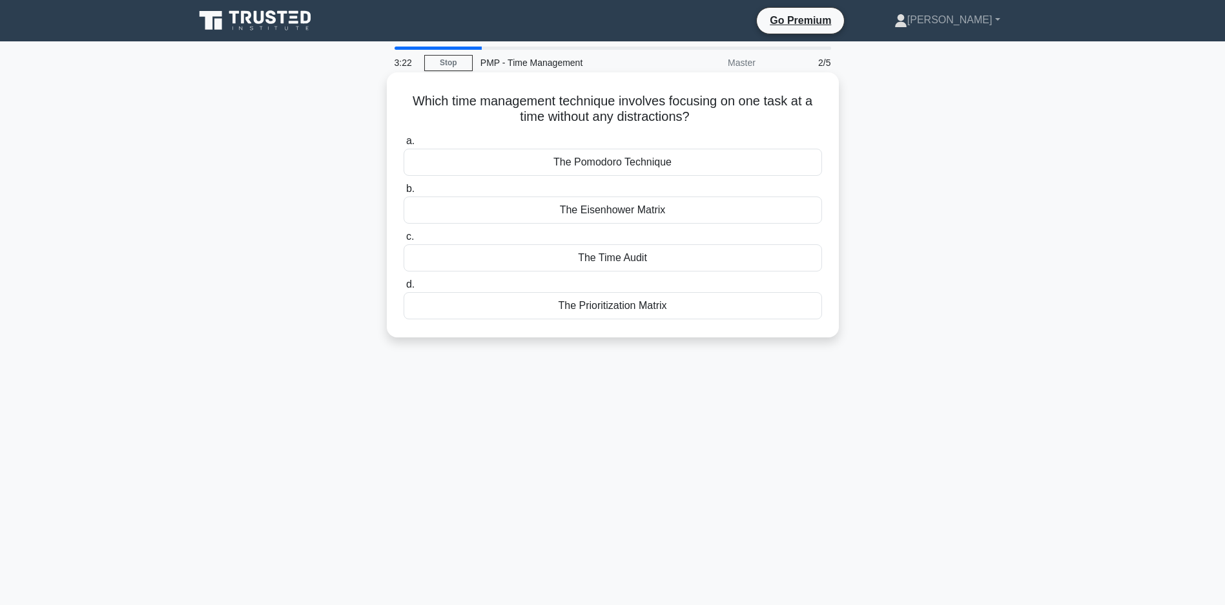
click at [583, 313] on div "The Prioritization Matrix" at bounding box center [613, 305] width 419 height 27
click at [404, 289] on input "d. The Prioritization Matrix" at bounding box center [404, 284] width 0 height 8
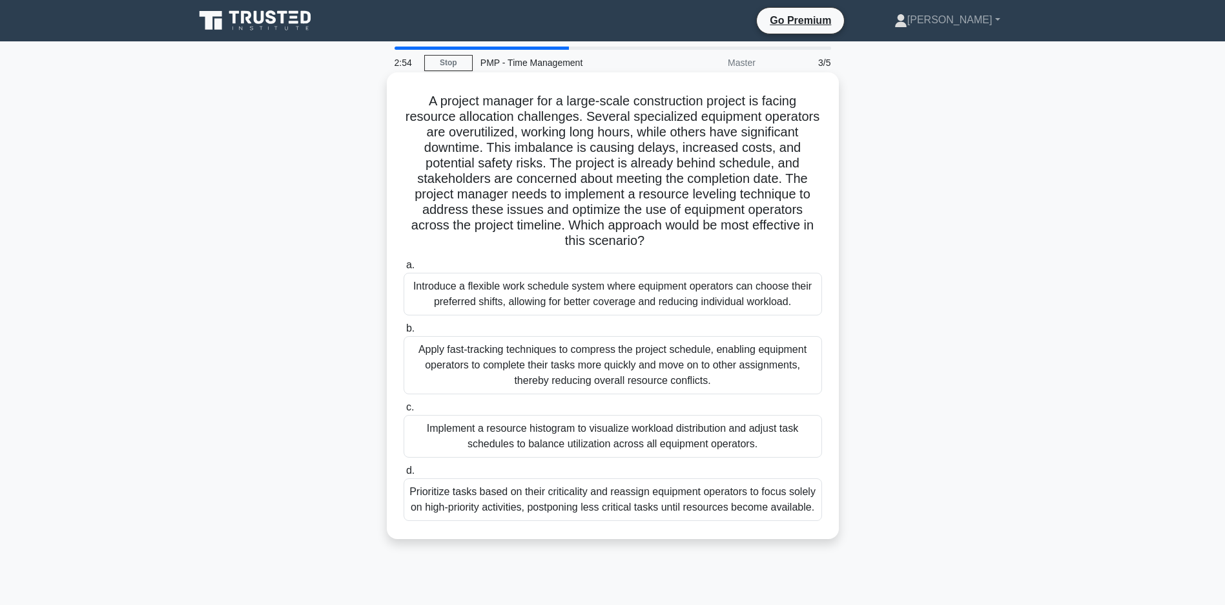
scroll to position [93, 0]
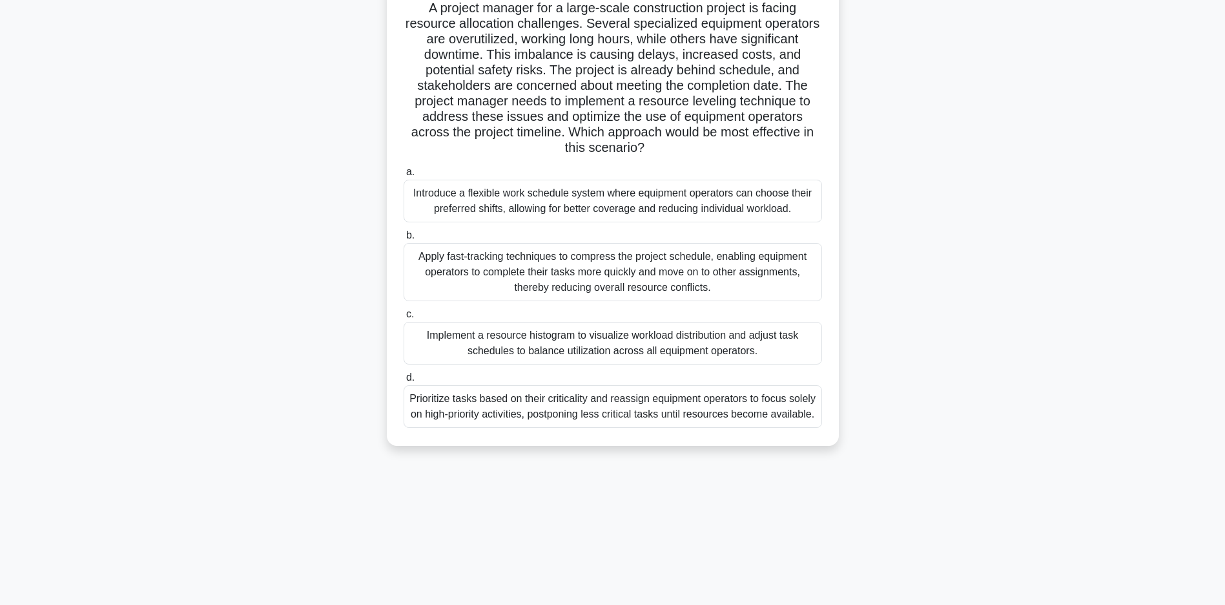
click at [619, 428] on div "Prioritize tasks based on their criticality and reassign equipment operators to…" at bounding box center [613, 406] width 419 height 43
click at [404, 382] on input "d. Prioritize tasks based on their criticality and reassign equipment operators…" at bounding box center [404, 377] width 0 height 8
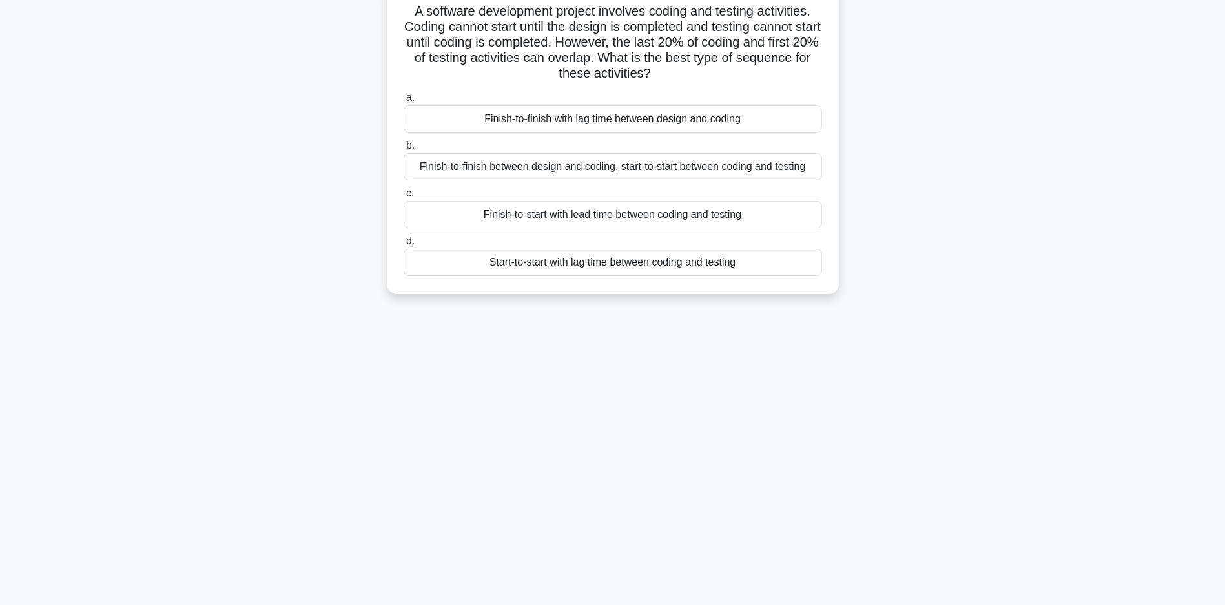
scroll to position [0, 0]
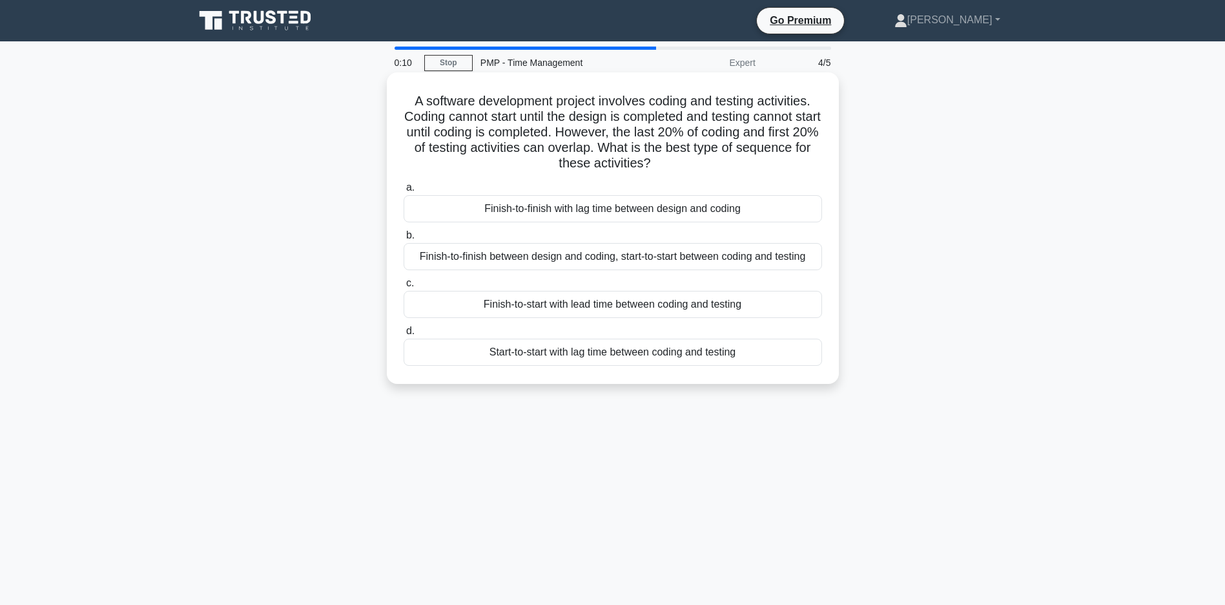
click at [610, 318] on div "Finish-to-start with lead time between coding and testing" at bounding box center [613, 304] width 419 height 27
click at [404, 287] on input "c. Finish-to-start with lead time between coding and testing" at bounding box center [404, 283] width 0 height 8
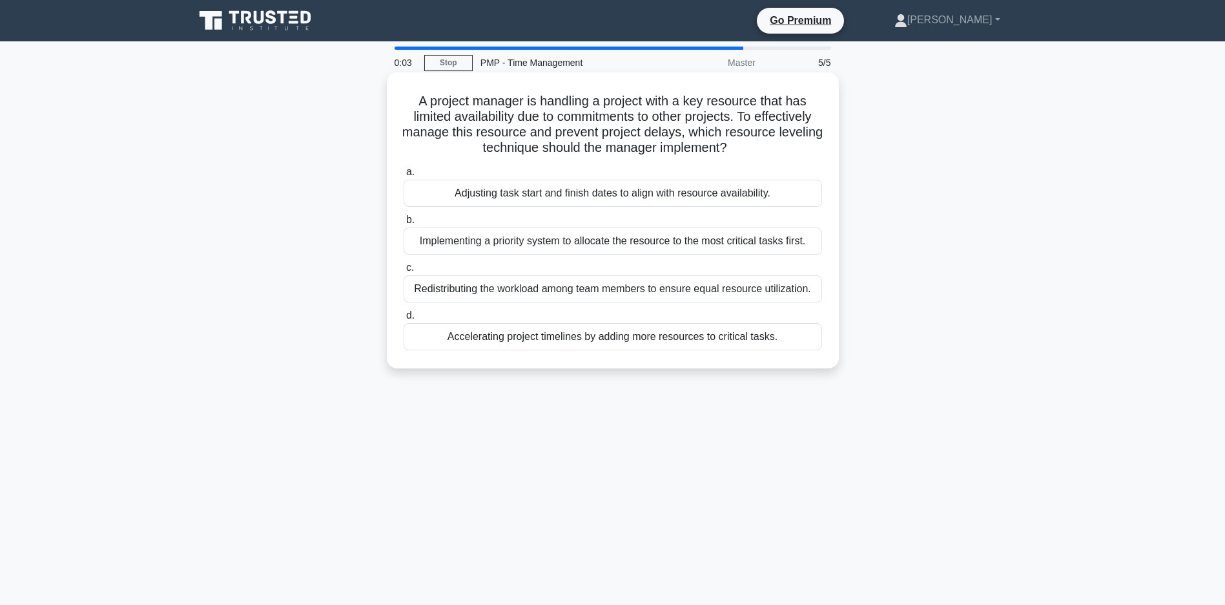
click at [525, 302] on div "Redistributing the workload among team members to ensure equal resource utiliza…" at bounding box center [613, 288] width 419 height 27
click at [404, 272] on input "c. Redistributing the workload among team members to ensure equal resource util…" at bounding box center [404, 268] width 0 height 8
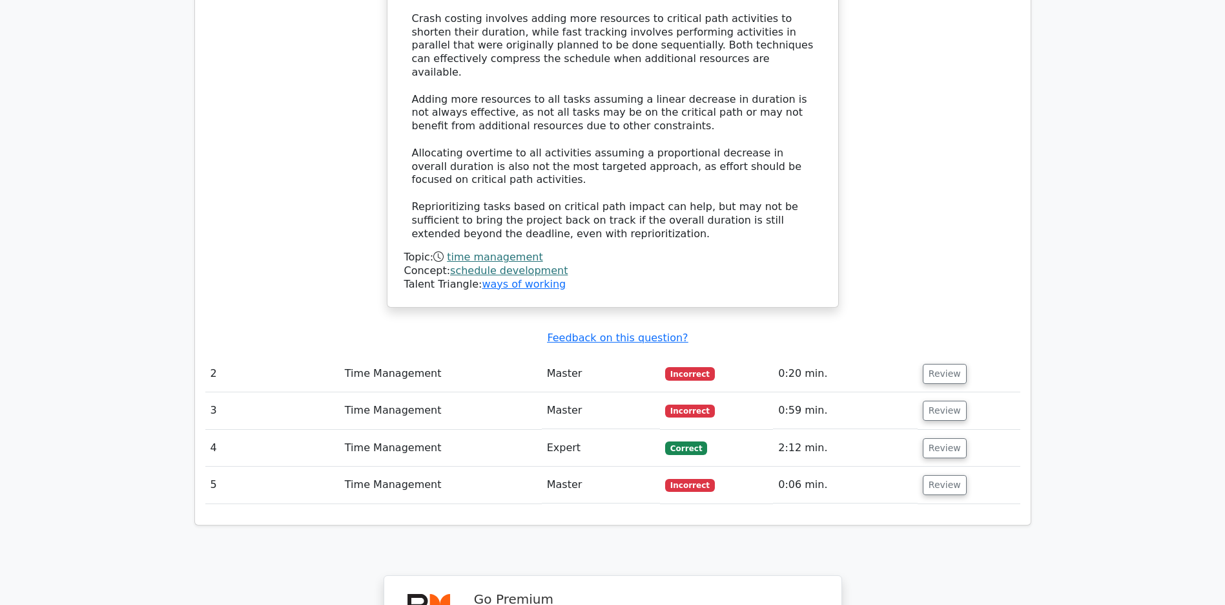
scroll to position [1606, 0]
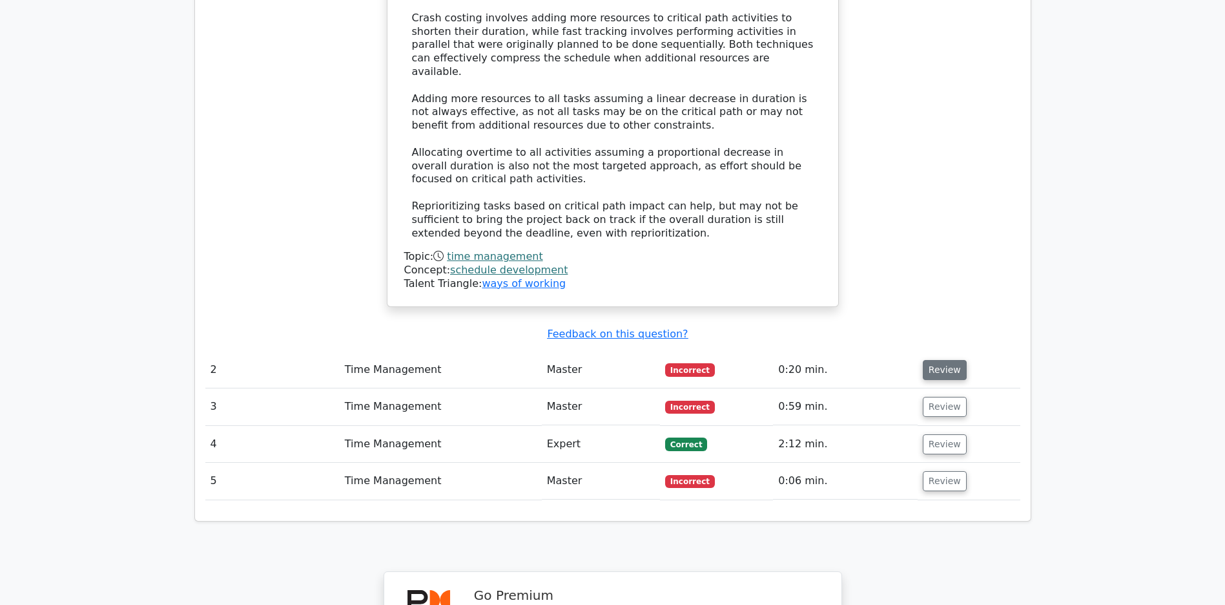
drag, startPoint x: 961, startPoint y: 362, endPoint x: 953, endPoint y: 364, distance: 7.9
click at [953, 364] on button "Review" at bounding box center [945, 370] width 44 height 20
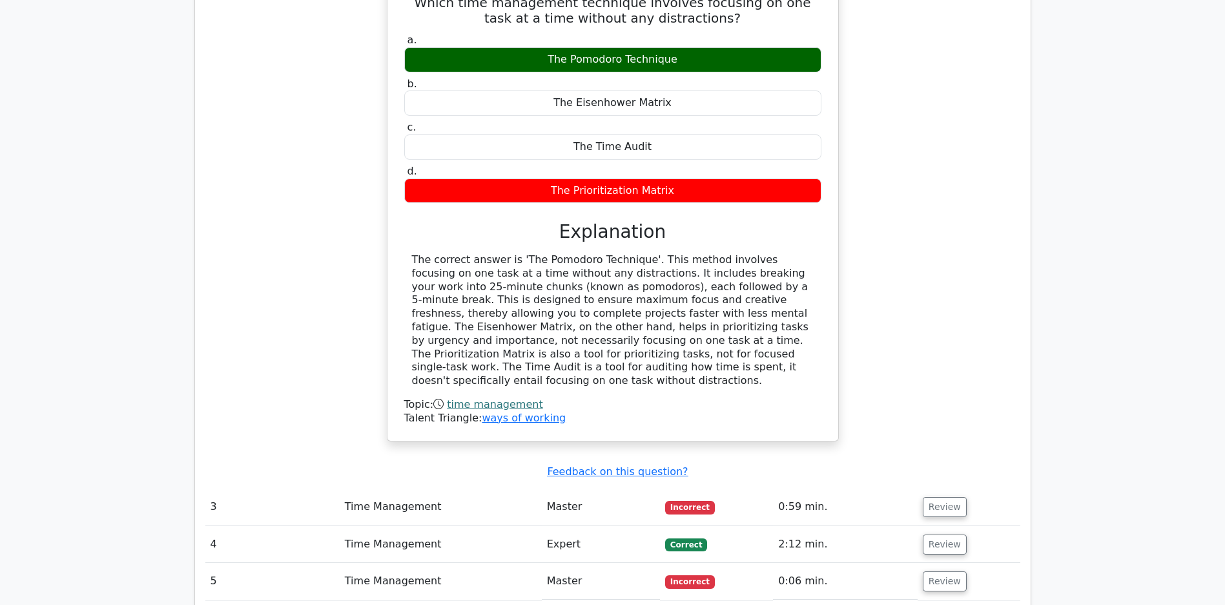
scroll to position [2144, 0]
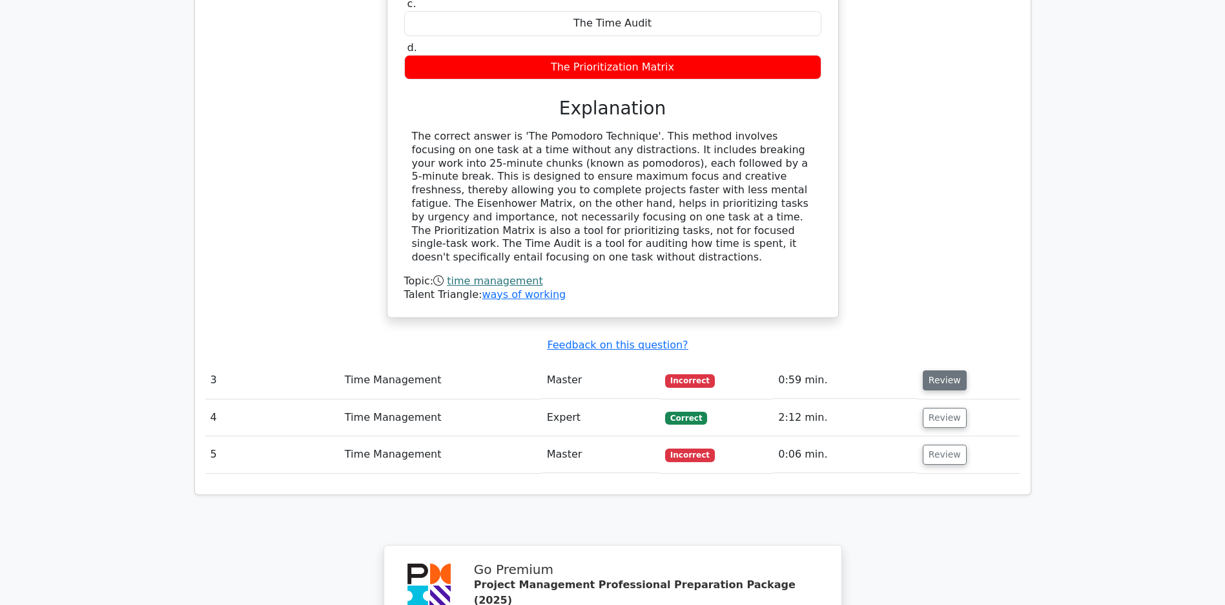
click at [939, 380] on button "Review" at bounding box center [945, 380] width 44 height 20
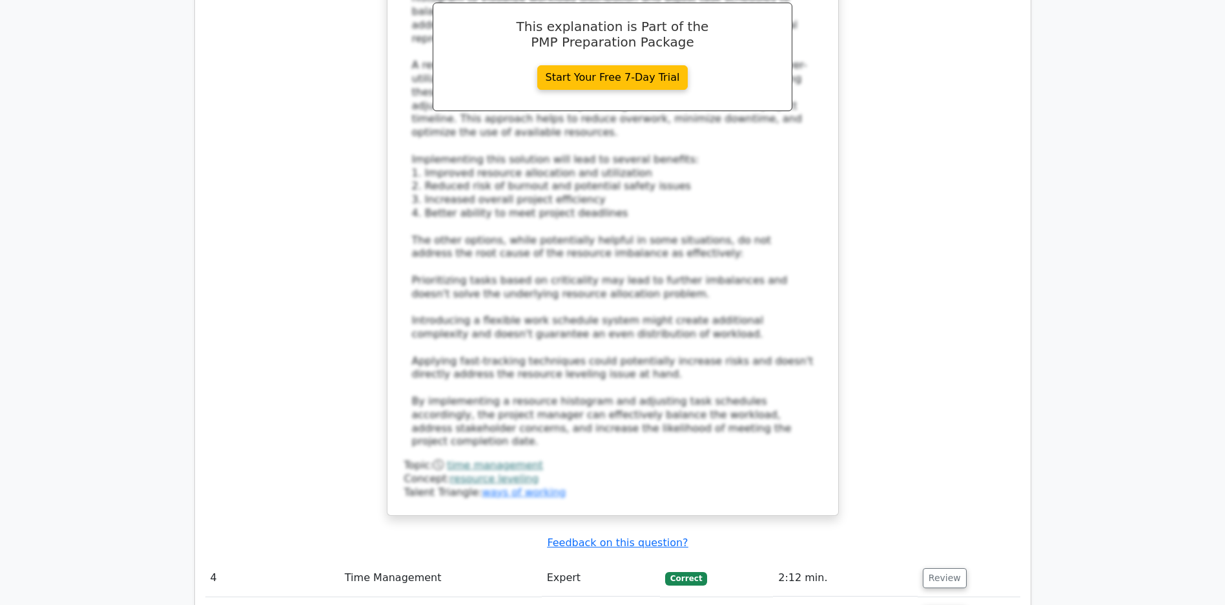
scroll to position [3304, 0]
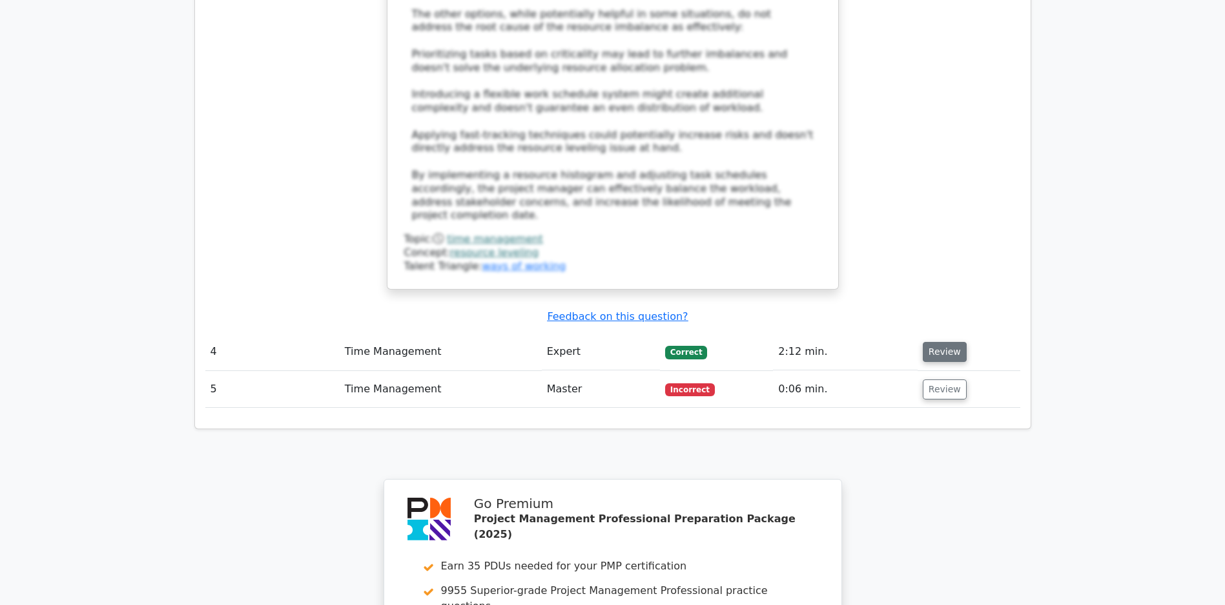
click at [939, 354] on button "Review" at bounding box center [945, 352] width 44 height 20
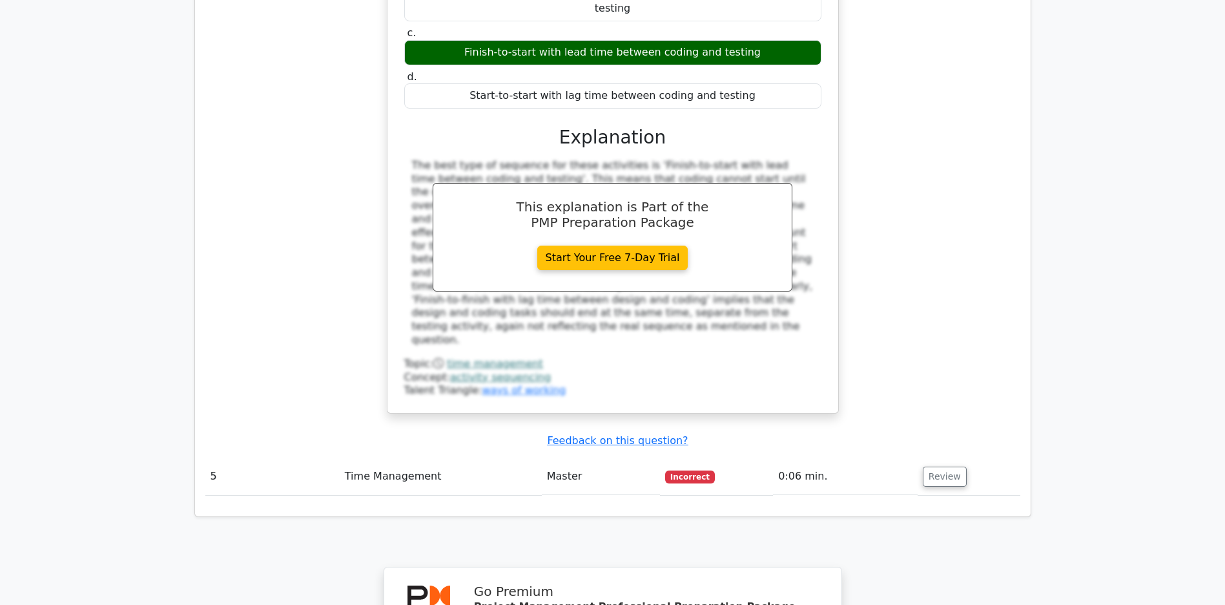
scroll to position [3993, 0]
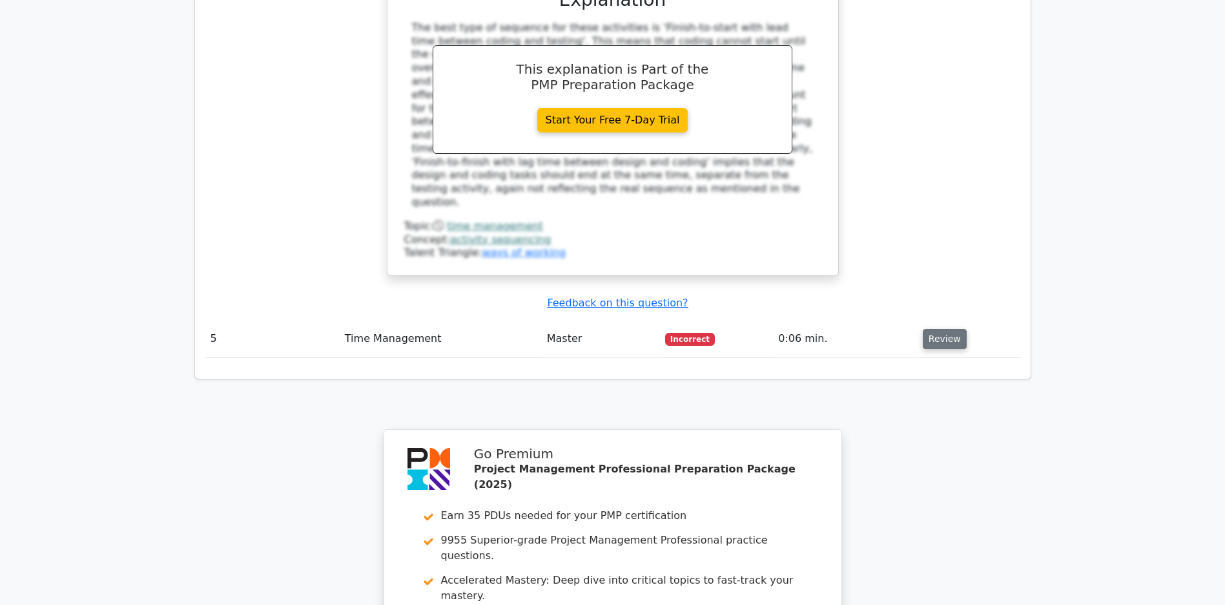
click at [943, 341] on button "Review" at bounding box center [945, 339] width 44 height 20
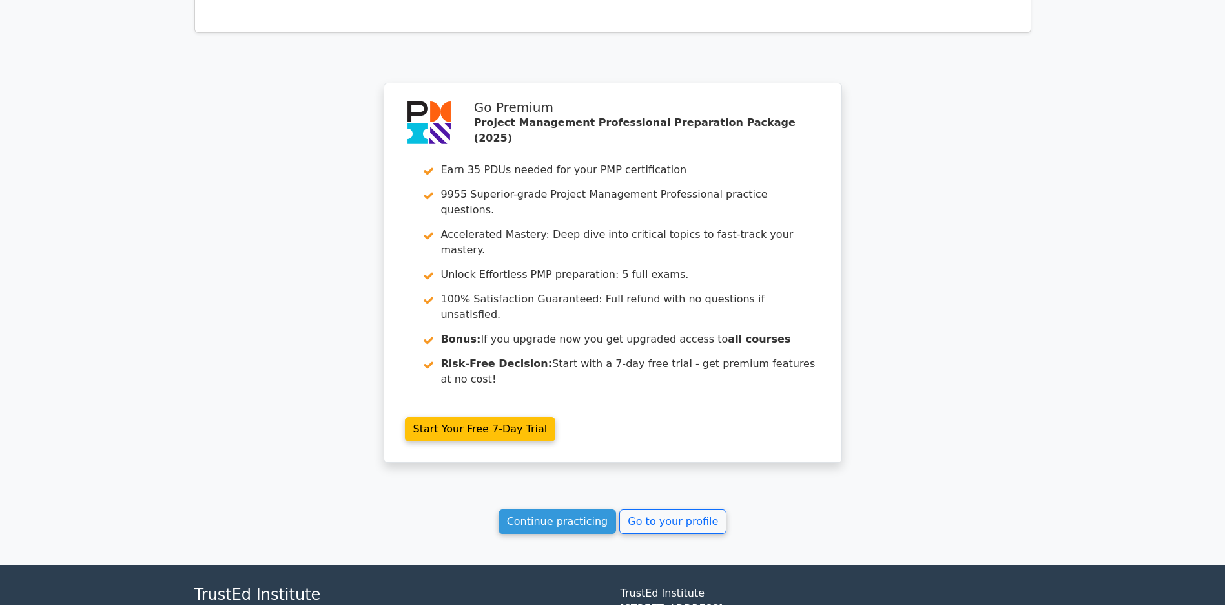
scroll to position [5047, 0]
